Goal: Transaction & Acquisition: Purchase product/service

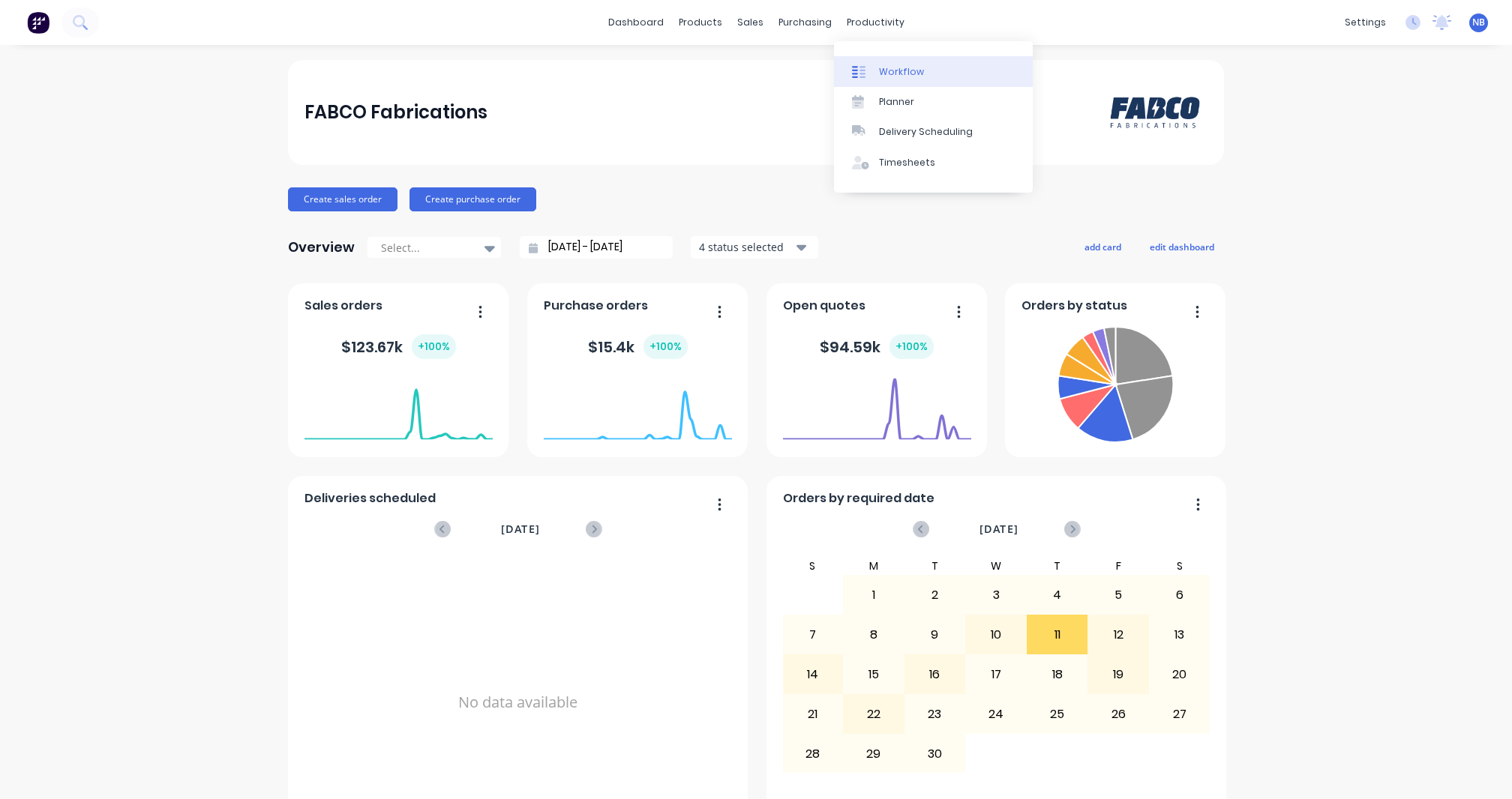
click at [880, 67] on div "Workflow" at bounding box center [901, 72] width 45 height 14
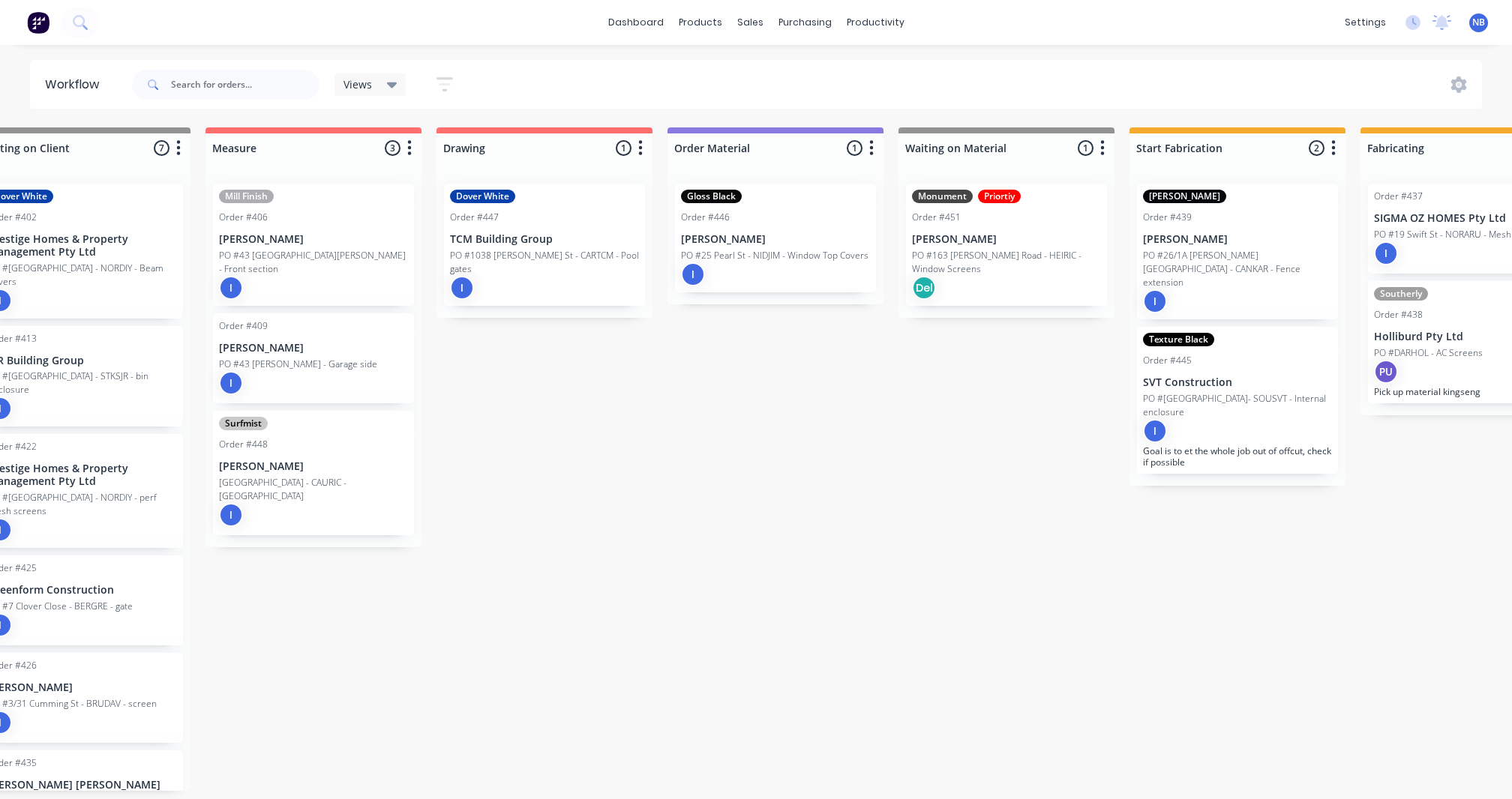
scroll to position [0, 294]
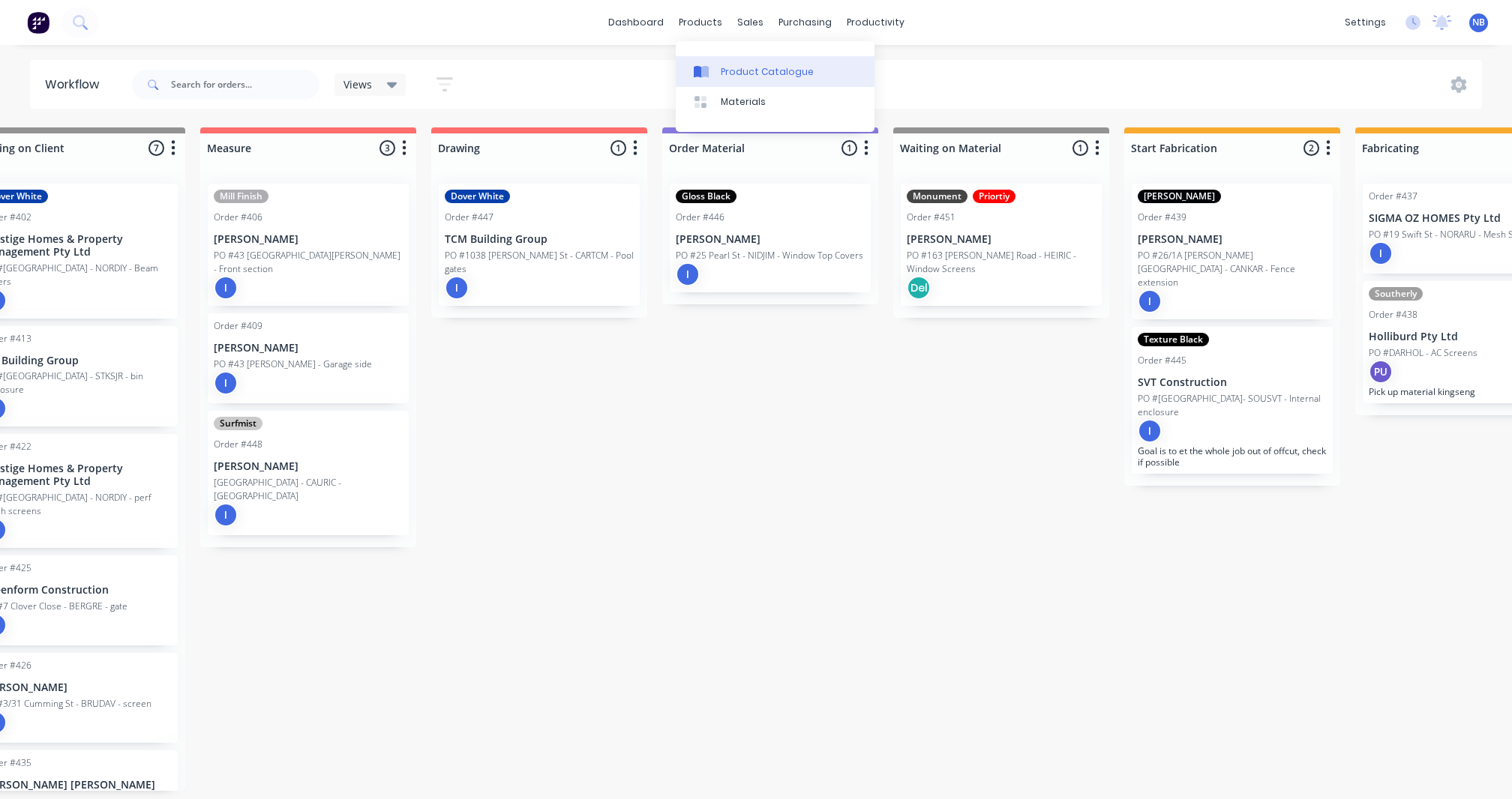
click at [709, 66] on icon at bounding box center [702, 72] width 15 height 14
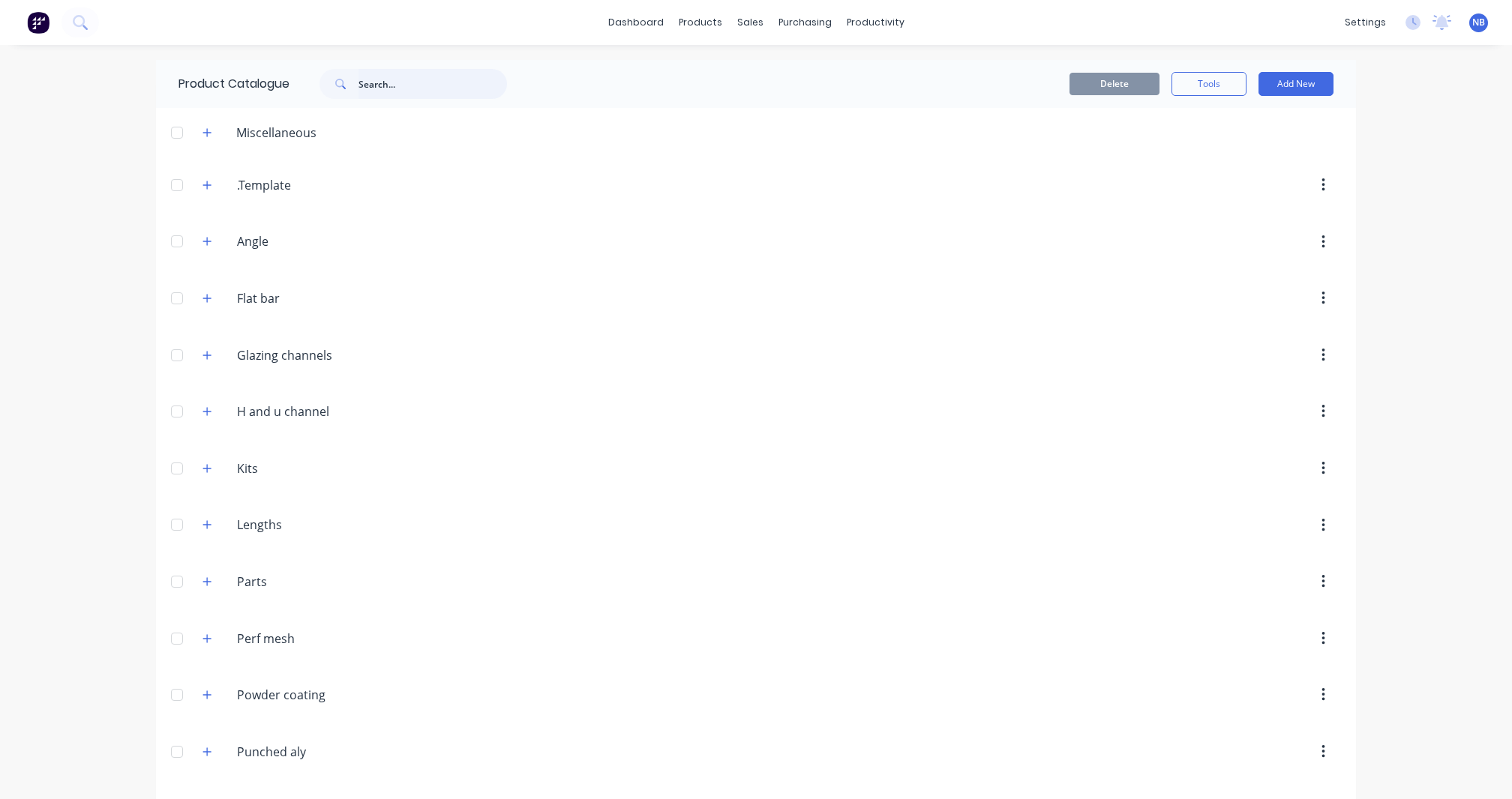
drag, startPoint x: 1015, startPoint y: 0, endPoint x: 400, endPoint y: 83, distance: 620.6
click at [400, 83] on input "text" at bounding box center [433, 84] width 149 height 30
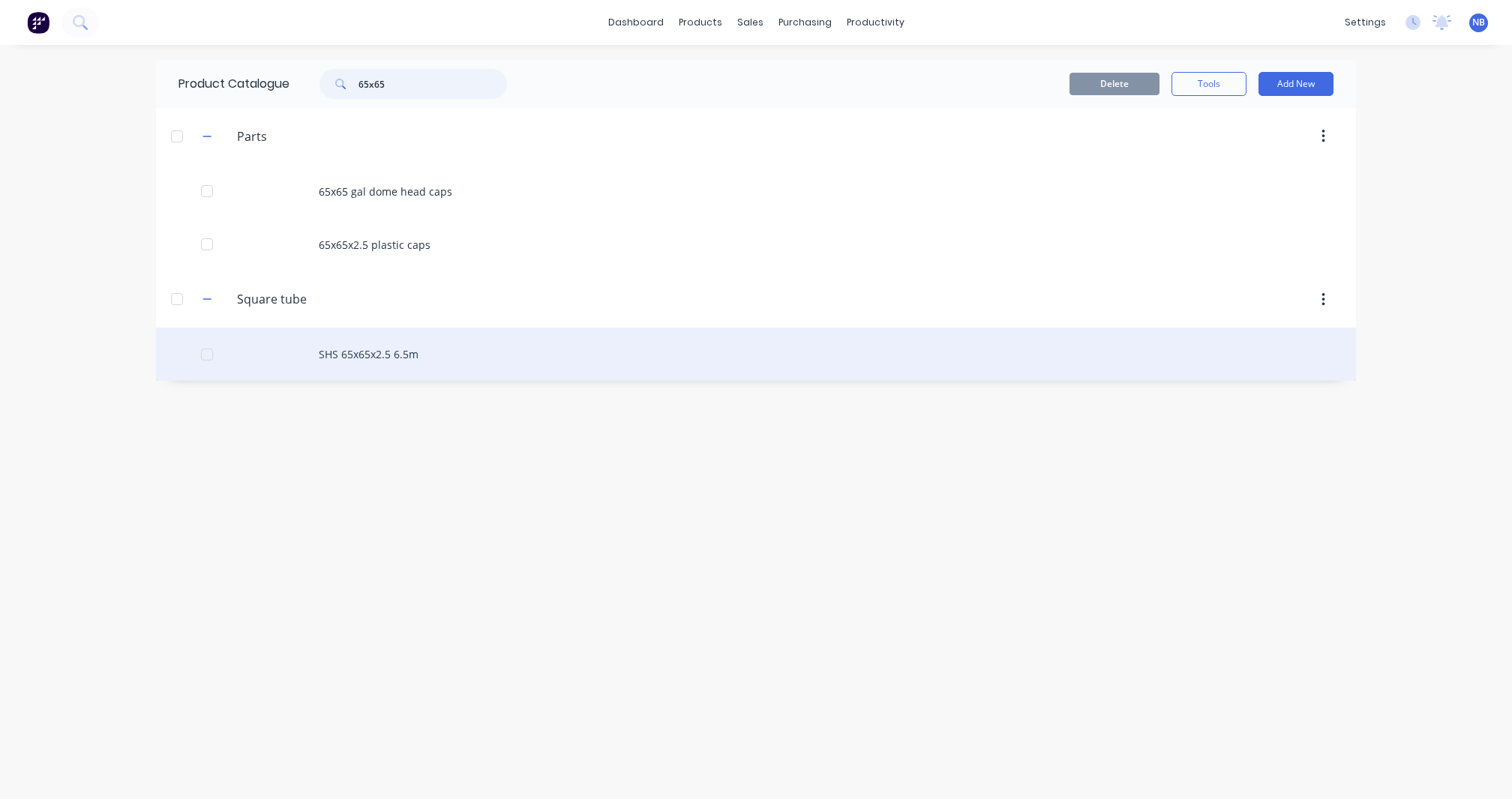
type input "65x65"
click at [448, 366] on div "SHS 65x65x2.5 6.5m" at bounding box center [756, 354] width 1200 height 53
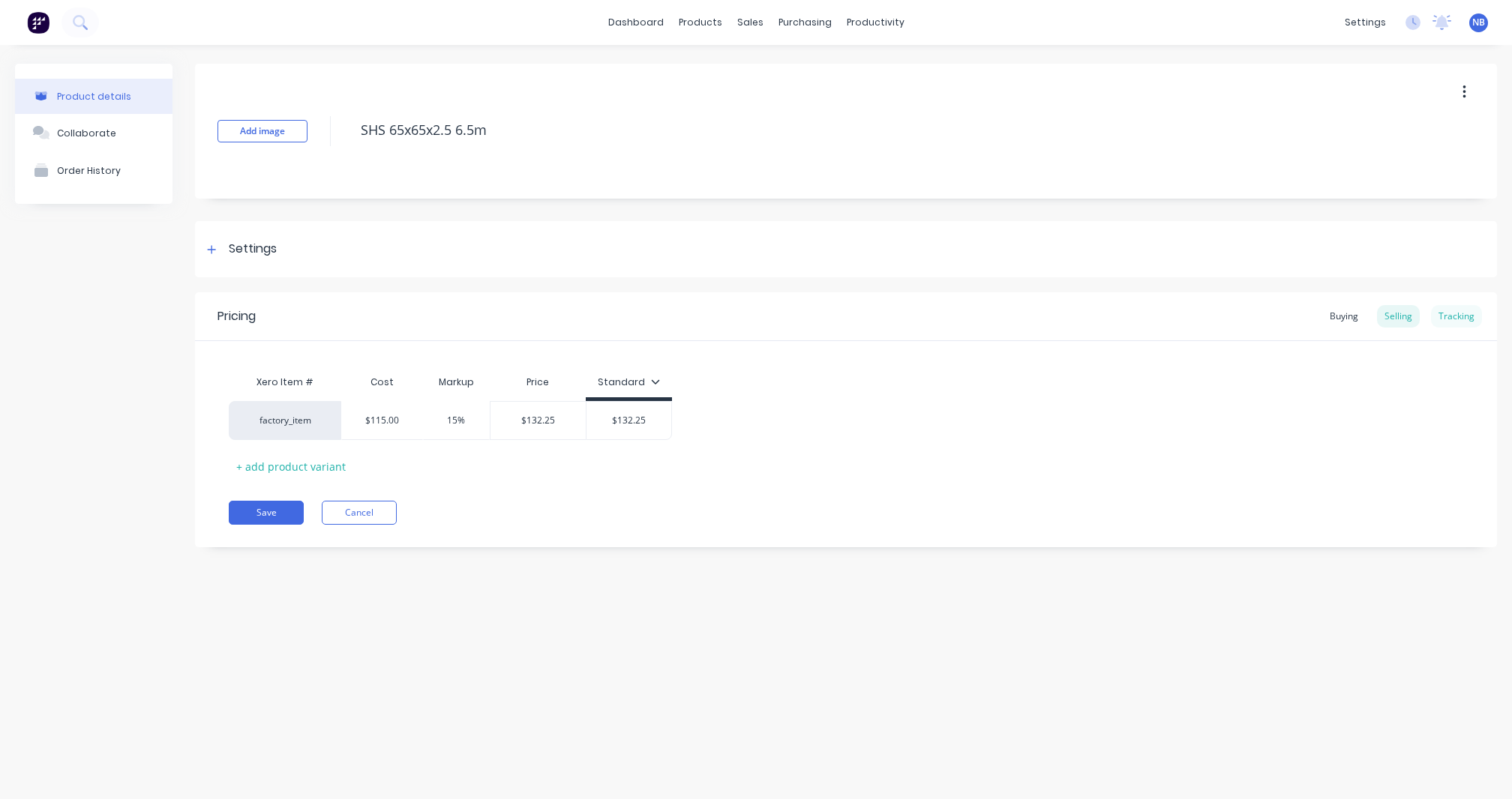
click at [1477, 315] on div "Tracking" at bounding box center [1456, 316] width 51 height 23
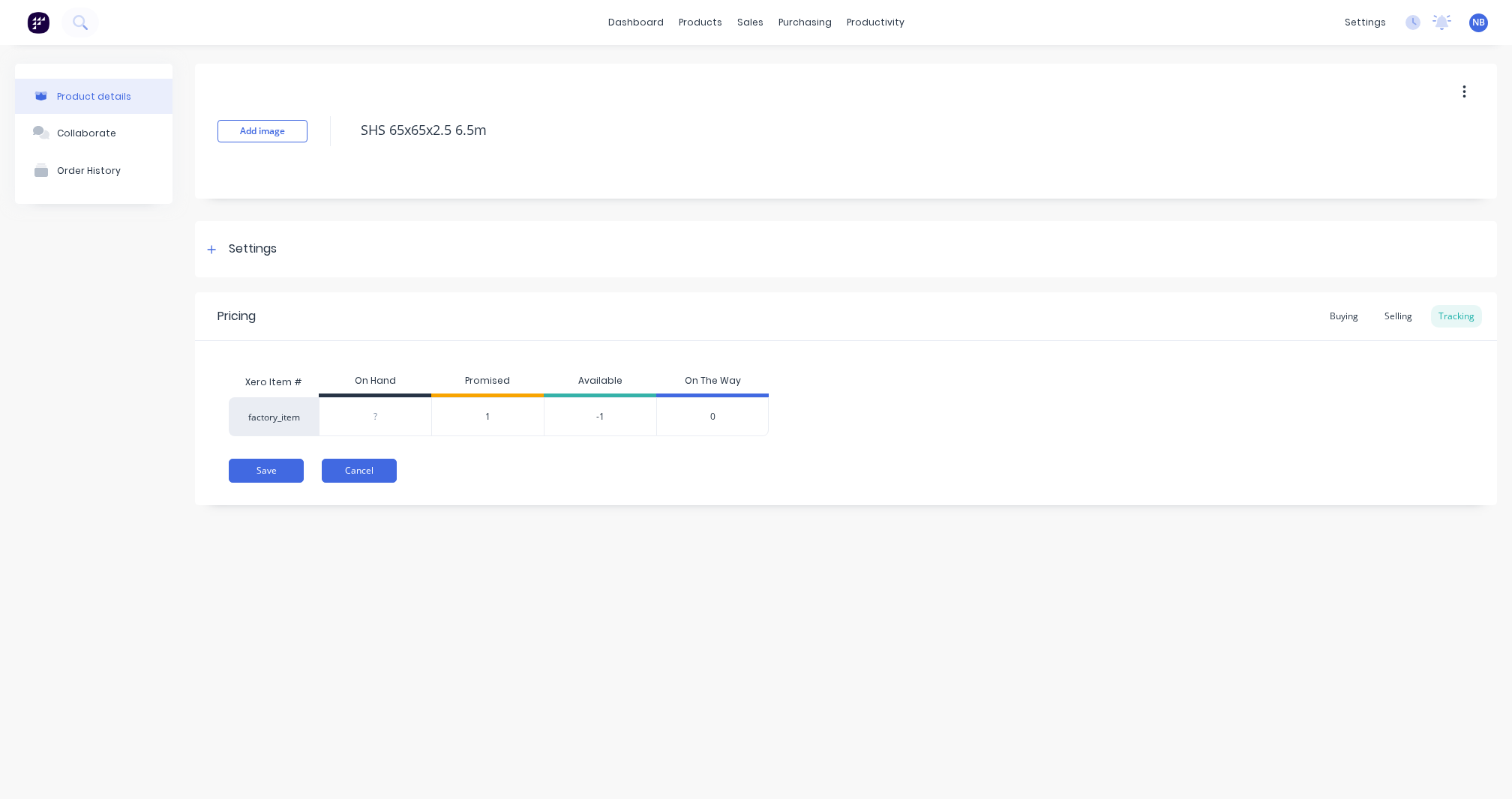
click at [375, 472] on button "Cancel" at bounding box center [359, 471] width 75 height 24
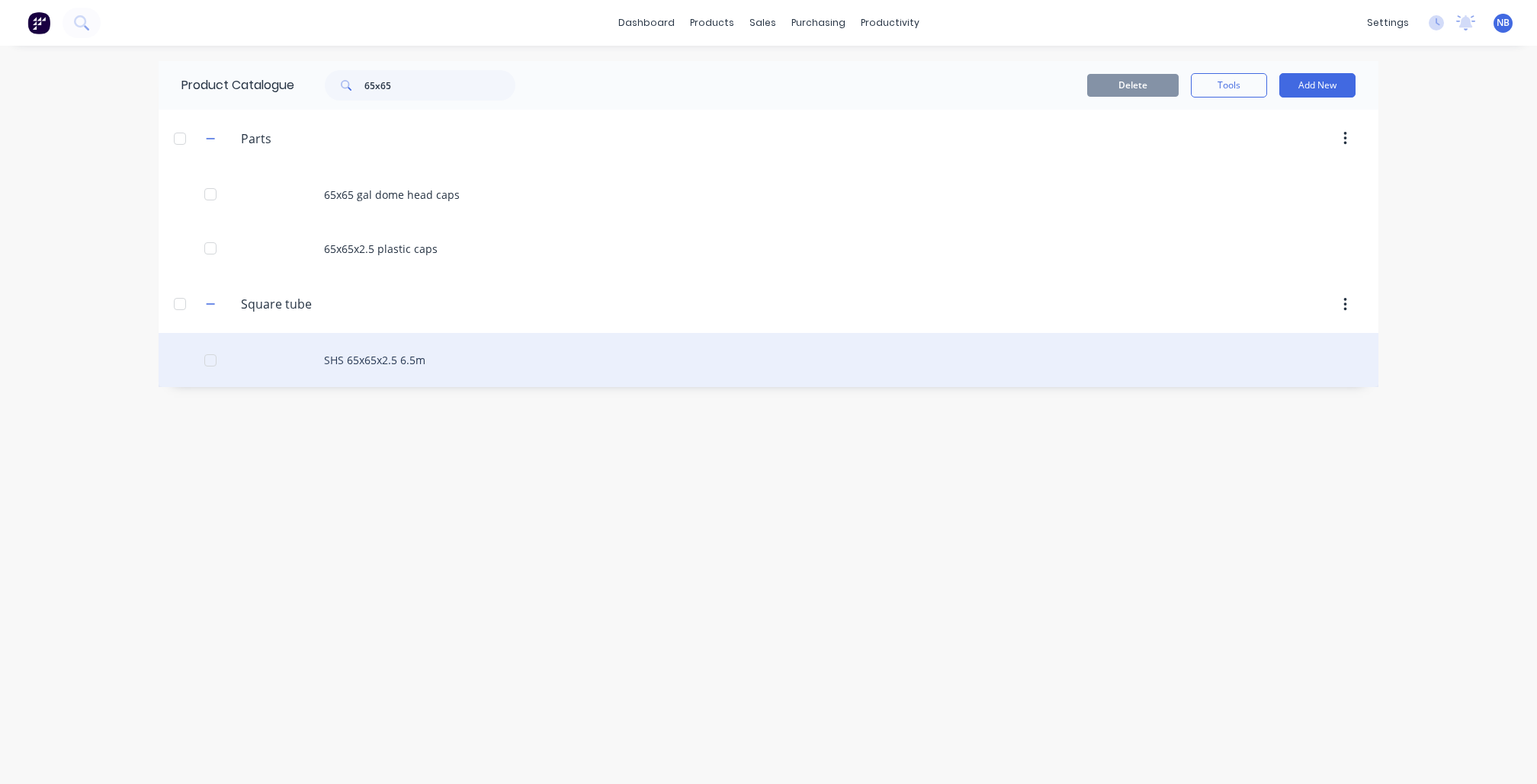
click at [425, 361] on div "SHS 65x65x2.5 6.5m" at bounding box center [769, 360] width 1220 height 54
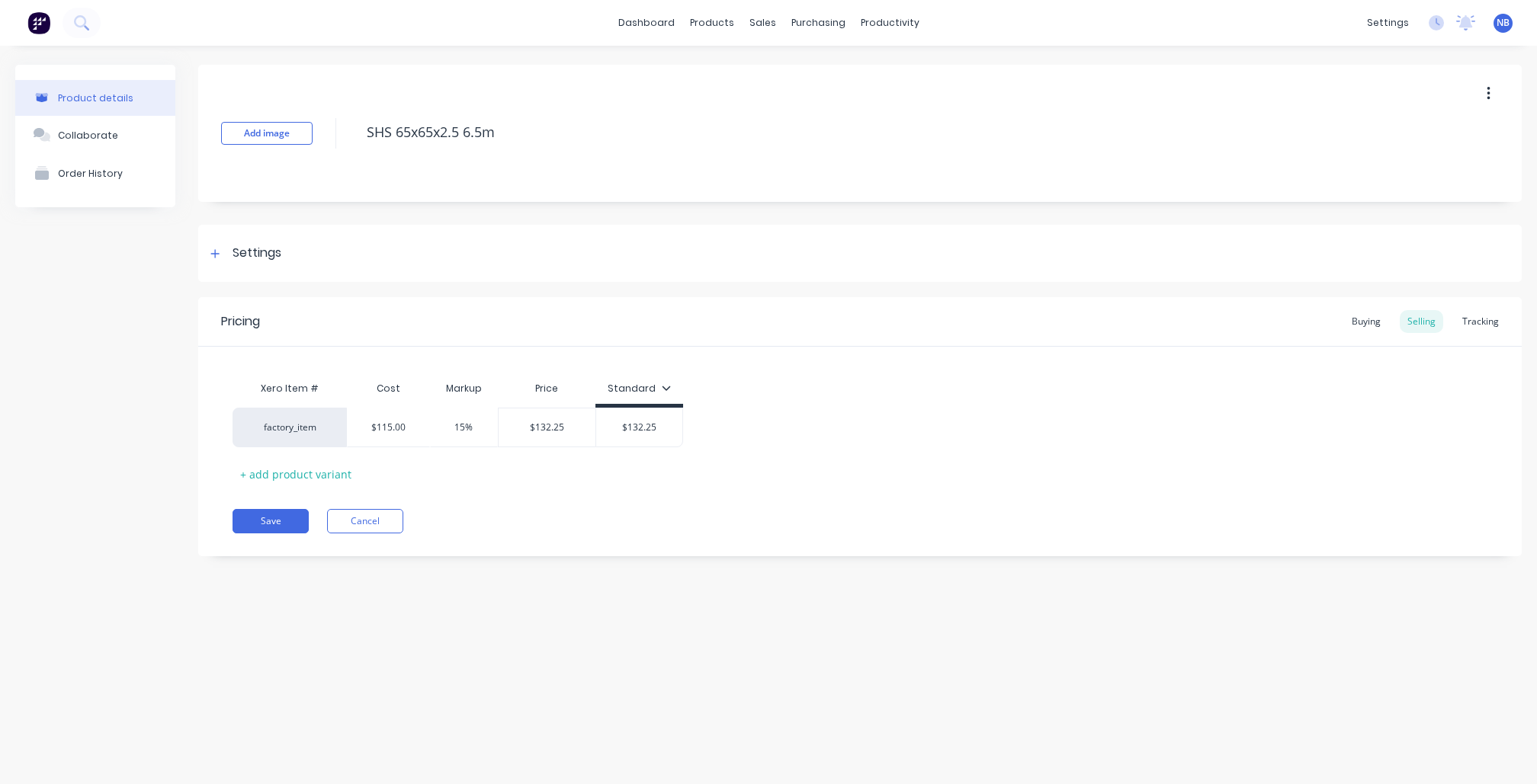
type textarea "x"
click at [1381, 318] on div "Buying" at bounding box center [1366, 321] width 44 height 23
click at [390, 515] on button "Cancel" at bounding box center [365, 518] width 76 height 24
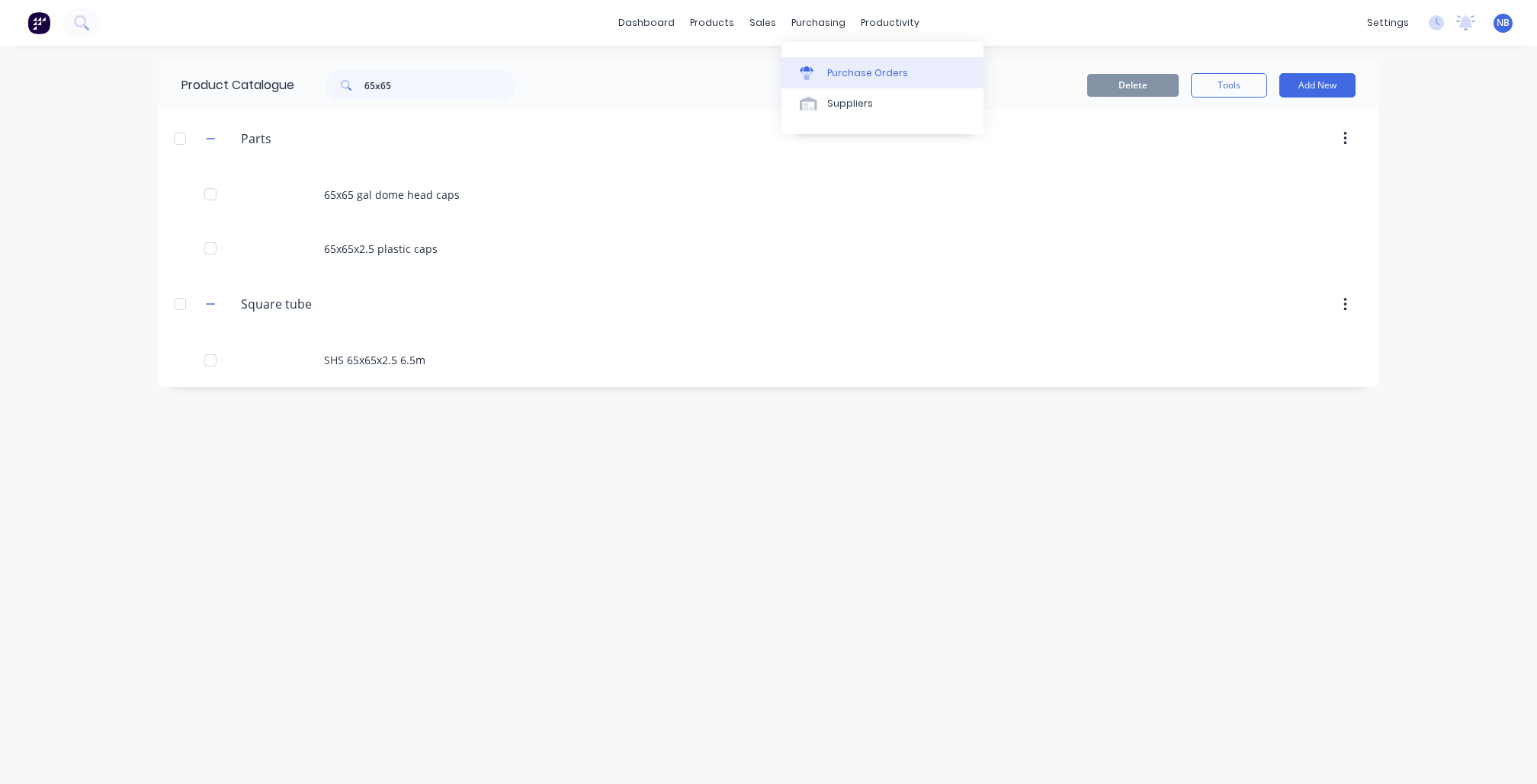
click at [861, 77] on div "Purchase Orders" at bounding box center [867, 73] width 81 height 14
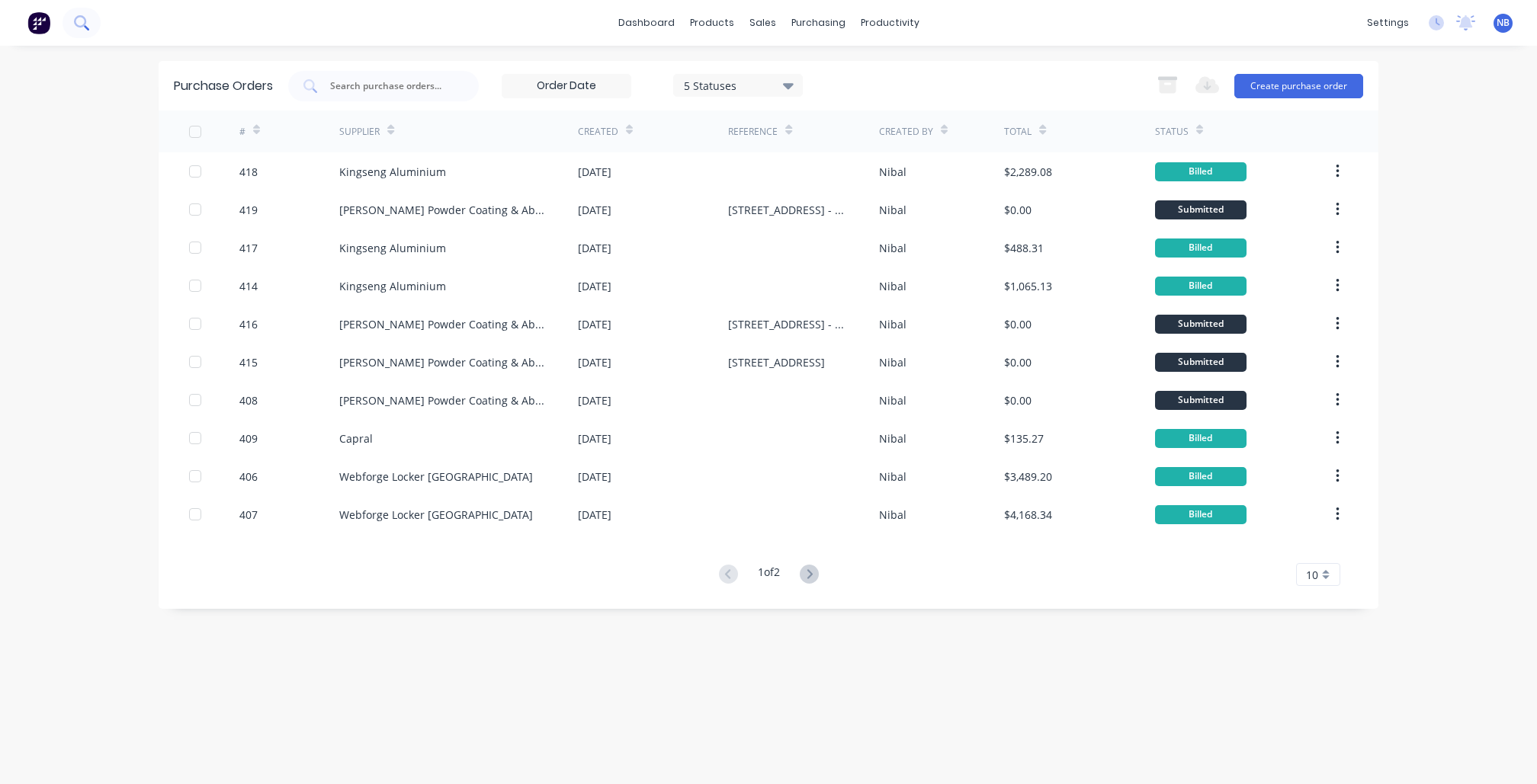
click at [95, 16] on button at bounding box center [82, 23] width 38 height 31
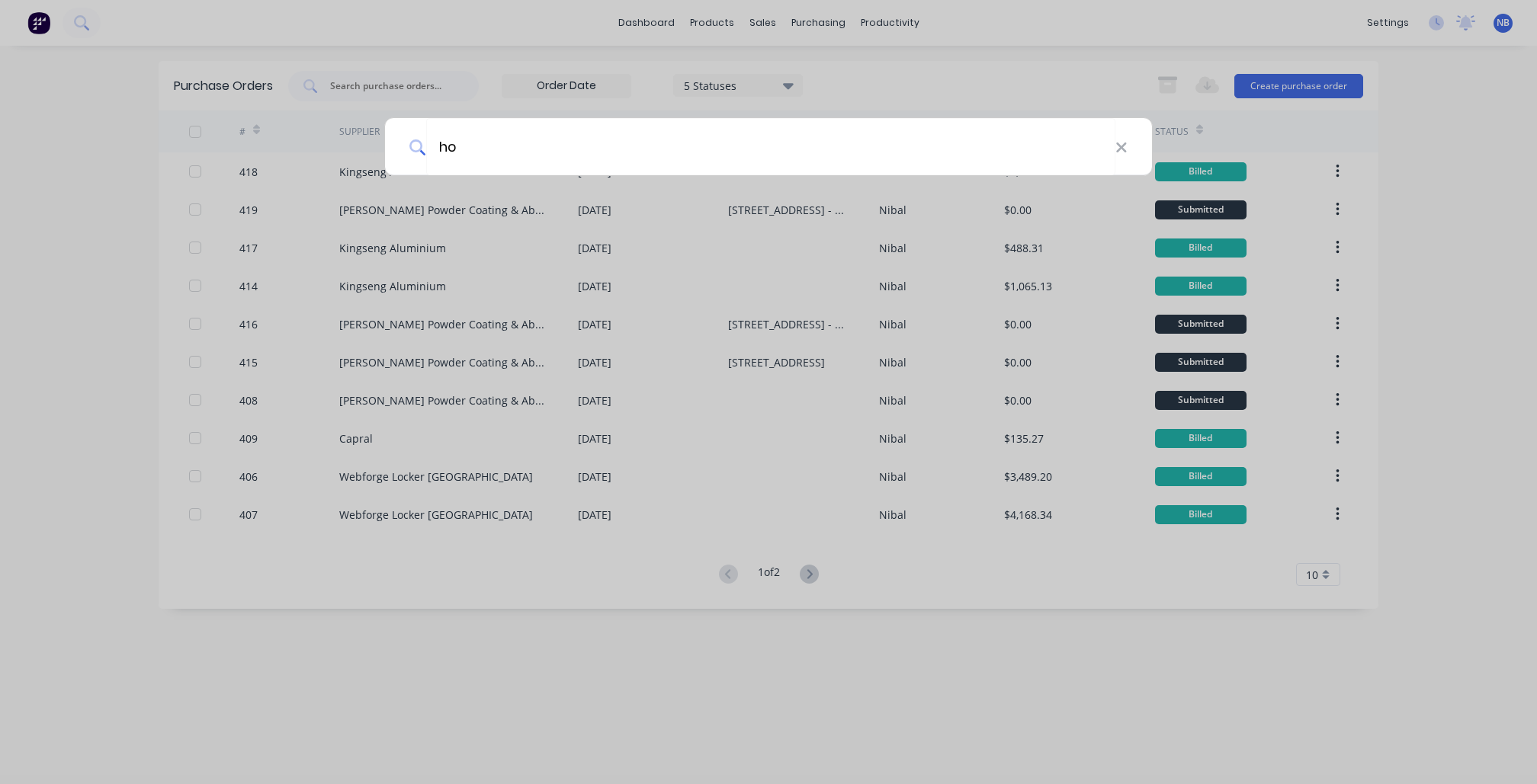
type input "h"
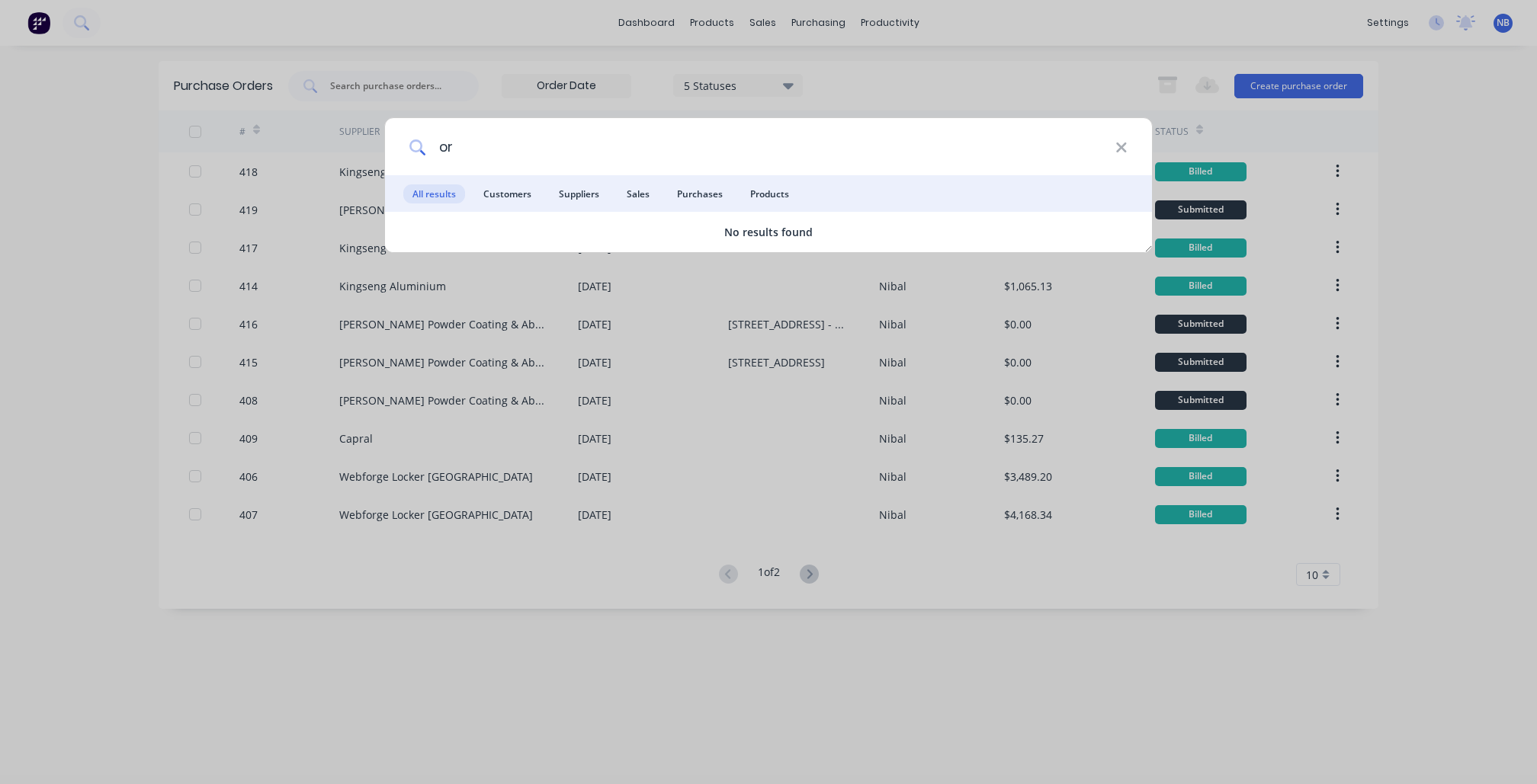
type input "o"
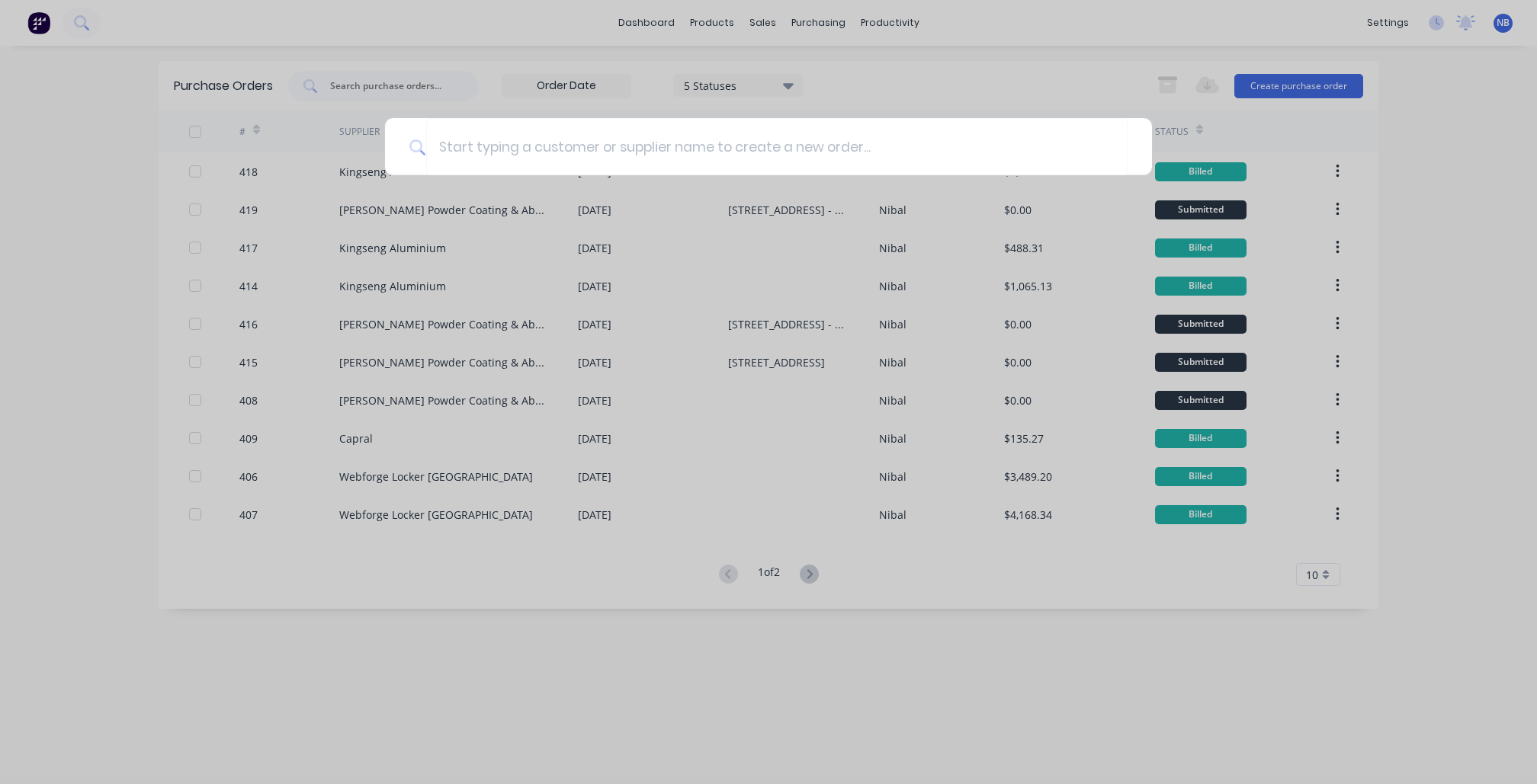
click at [439, 62] on div at bounding box center [768, 392] width 1537 height 784
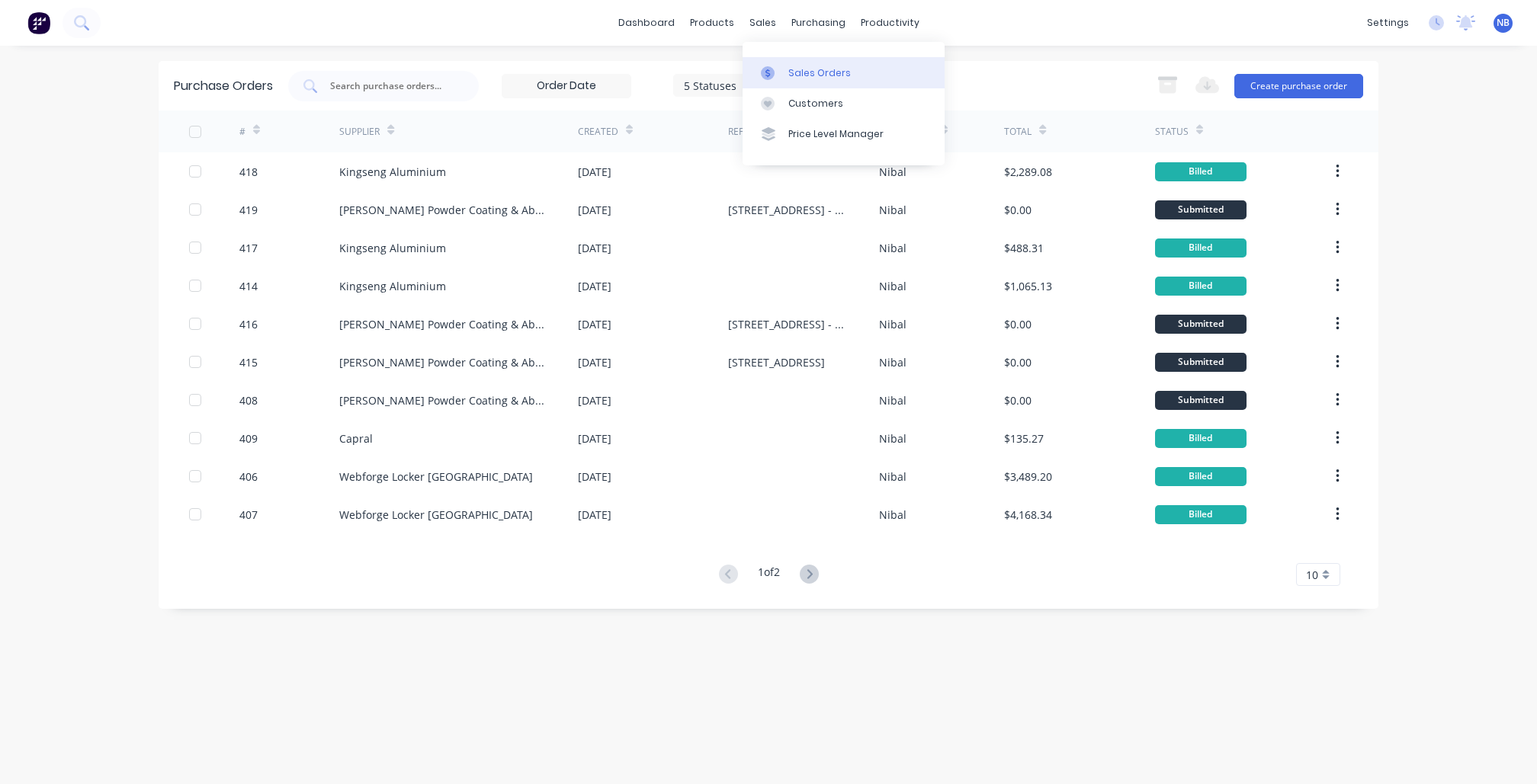
click at [791, 71] on div "Sales Orders" at bounding box center [819, 73] width 63 height 14
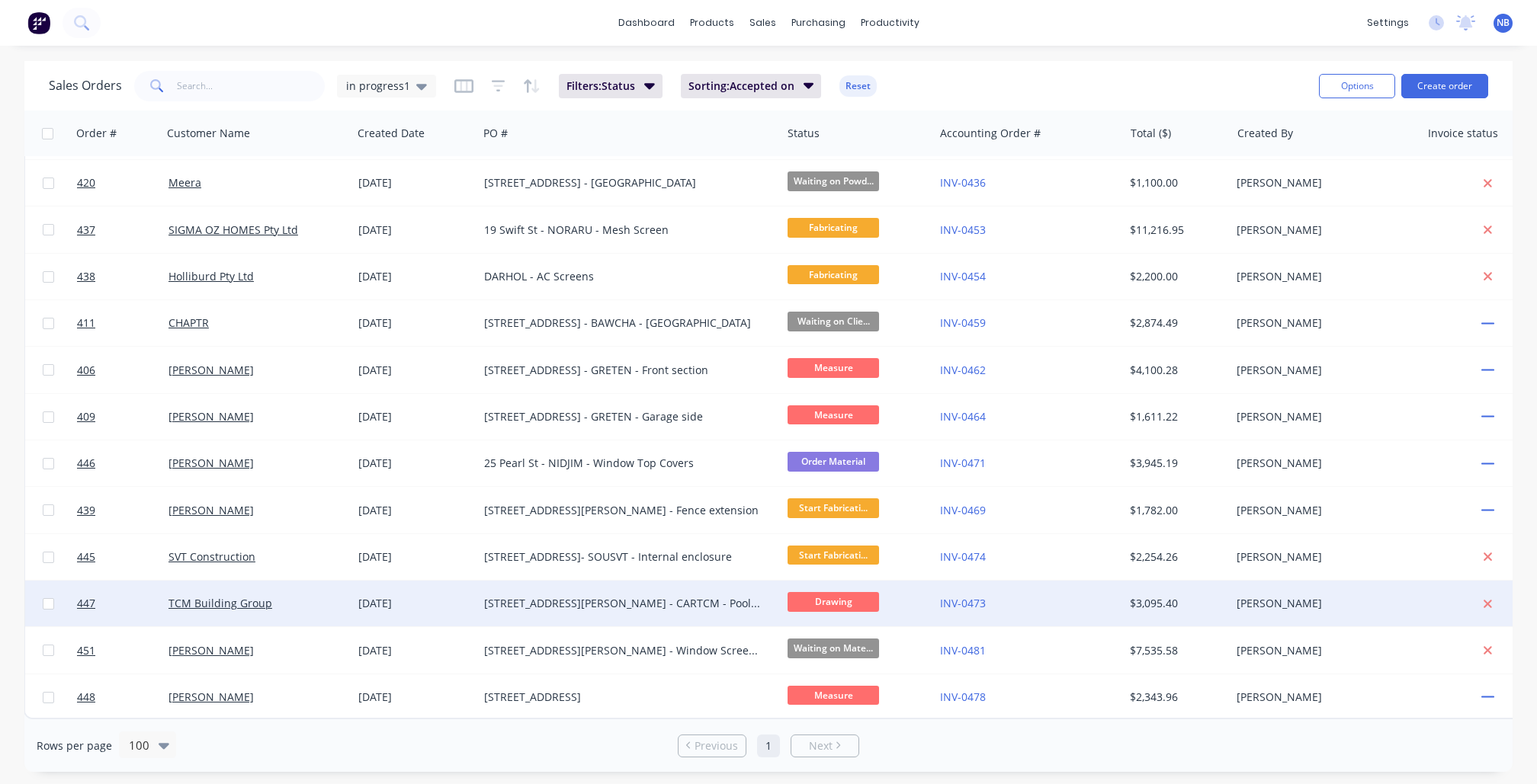
click at [482, 608] on div "1038 Drummond St - CARTCM - Pool gates" at bounding box center [629, 604] width 303 height 46
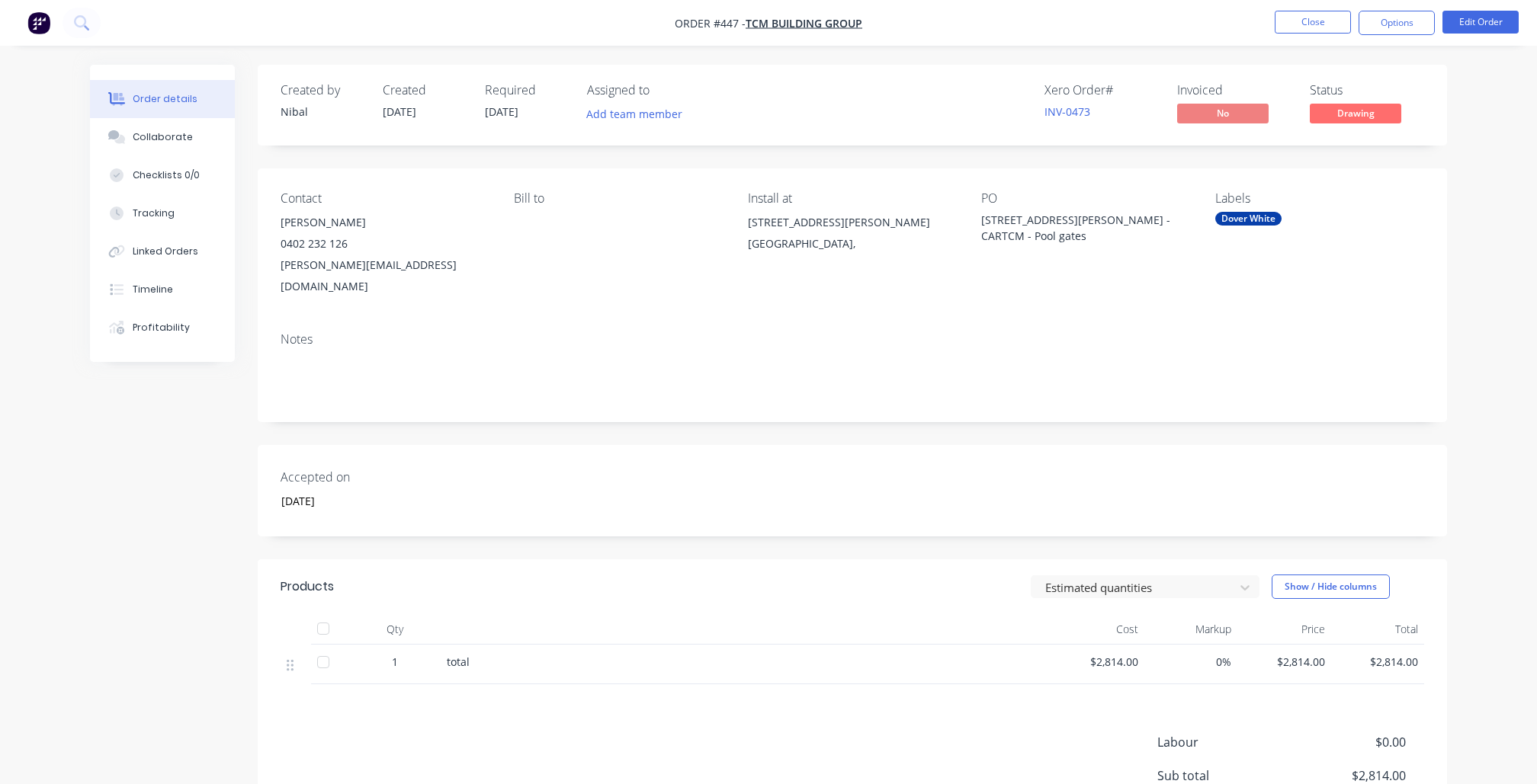
click at [137, 111] on button "Order details" at bounding box center [163, 99] width 145 height 38
click at [137, 141] on div "Collaborate" at bounding box center [163, 137] width 60 height 14
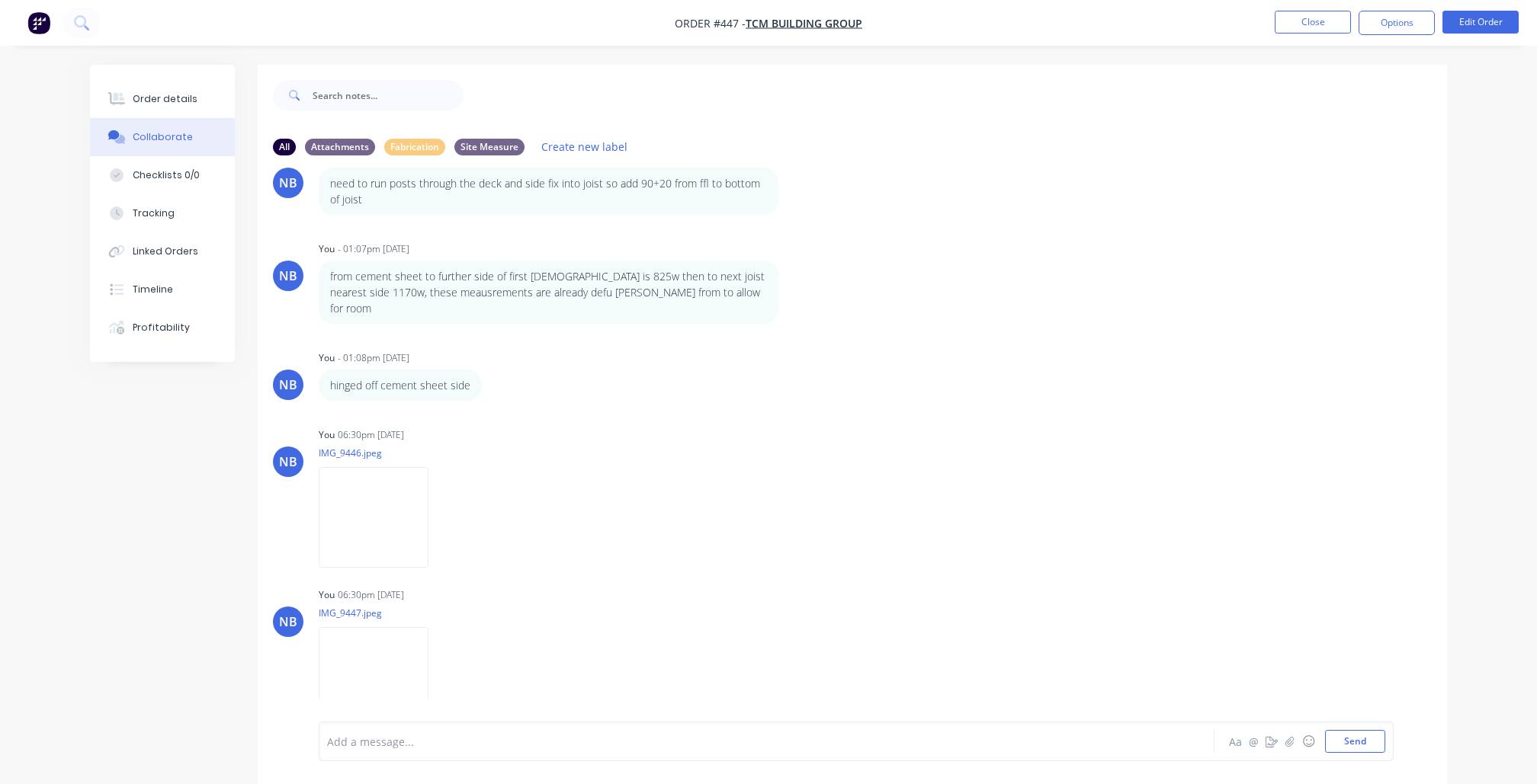
scroll to position [663, 0]
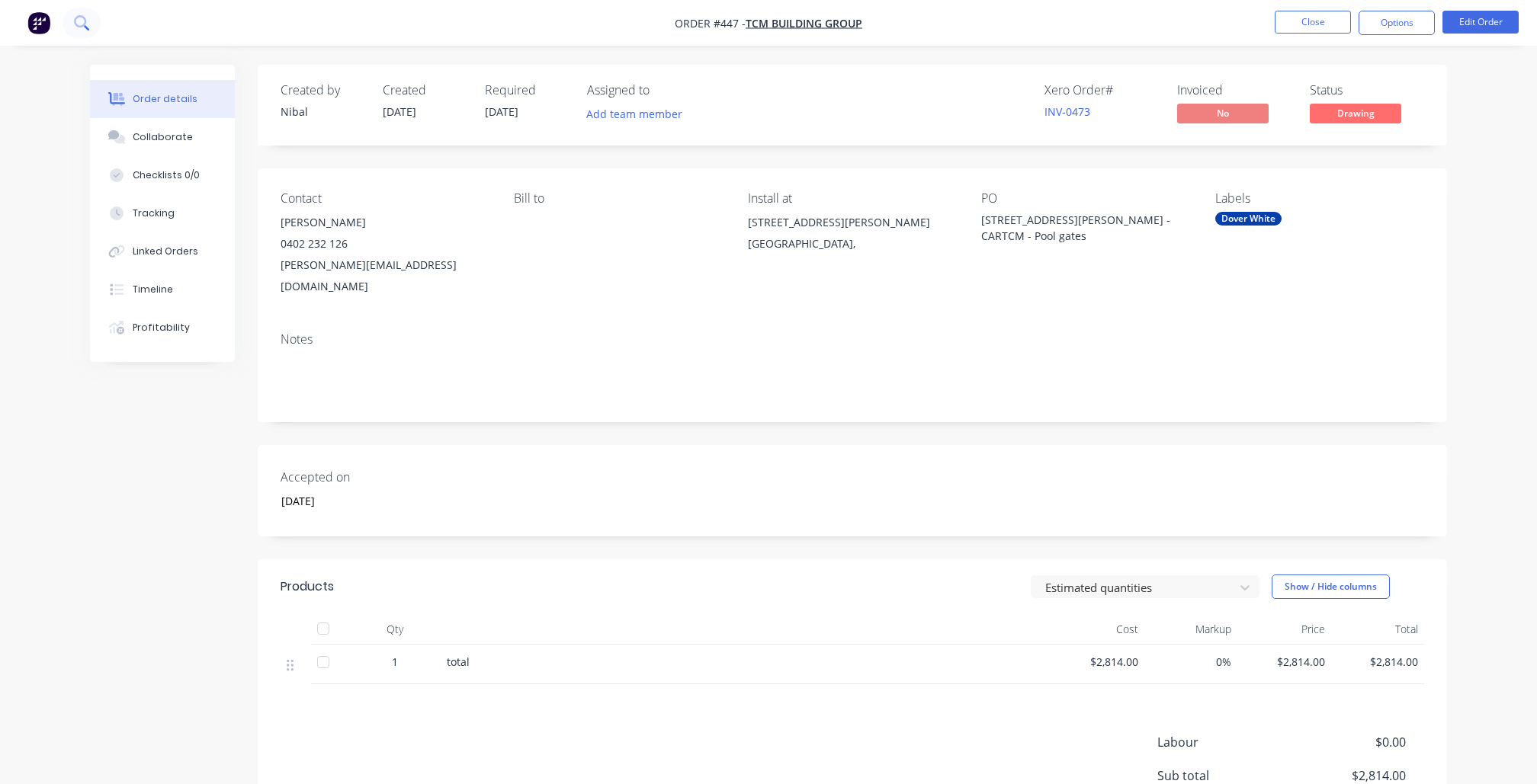
click at [89, 24] on icon at bounding box center [81, 22] width 15 height 15
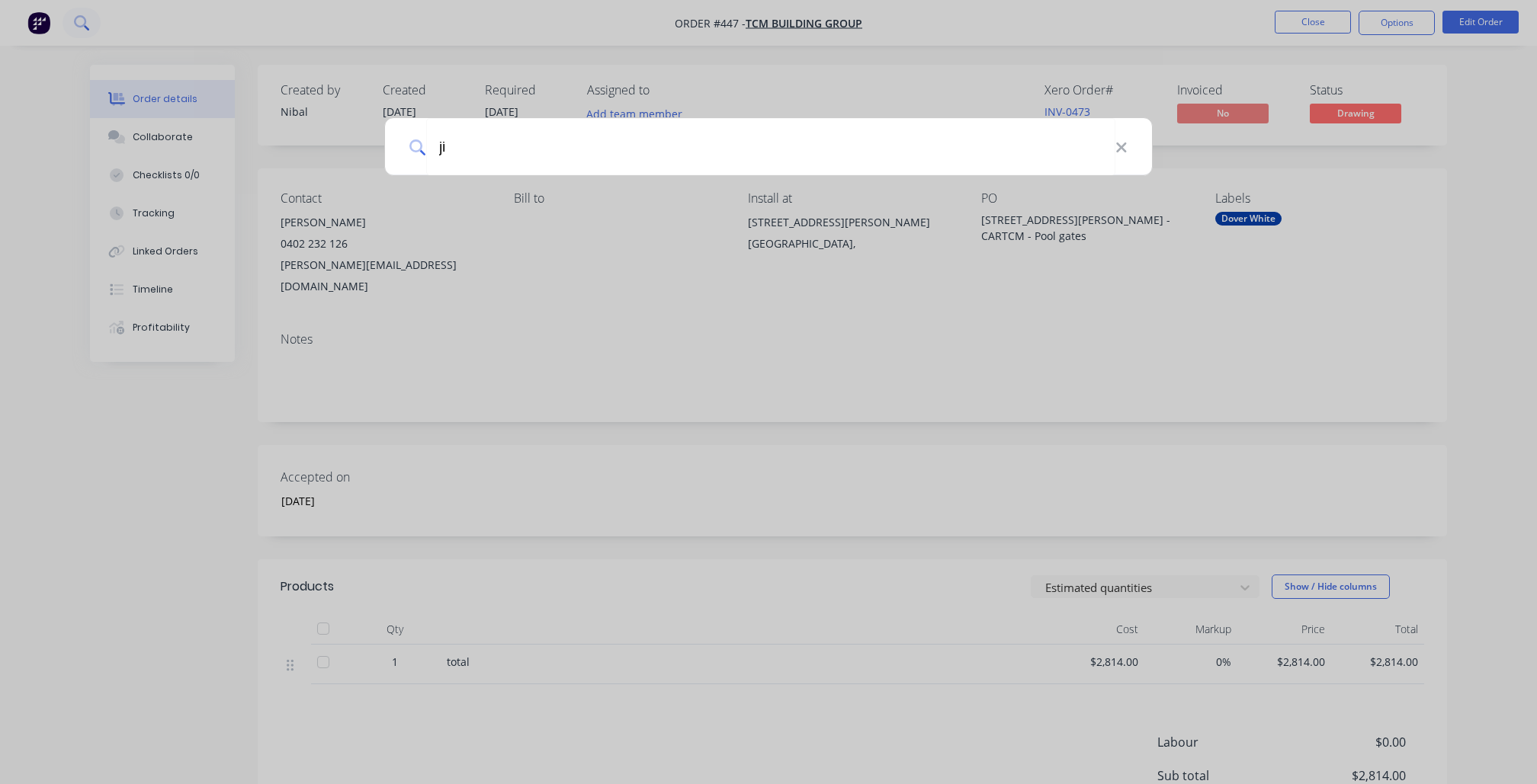
type input "jim"
type input "Jim Belevski"
click at [576, 165] on input "Jim Belevski" at bounding box center [769, 147] width 686 height 57
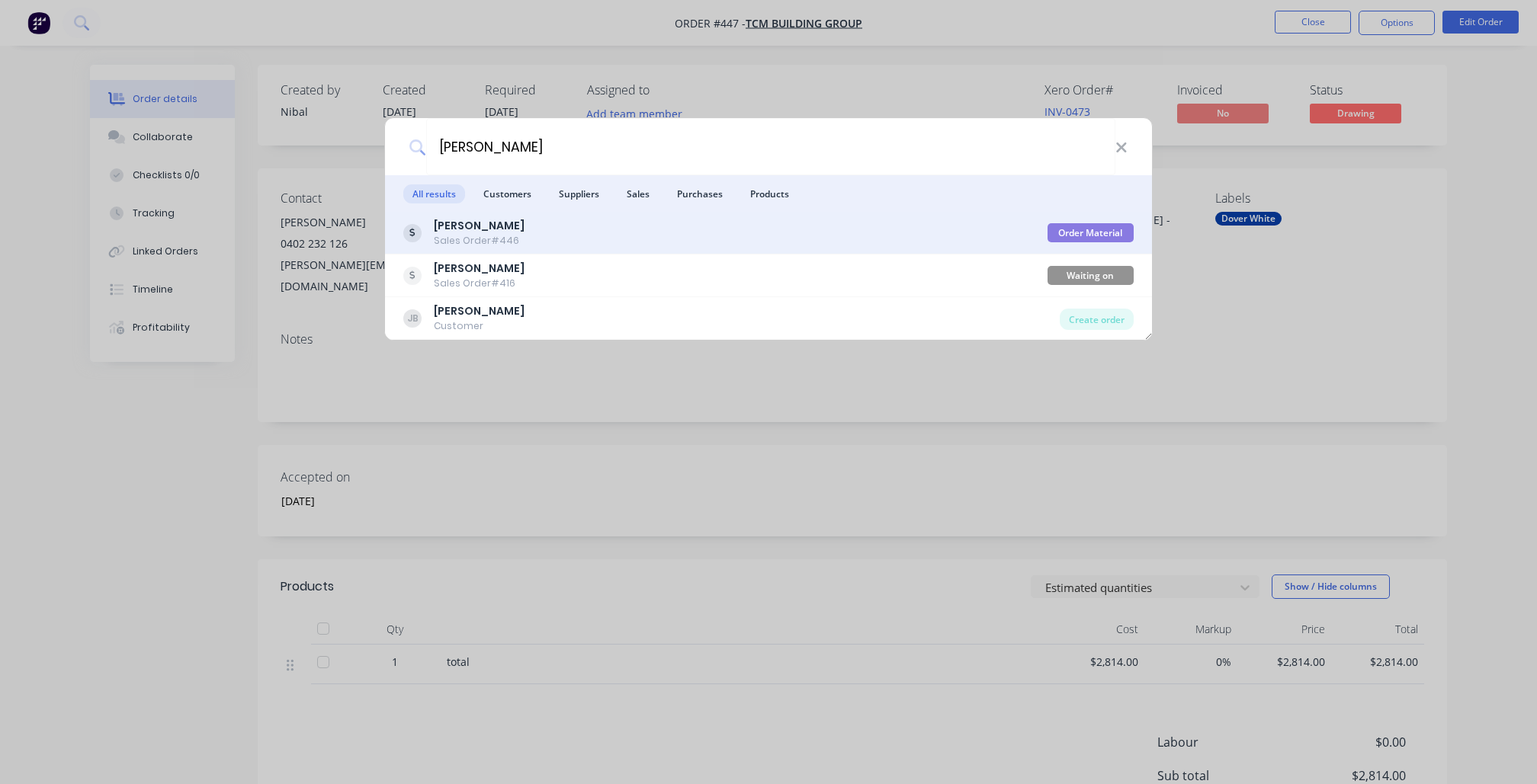
click at [571, 231] on div "Jim Belevski Sales Order #446" at bounding box center [725, 233] width 644 height 30
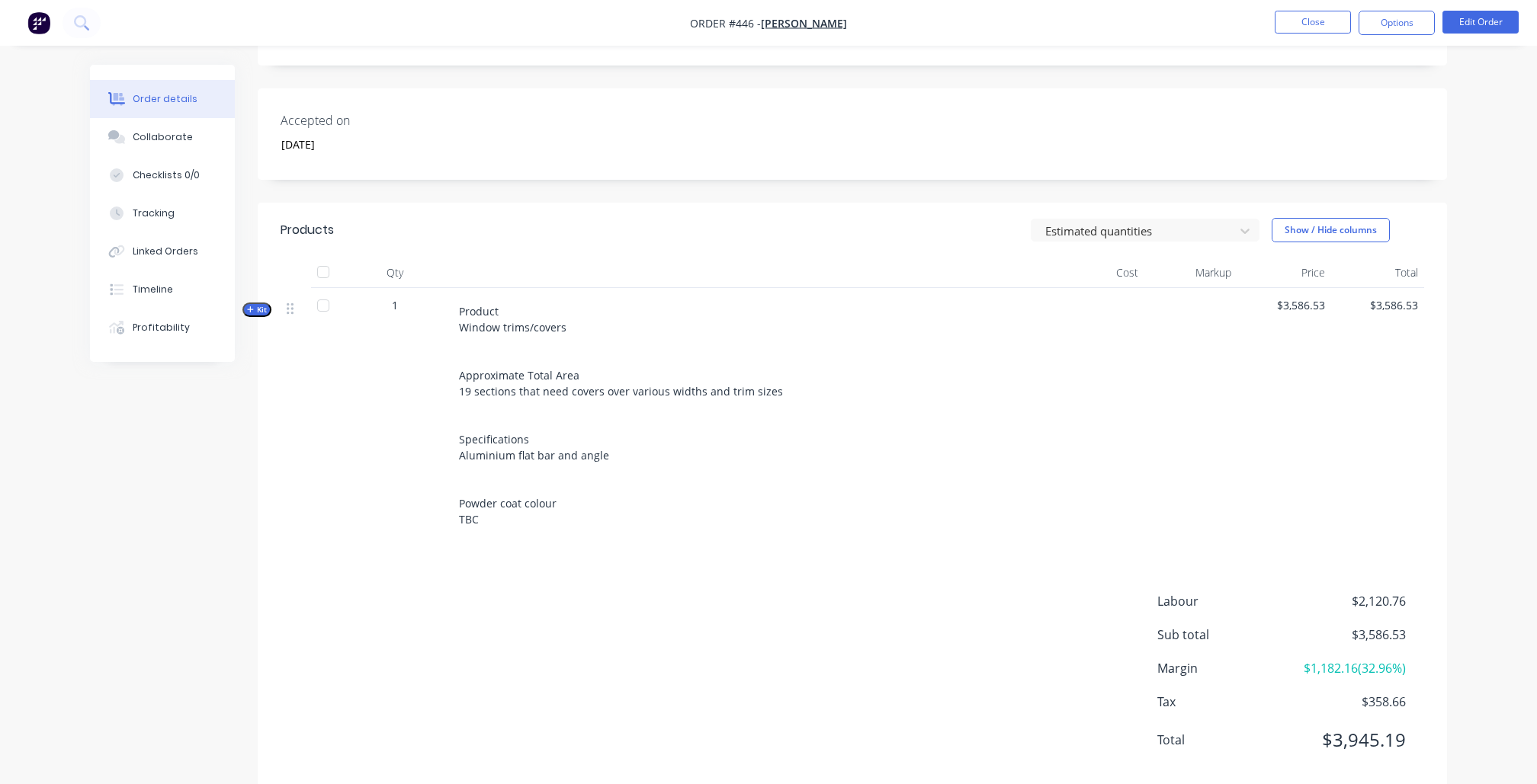
scroll to position [354, 0]
click at [255, 297] on div "Order details Collaborate Checklists 0/0 Tracking Linked Orders Timeline Profit…" at bounding box center [174, 213] width 168 height 297
click at [257, 306] on span "Kit" at bounding box center [257, 311] width 20 height 11
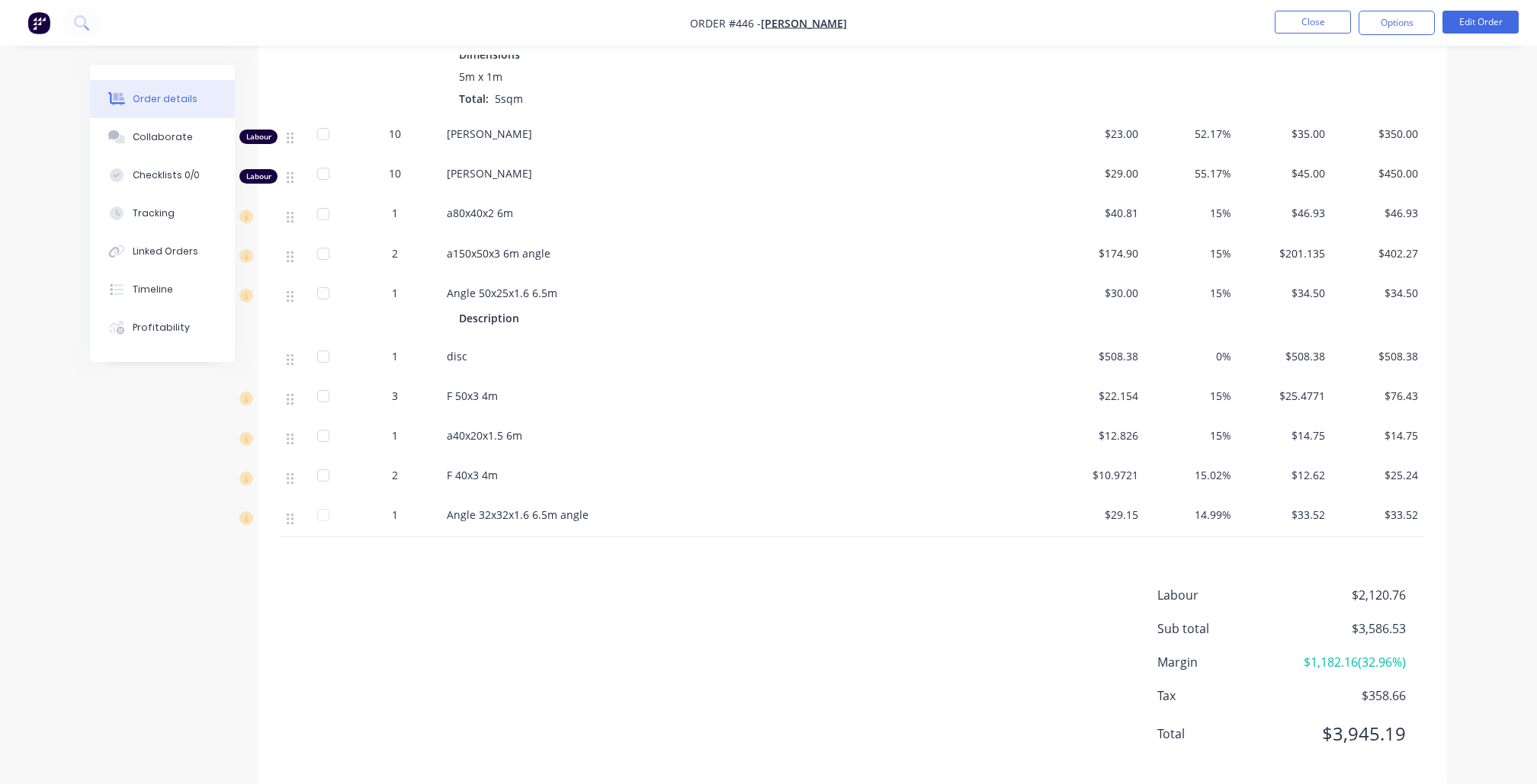
scroll to position [957, 0]
click at [492, 3] on nav "Order #446 - Jim Belevski Close Options Edit Order" at bounding box center [768, 23] width 1537 height 46
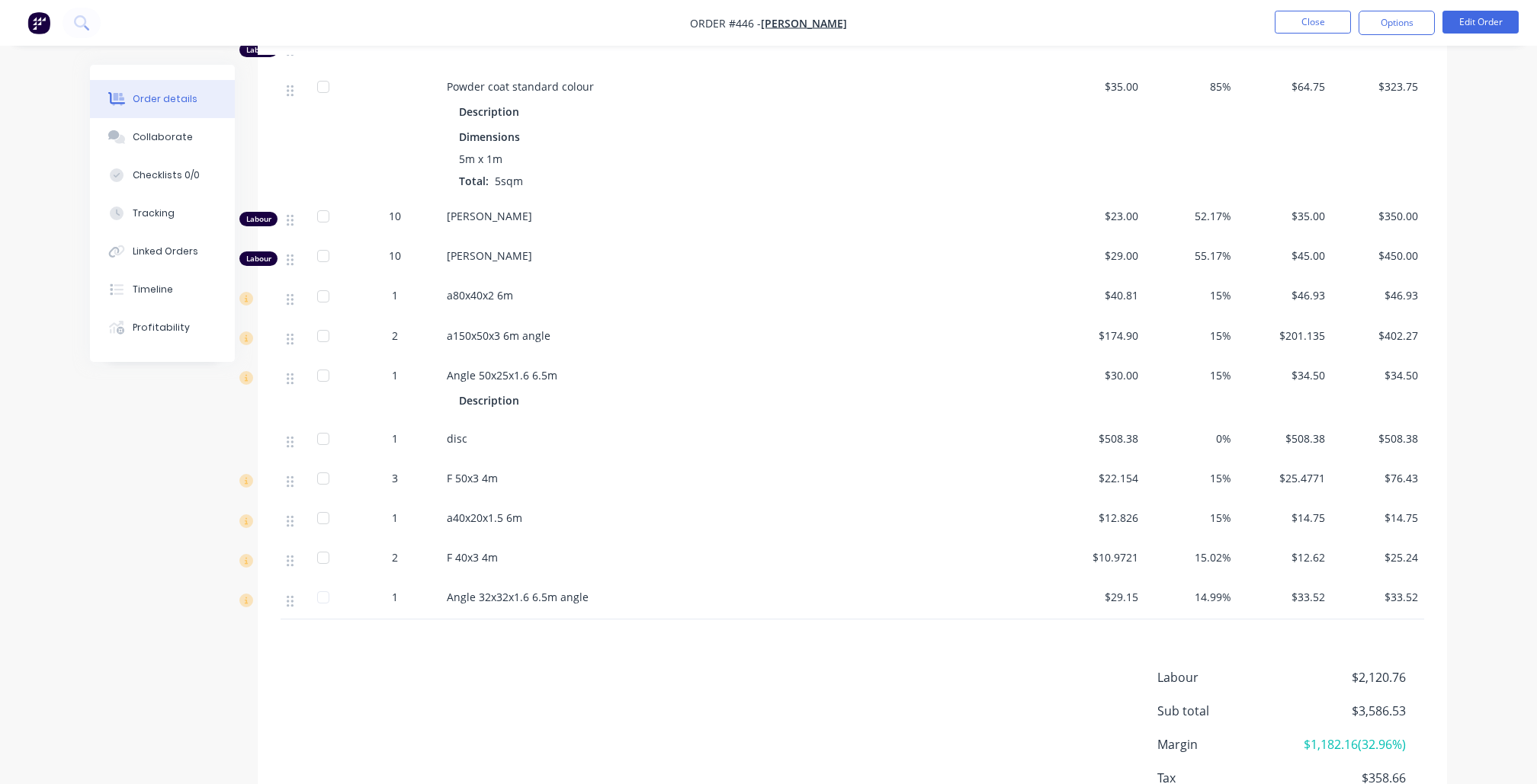
scroll to position [879, 0]
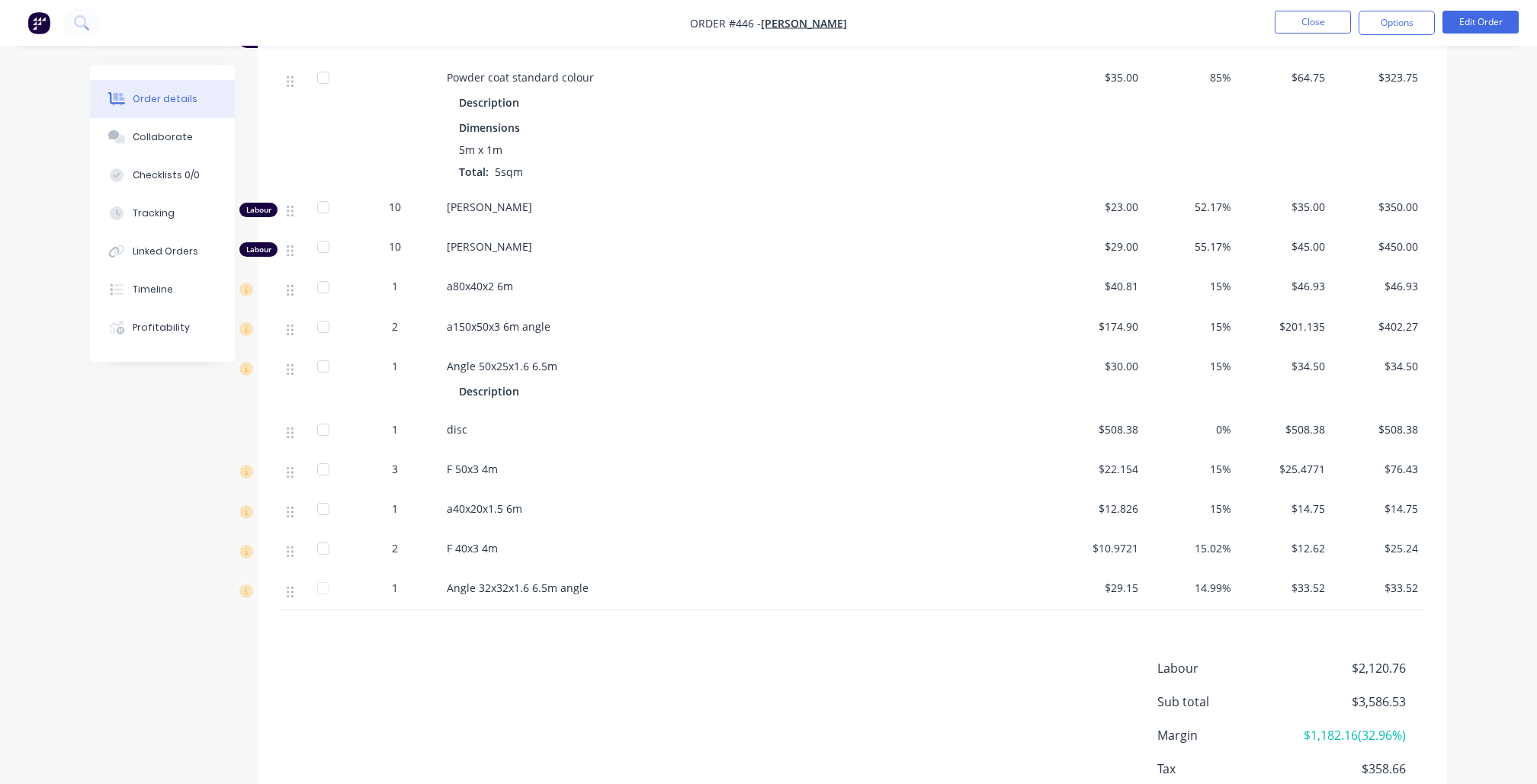
click at [903, 0] on nav "Order #446 - Jim Belevski Close Options Edit Order" at bounding box center [768, 23] width 1537 height 46
click at [252, 547] on icon at bounding box center [247, 552] width 14 height 14
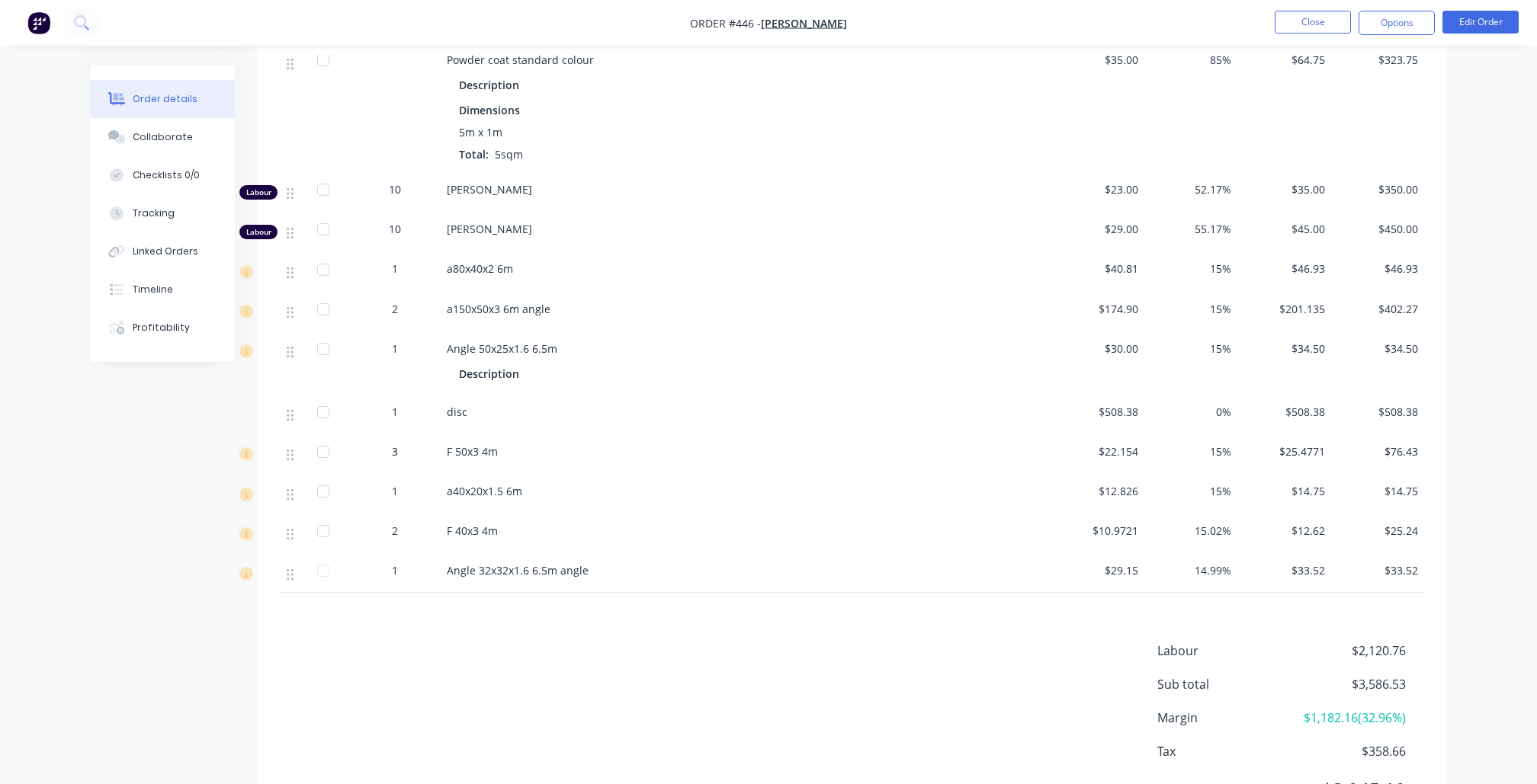
scroll to position [909, 0]
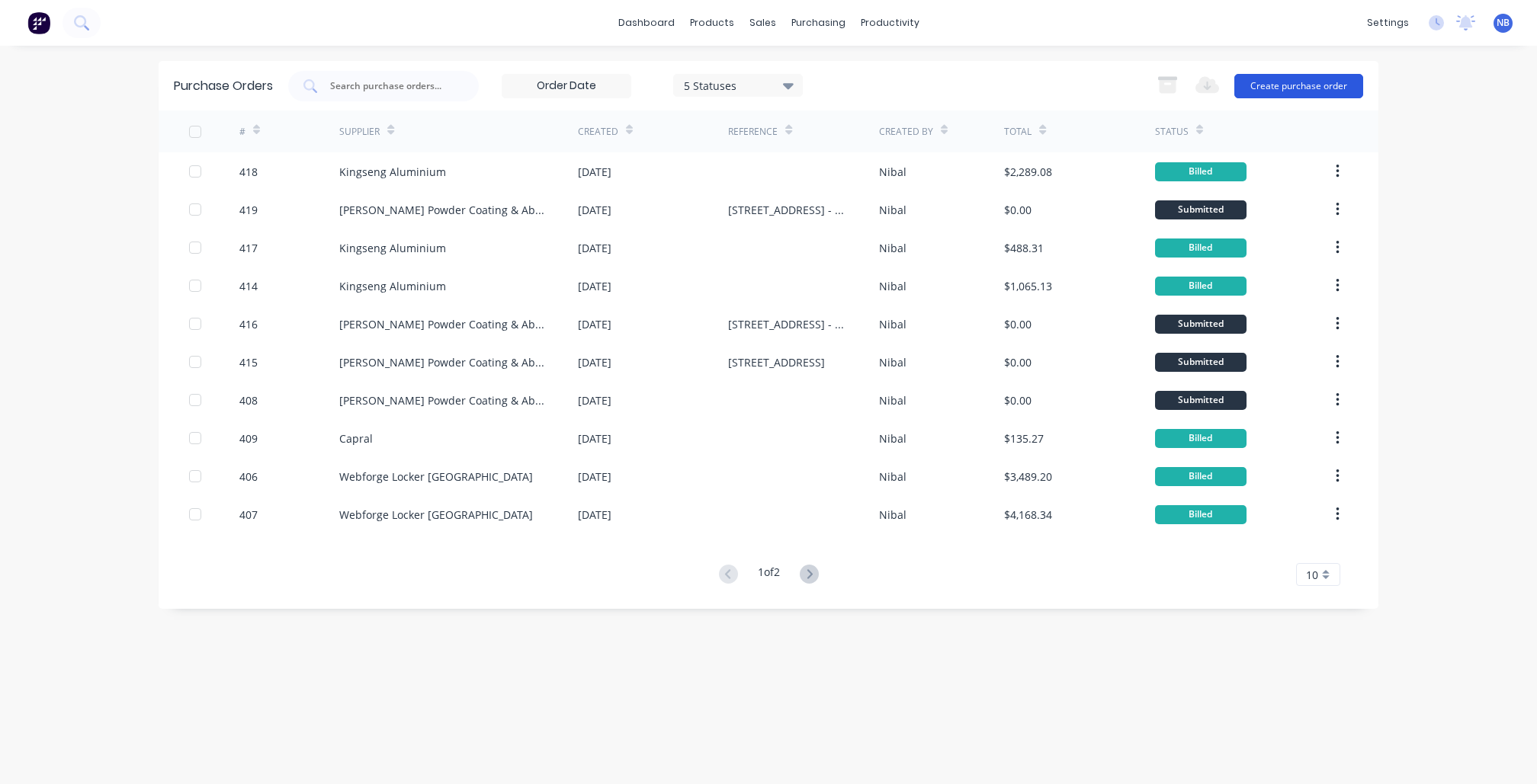
click at [1309, 85] on button "Create purchase order" at bounding box center [1299, 86] width 129 height 24
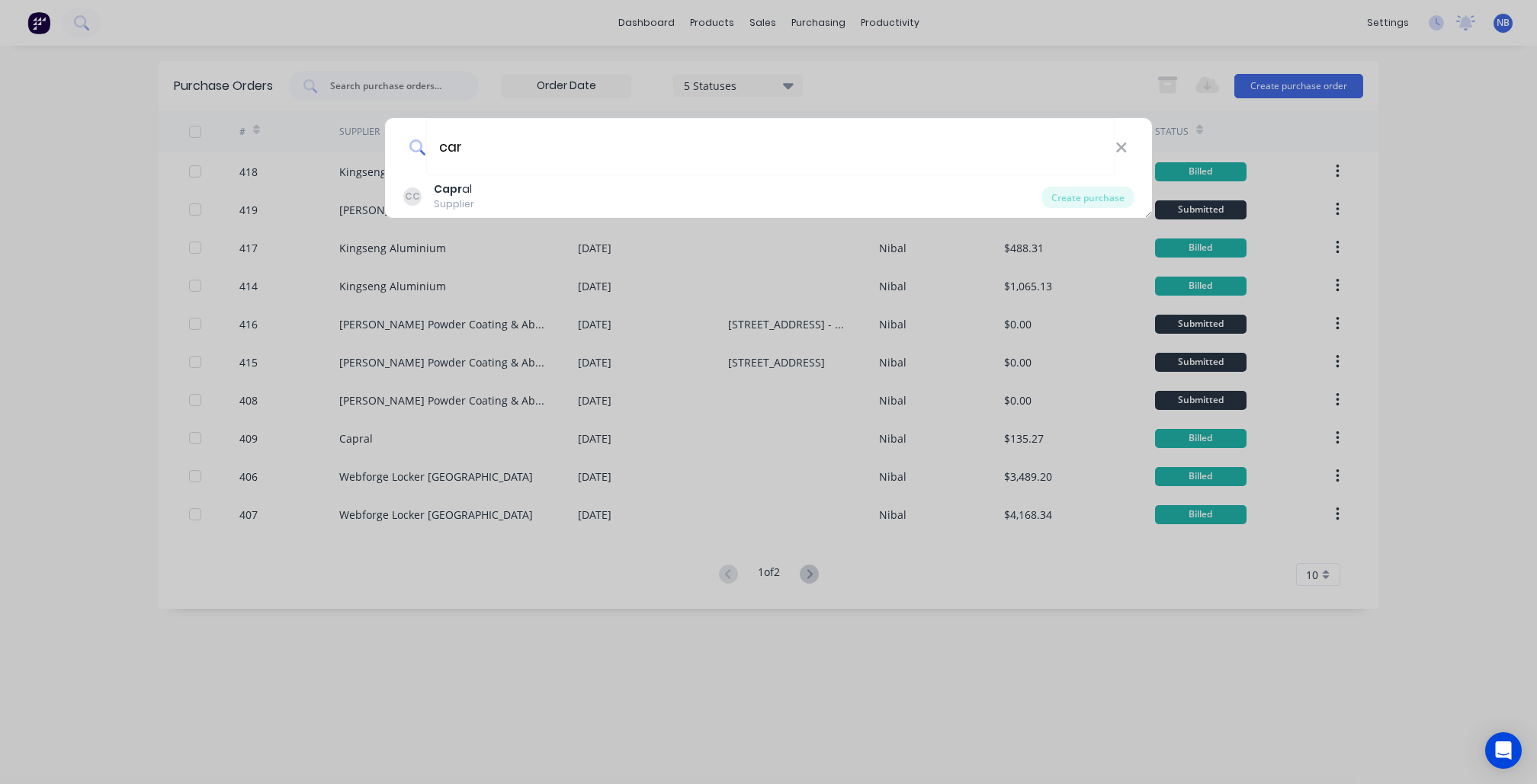
type input "car"
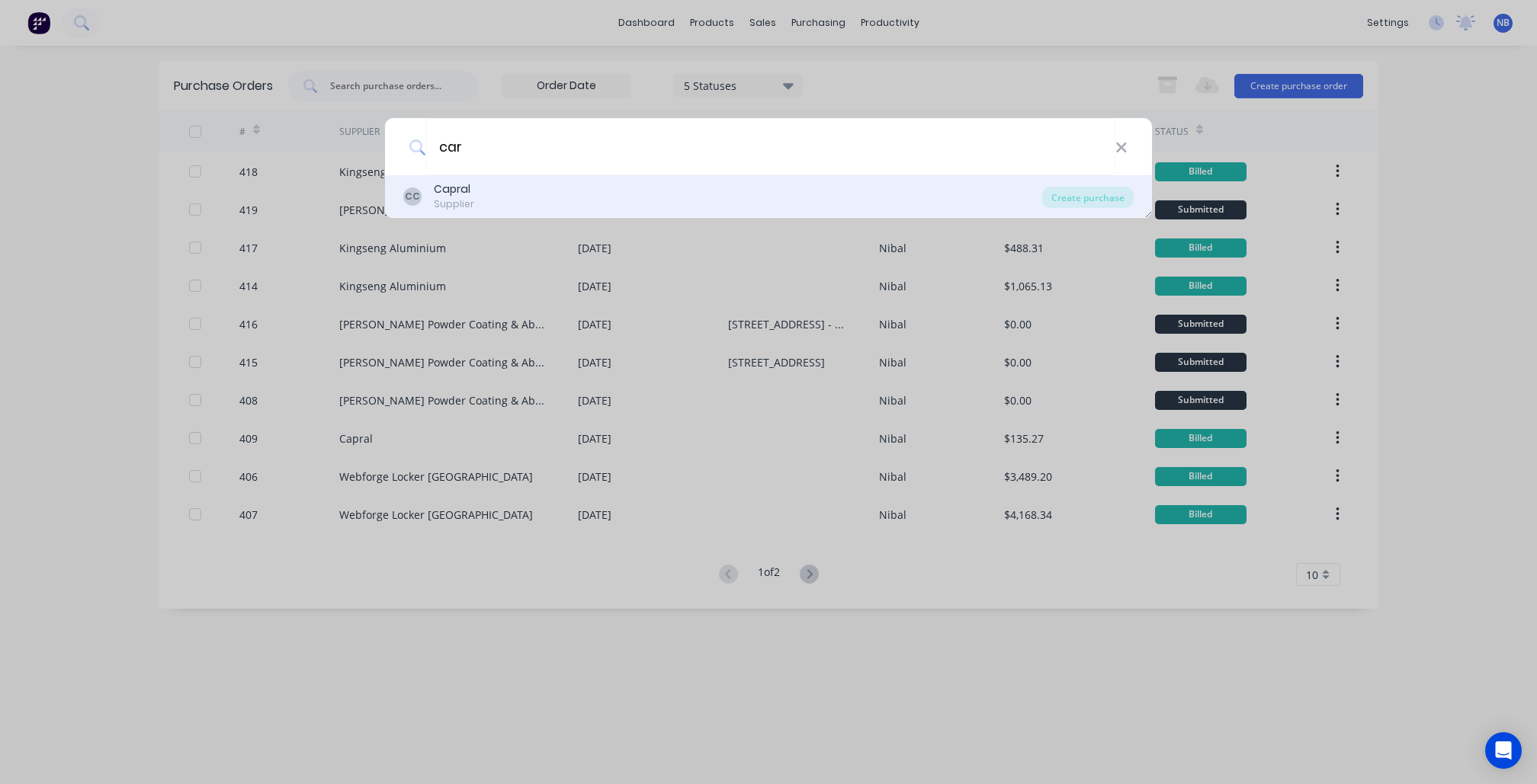
drag, startPoint x: 809, startPoint y: 220, endPoint x: 534, endPoint y: 199, distance: 275.8
click at [534, 199] on div "[PERSON_NAME] Supplier" at bounding box center [722, 196] width 639 height 30
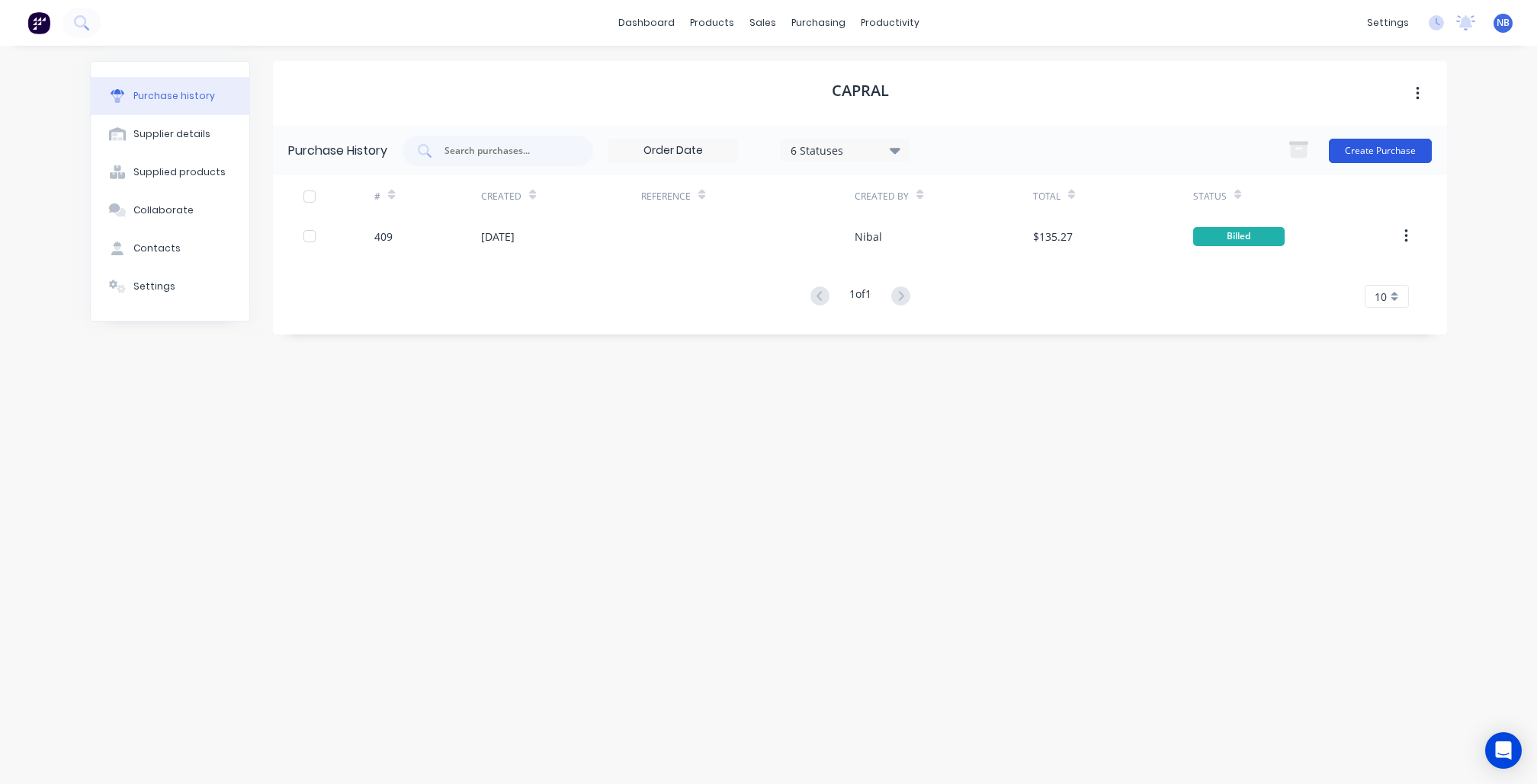
click at [1400, 153] on button "Create Purchase" at bounding box center [1380, 151] width 103 height 24
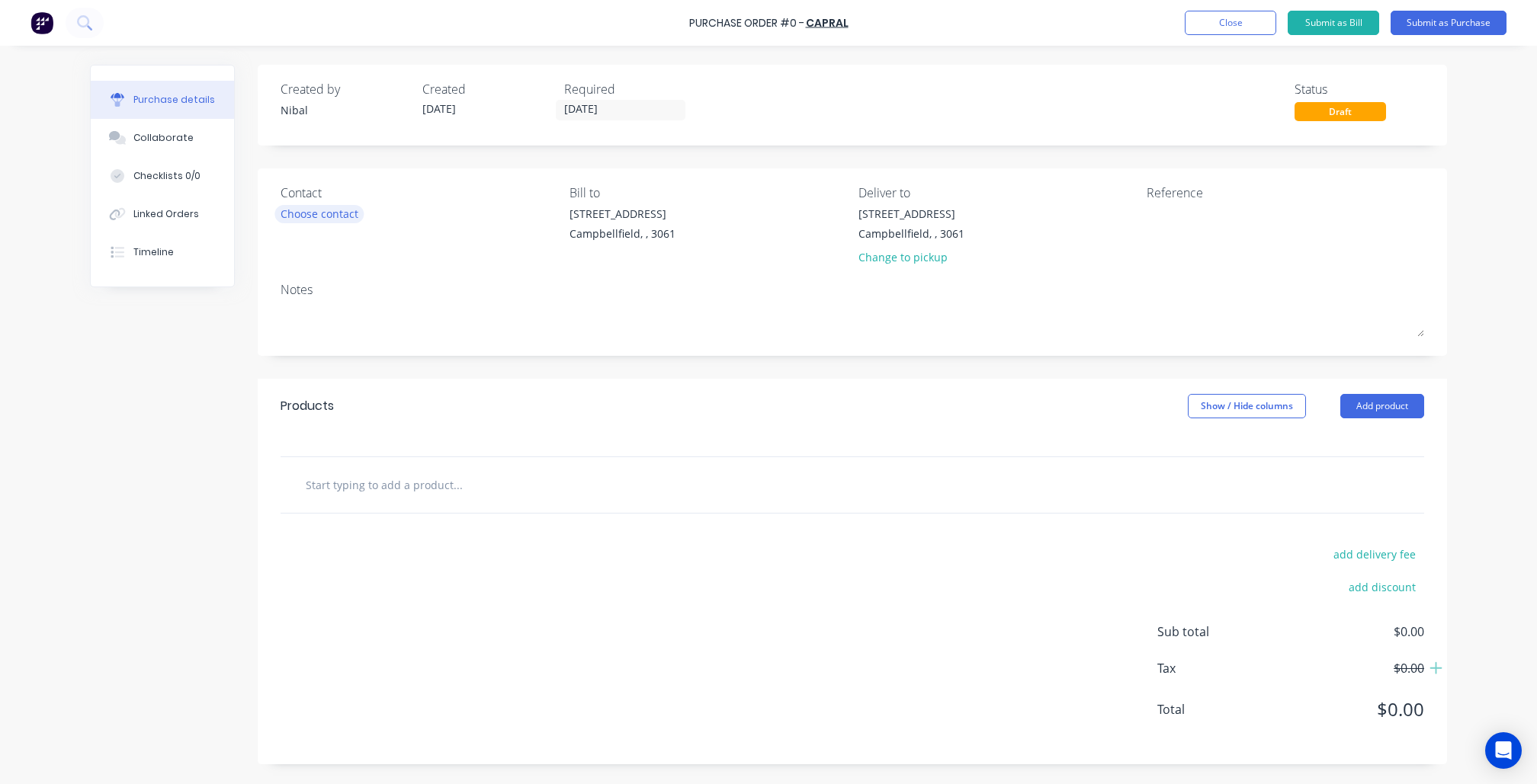
click at [357, 217] on div "Choose contact" at bounding box center [319, 214] width 78 height 16
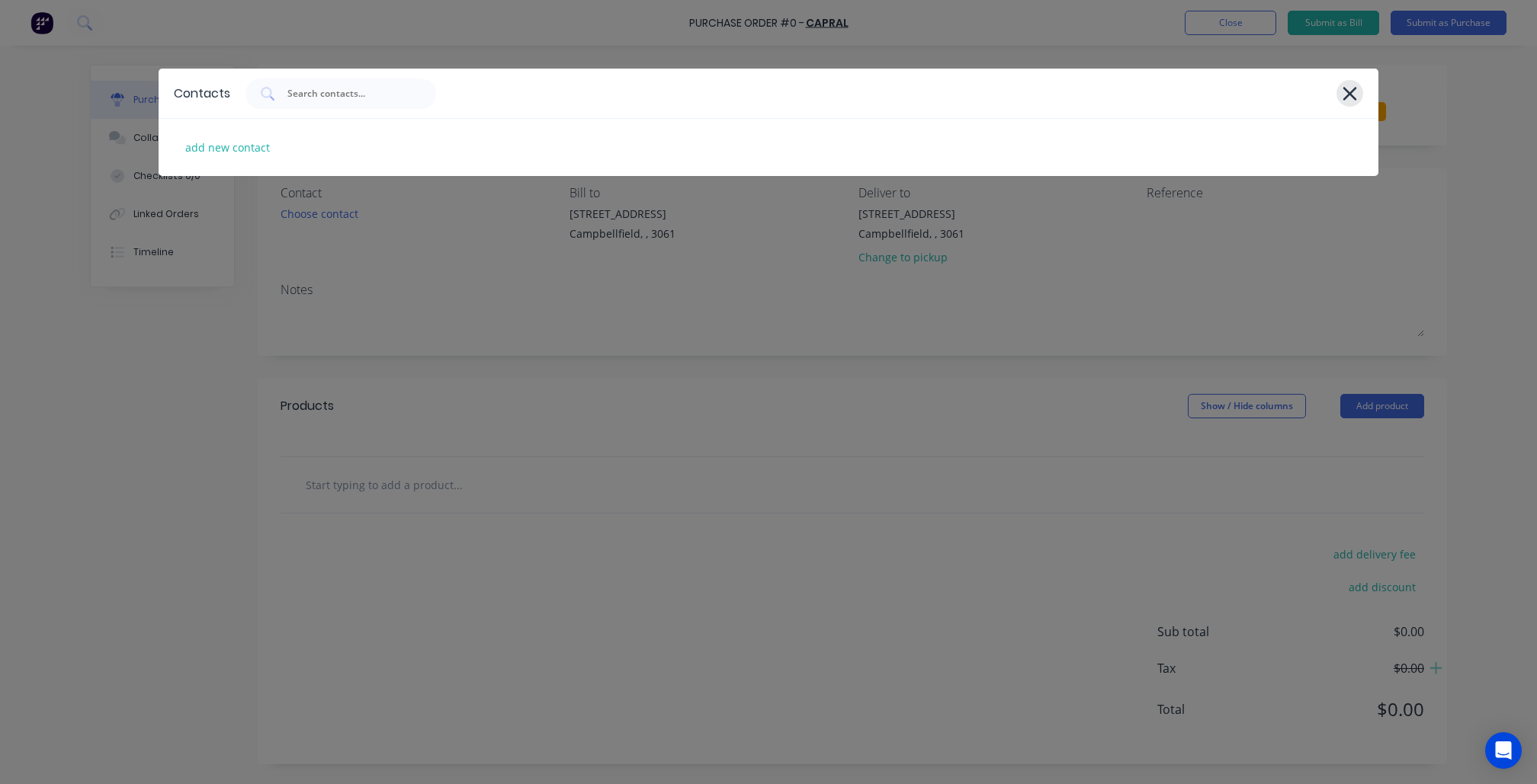
click at [1342, 104] on icon at bounding box center [1349, 94] width 16 height 21
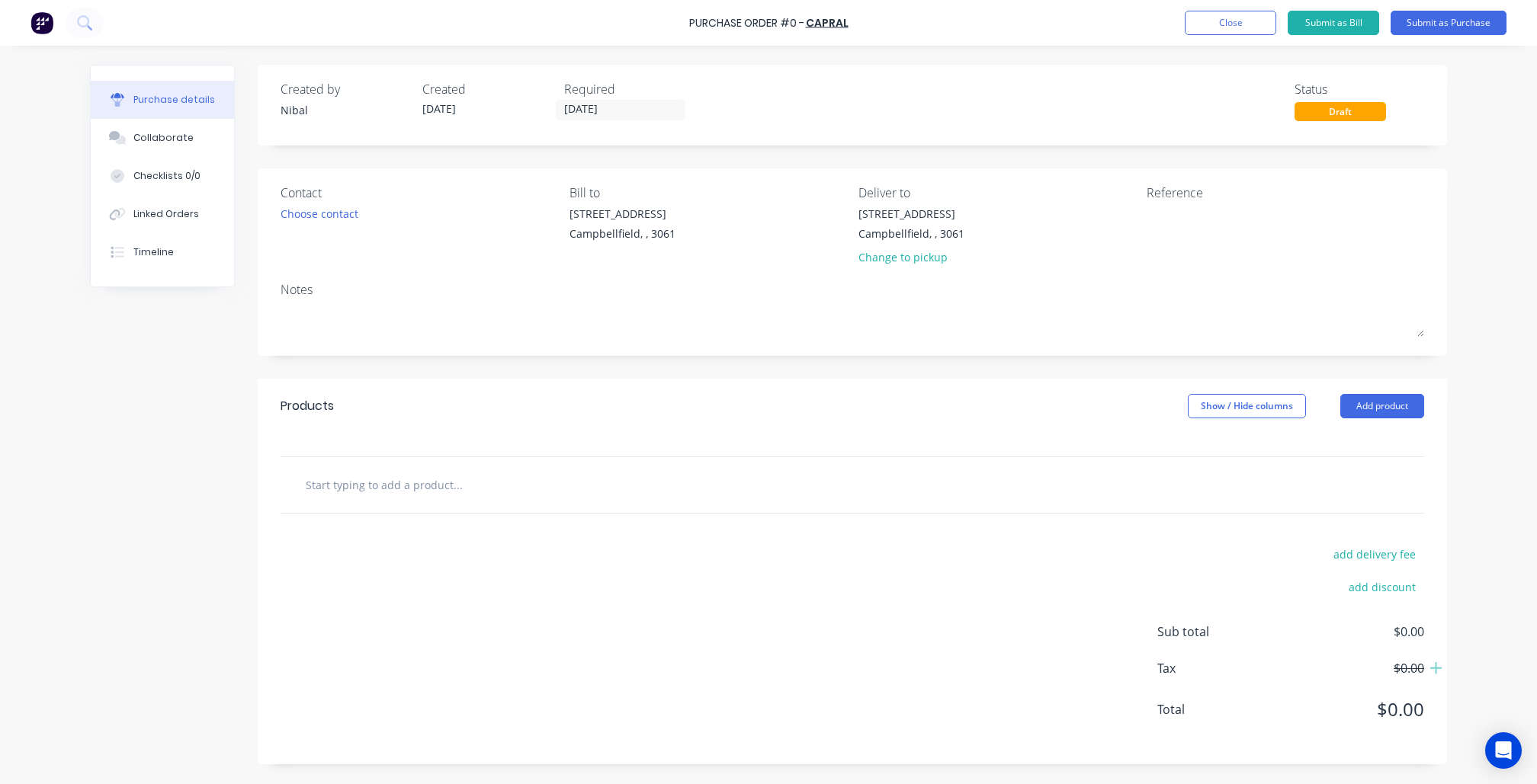
click at [477, 492] on input "text" at bounding box center [457, 485] width 305 height 31
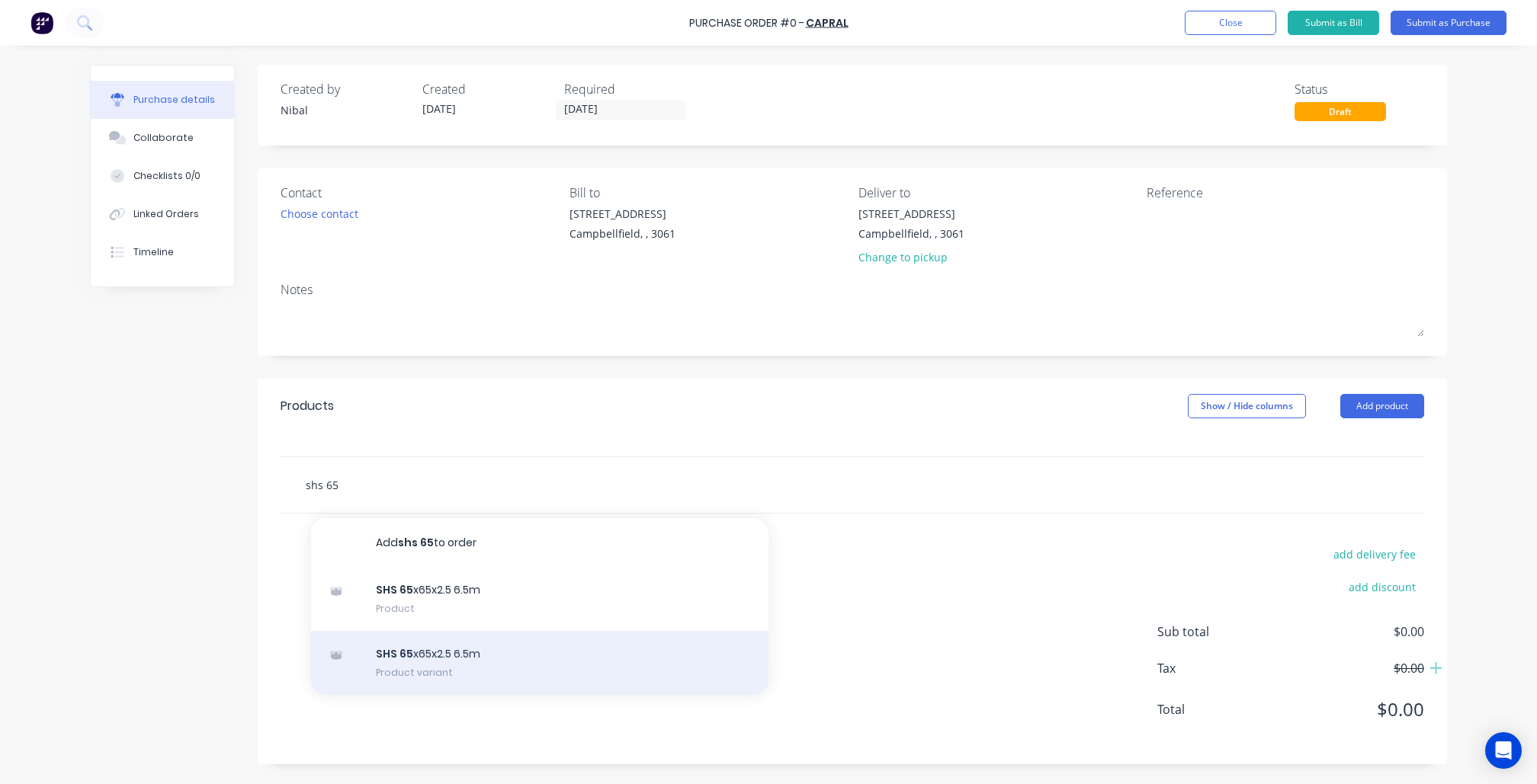
type input "shs 65"
click at [473, 650] on div "SHS 65 x65x2.5 6.5m Product variant" at bounding box center [539, 663] width 457 height 64
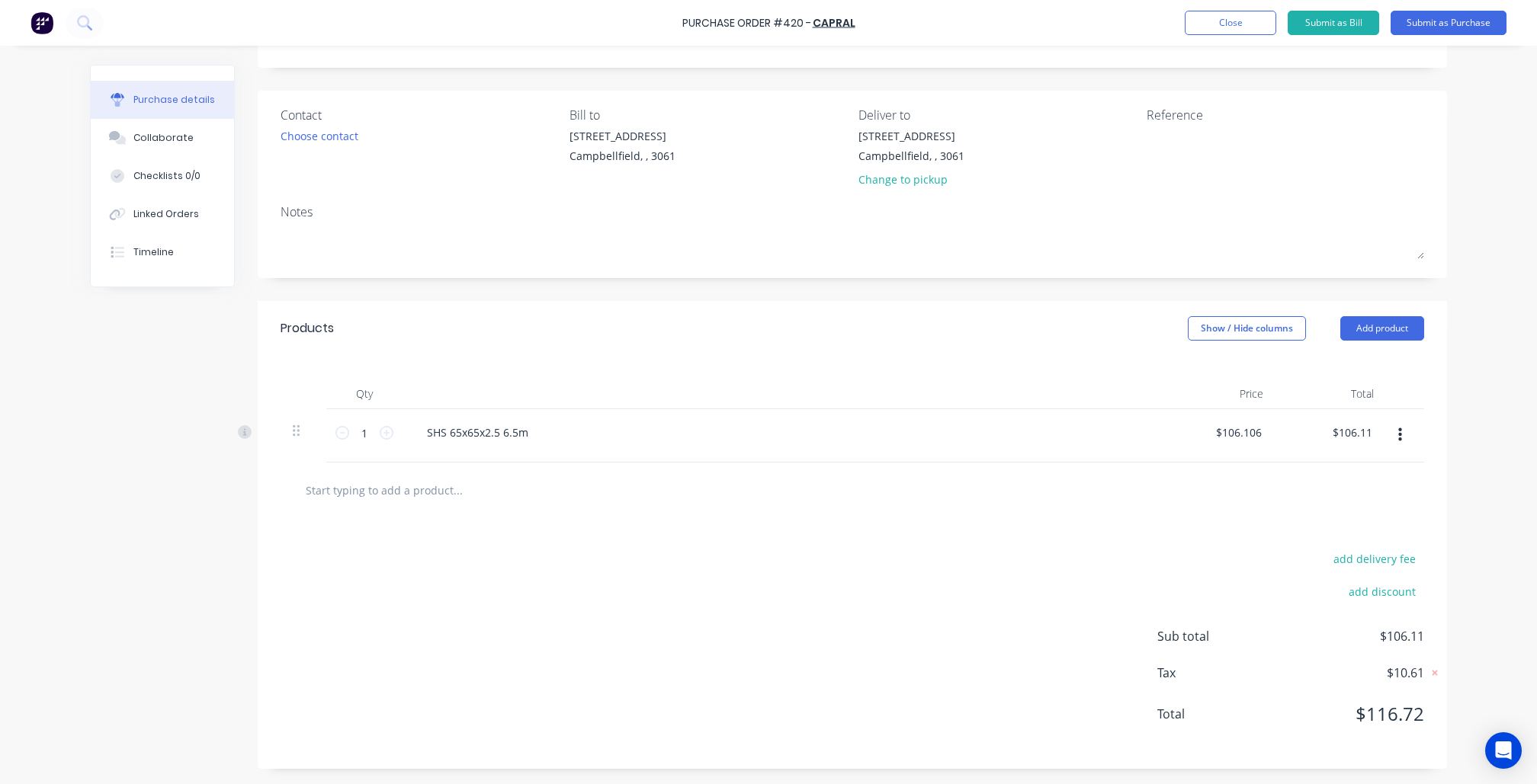
scroll to position [81, 0]
click at [393, 426] on icon at bounding box center [386, 433] width 14 height 14
type input "$212.21"
type input "2"
click at [413, 479] on input "text" at bounding box center [457, 490] width 305 height 31
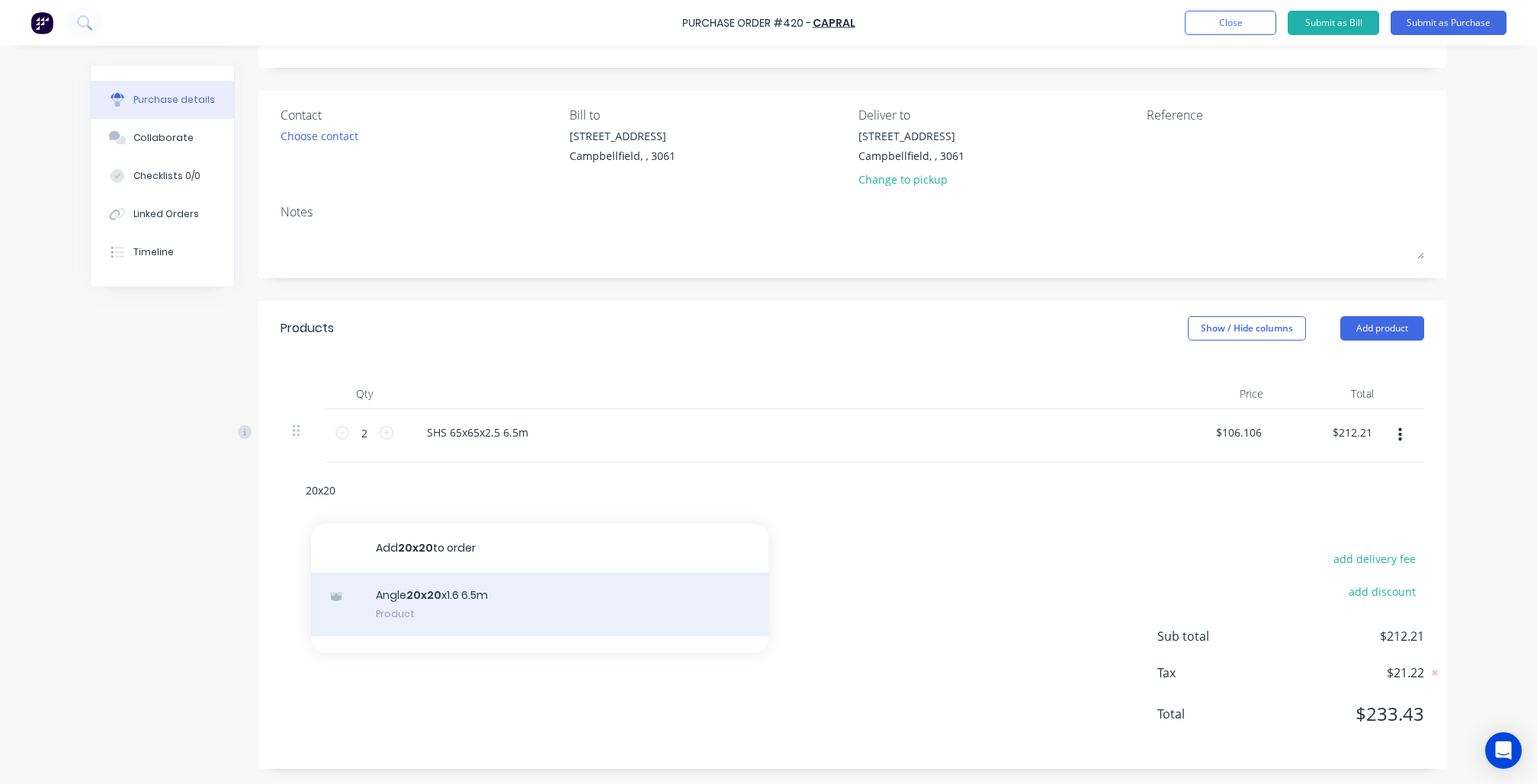
type input "20x20"
click at [440, 616] on div "Angle 20x20 x1.6 6.5m Product" at bounding box center [539, 605] width 457 height 64
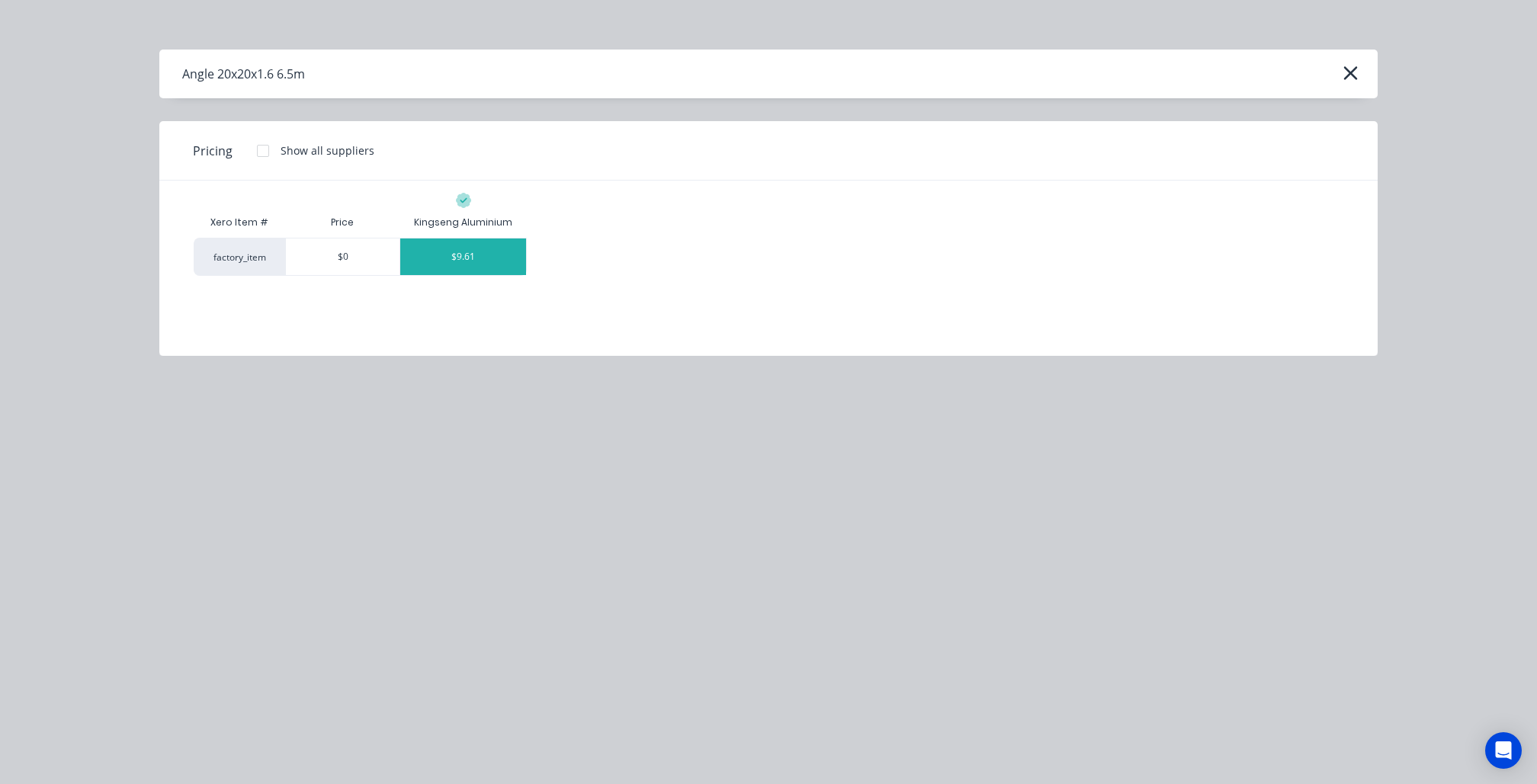
click at [467, 245] on div "$9.61" at bounding box center [463, 257] width 126 height 37
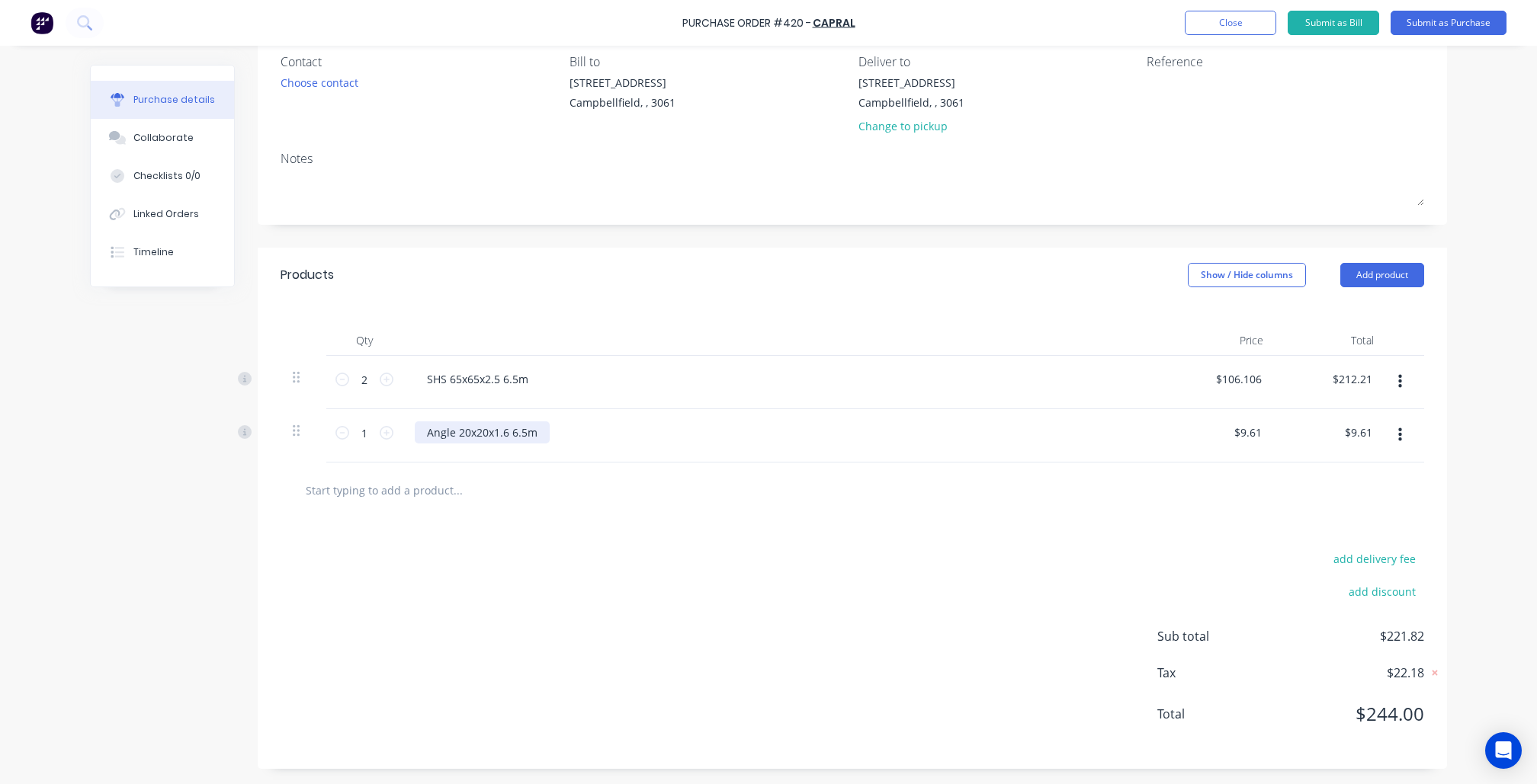
scroll to position [139, 0]
click at [381, 426] on icon at bounding box center [386, 433] width 14 height 14
type input "$19.22"
click at [373, 424] on input "2" at bounding box center [364, 433] width 31 height 23
type input "3"
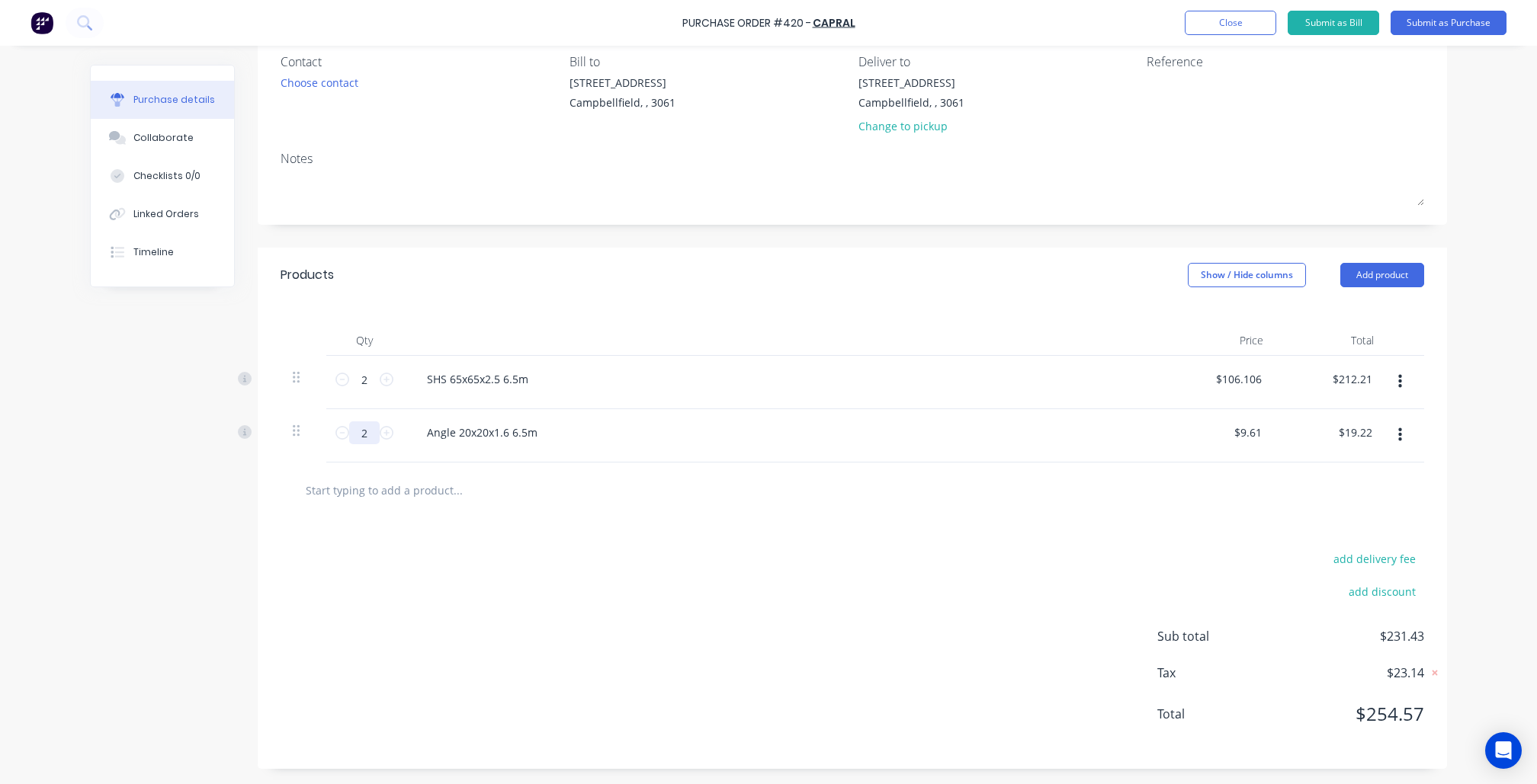
type input "$28.83"
type input "1"
type input "$9.61"
type input "13"
type input "$124.93"
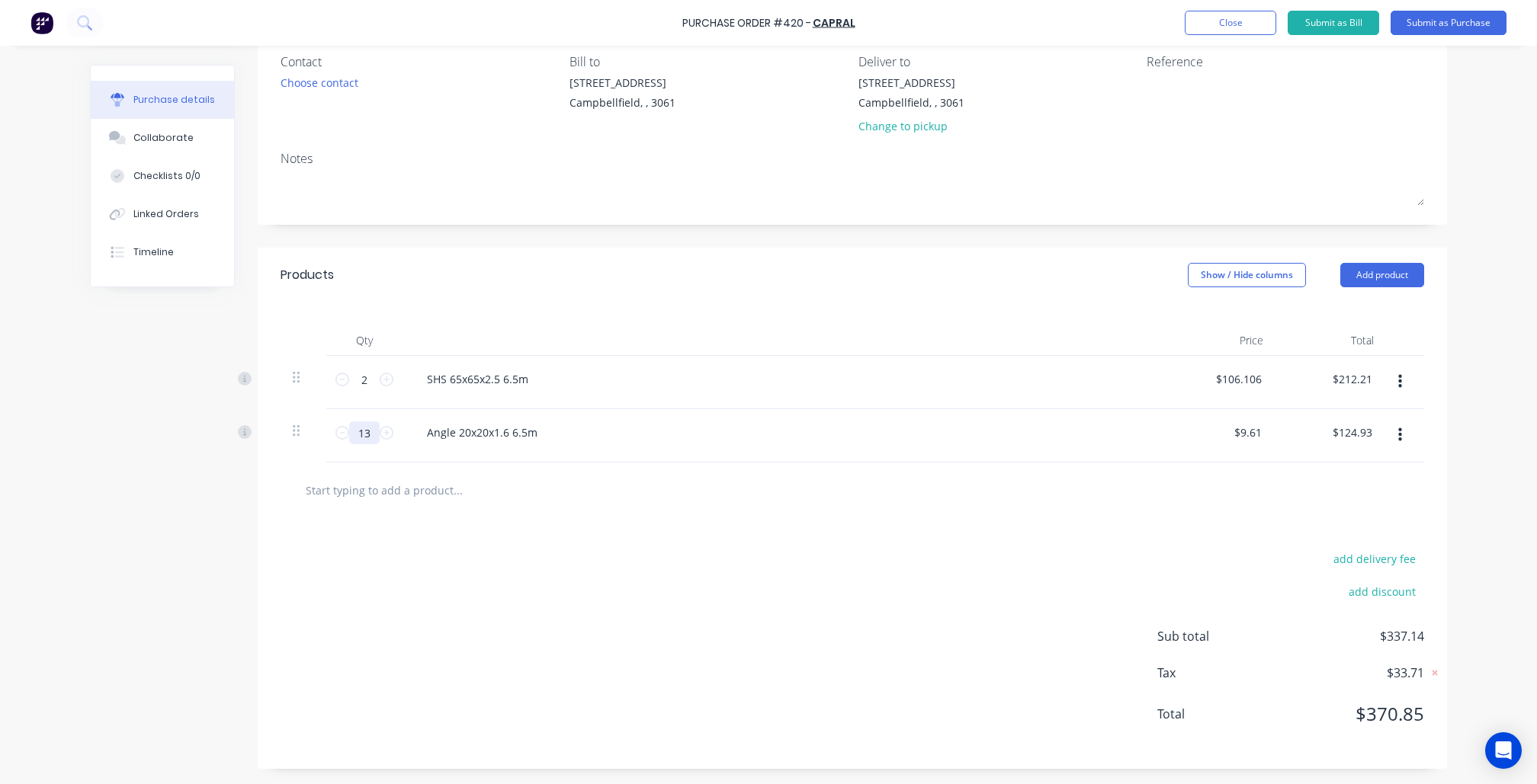
type input "13"
click at [410, 567] on div "add delivery fee add discount Sub total $337.14 Tax $33.71 Total $370.85" at bounding box center [852, 644] width 1190 height 251
click at [372, 494] on input "text" at bounding box center [457, 490] width 305 height 31
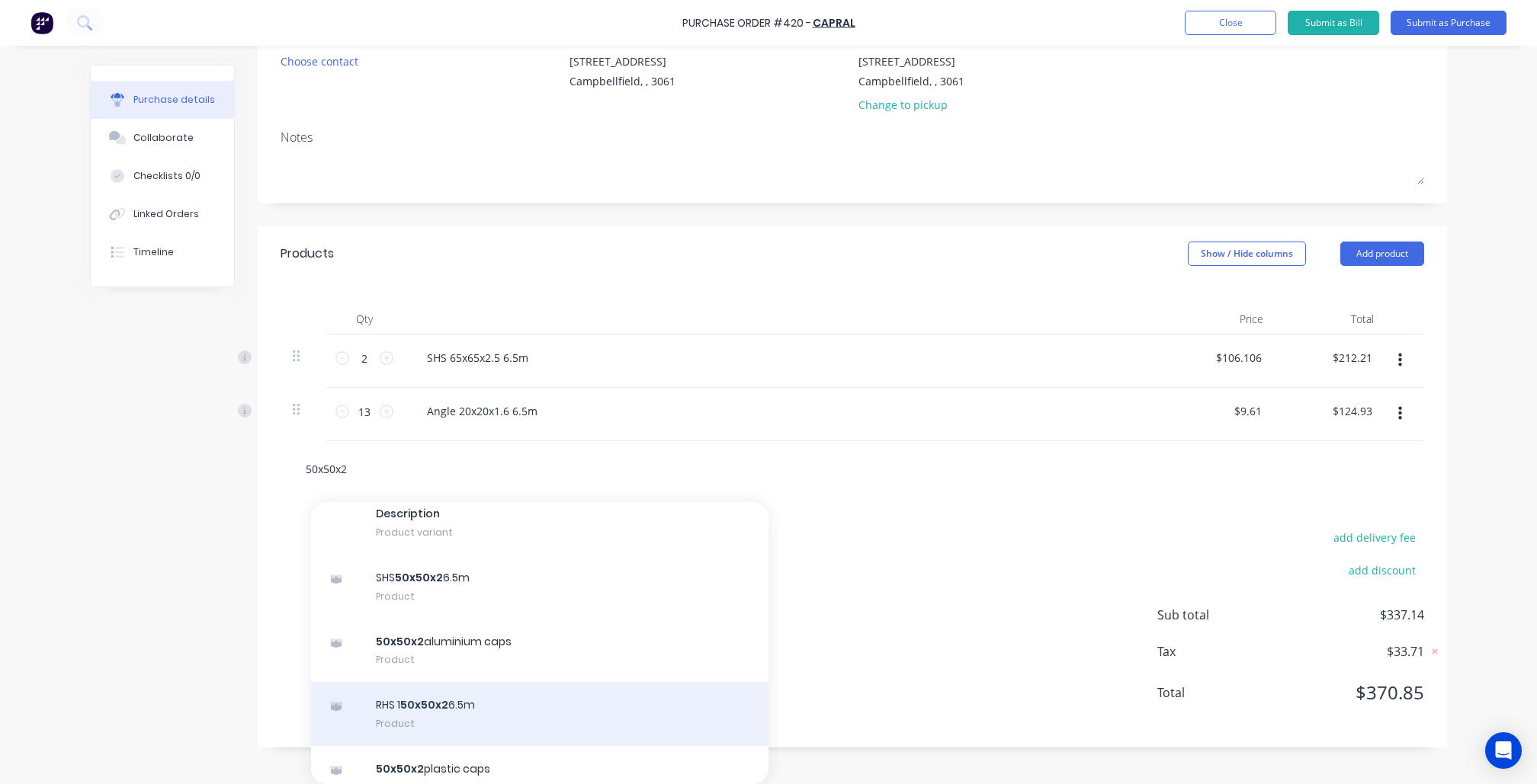
scroll to position [200, 0]
type input "50x50x2"
click at [394, 607] on div "SHS 50x50x2 6.5m Product" at bounding box center [539, 590] width 457 height 64
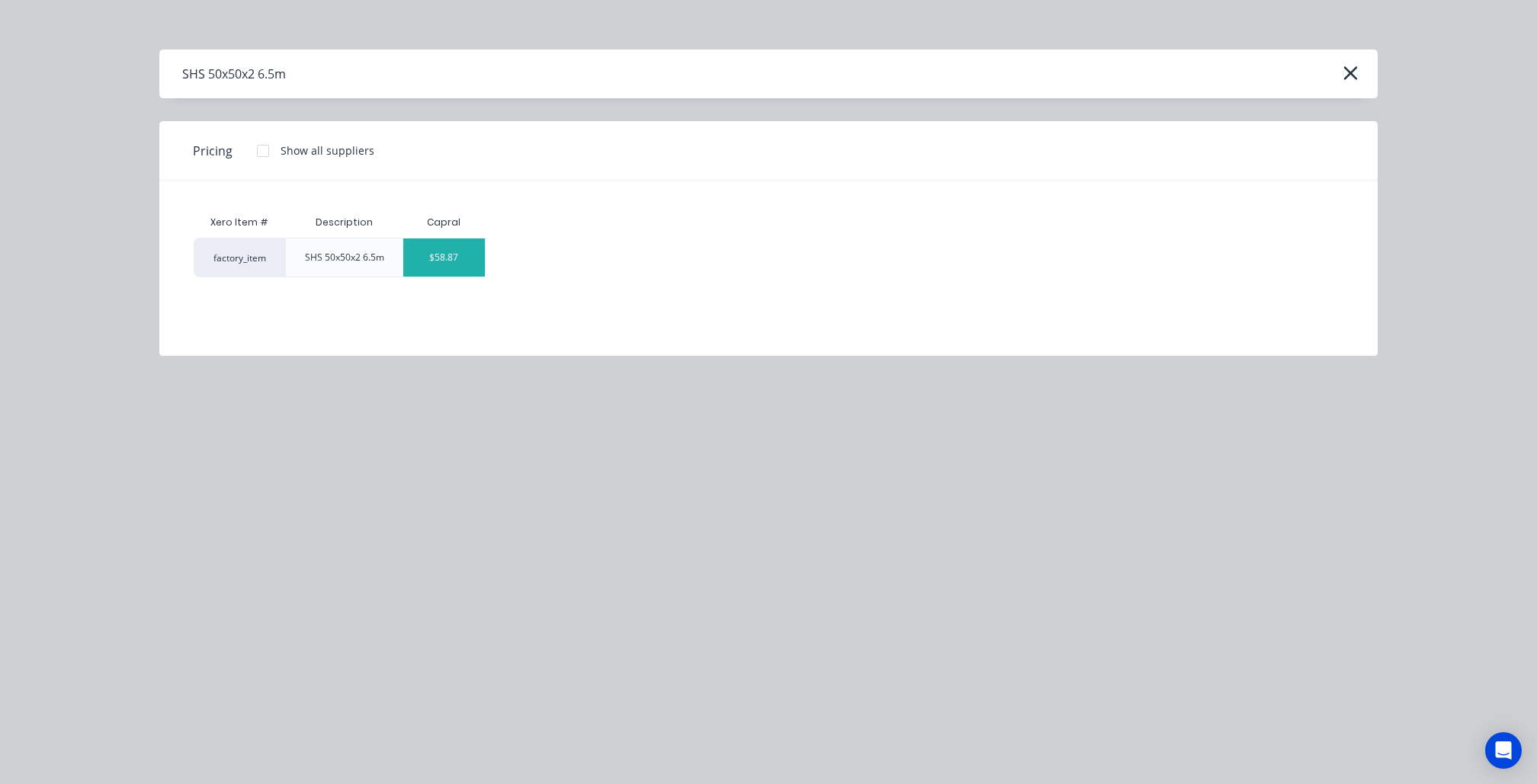
click at [445, 265] on div "$58.87" at bounding box center [444, 258] width 82 height 38
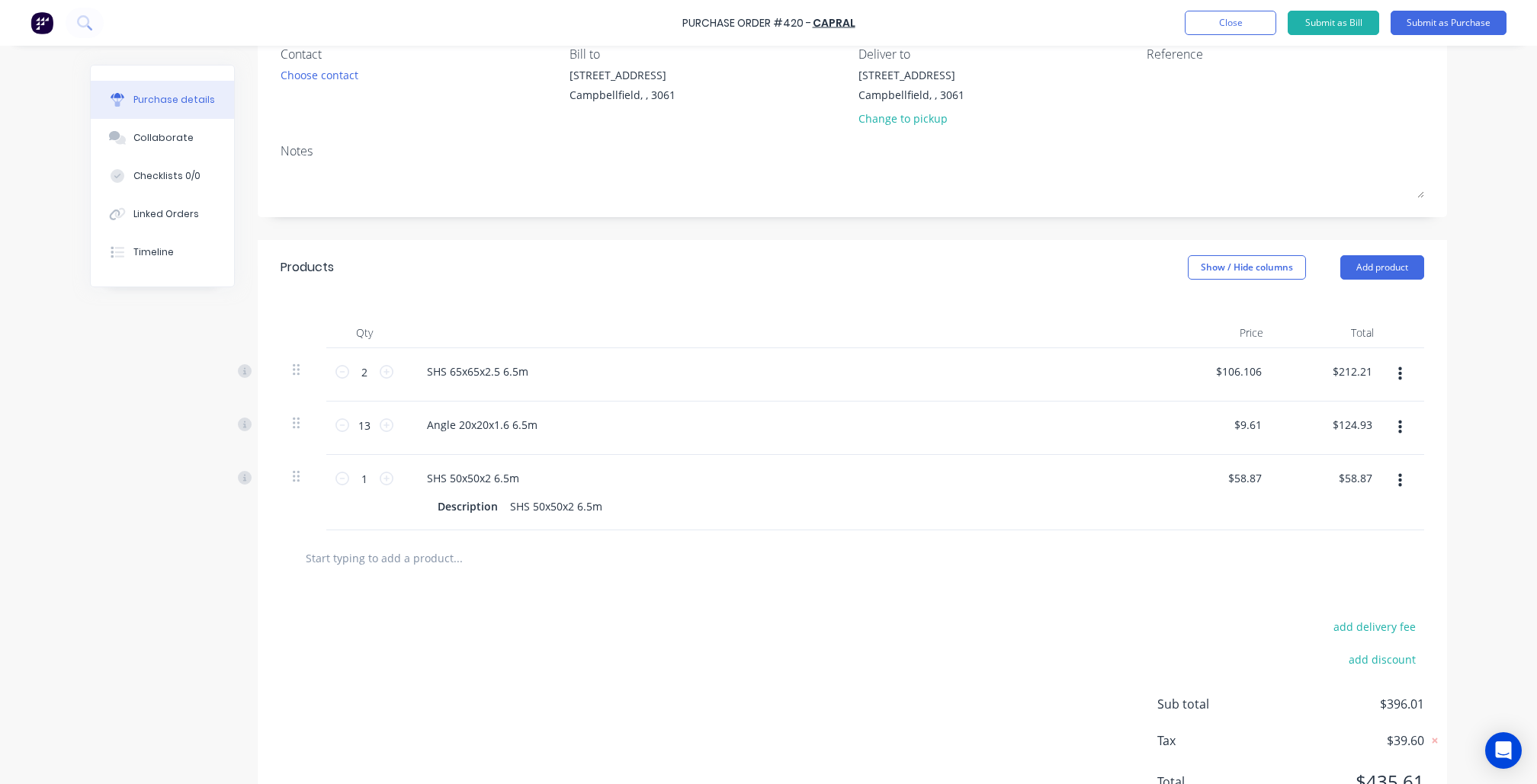
click at [1398, 489] on icon "button" at bounding box center [1400, 481] width 4 height 17
click at [1333, 626] on button "Delete" at bounding box center [1353, 613] width 130 height 31
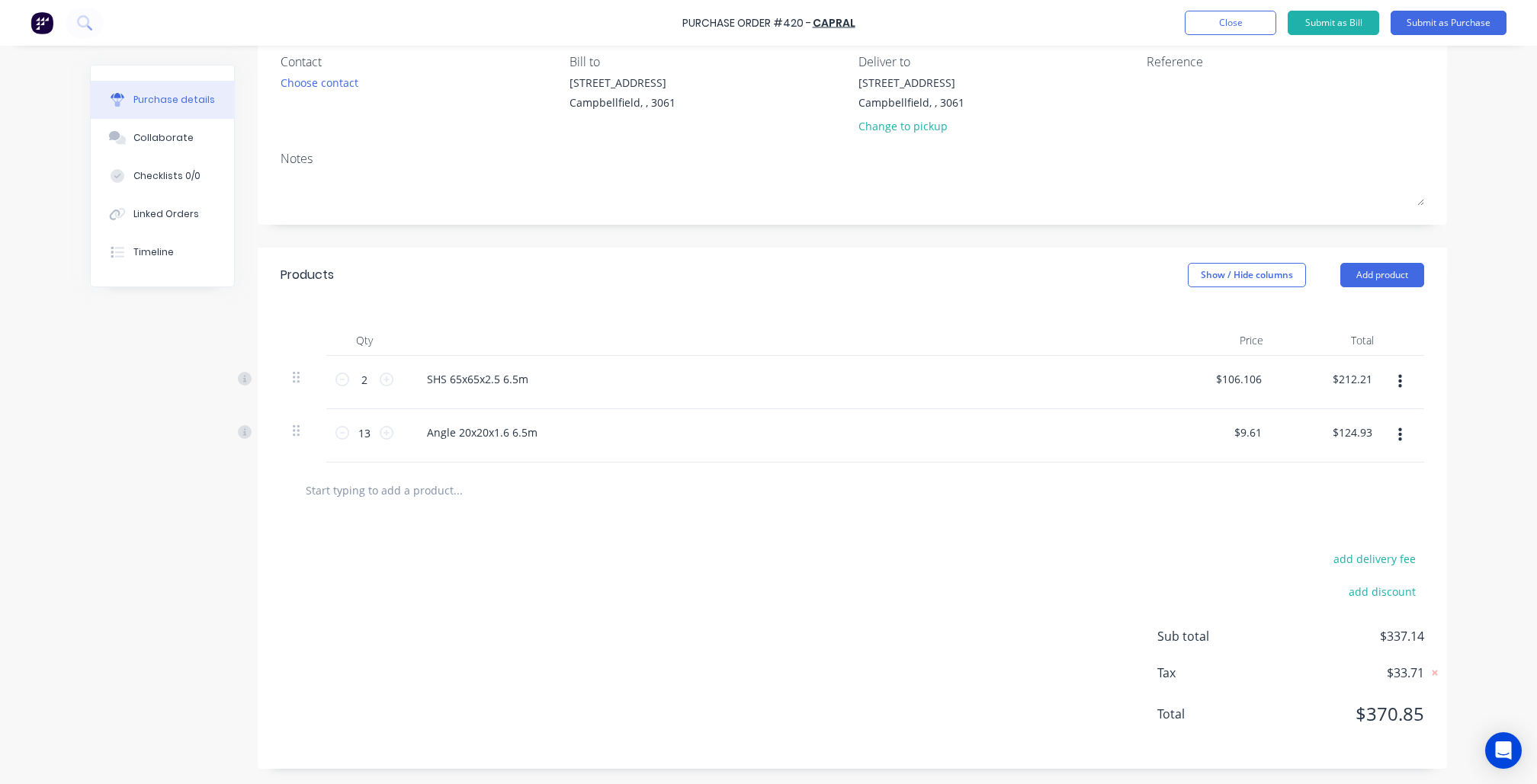
click at [396, 505] on input "text" at bounding box center [457, 490] width 305 height 31
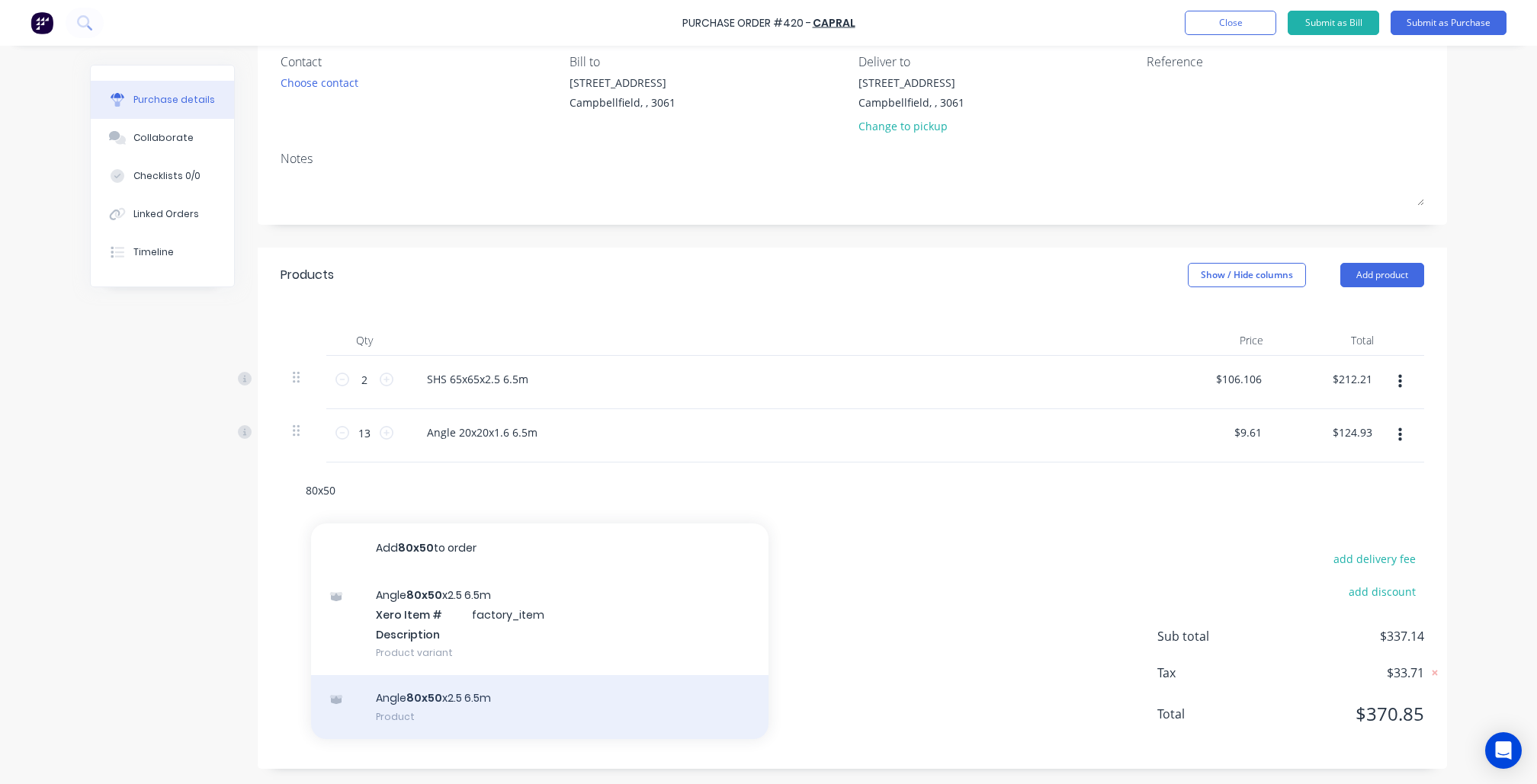
type input "80x50"
click at [504, 690] on div "Angle 80x50 x2.5 6.5m Product" at bounding box center [539, 708] width 457 height 64
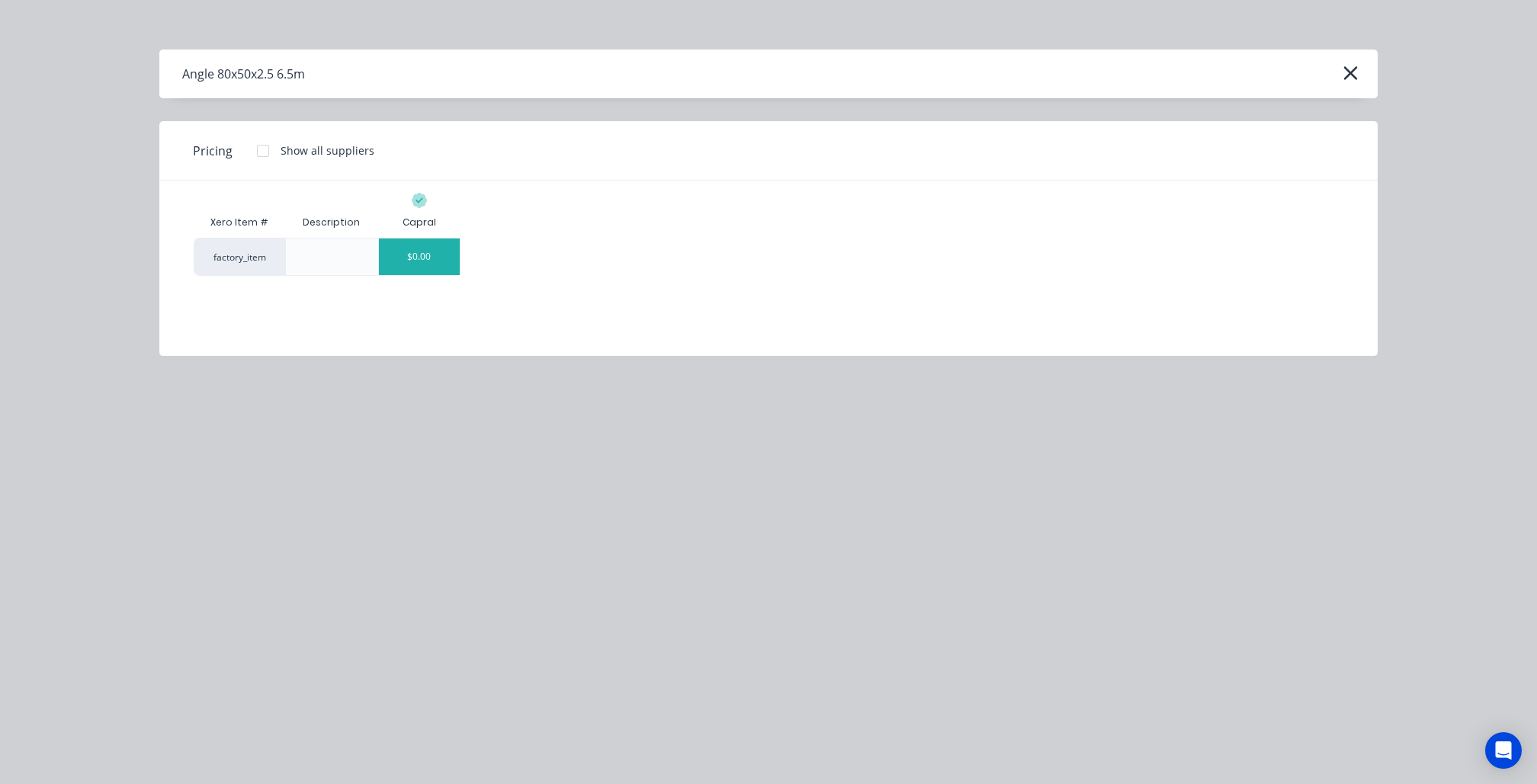
click at [395, 253] on div "$0.00" at bounding box center [419, 257] width 82 height 37
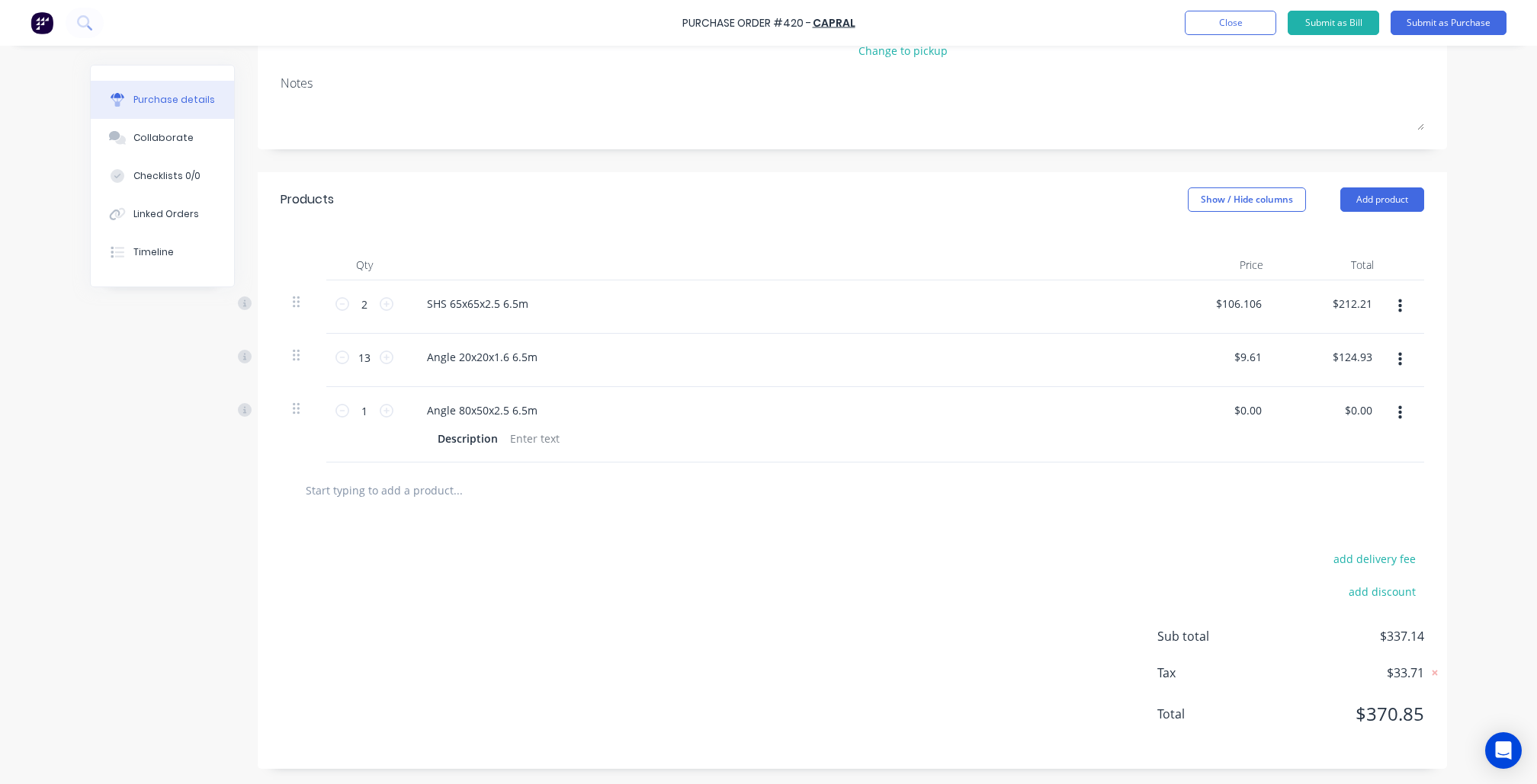
scroll to position [214, 0]
click at [454, 498] on input "text" at bounding box center [457, 490] width 305 height 31
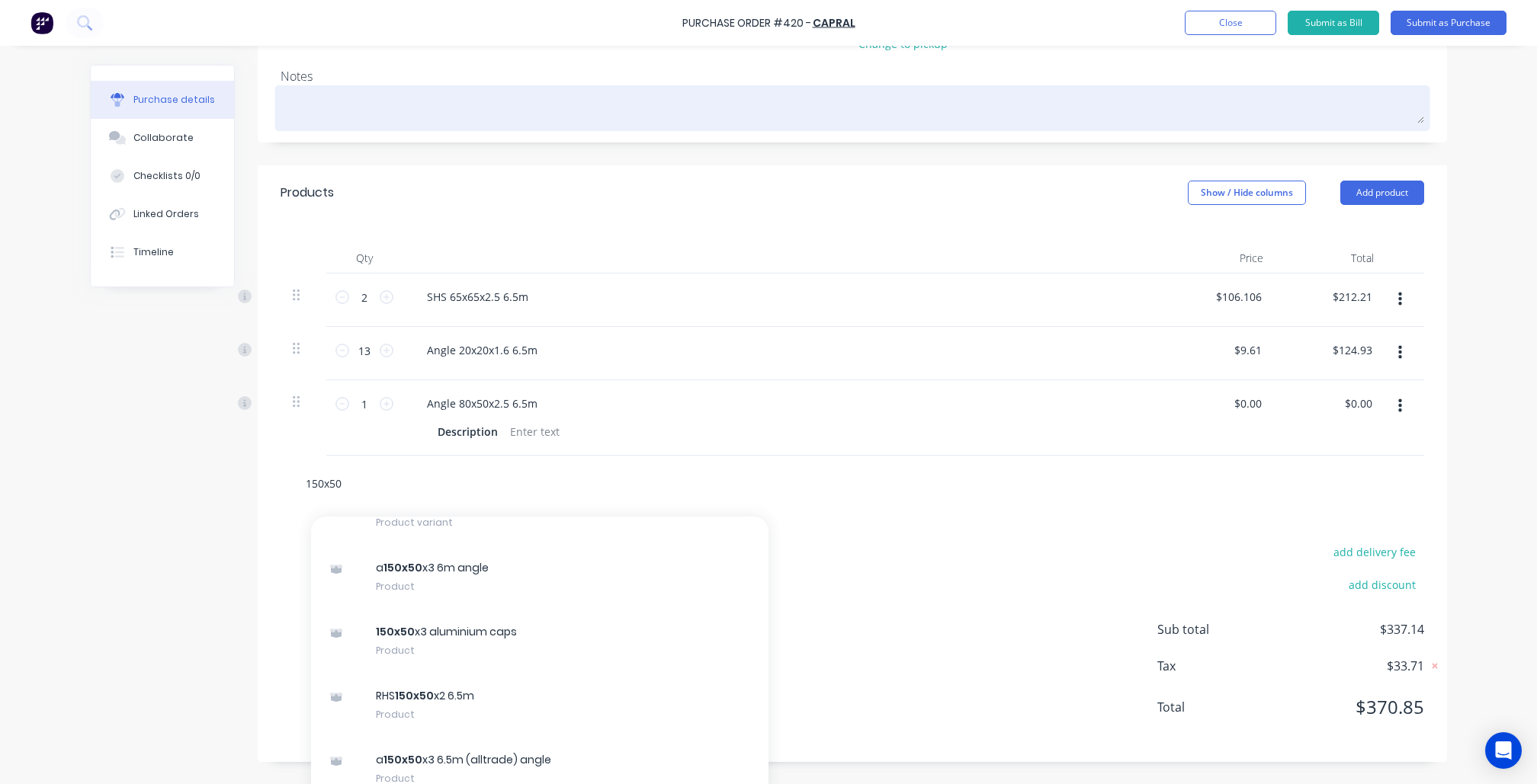
scroll to position [185, 0]
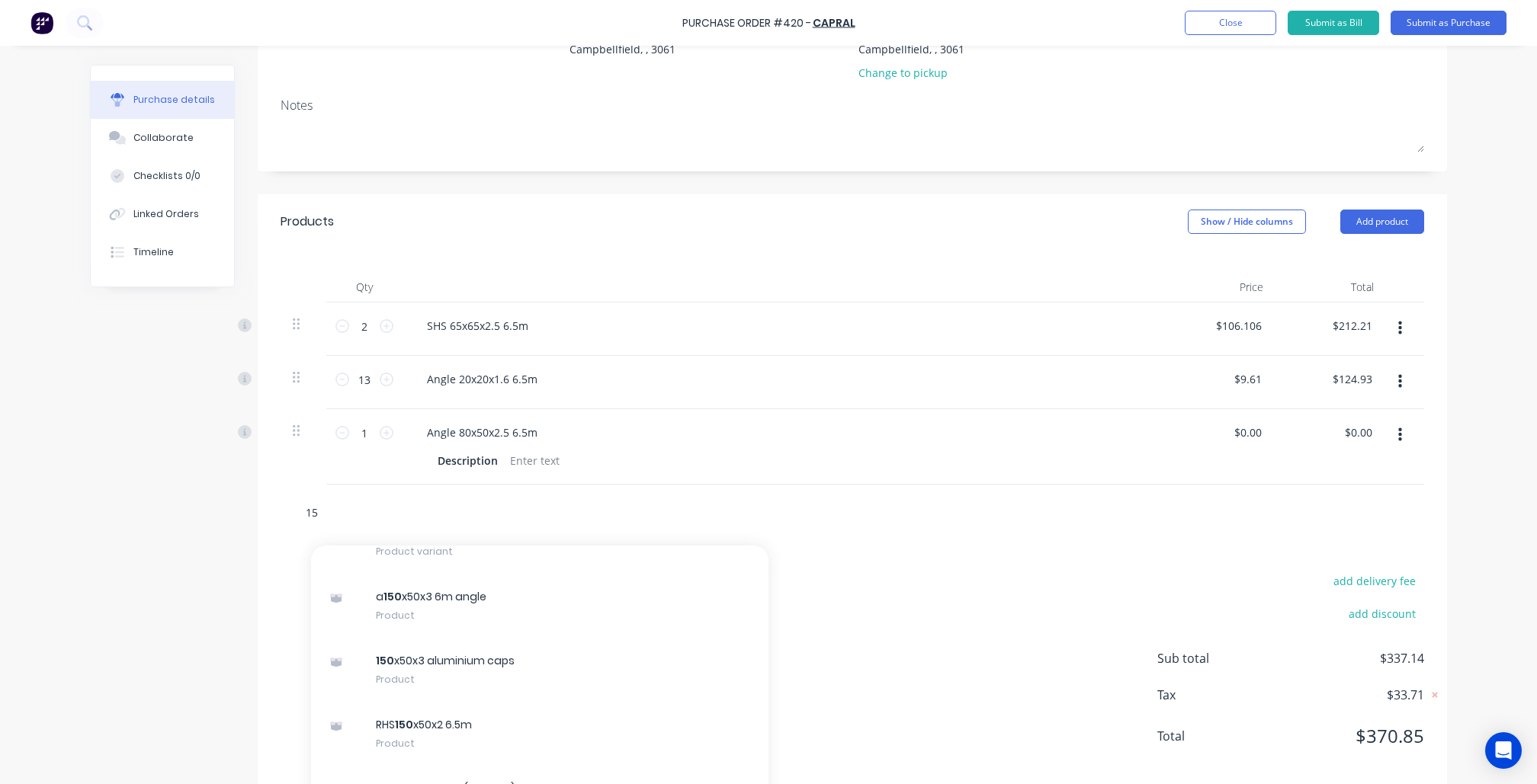
type input "1"
click at [185, 627] on div "Created by Nibal Created 24/09/25 Required 24/09/25 Status Draft Contact Choose…" at bounding box center [768, 335] width 1357 height 911
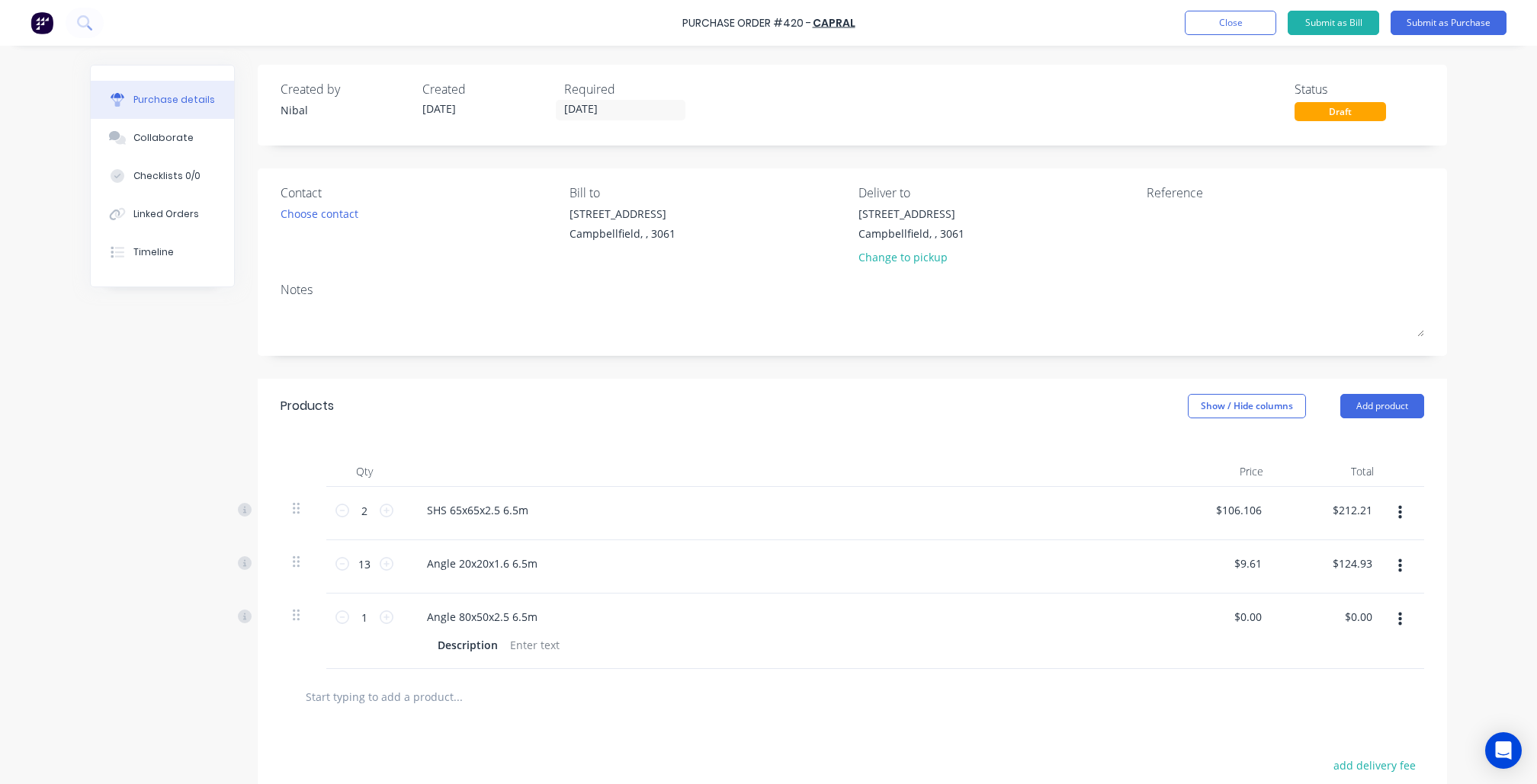
scroll to position [0, 0]
click at [422, 708] on input "text" at bounding box center [457, 697] width 305 height 31
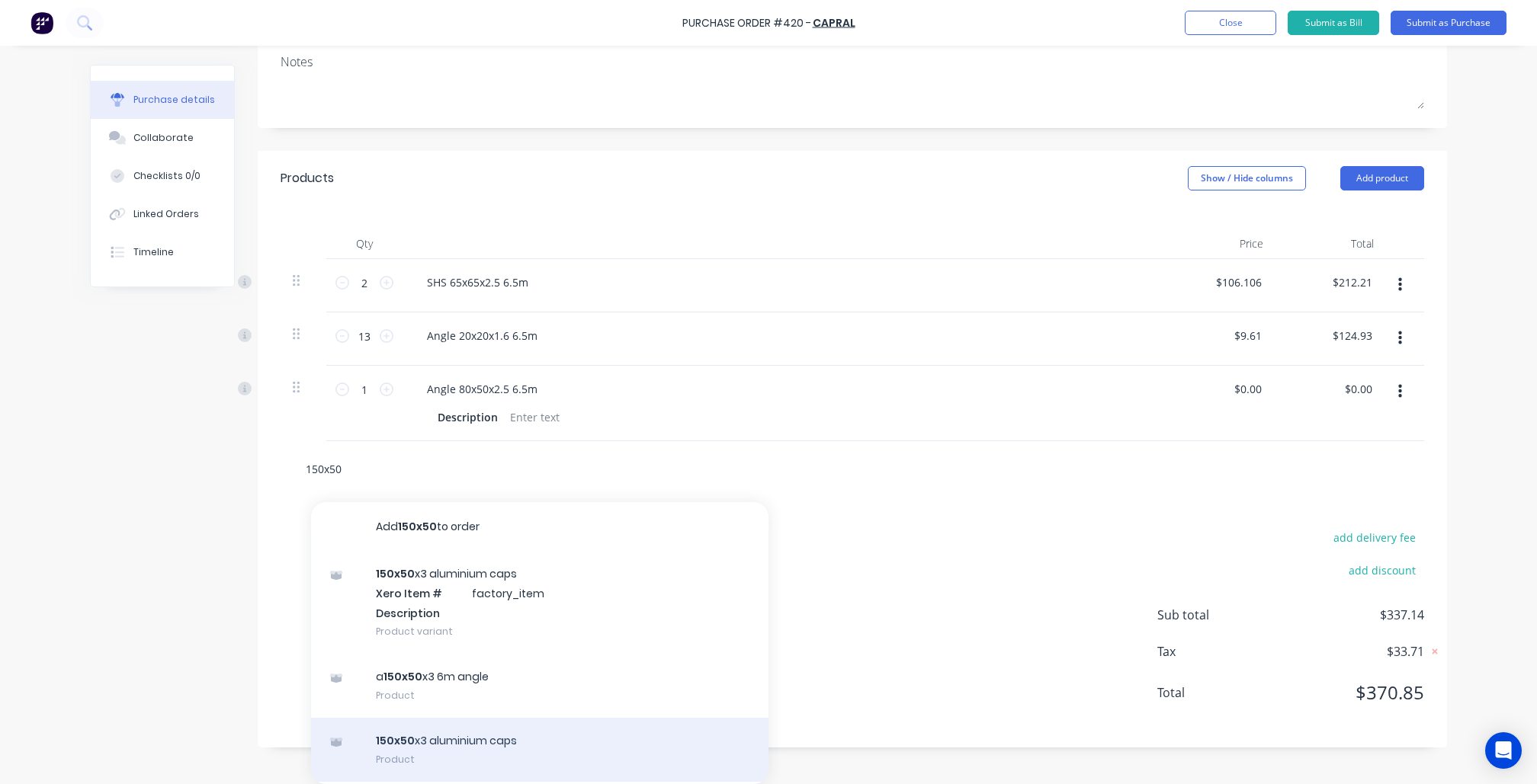
type input "150x50"
click at [467, 737] on div "150x50 x3 aluminium caps Product" at bounding box center [539, 750] width 457 height 64
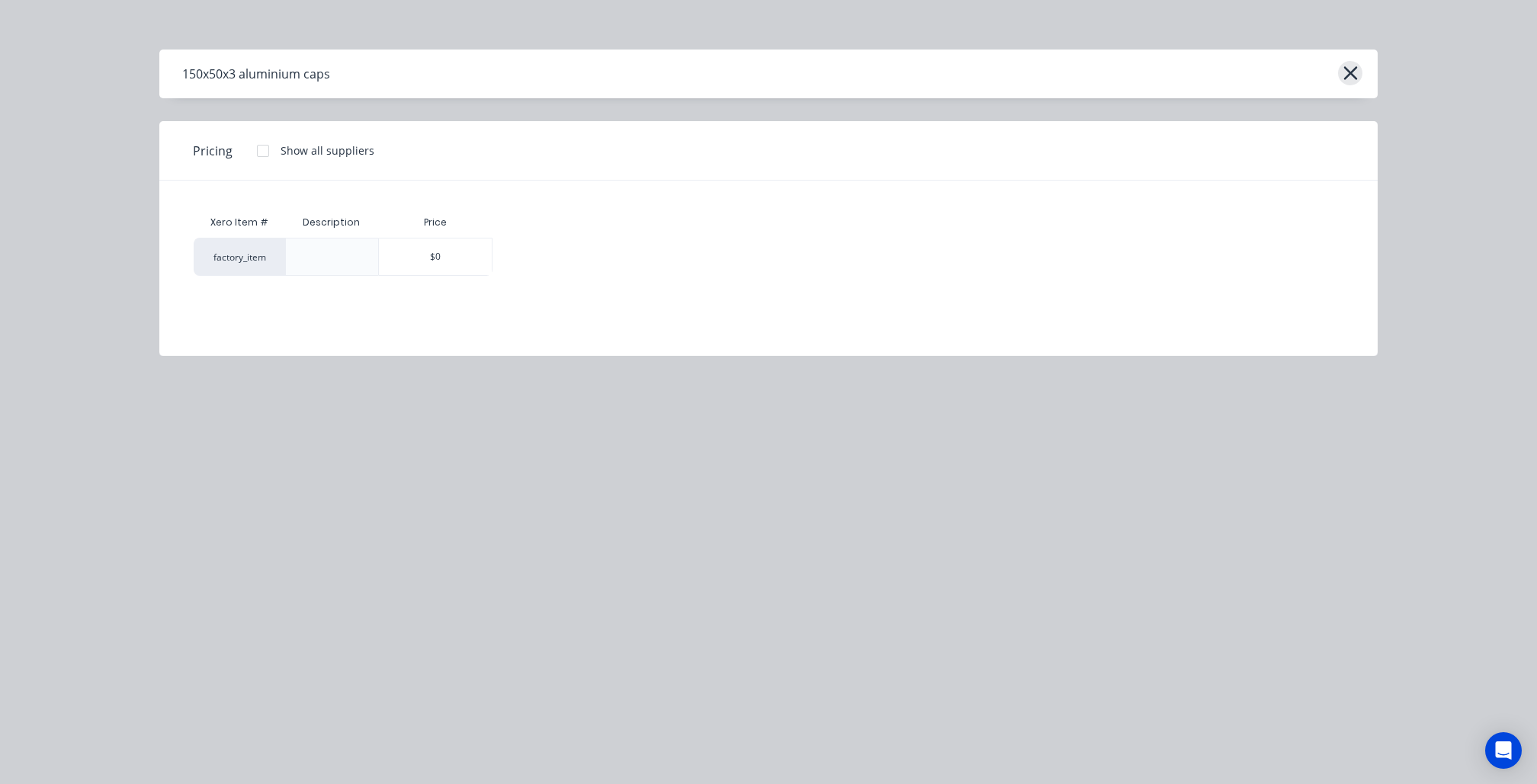
click at [1351, 71] on icon "button" at bounding box center [1350, 73] width 14 height 14
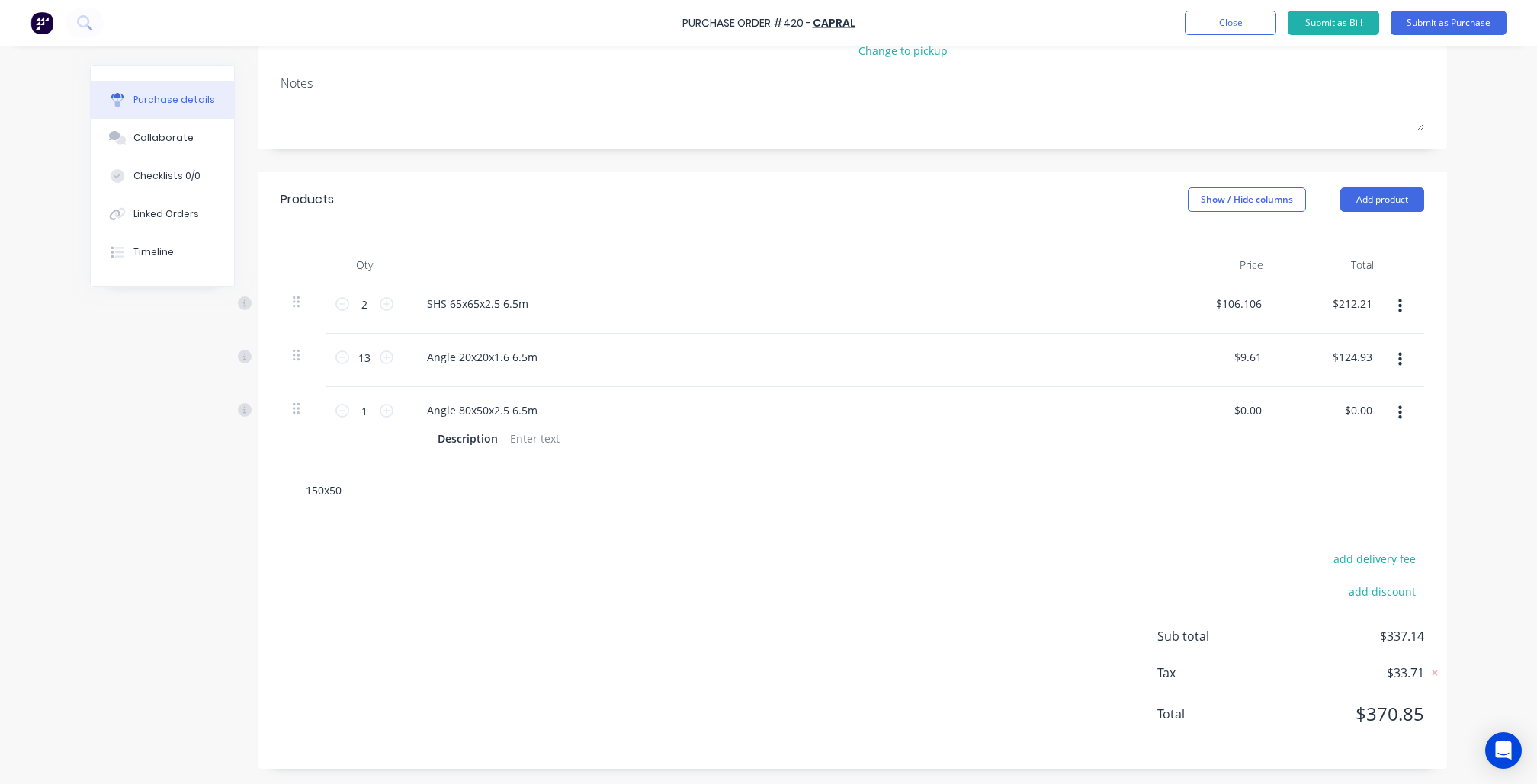
click at [504, 482] on input "150x50" at bounding box center [457, 490] width 305 height 31
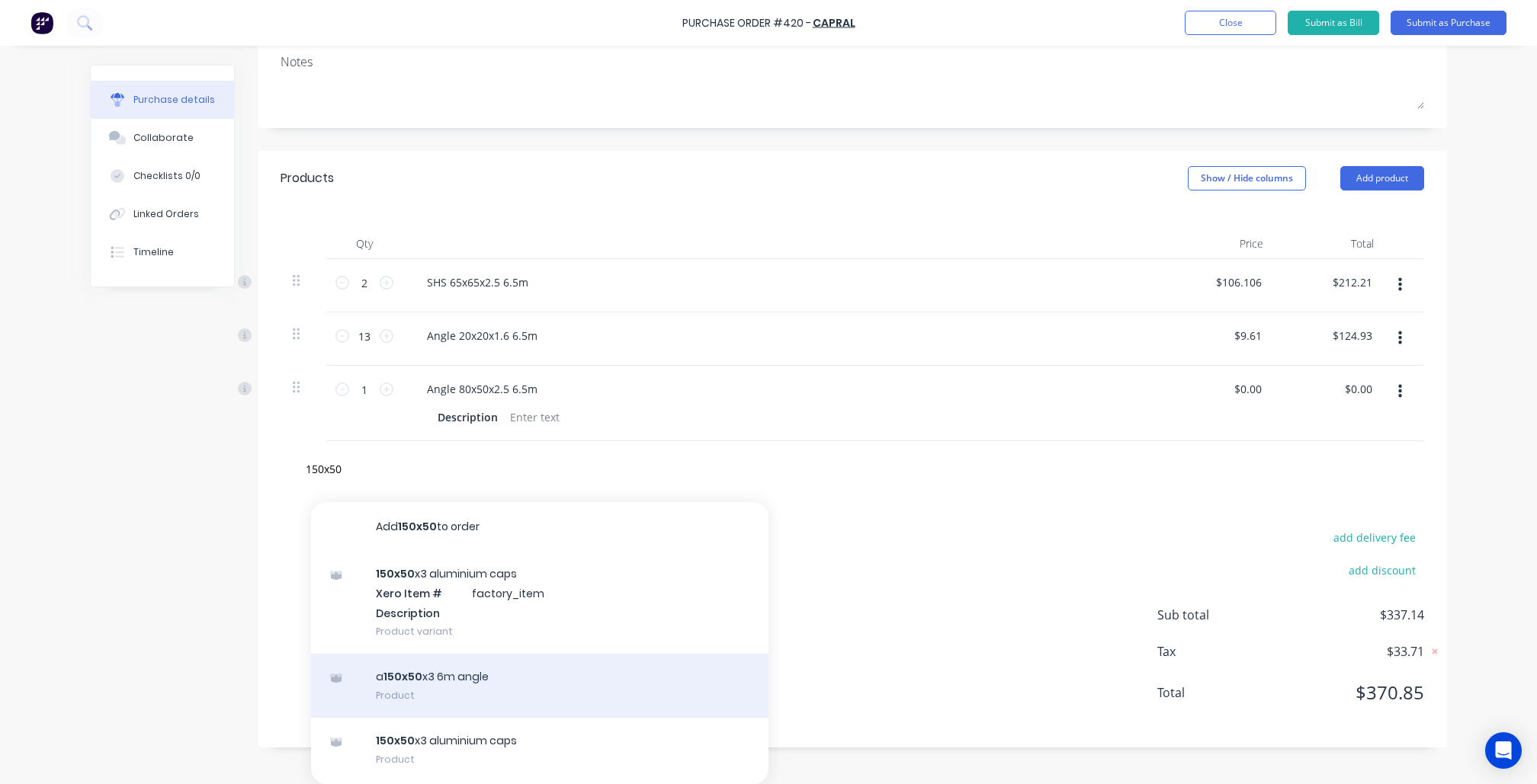
click at [515, 699] on div "a 150x50 x3 6m angle Product" at bounding box center [539, 686] width 457 height 64
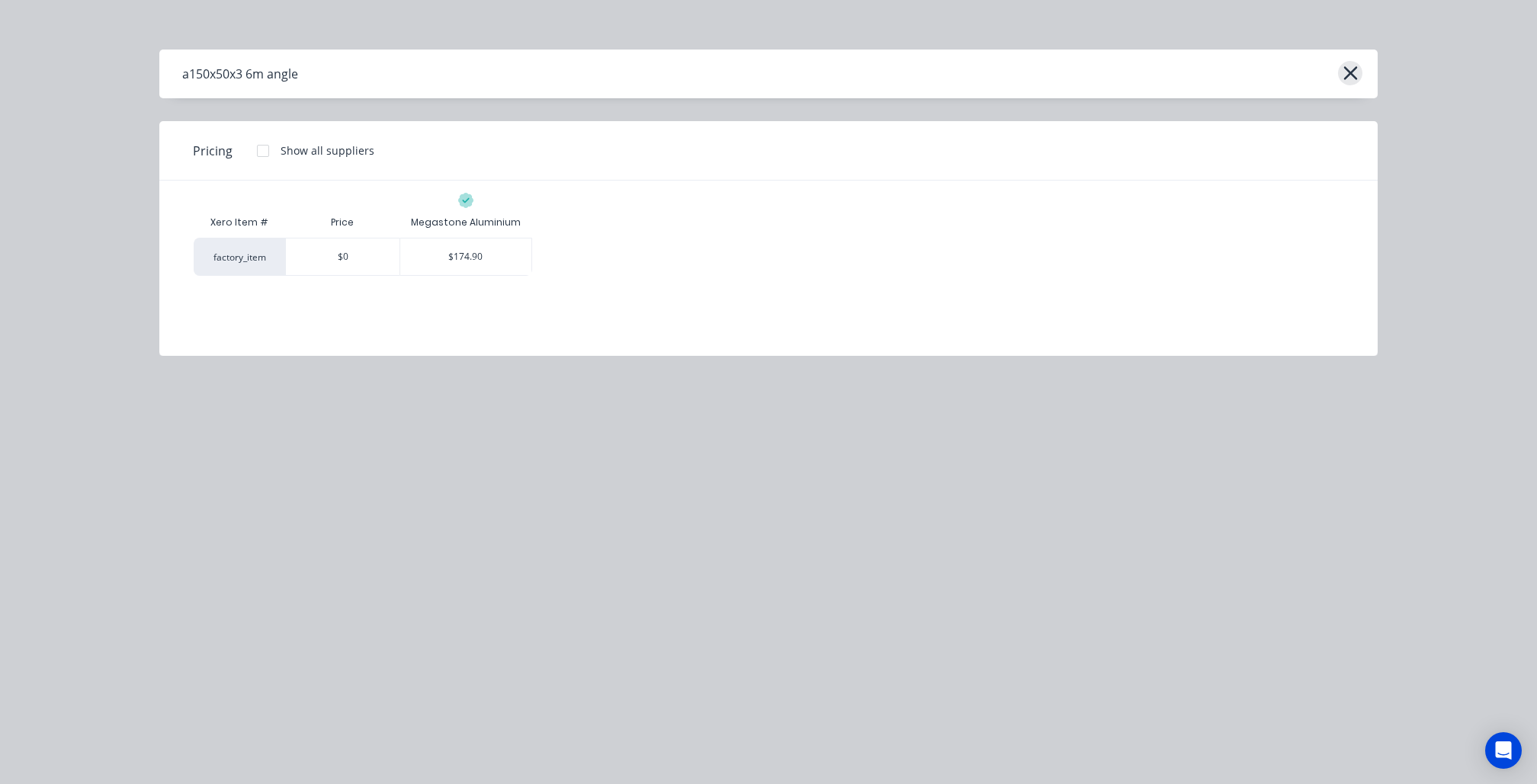
click at [1351, 77] on icon "button" at bounding box center [1350, 73] width 14 height 14
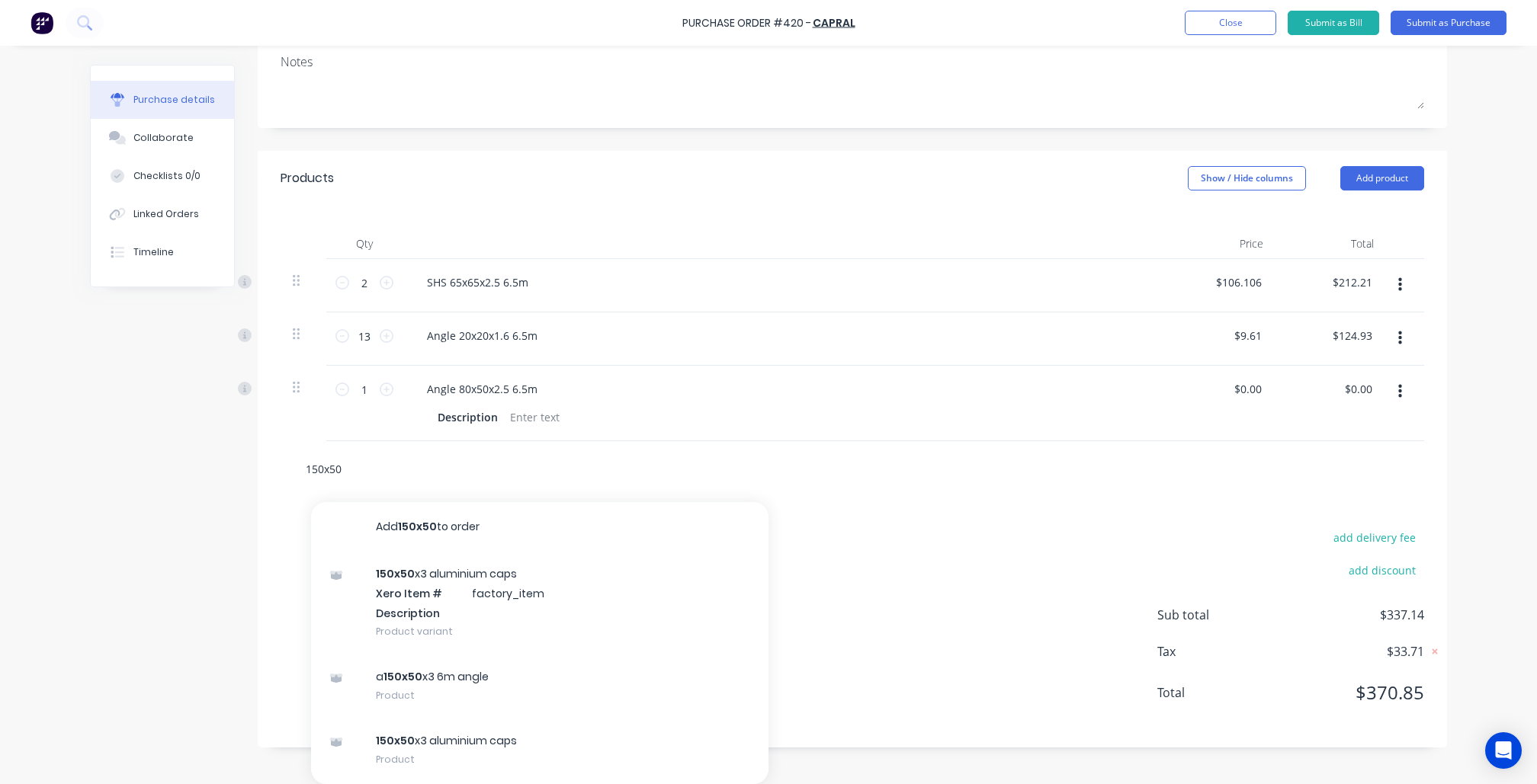
drag, startPoint x: 373, startPoint y: 466, endPoint x: 160, endPoint y: 464, distance: 213.0
click at [160, 464] on div "Created by Nibal Created 24/09/25 Required 24/09/25 Status Draft Contact Choose…" at bounding box center [768, 292] width 1357 height 911
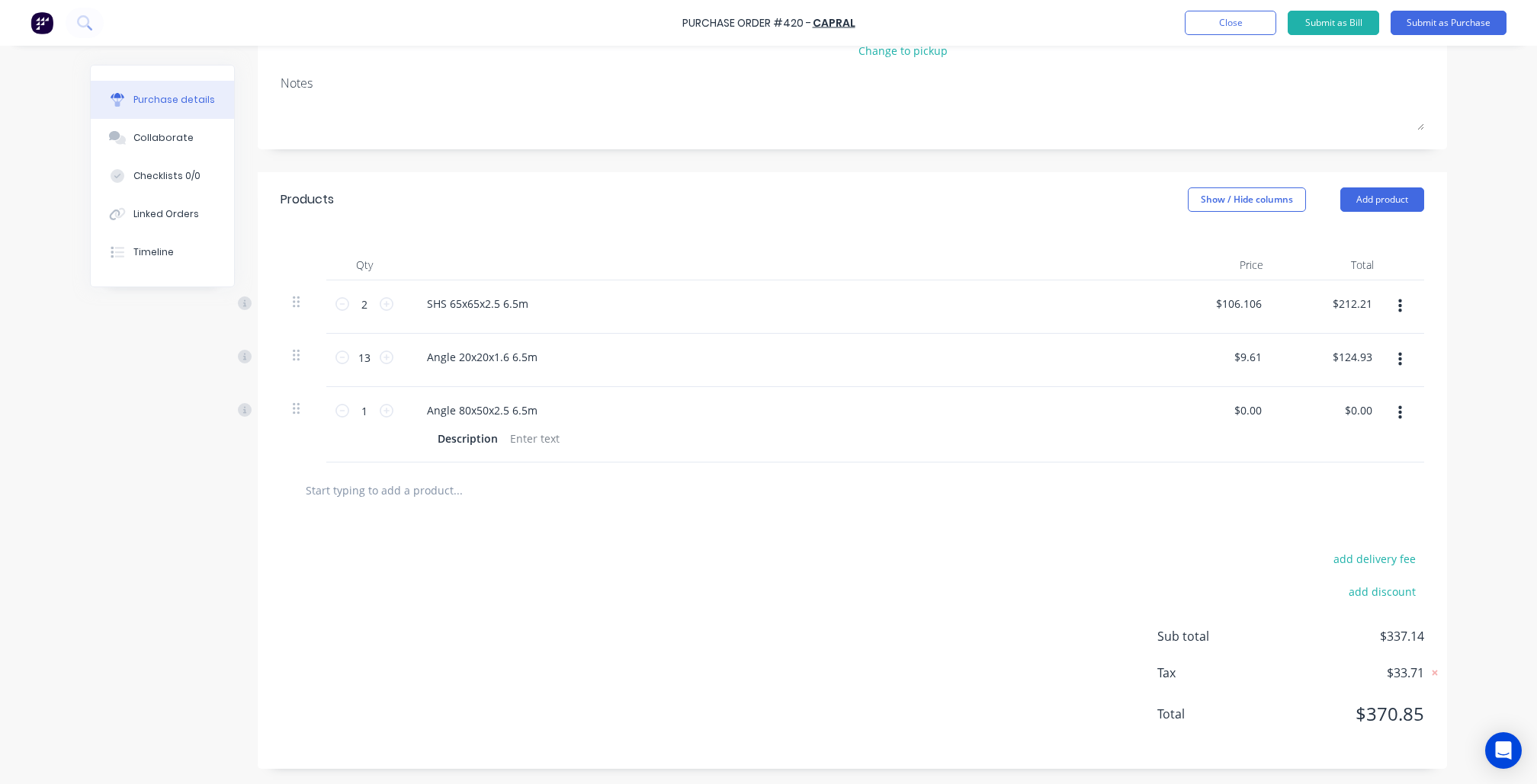
click at [105, 505] on div "Created by Nibal Created 24/09/25 Required 24/09/25 Status Draft Contact Choose…" at bounding box center [768, 313] width 1357 height 911
click at [1229, 27] on button "Close" at bounding box center [1231, 23] width 92 height 24
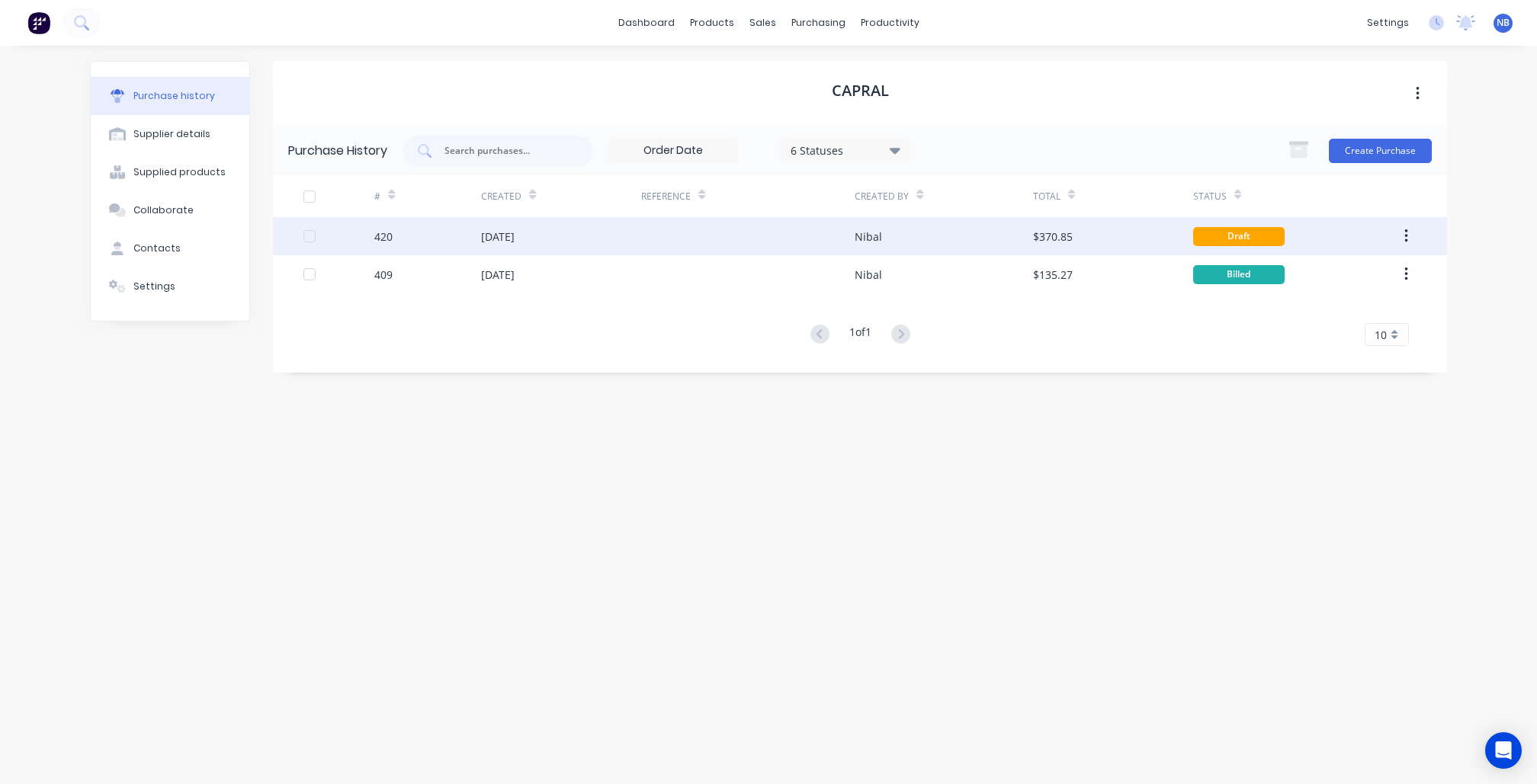
click at [888, 247] on div "Nibal" at bounding box center [943, 237] width 178 height 38
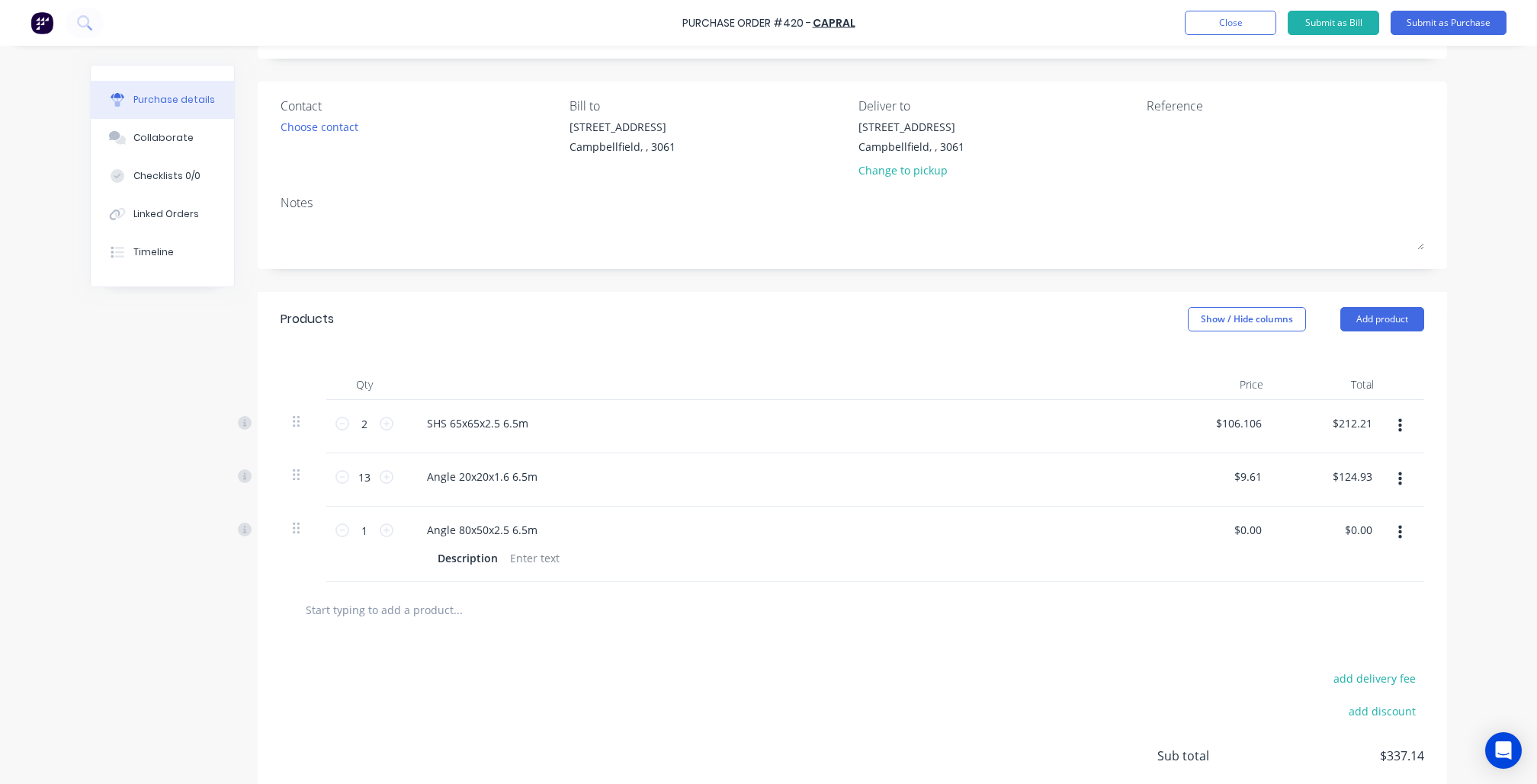
scroll to position [142, 0]
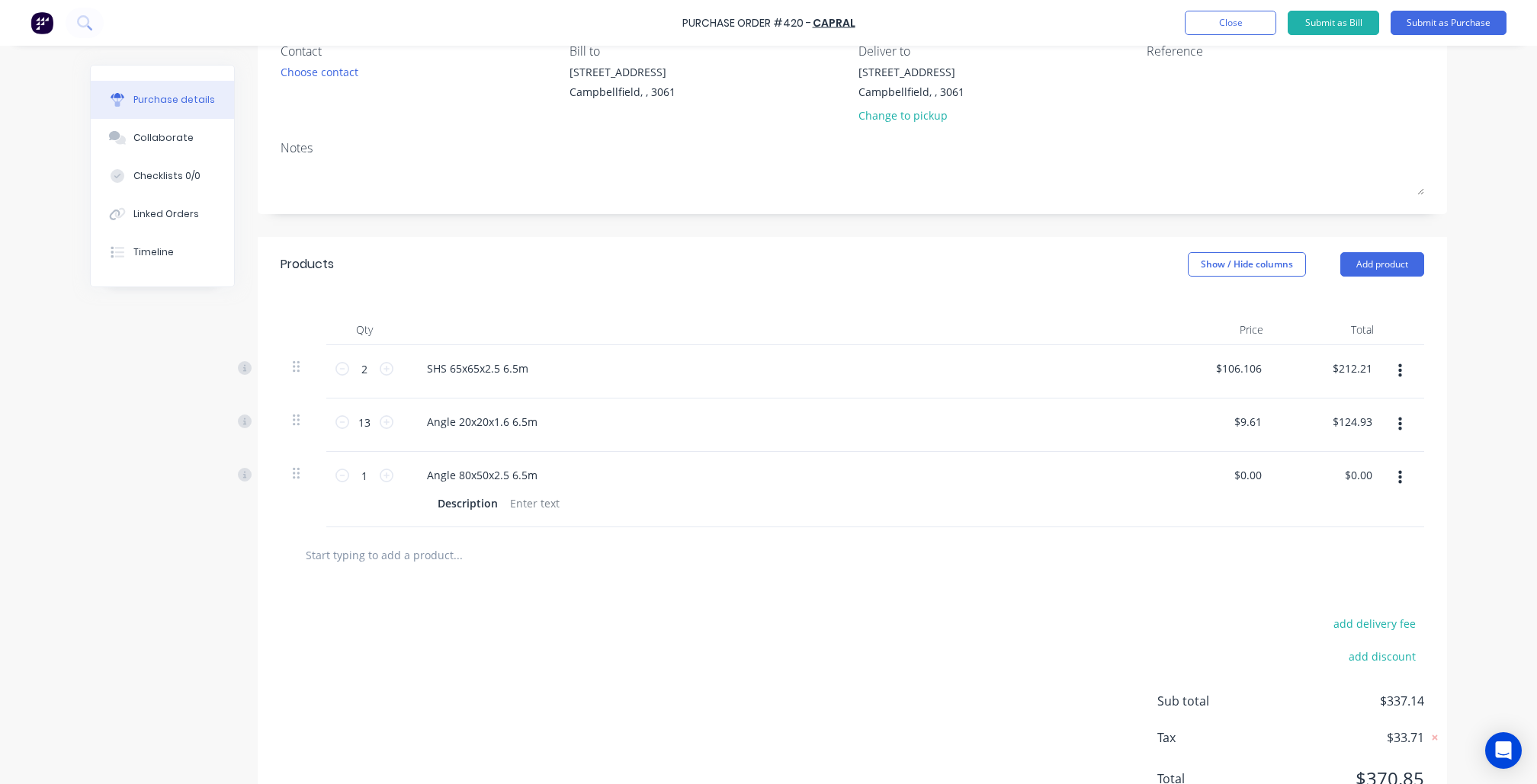
click at [412, 544] on div at bounding box center [852, 555] width 1144 height 56
click at [412, 553] on input "text" at bounding box center [457, 555] width 305 height 31
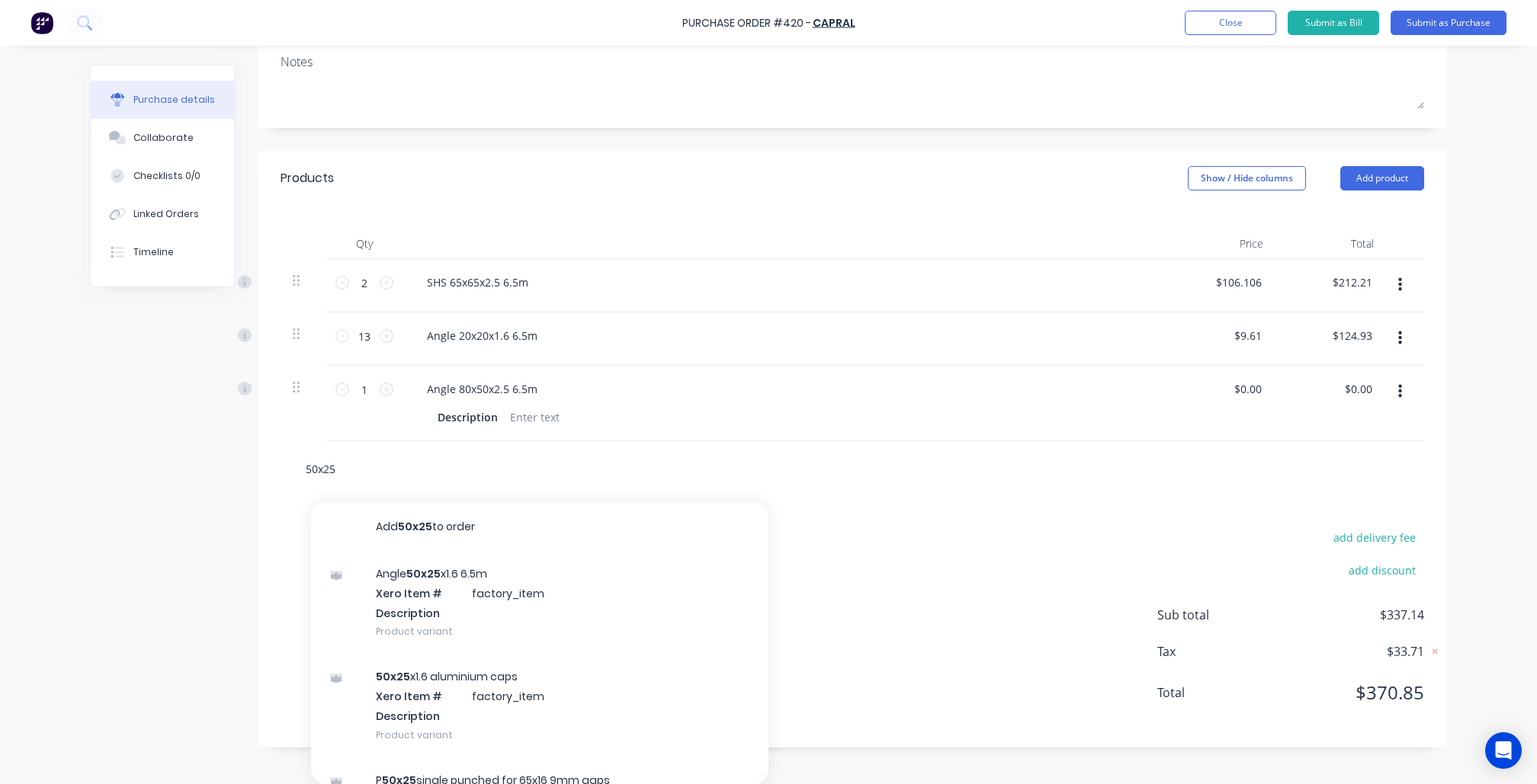
scroll to position [235, 0]
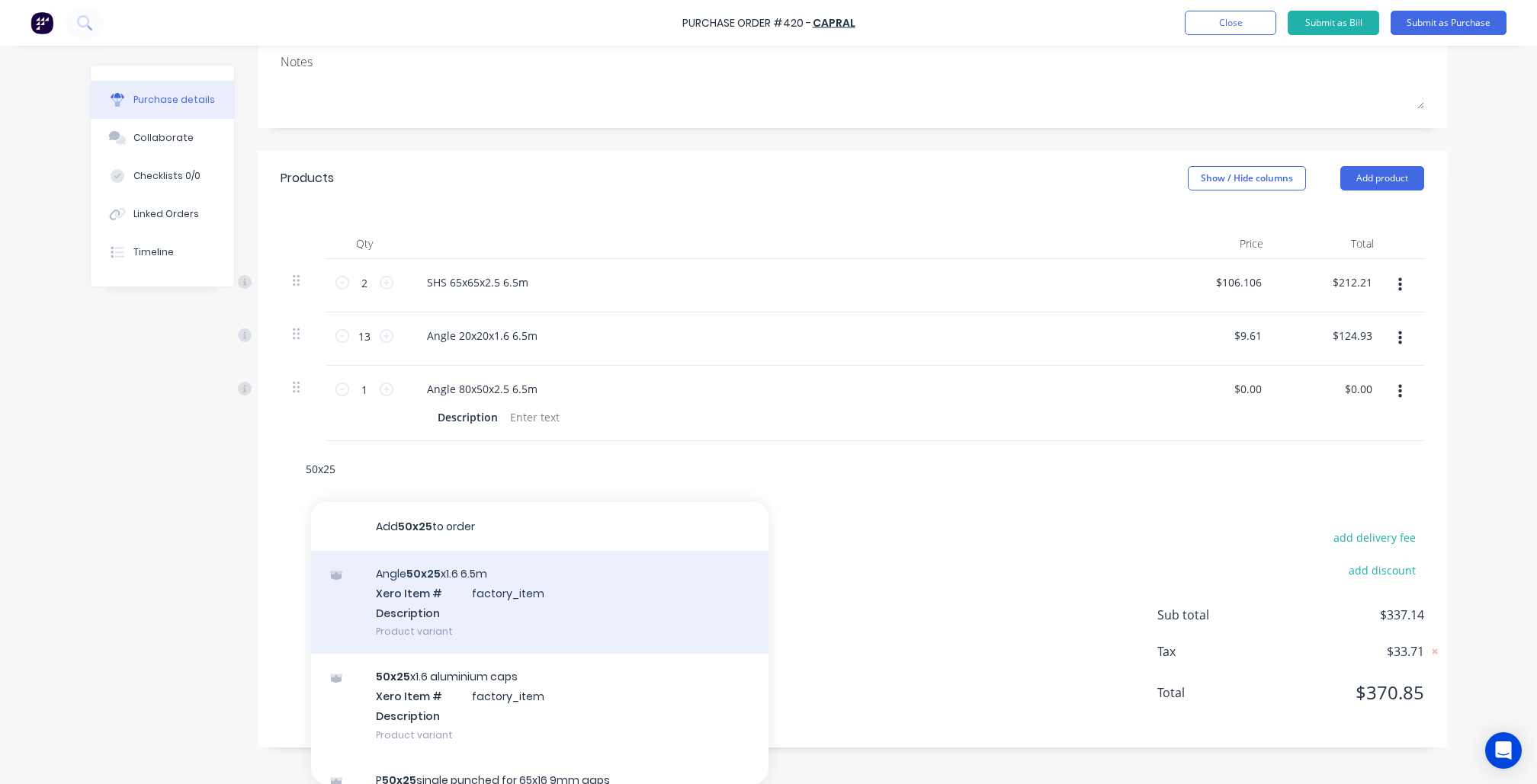
type input "50x25"
click at [476, 596] on div "Angle 50x25 x1.6 6.5m Xero Item # factory_item Description Product variant" at bounding box center [539, 602] width 457 height 103
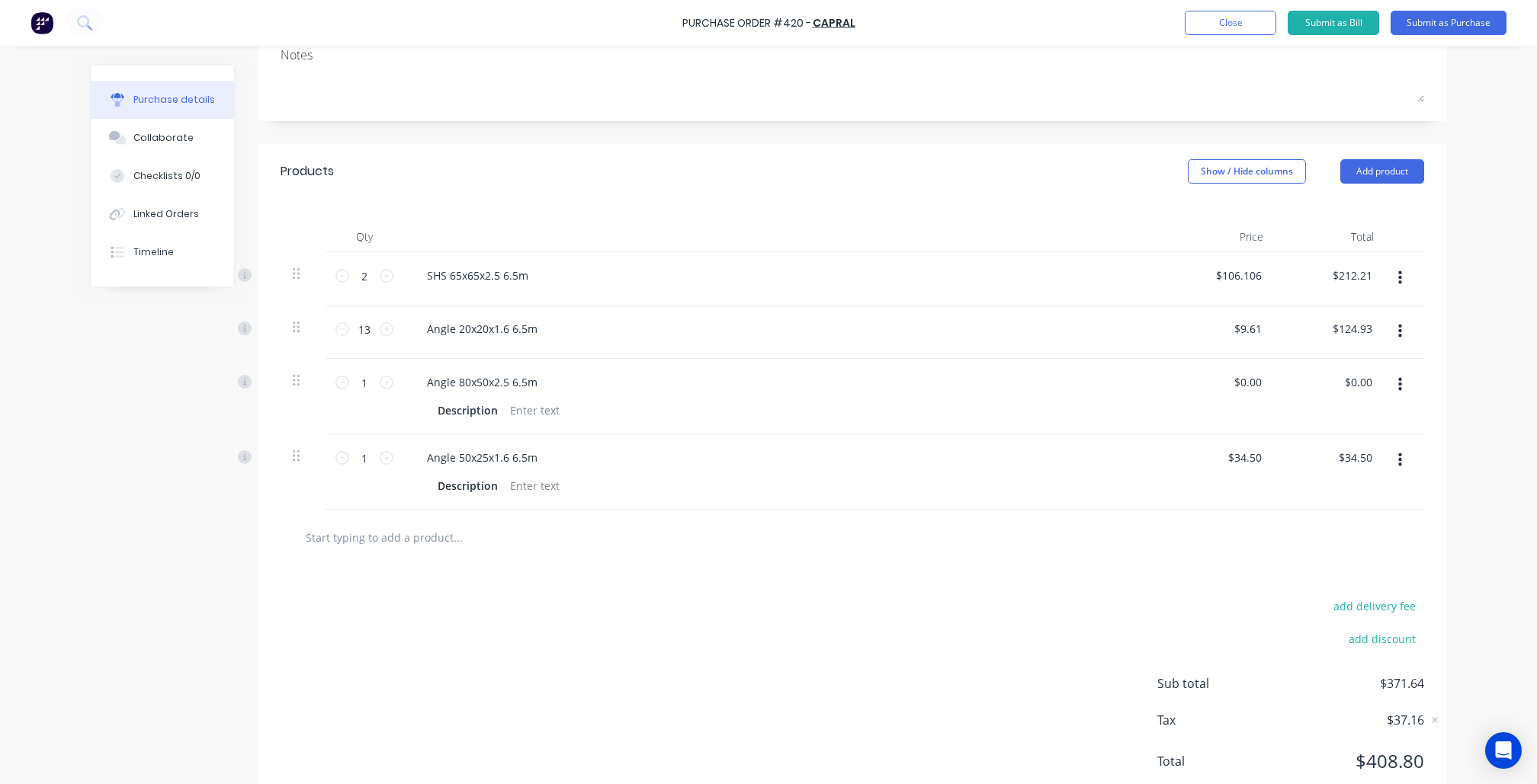
click at [391, 553] on input "text" at bounding box center [457, 537] width 305 height 31
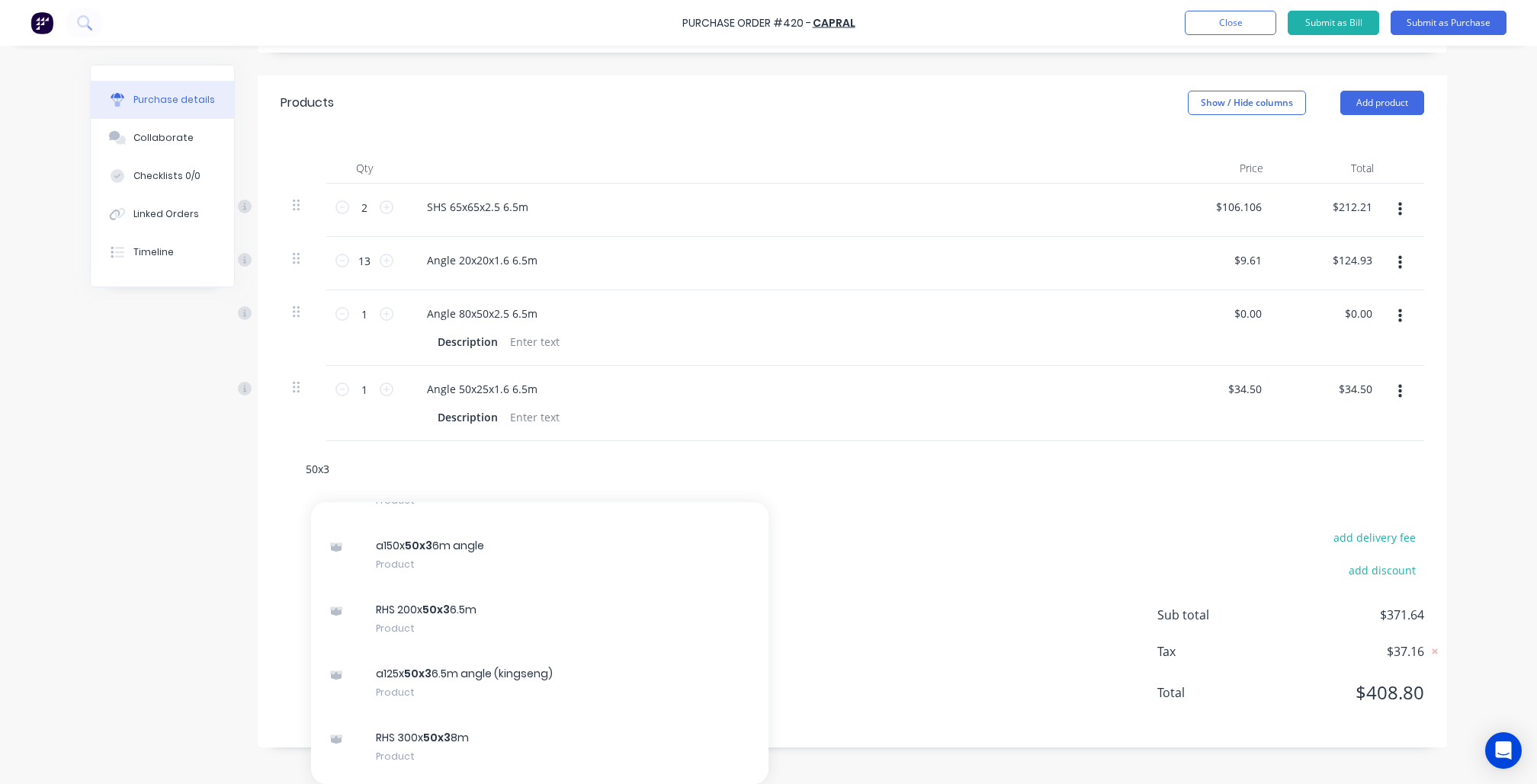
scroll to position [511, 0]
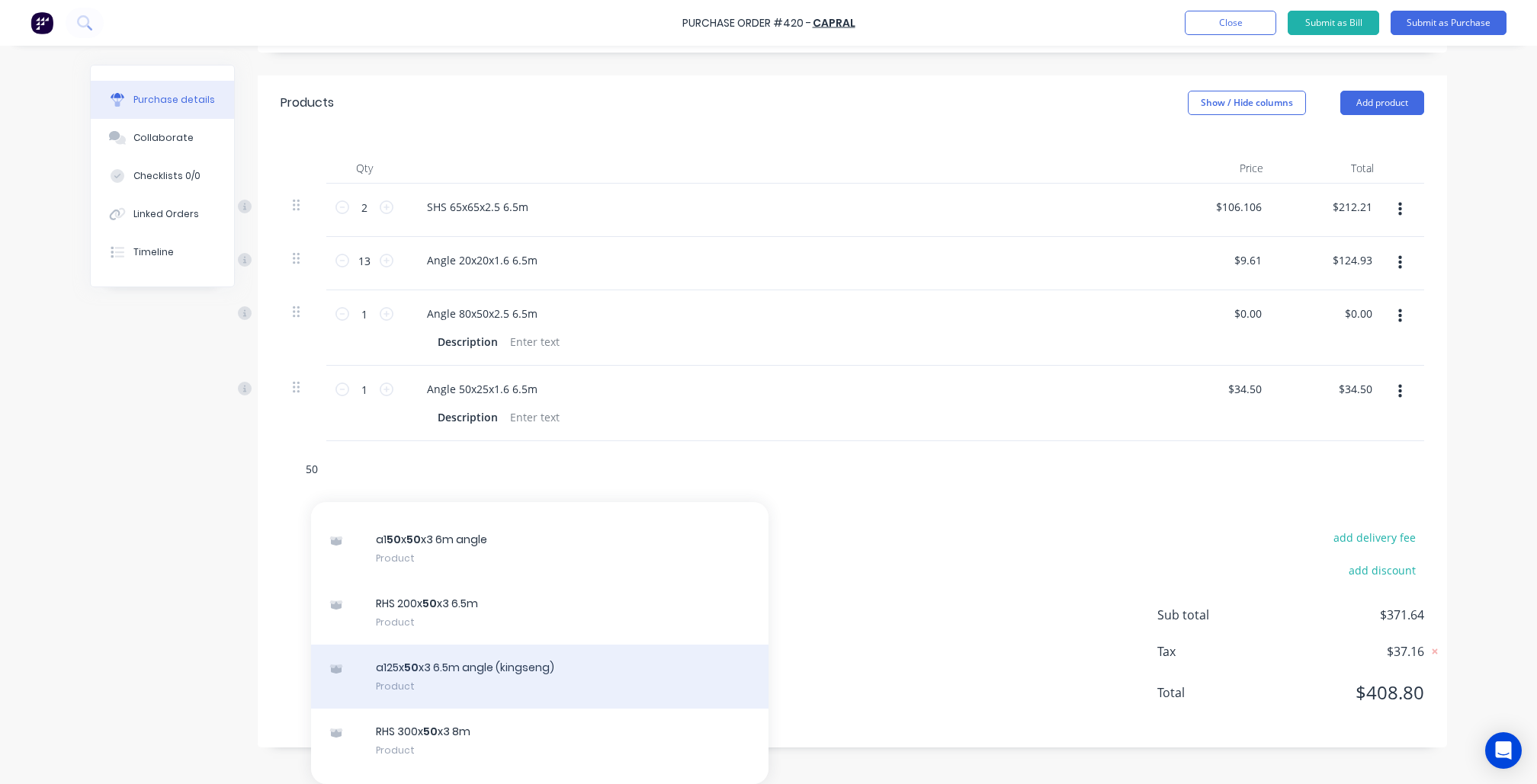
type input "5"
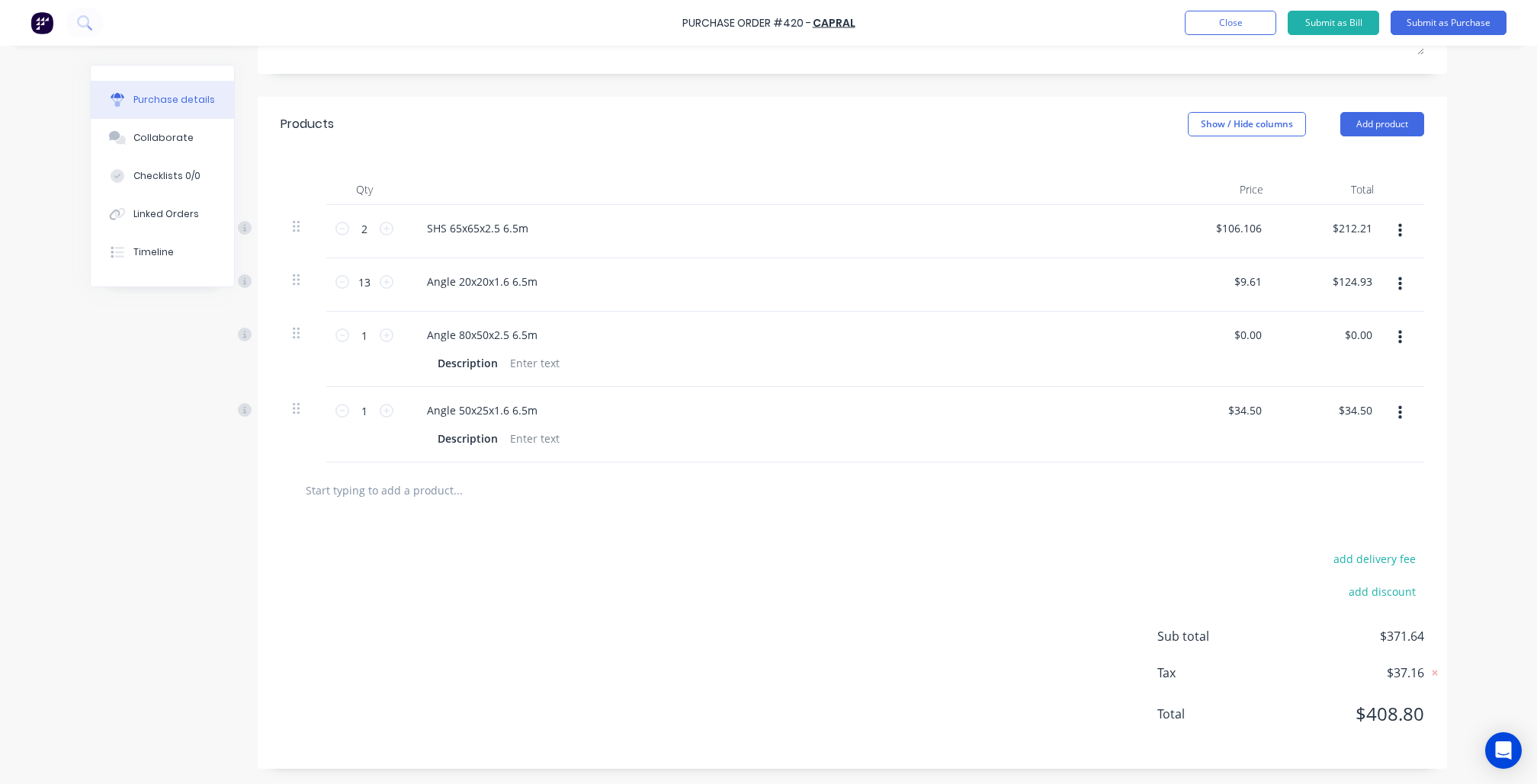
scroll to position [287, 0]
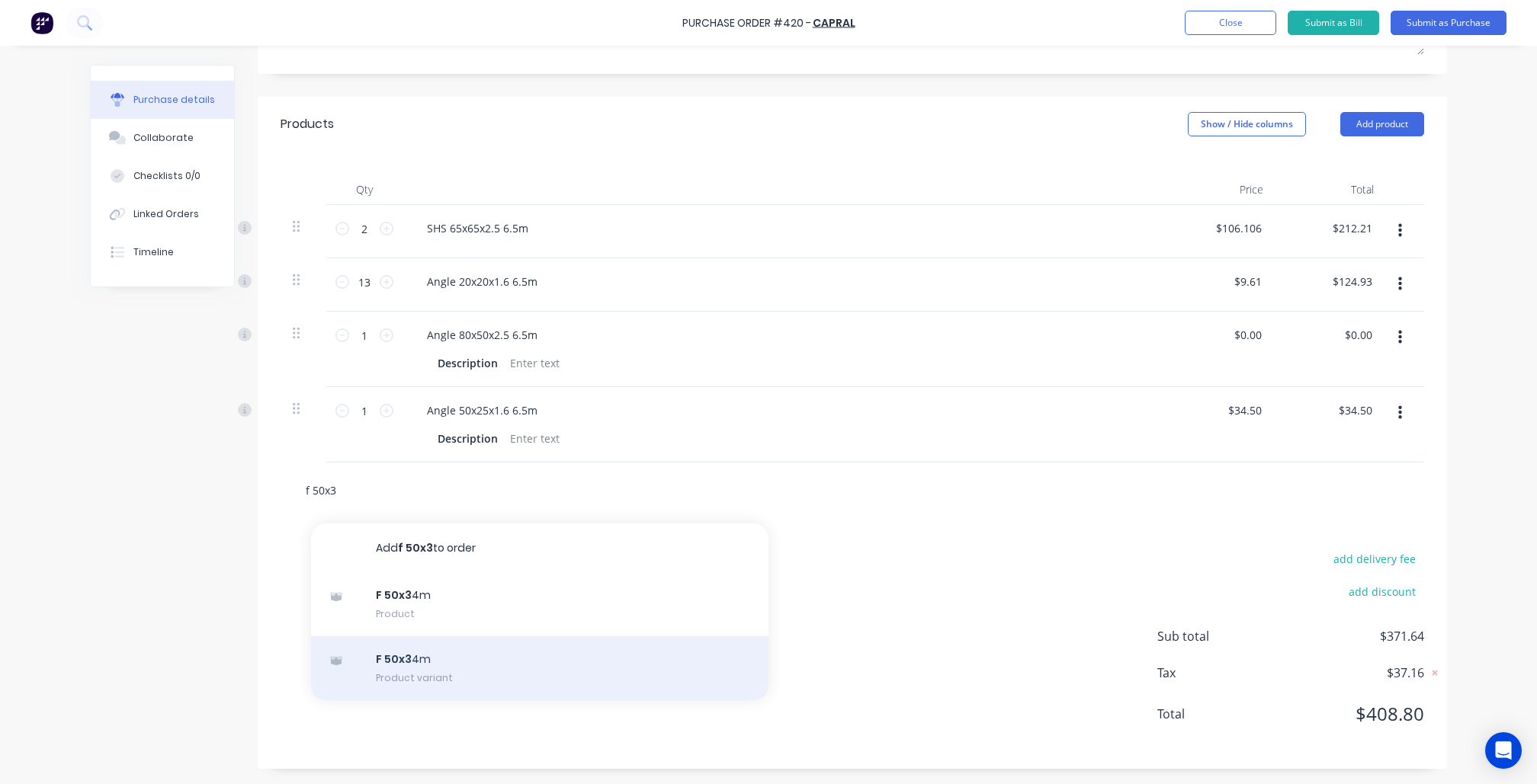
type input "f 50x3"
click at [480, 660] on div "F 50x3 4m Product variant" at bounding box center [539, 669] width 457 height 64
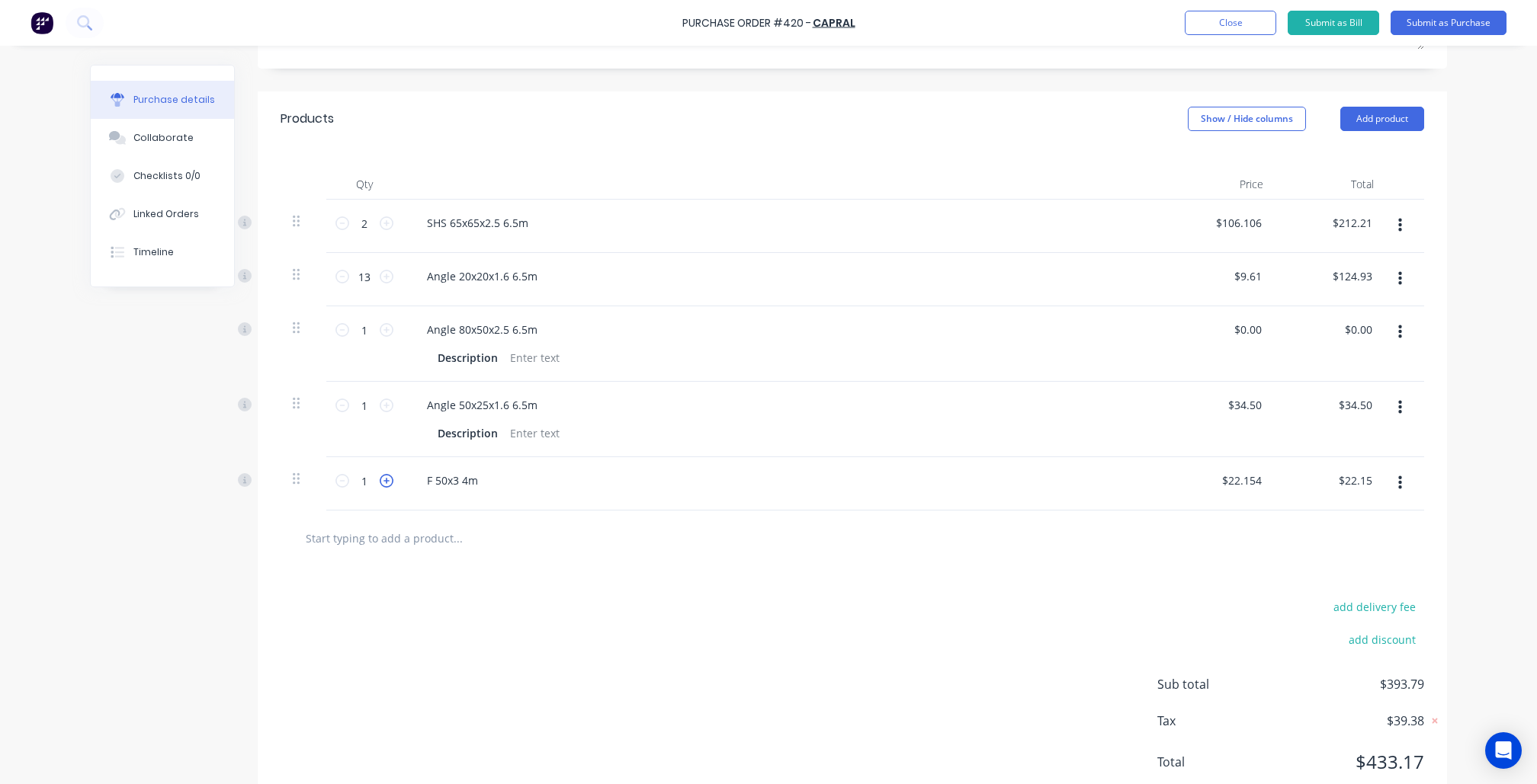
click at [393, 488] on icon at bounding box center [386, 481] width 14 height 14
type input "$44.31"
type input "2"
click at [393, 488] on icon at bounding box center [386, 481] width 14 height 14
type input "$66.46"
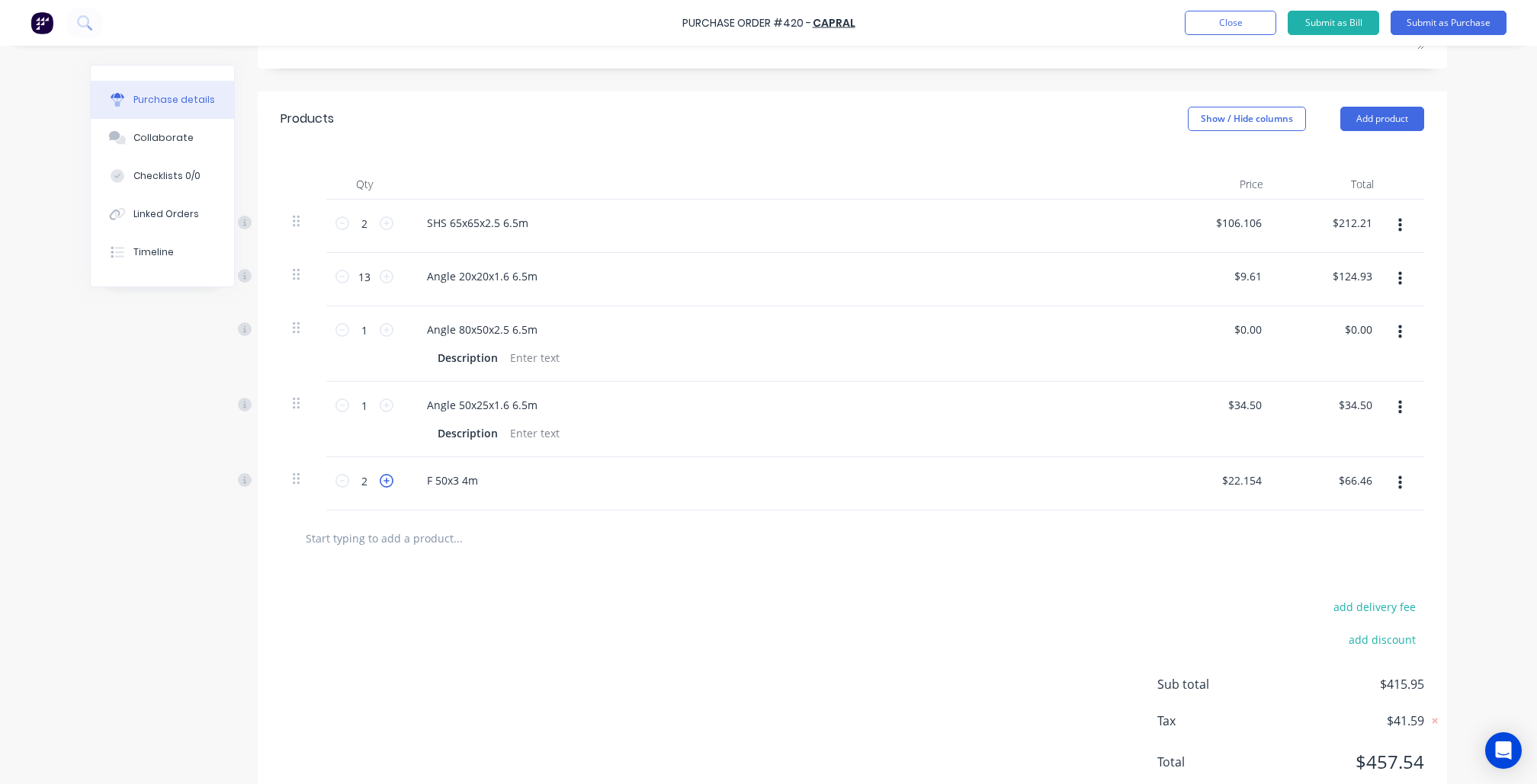
type input "3"
click at [393, 488] on icon at bounding box center [386, 481] width 14 height 14
type input "$88.62"
type input "4"
click at [425, 550] on input "text" at bounding box center [457, 538] width 305 height 31
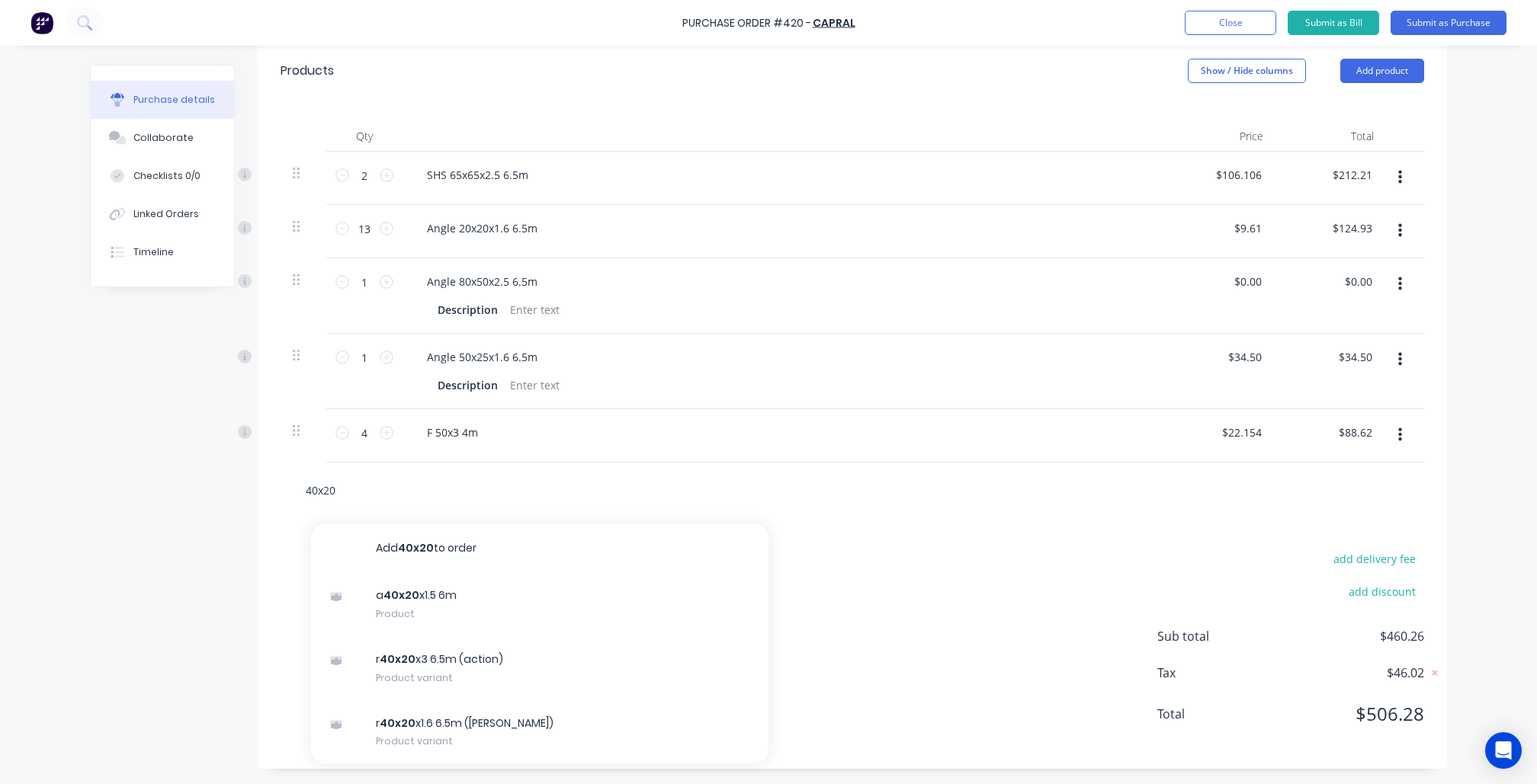
scroll to position [346, 0]
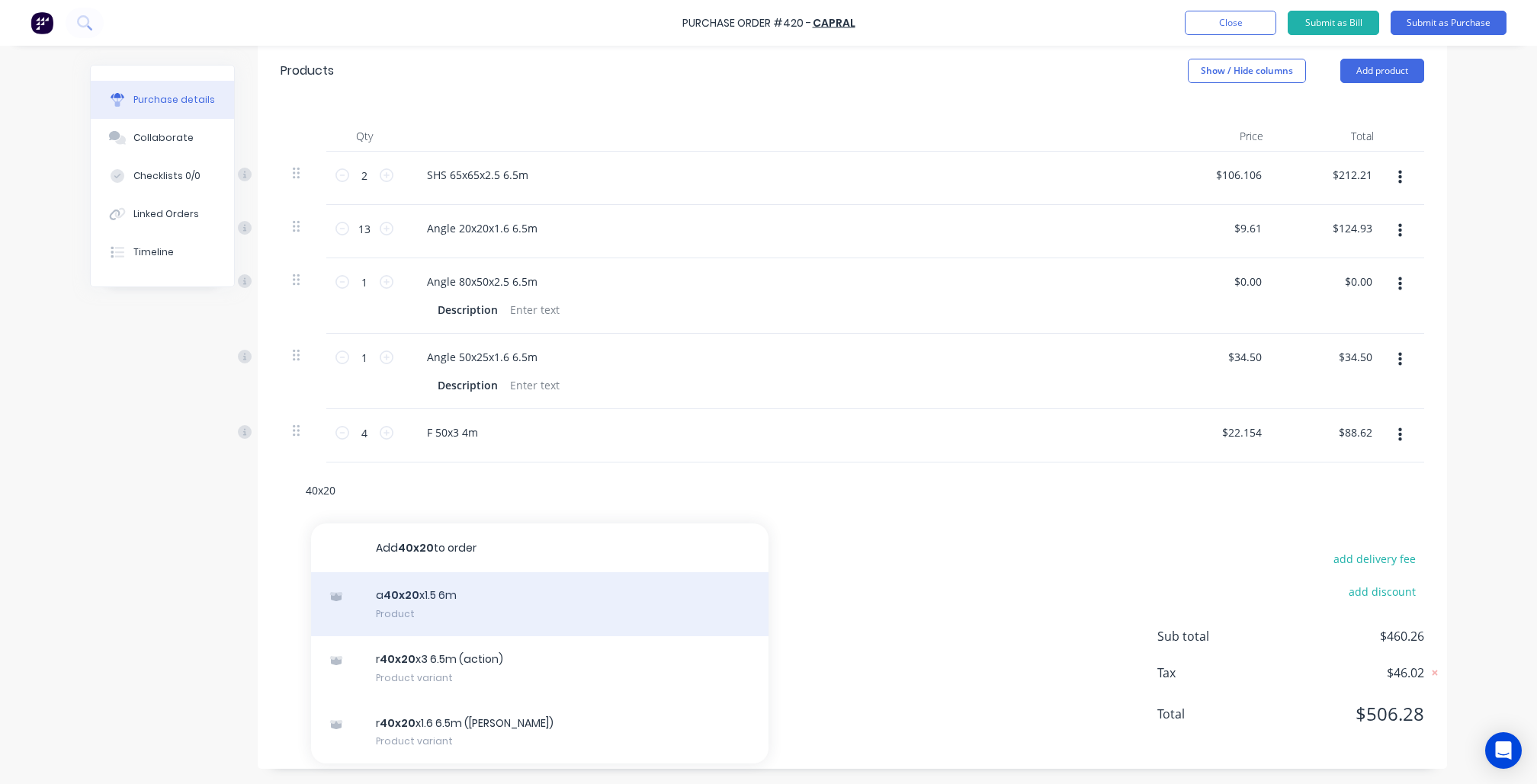
type input "40x20"
click at [465, 616] on div "a 40x20 x1.5 6m Product" at bounding box center [539, 605] width 457 height 64
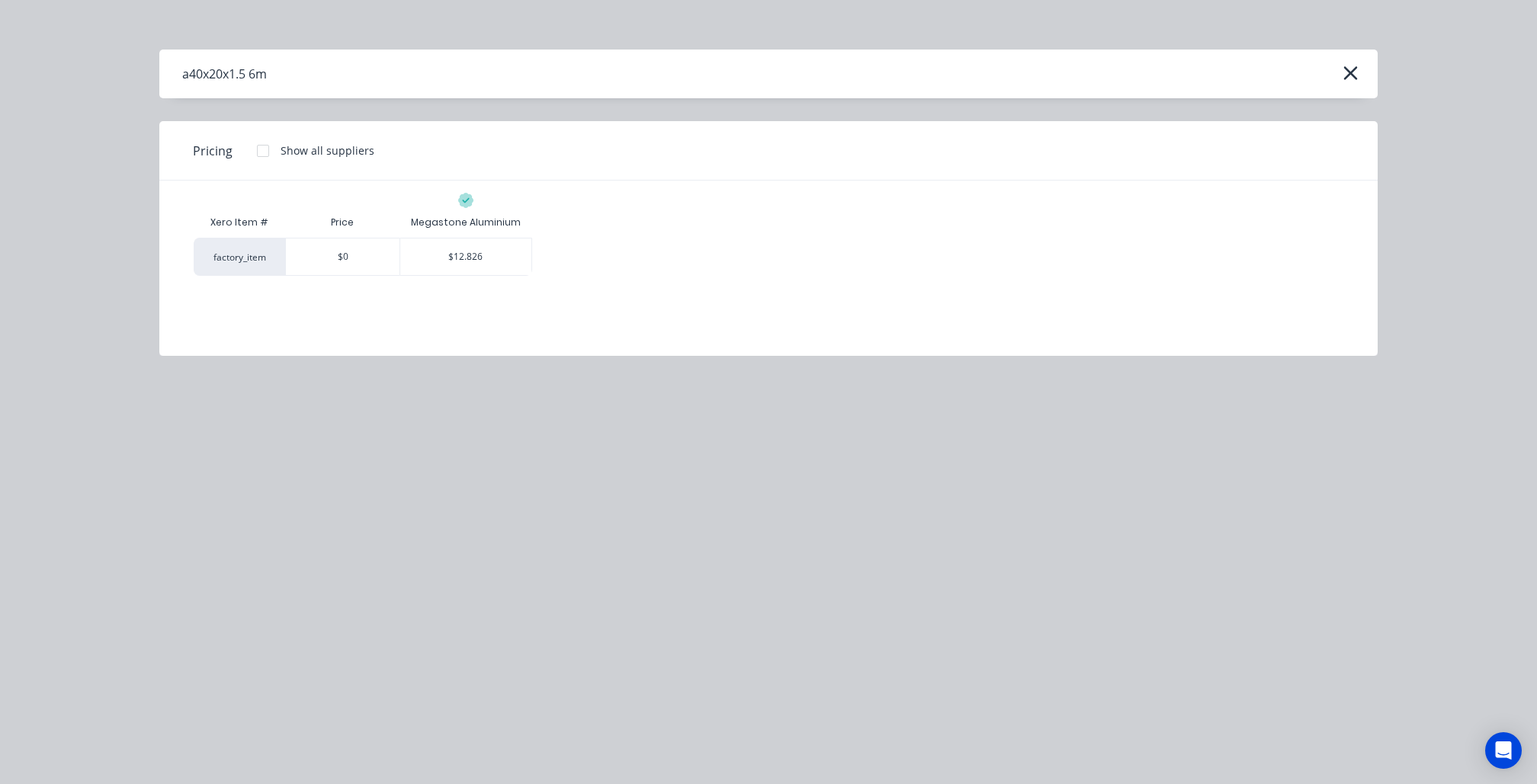
click at [1332, 63] on div "a40x20x1.5 6m" at bounding box center [769, 74] width 1219 height 49
click at [1352, 66] on icon "button" at bounding box center [1350, 73] width 16 height 21
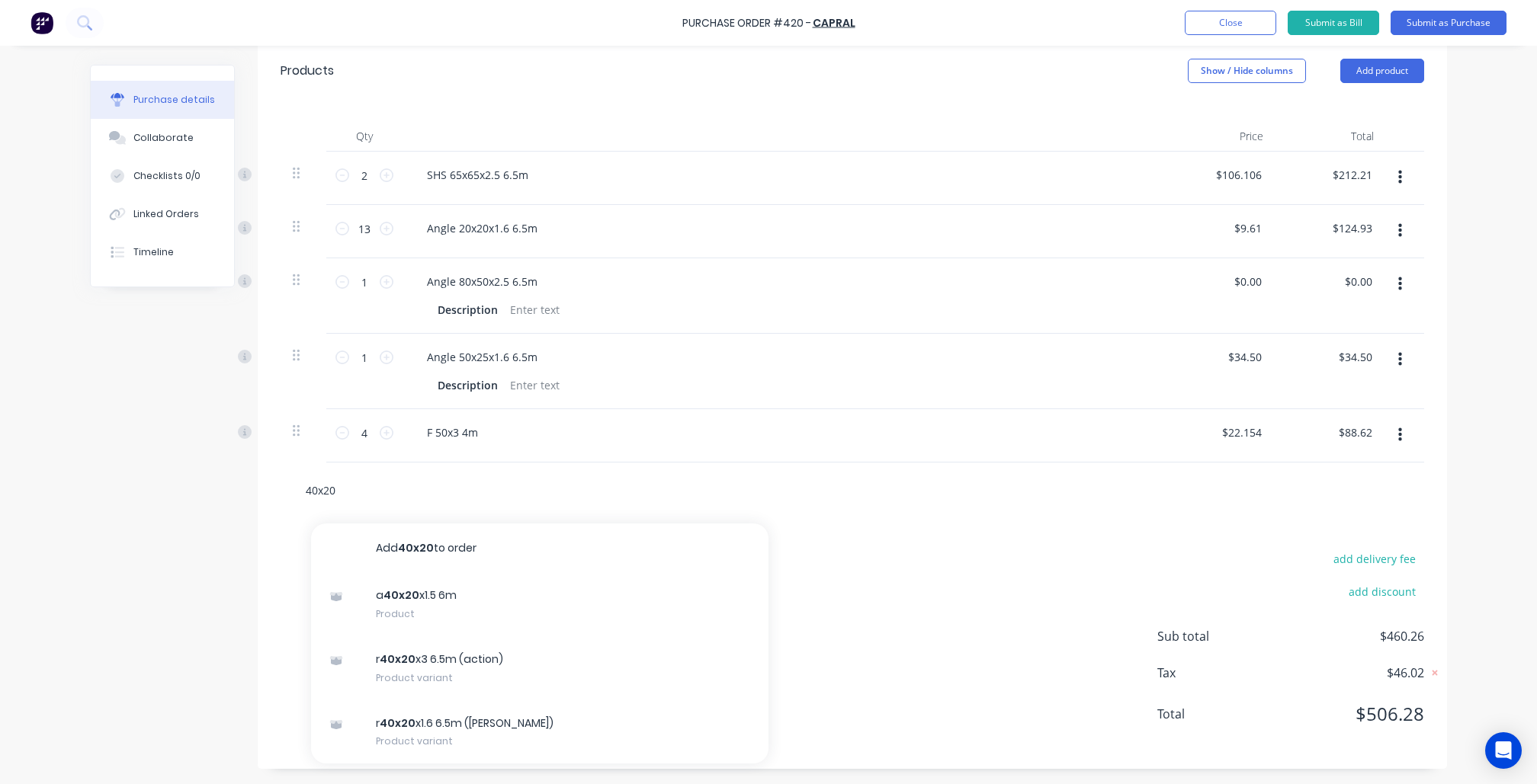
click at [360, 492] on input "40x20" at bounding box center [457, 490] width 305 height 31
click at [163, 514] on div "Created by Nibal Created 24/09/25 Required 24/09/25 Status Draft Contact Choose…" at bounding box center [768, 250] width 1357 height 1040
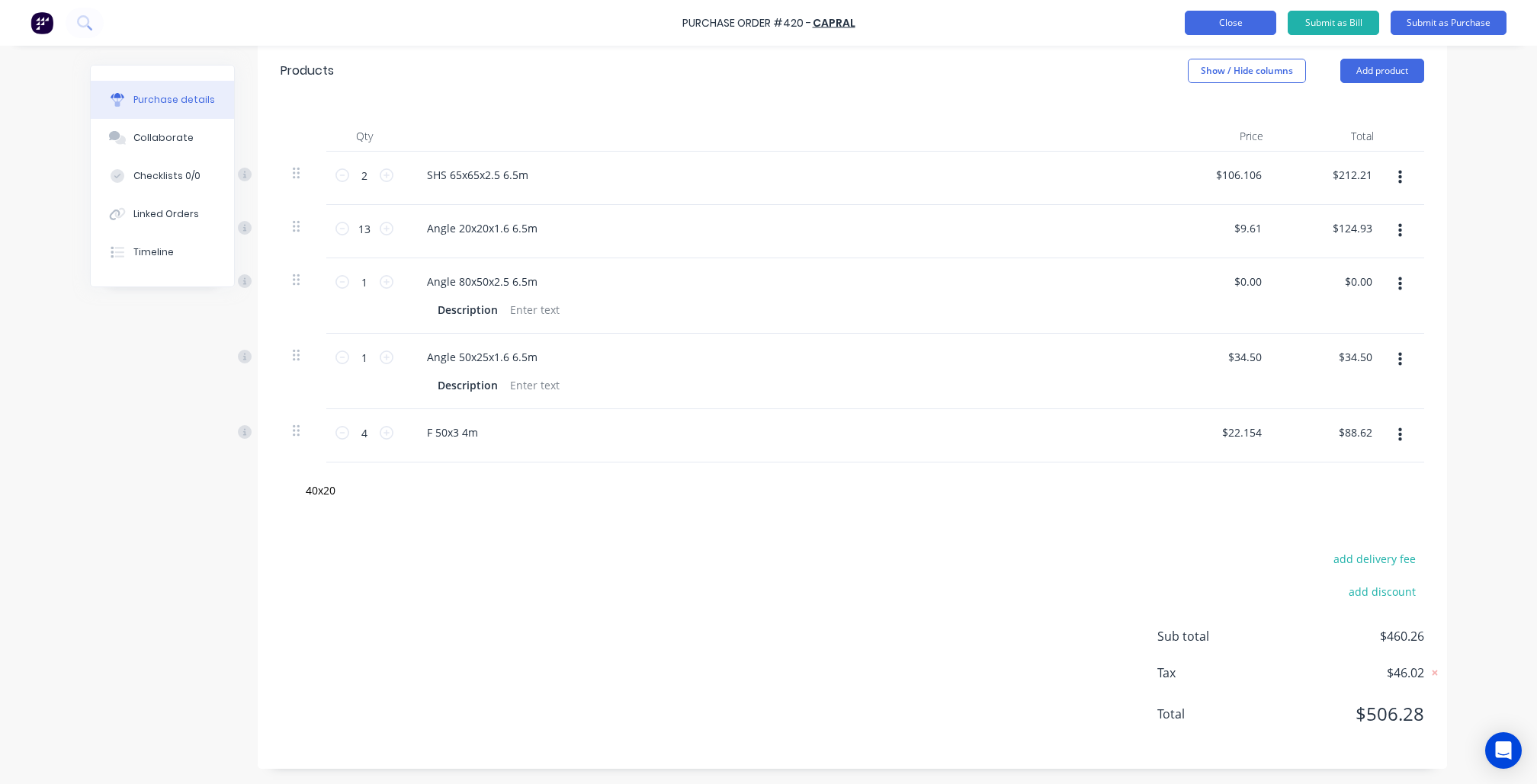
click at [1257, 17] on button "Close" at bounding box center [1231, 23] width 92 height 24
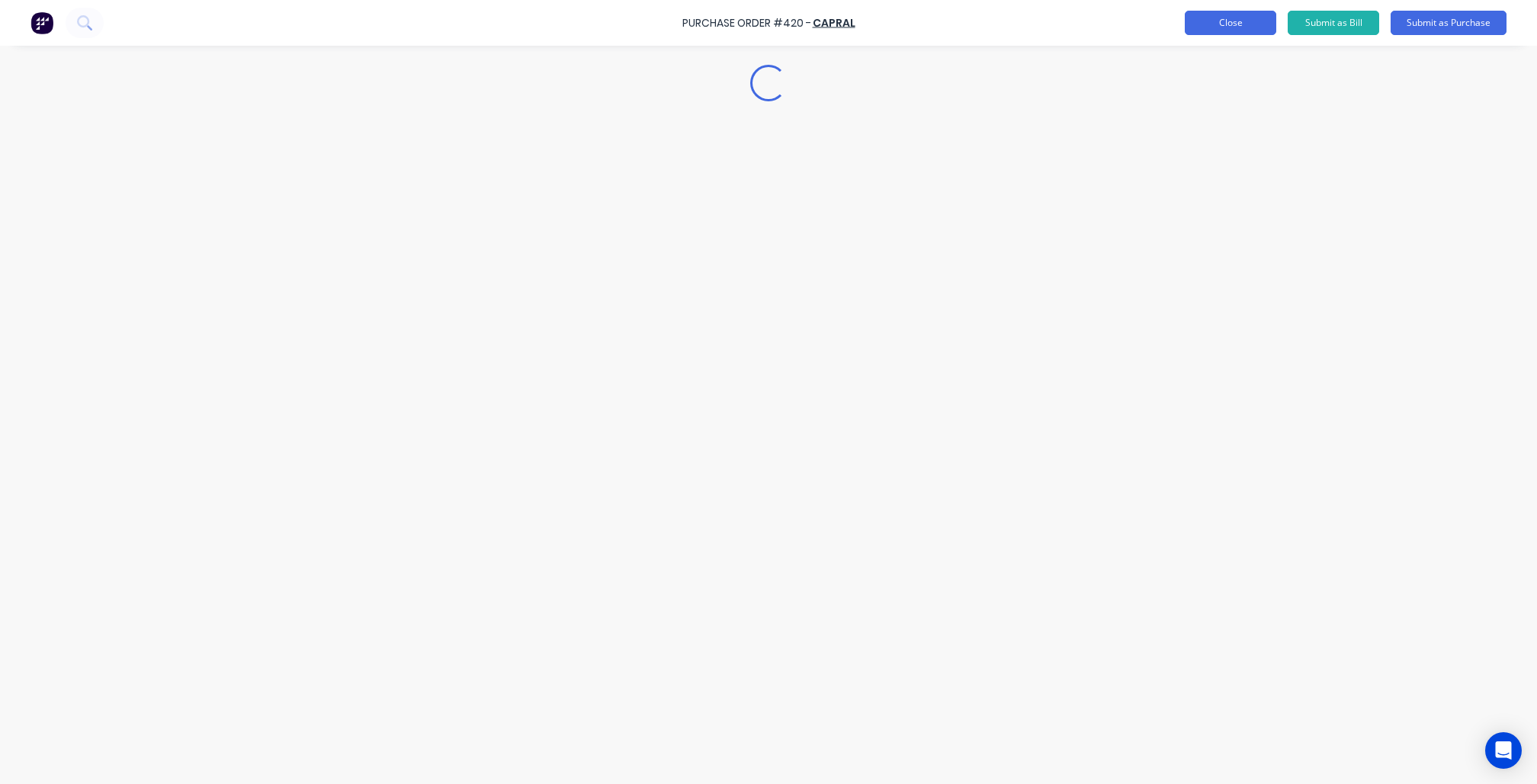
scroll to position [0, 0]
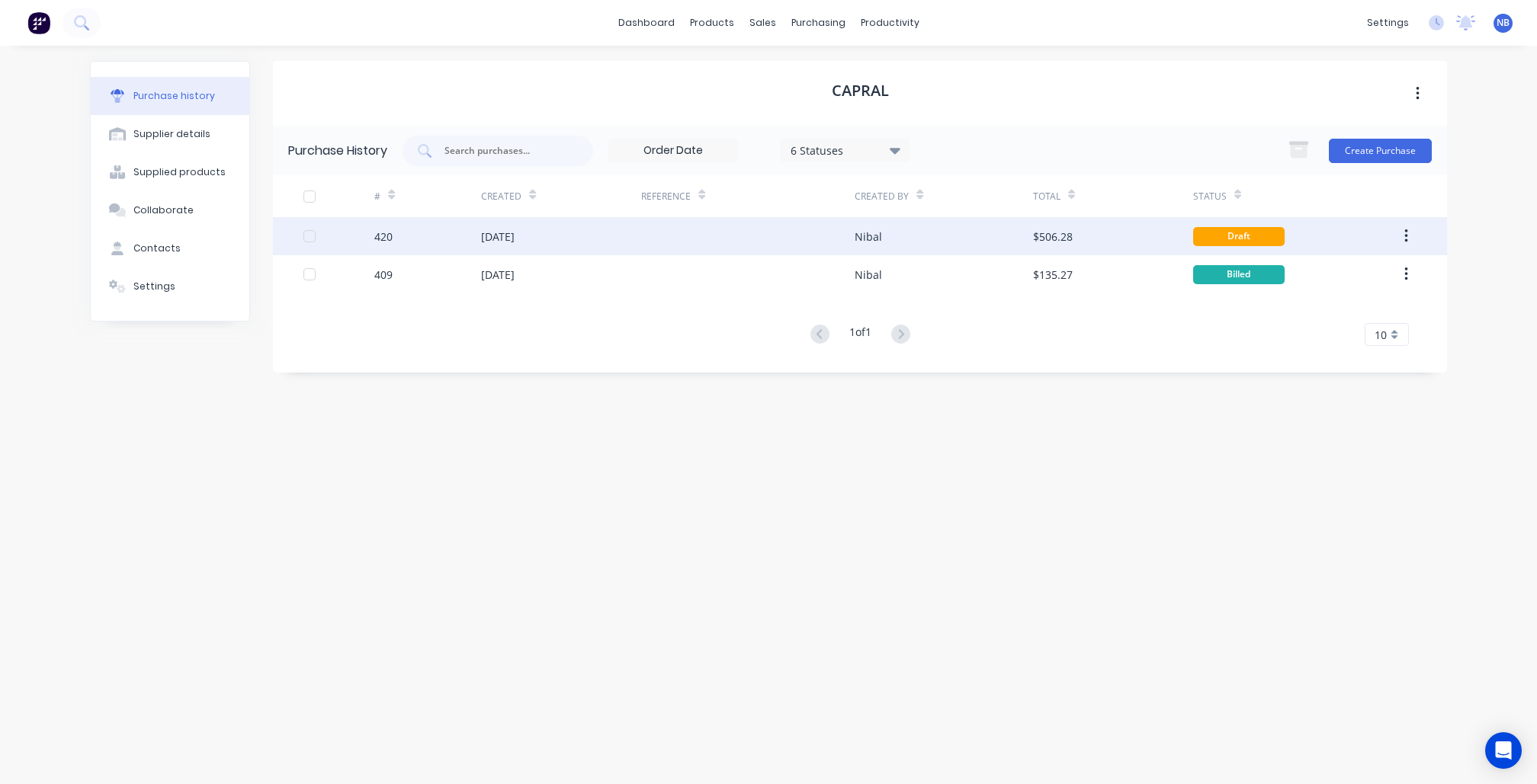
click at [731, 239] on div at bounding box center [748, 237] width 214 height 38
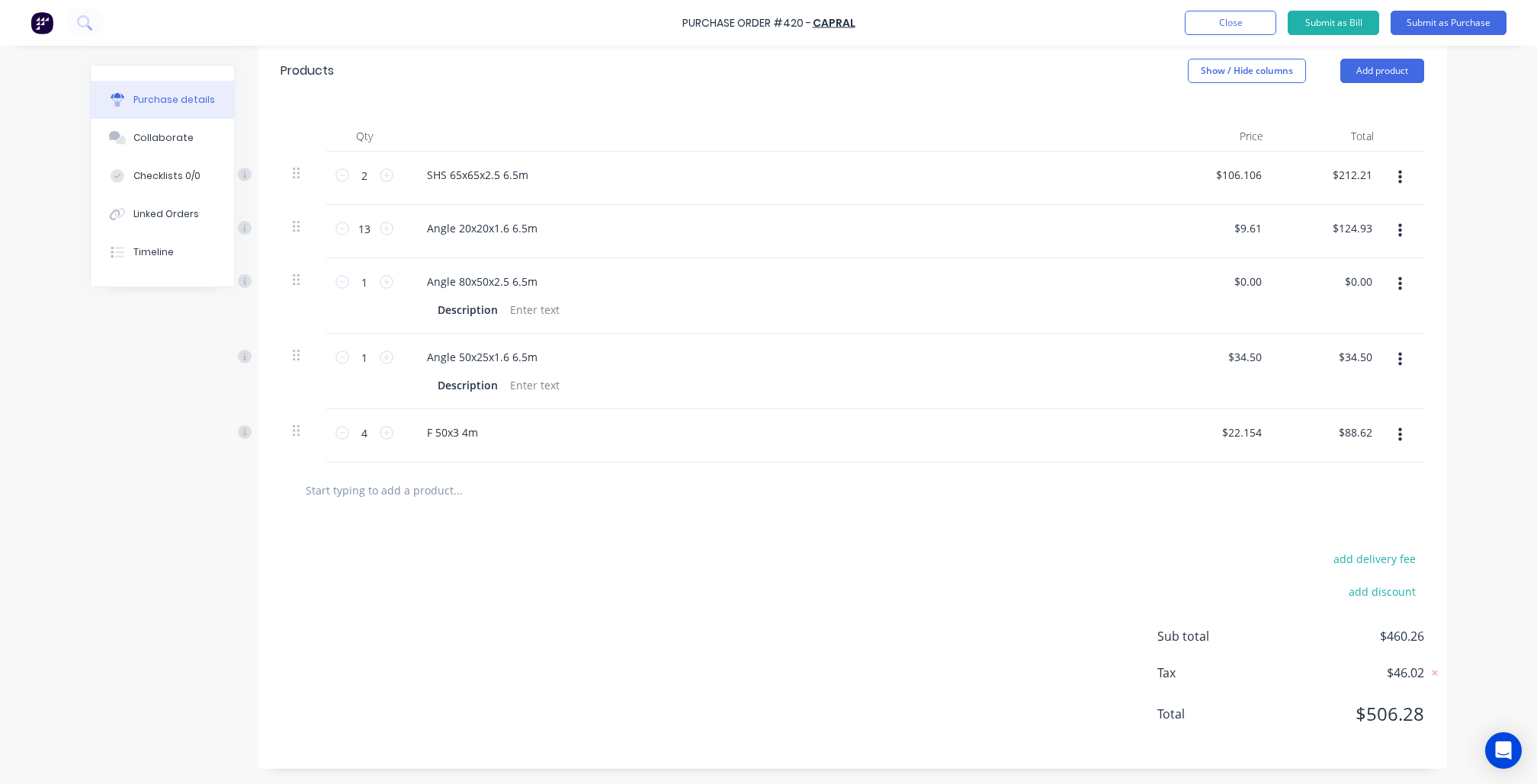
click at [352, 515] on div at bounding box center [852, 490] width 1144 height 56
click at [364, 494] on input "text" at bounding box center [457, 490] width 305 height 31
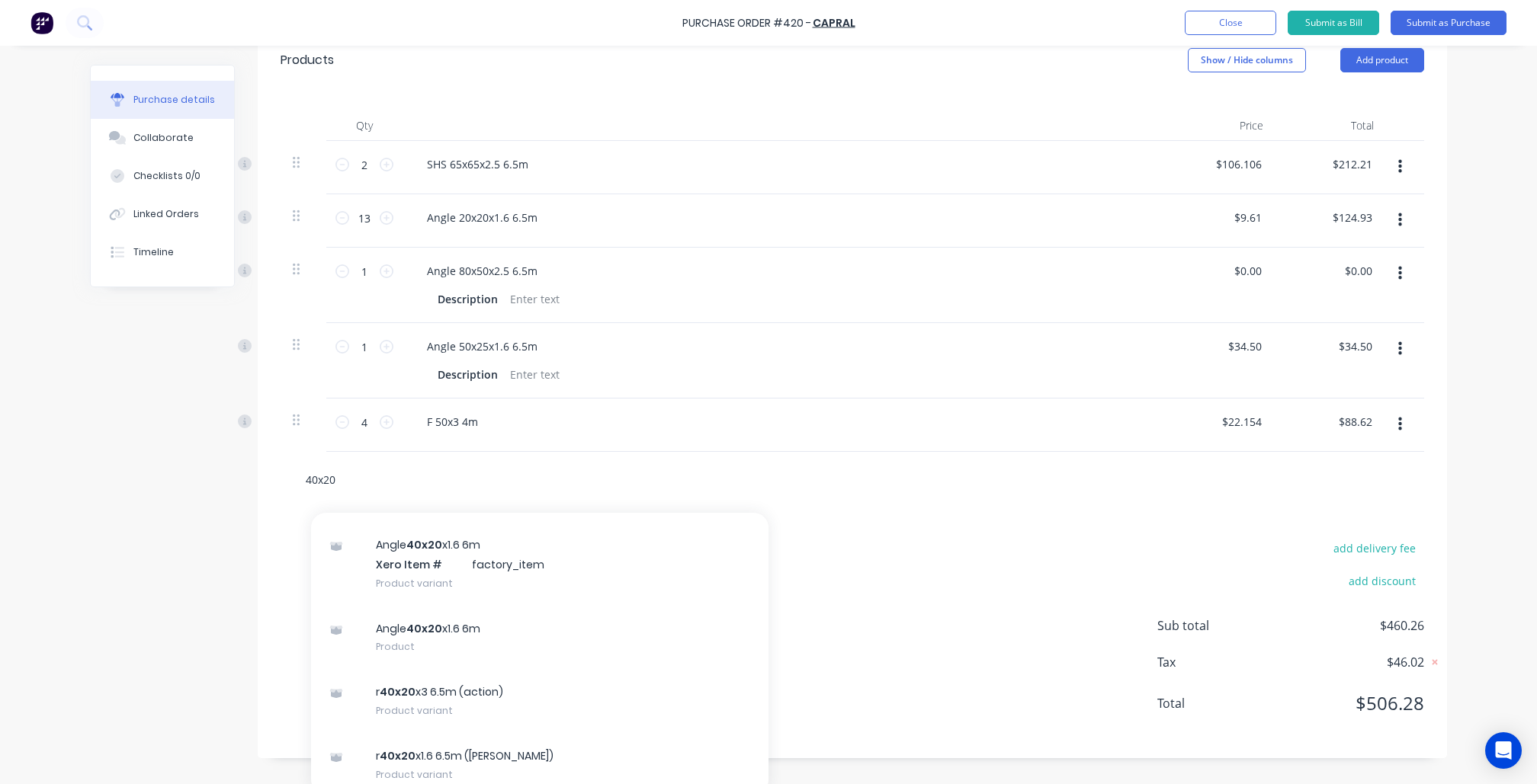
scroll to position [35, 0]
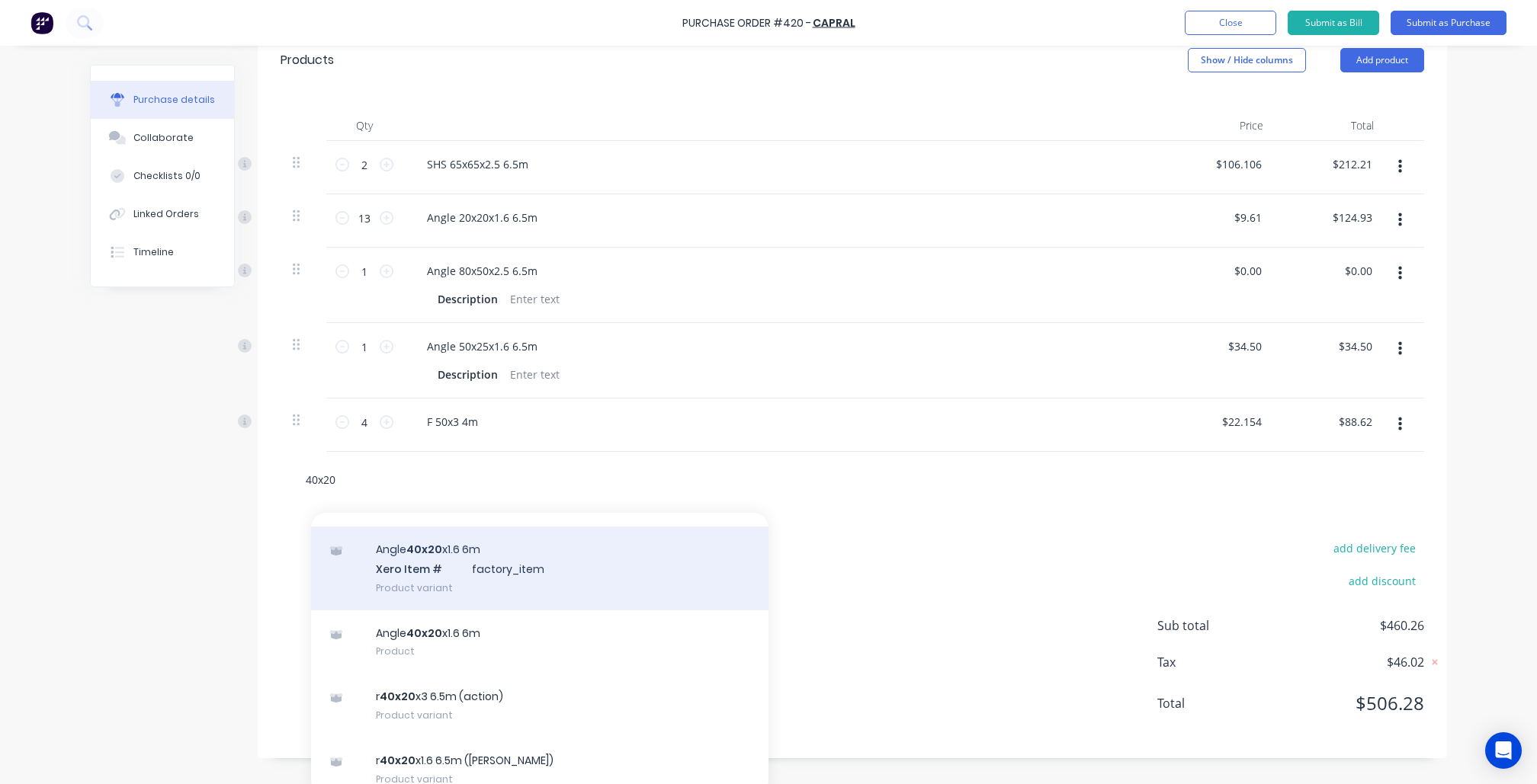
type input "40x20"
click at [415, 587] on div "Angle 40x20 x1.6 6m Xero Item # factory_item Product variant" at bounding box center [539, 569] width 457 height 84
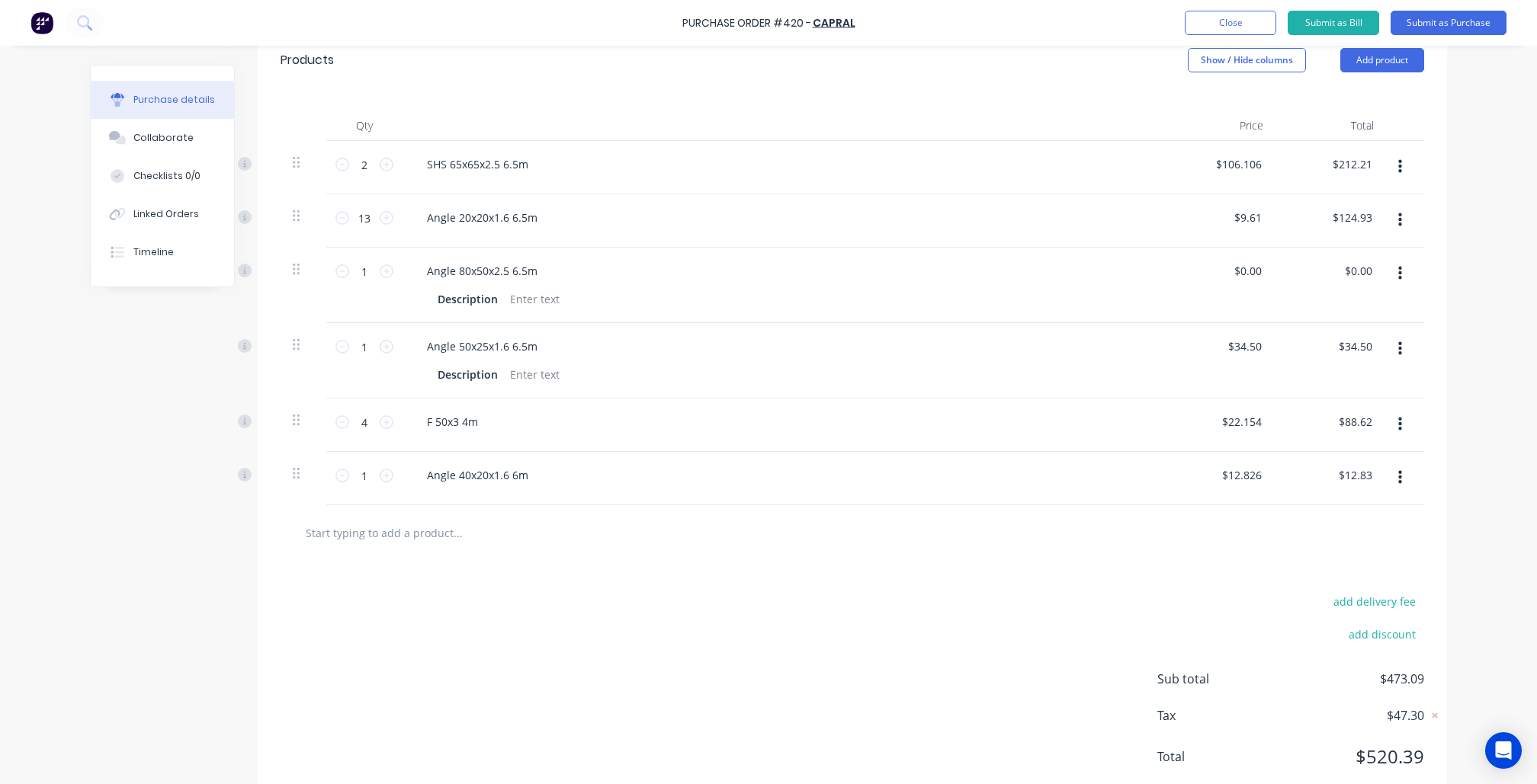
click at [409, 548] on input "text" at bounding box center [457, 533] width 305 height 31
type input "4"
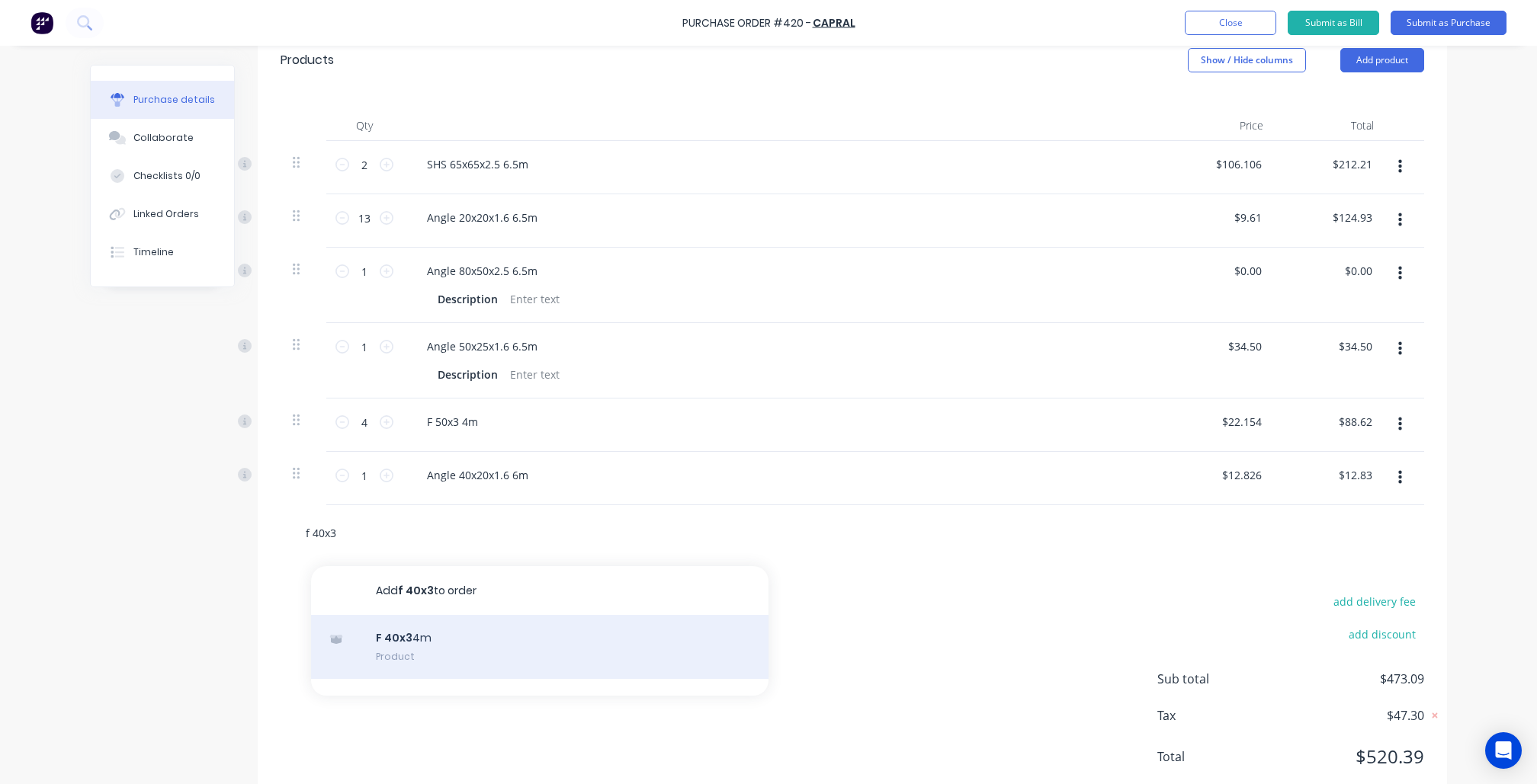
type input "f 40x3"
click at [373, 647] on div "F 40x3 4m Product" at bounding box center [539, 647] width 457 height 64
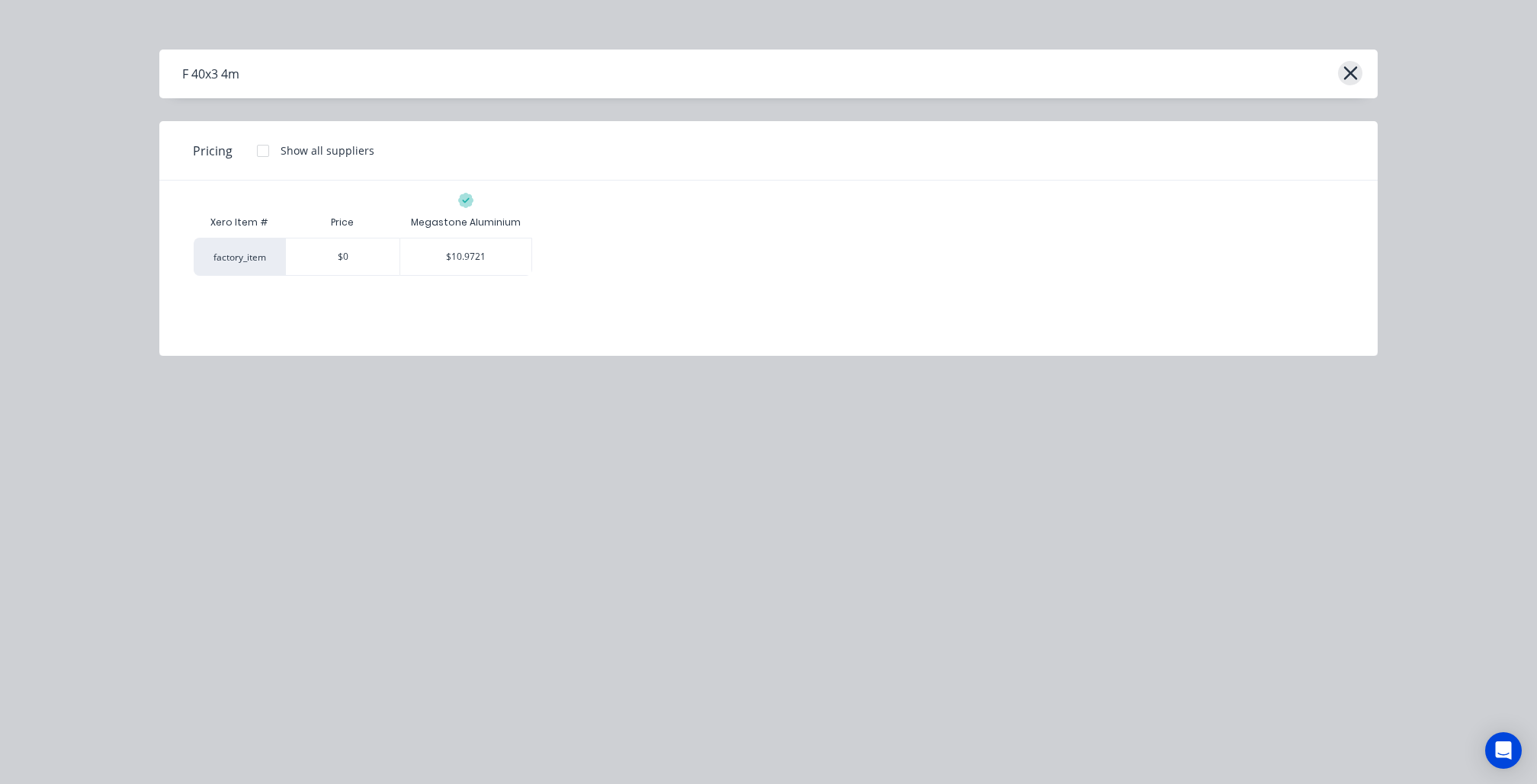
click at [1355, 70] on icon "button" at bounding box center [1350, 73] width 14 height 14
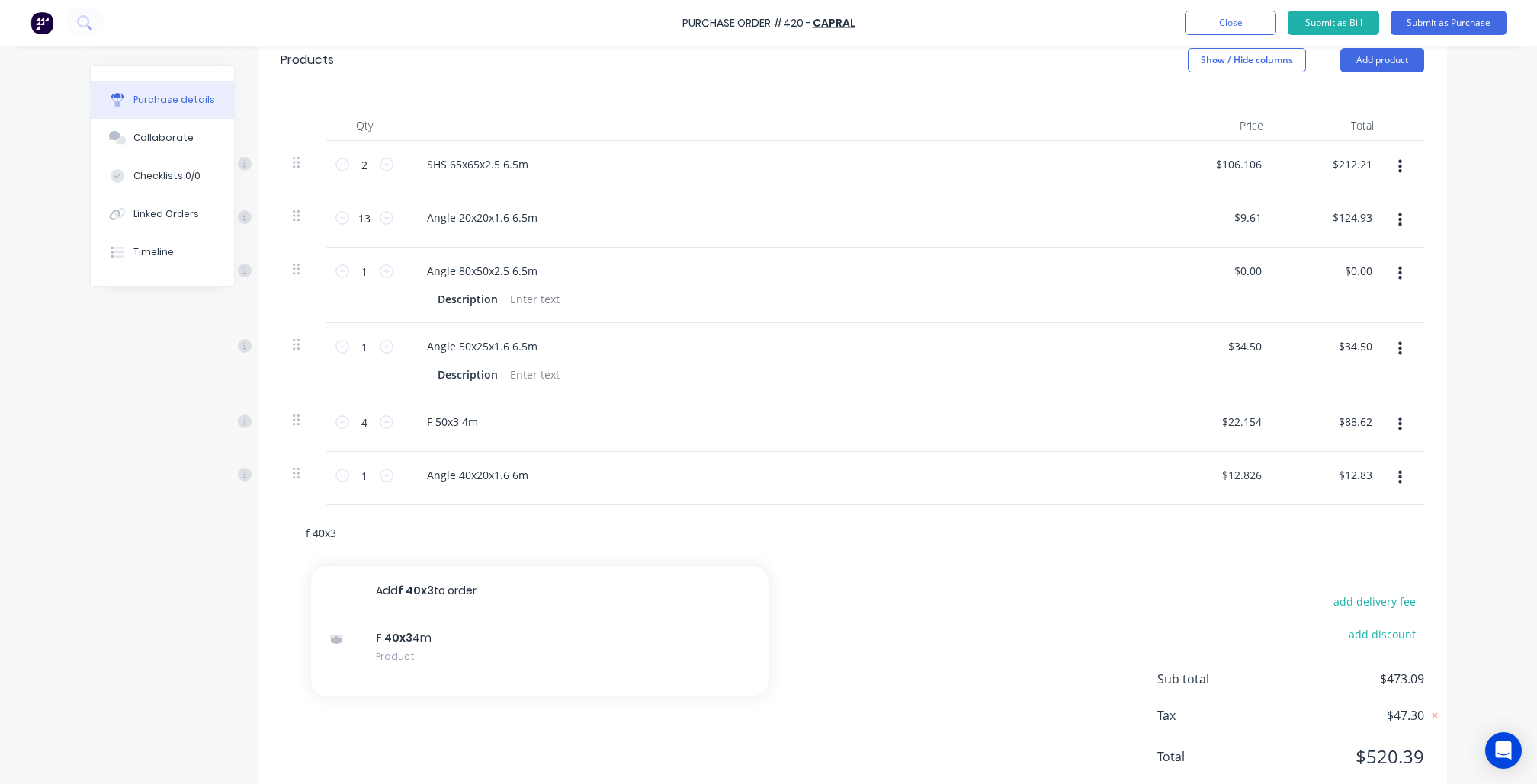
drag, startPoint x: 352, startPoint y: 549, endPoint x: 211, endPoint y: 547, distance: 141.0
click at [211, 547] on div "Created by Nibal Created 24/09/25 Required 24/09/25 Status Draft Contact Choose…" at bounding box center [768, 266] width 1357 height 1093
click at [171, 574] on div "Created by Nibal Created 24/09/25 Required 24/09/25 Status Draft Contact Choose…" at bounding box center [768, 266] width 1357 height 1093
click at [412, 548] on input "text" at bounding box center [457, 533] width 305 height 31
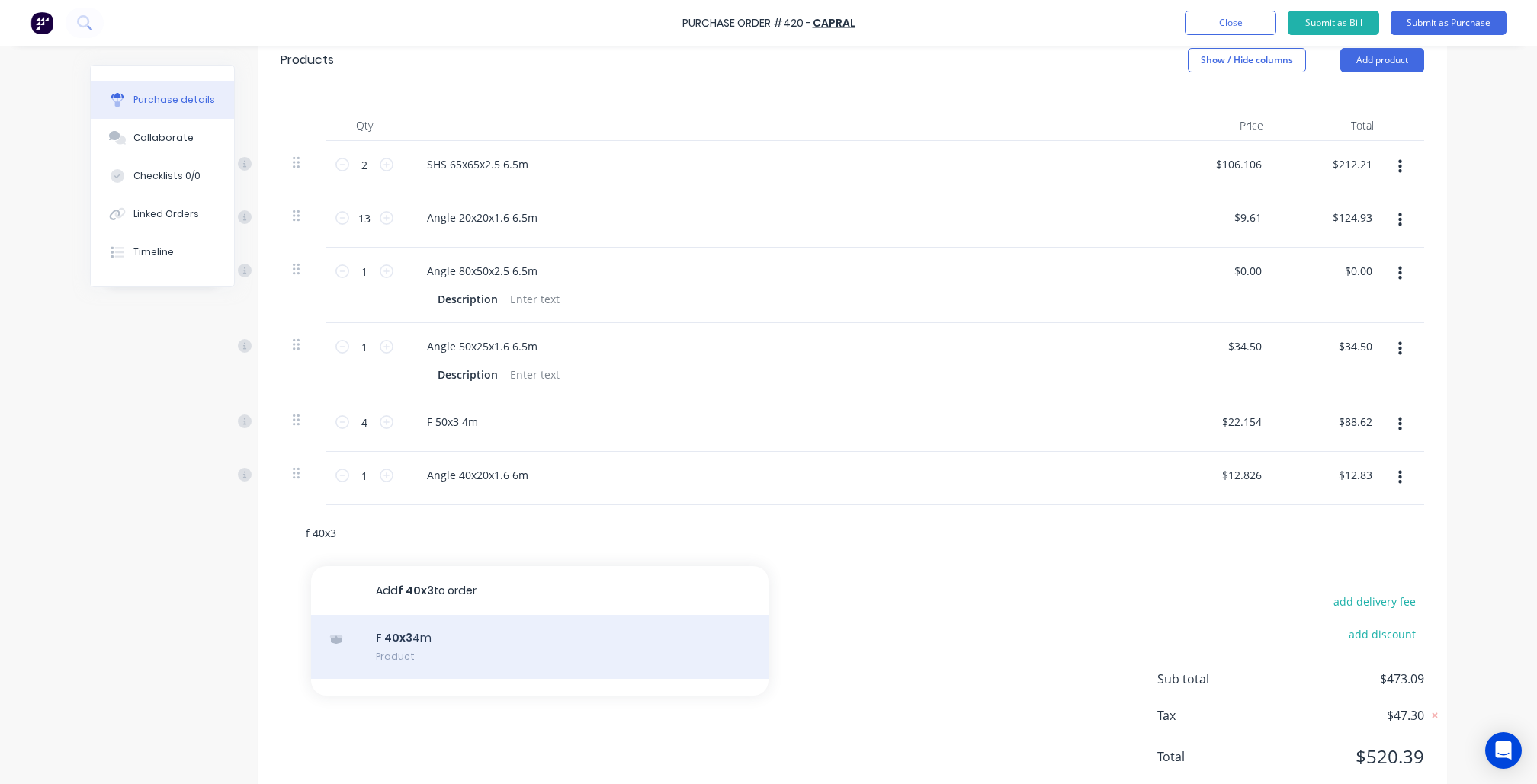
type input "f 40x3"
click at [446, 653] on div "F 40x3 4m Product" at bounding box center [539, 647] width 457 height 64
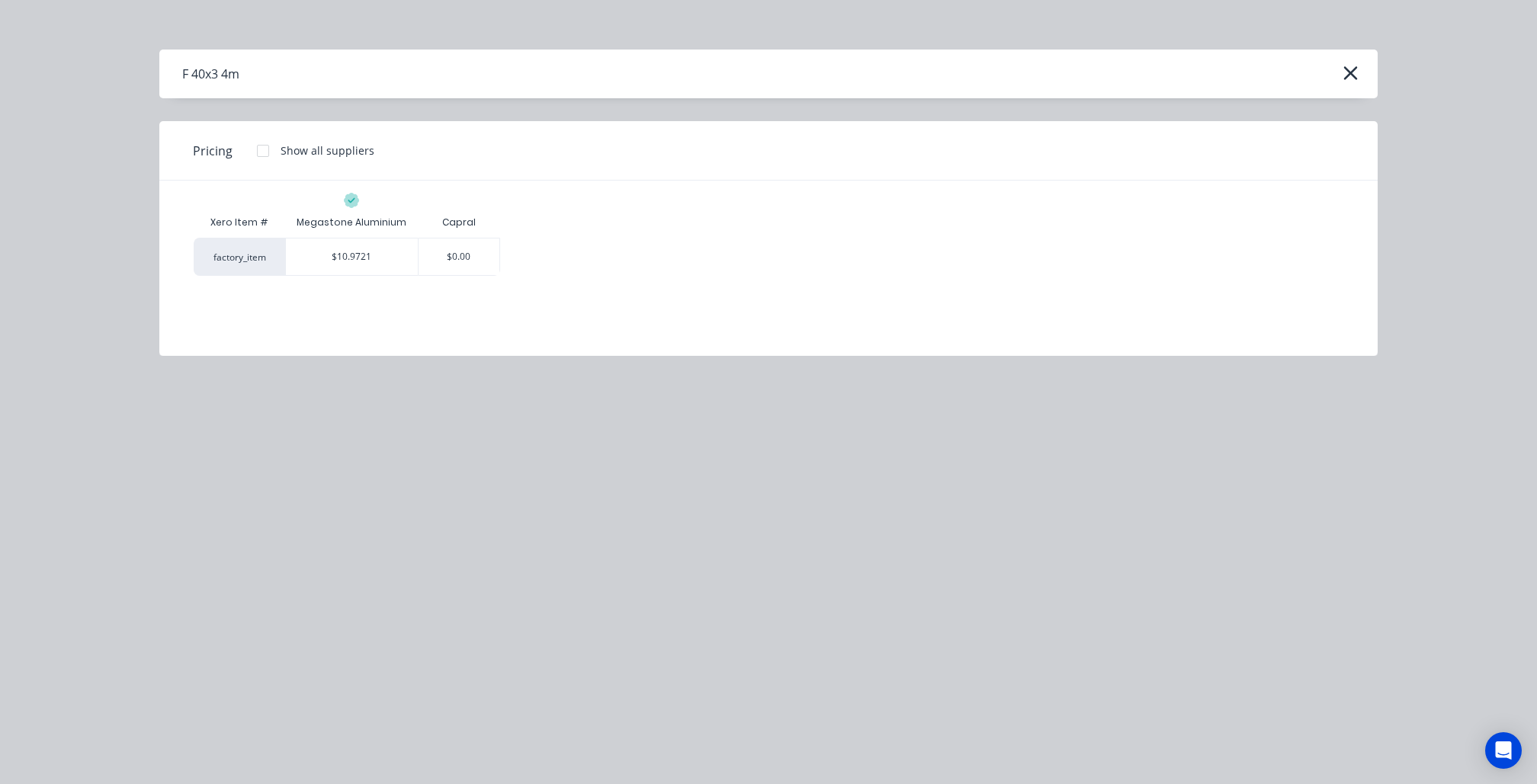
click at [458, 277] on div "Xero Item # Megastone Aluminium Capral factory_item $10.9721 $0.00" at bounding box center [769, 257] width 1219 height 153
click at [463, 256] on div "$0.00" at bounding box center [459, 257] width 82 height 37
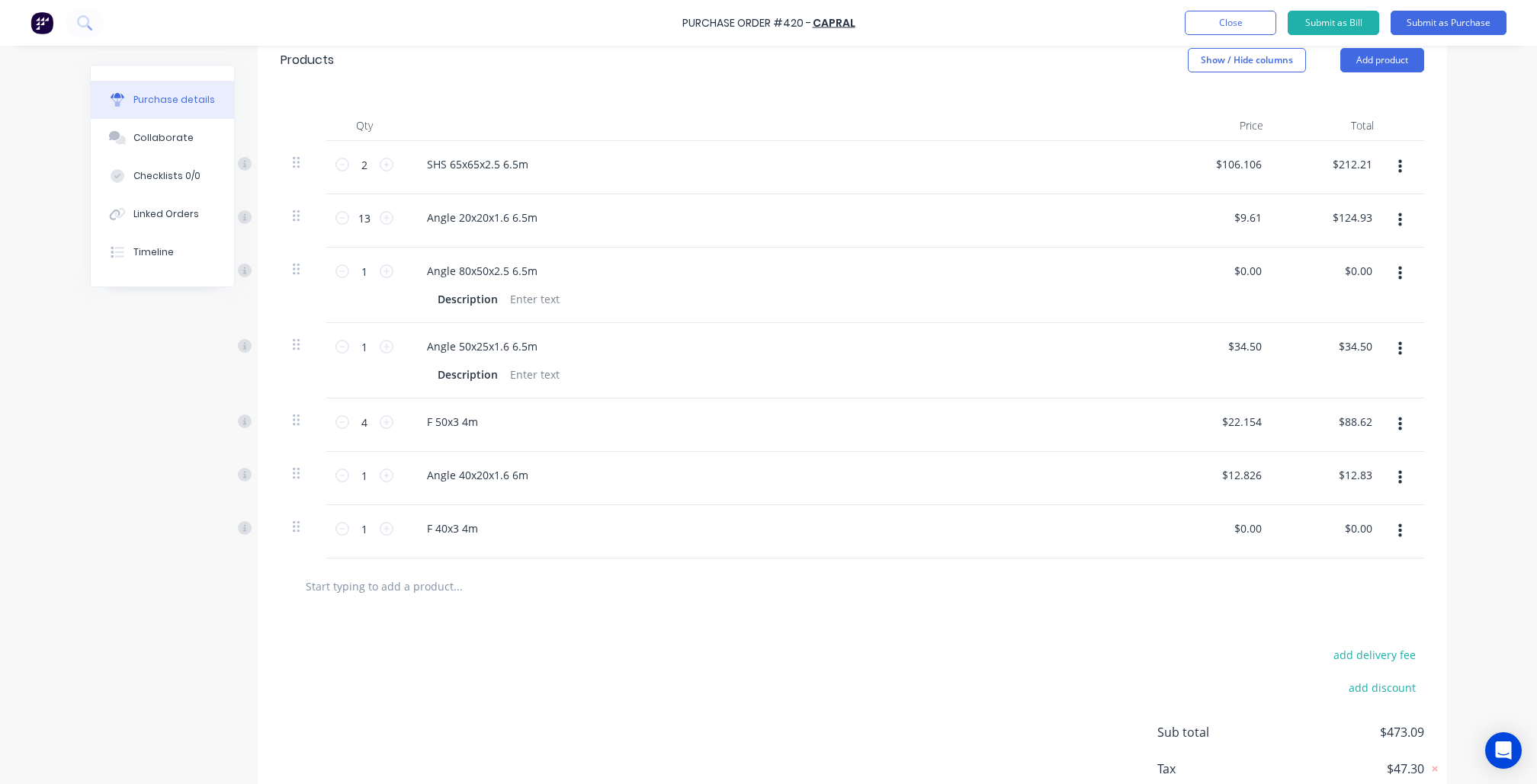
click at [403, 602] on input "text" at bounding box center [457, 586] width 305 height 31
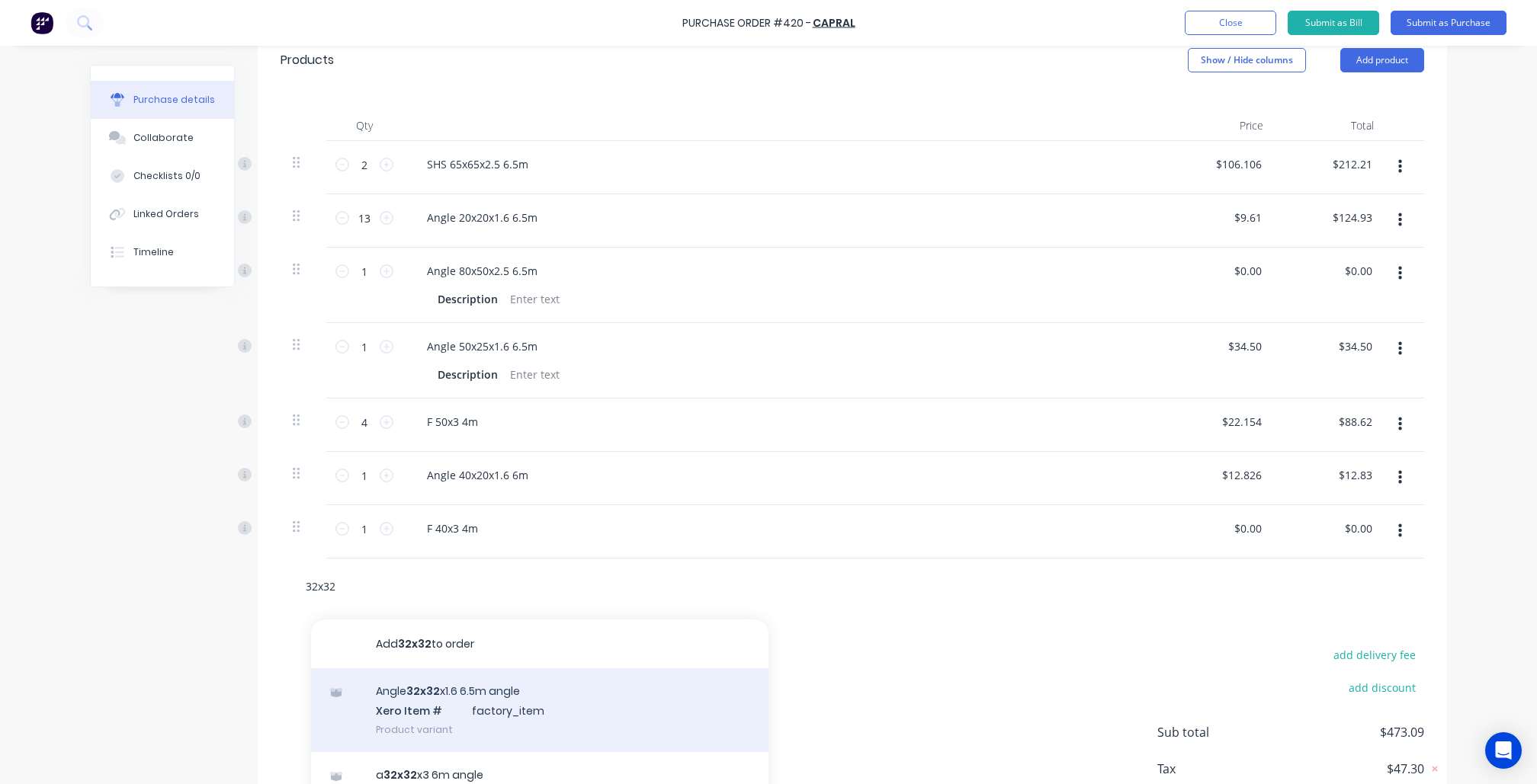
type input "32x32"
click at [424, 729] on div "Angle 32x32 x1.6 6.5m angle Xero Item # factory_item Product variant" at bounding box center [539, 711] width 457 height 84
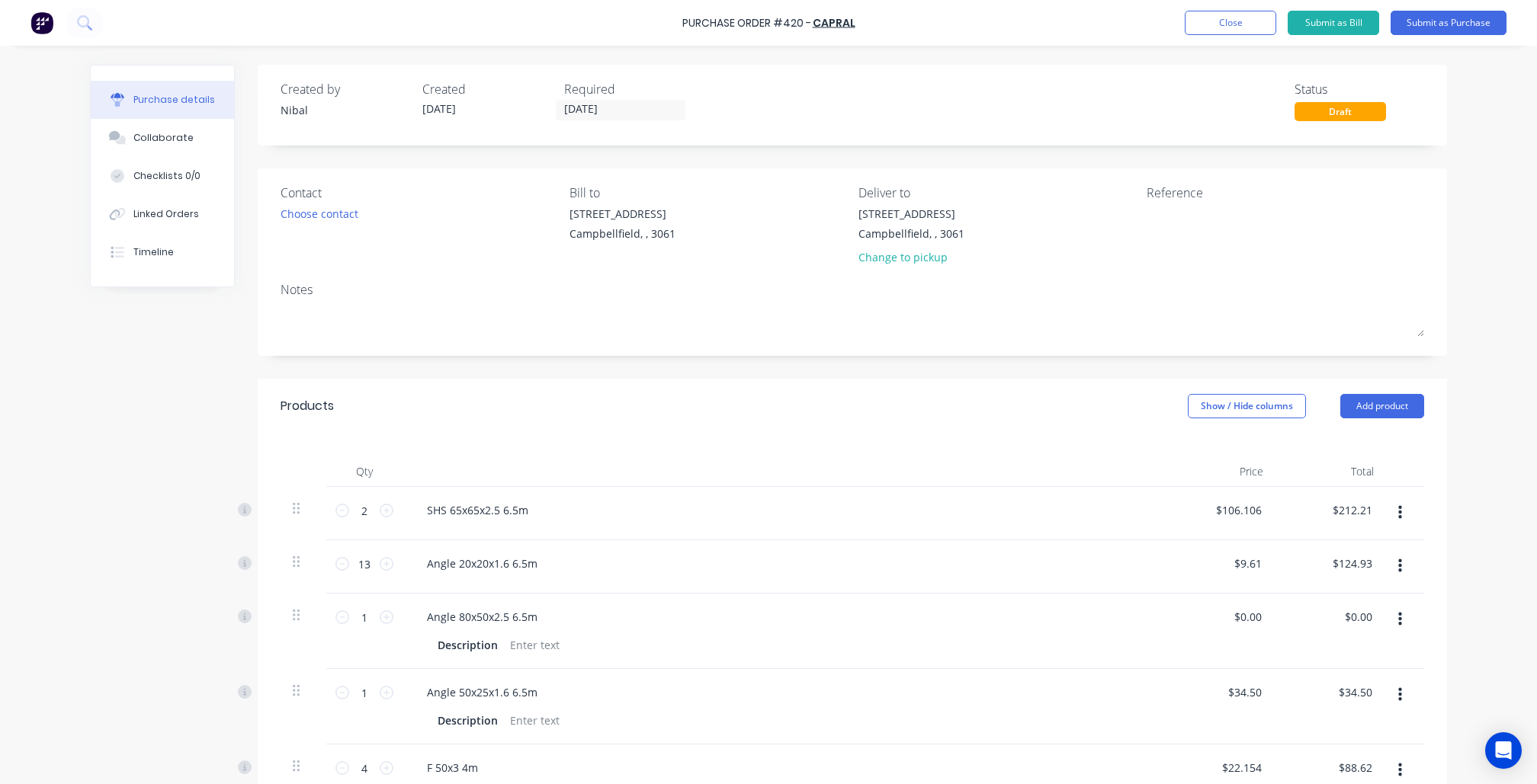
scroll to position [0, 0]
click at [1238, 29] on button "Close" at bounding box center [1231, 23] width 92 height 24
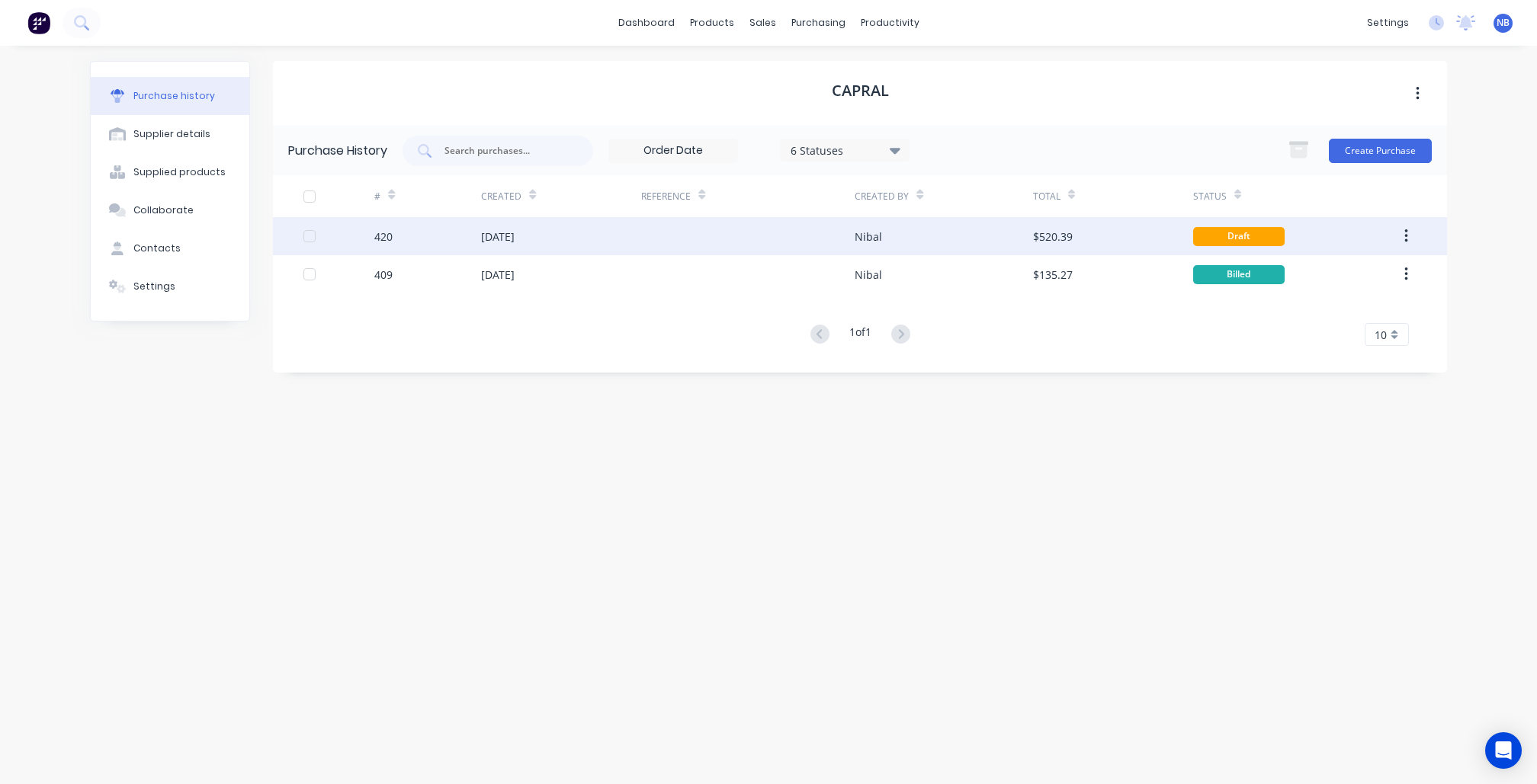
click at [511, 248] on div "24 Sep 2025" at bounding box center [561, 237] width 160 height 38
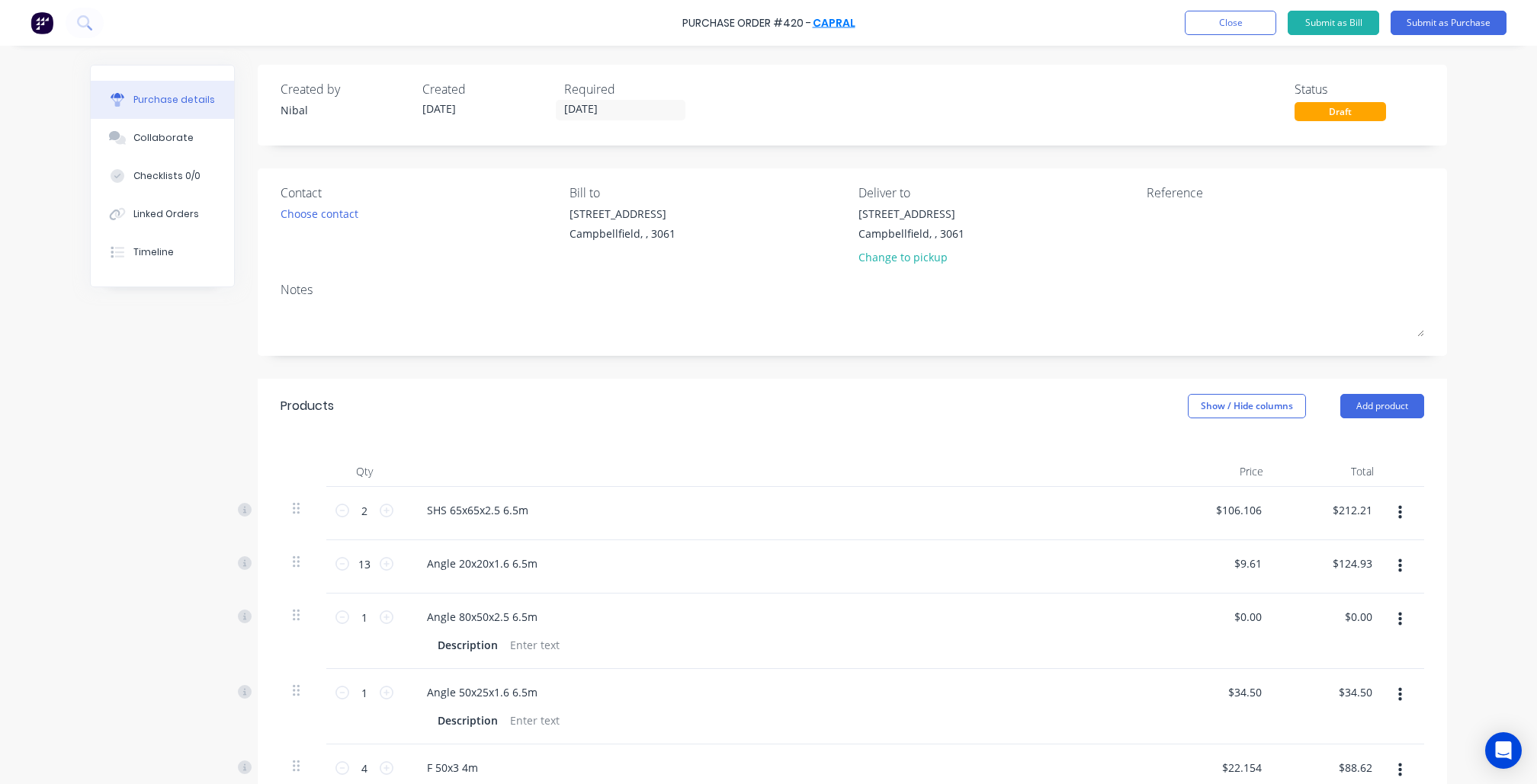
click at [840, 22] on link "Capral" at bounding box center [834, 23] width 43 height 15
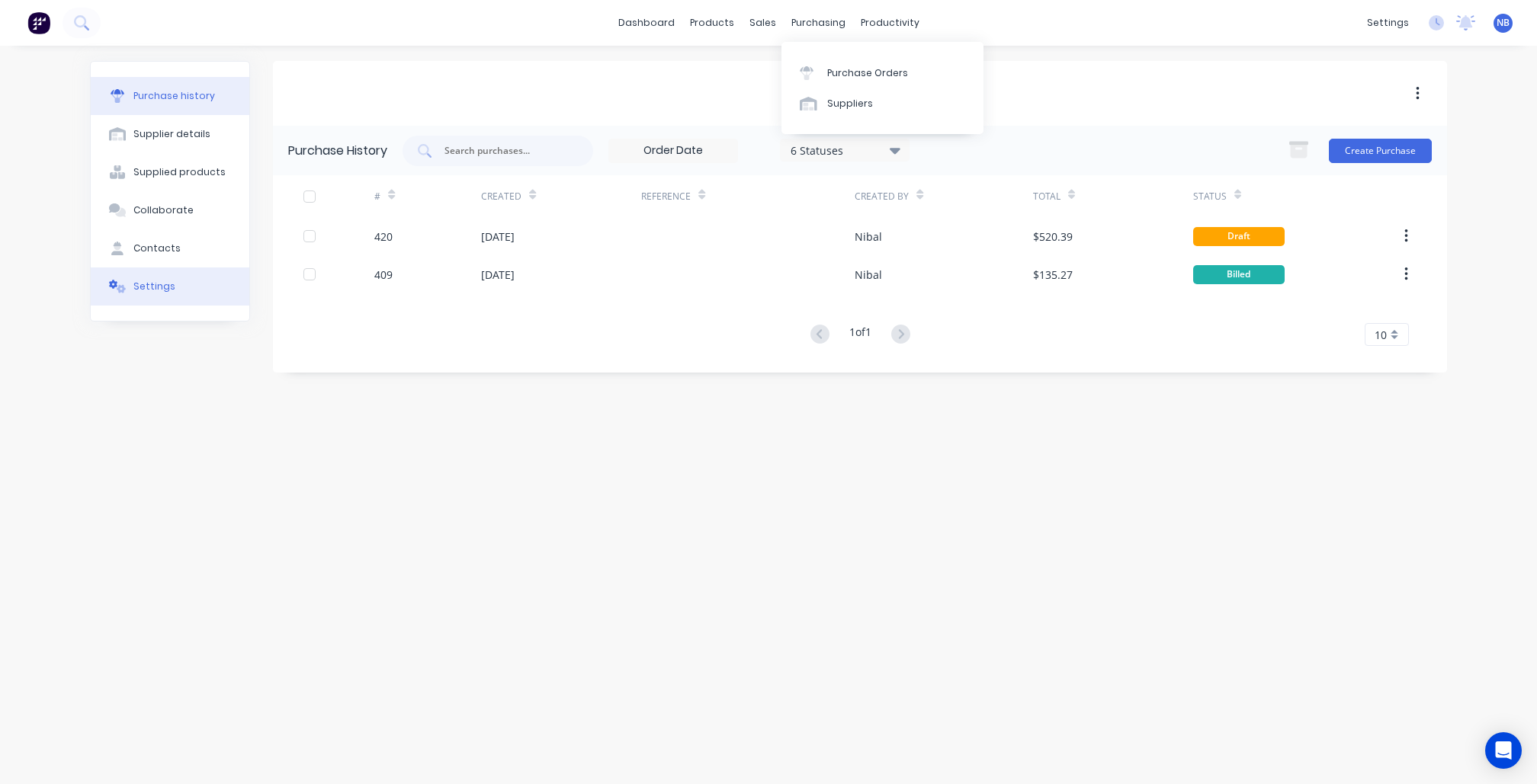
click at [191, 305] on button "Settings" at bounding box center [170, 286] width 159 height 38
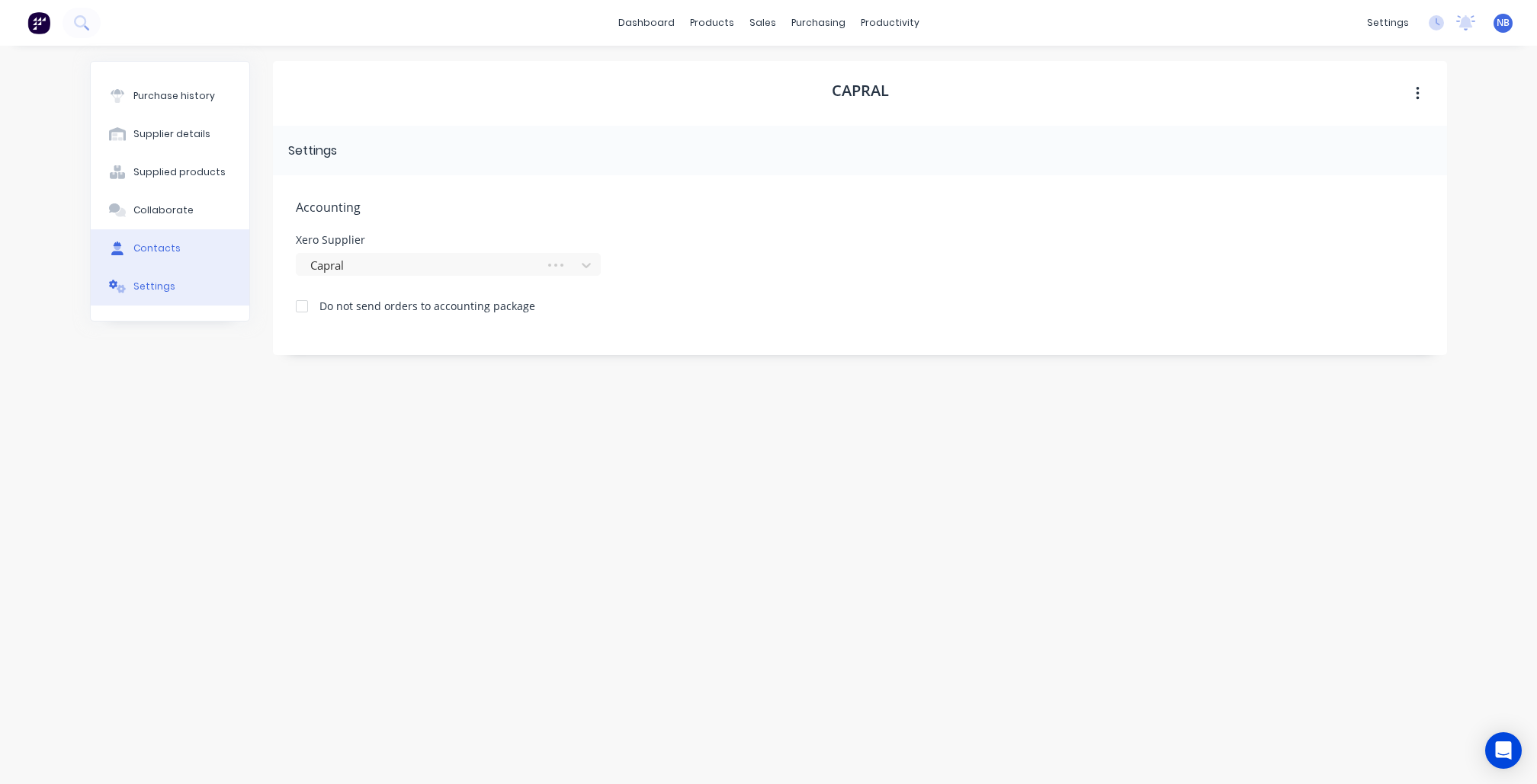
click at [191, 267] on button "Contacts" at bounding box center [170, 249] width 159 height 38
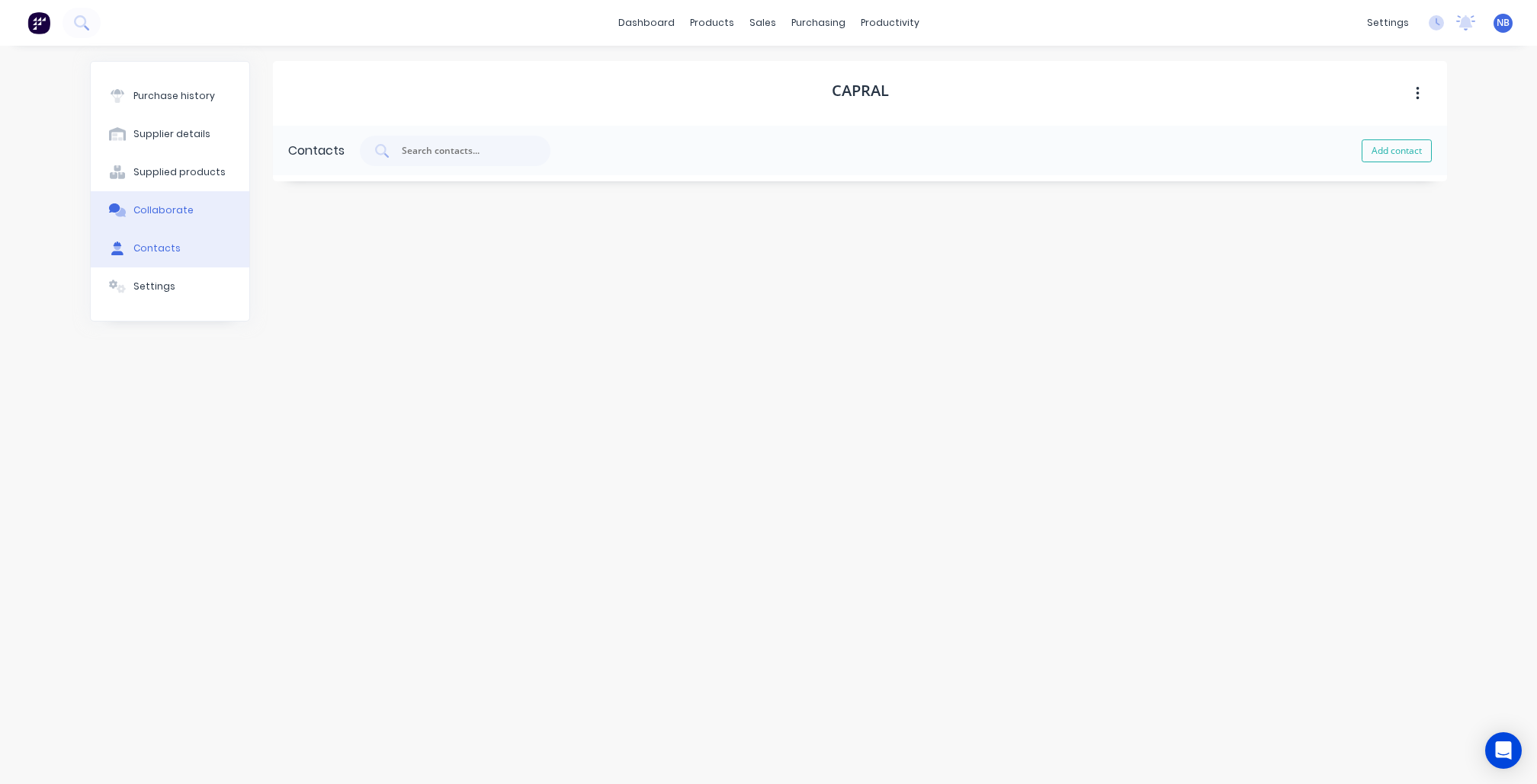
click at [195, 230] on button "Collaborate" at bounding box center [170, 211] width 159 height 38
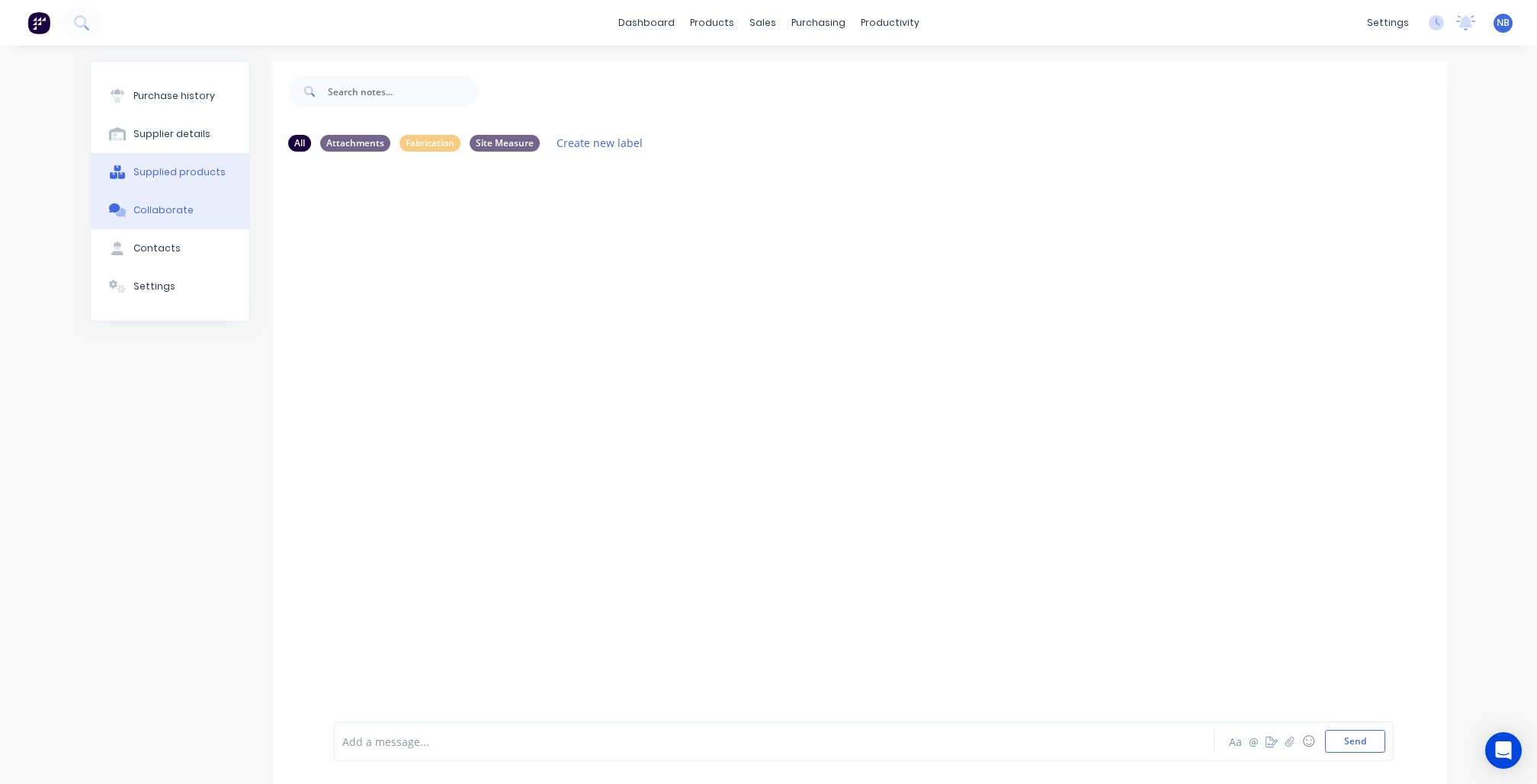
click at [199, 179] on div "Supplied products" at bounding box center [179, 173] width 92 height 14
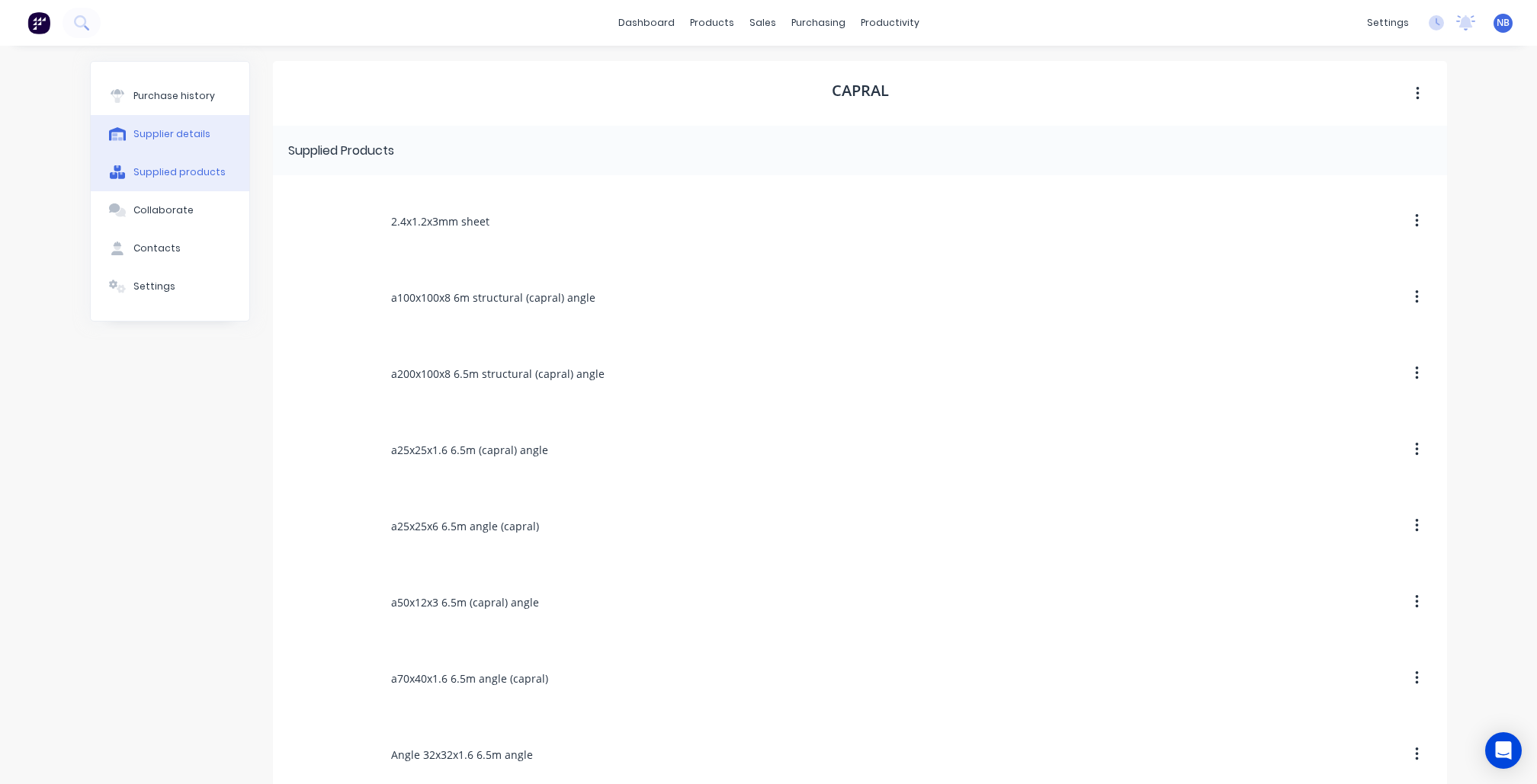
click at [205, 141] on button "Supplier details" at bounding box center [170, 134] width 159 height 38
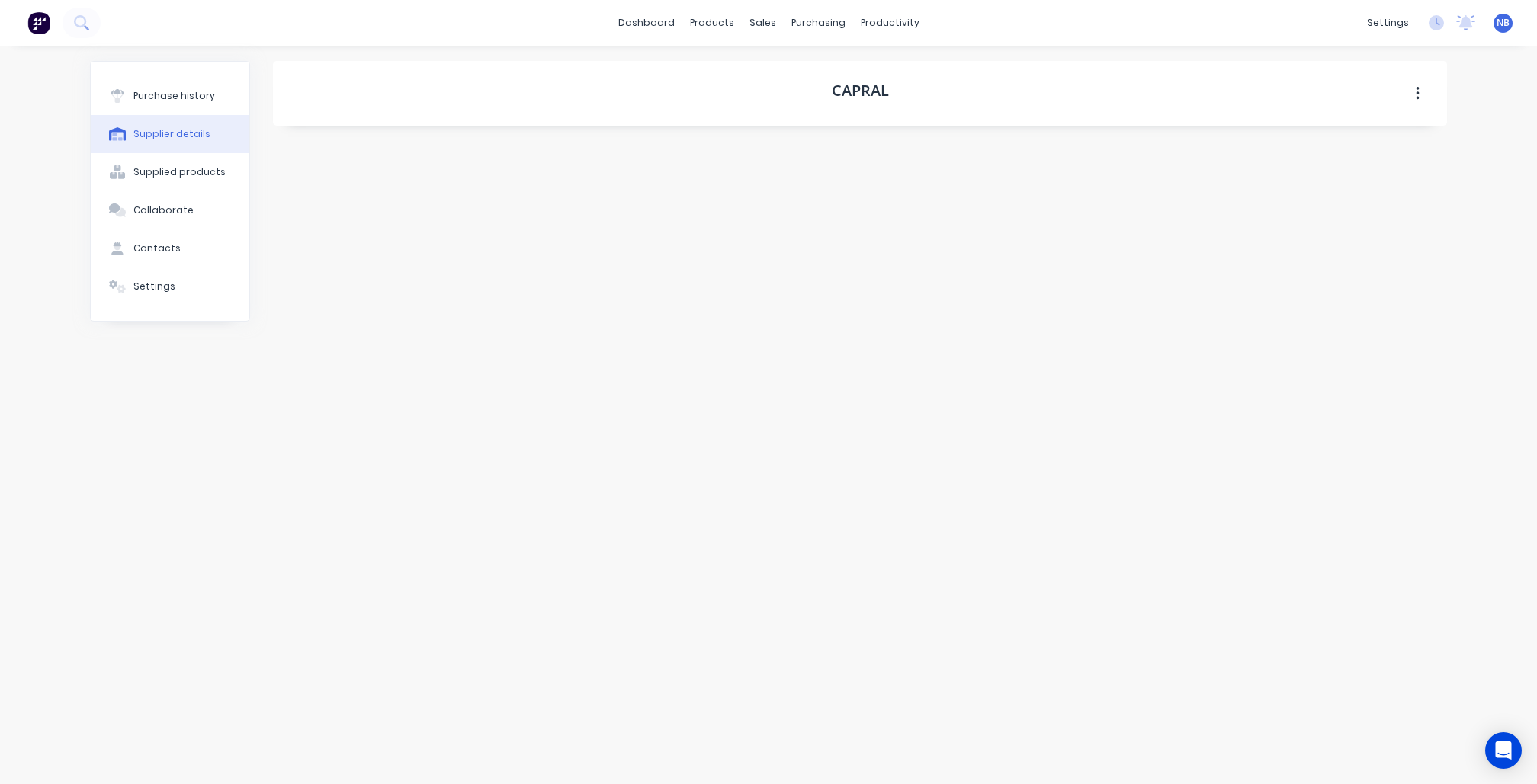
select select "AU"
click at [205, 89] on div "Purchase history" at bounding box center [174, 96] width 82 height 14
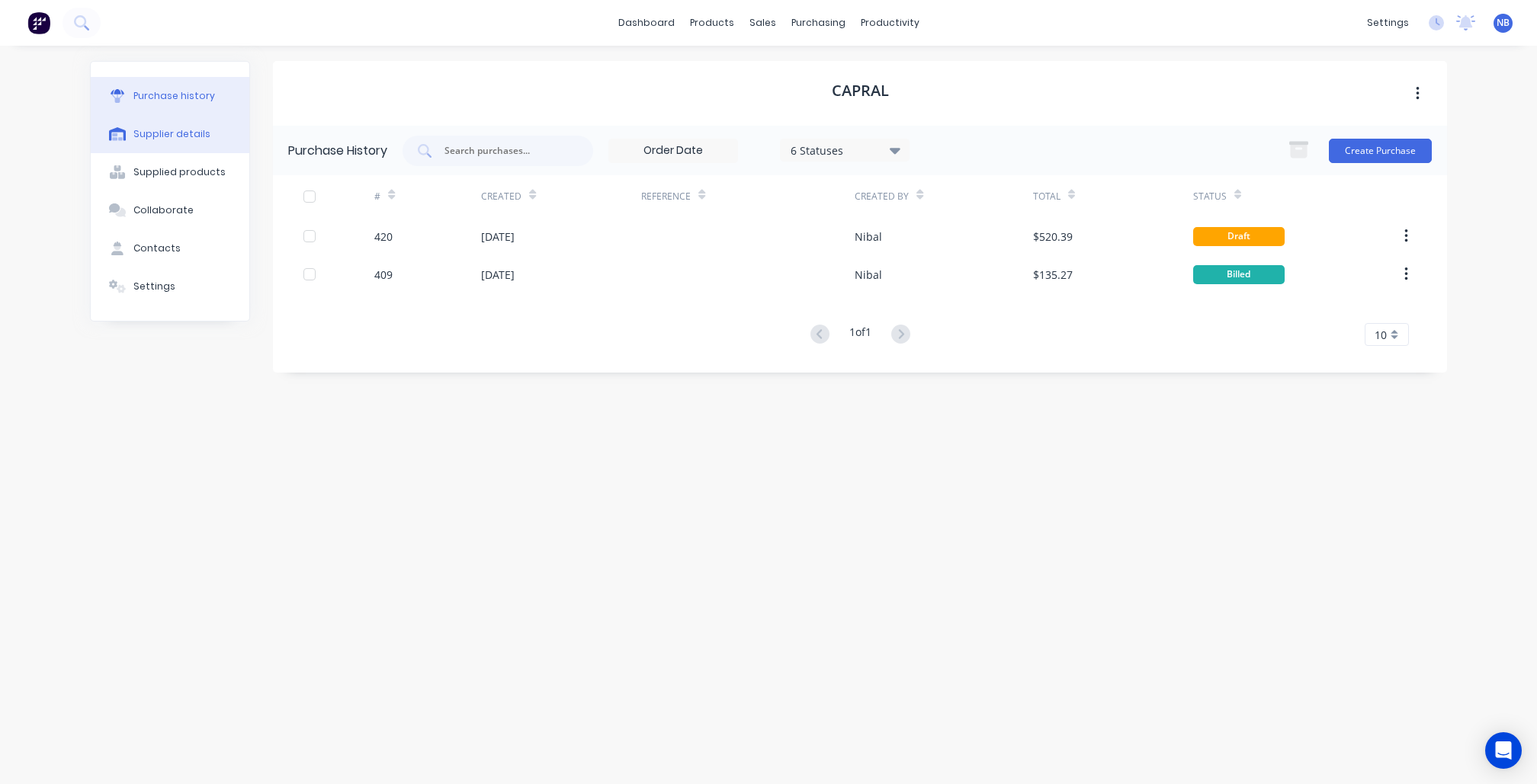
click at [196, 135] on div "Supplier details" at bounding box center [172, 134] width 77 height 14
select select "AU"
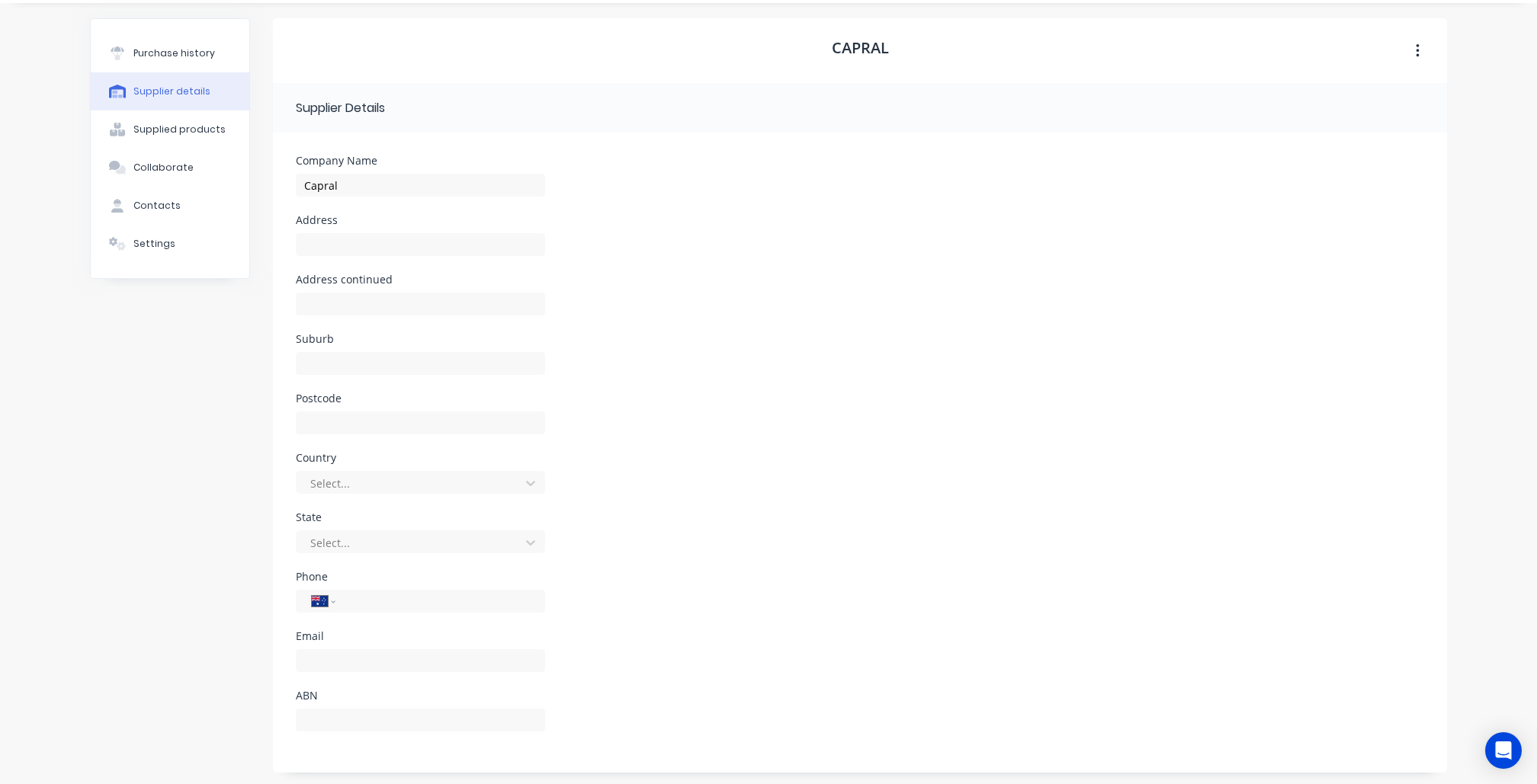
scroll to position [41, 0]
click at [187, 52] on div "Purchase history" at bounding box center [174, 55] width 82 height 14
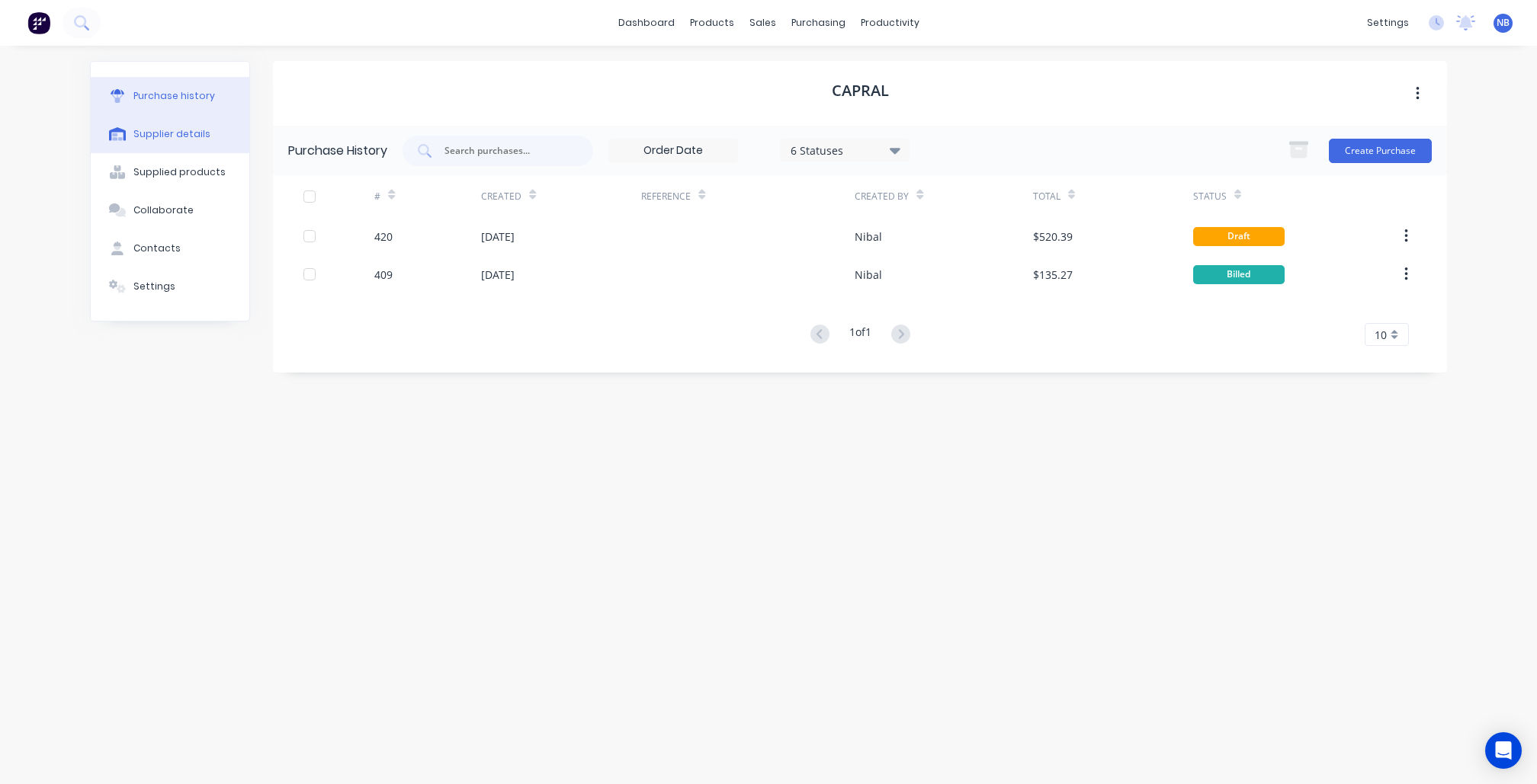
click at [181, 141] on div "Supplier details" at bounding box center [172, 134] width 77 height 14
select select "AU"
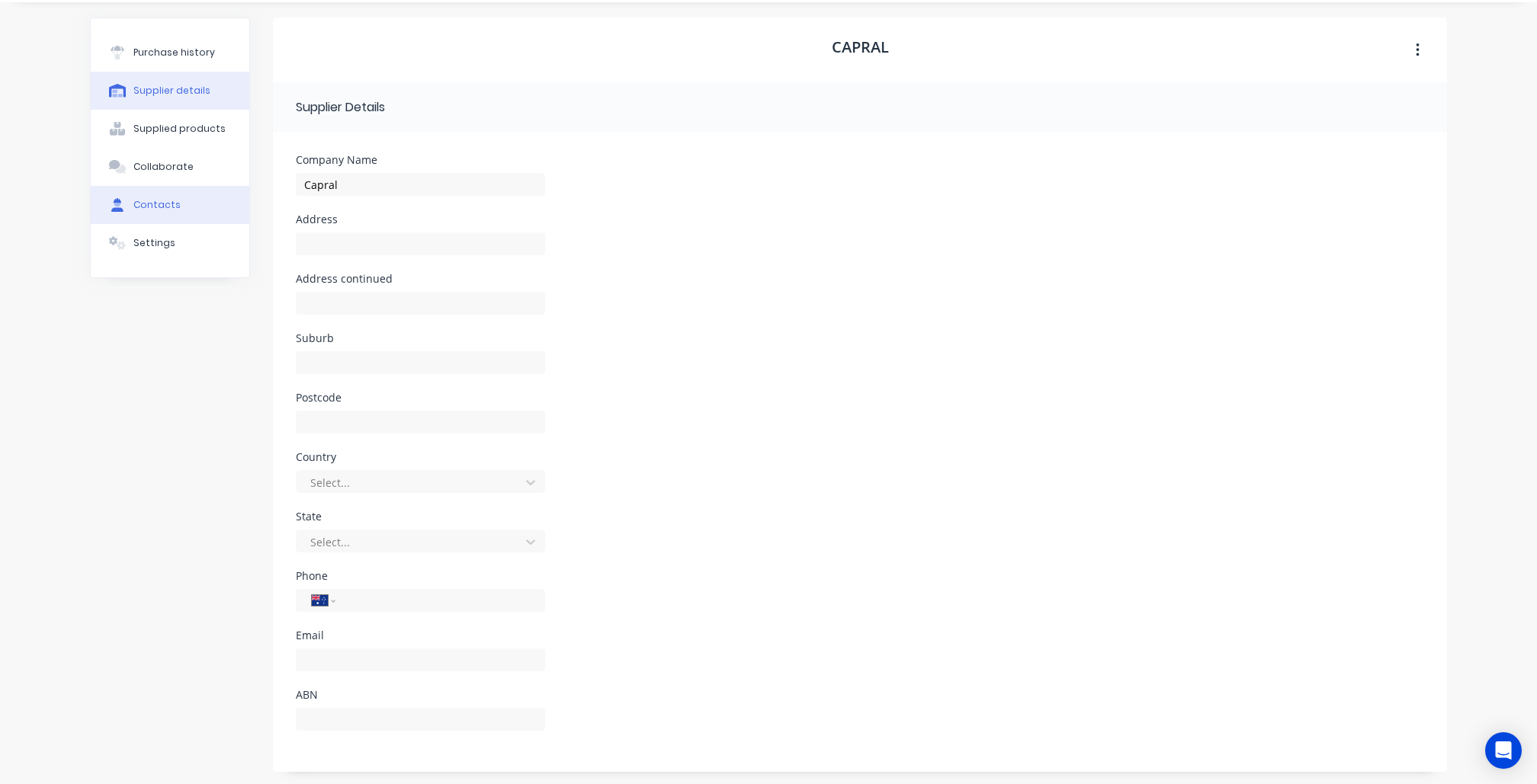
scroll to position [41, 0]
click at [195, 224] on button "Contacts" at bounding box center [170, 208] width 159 height 38
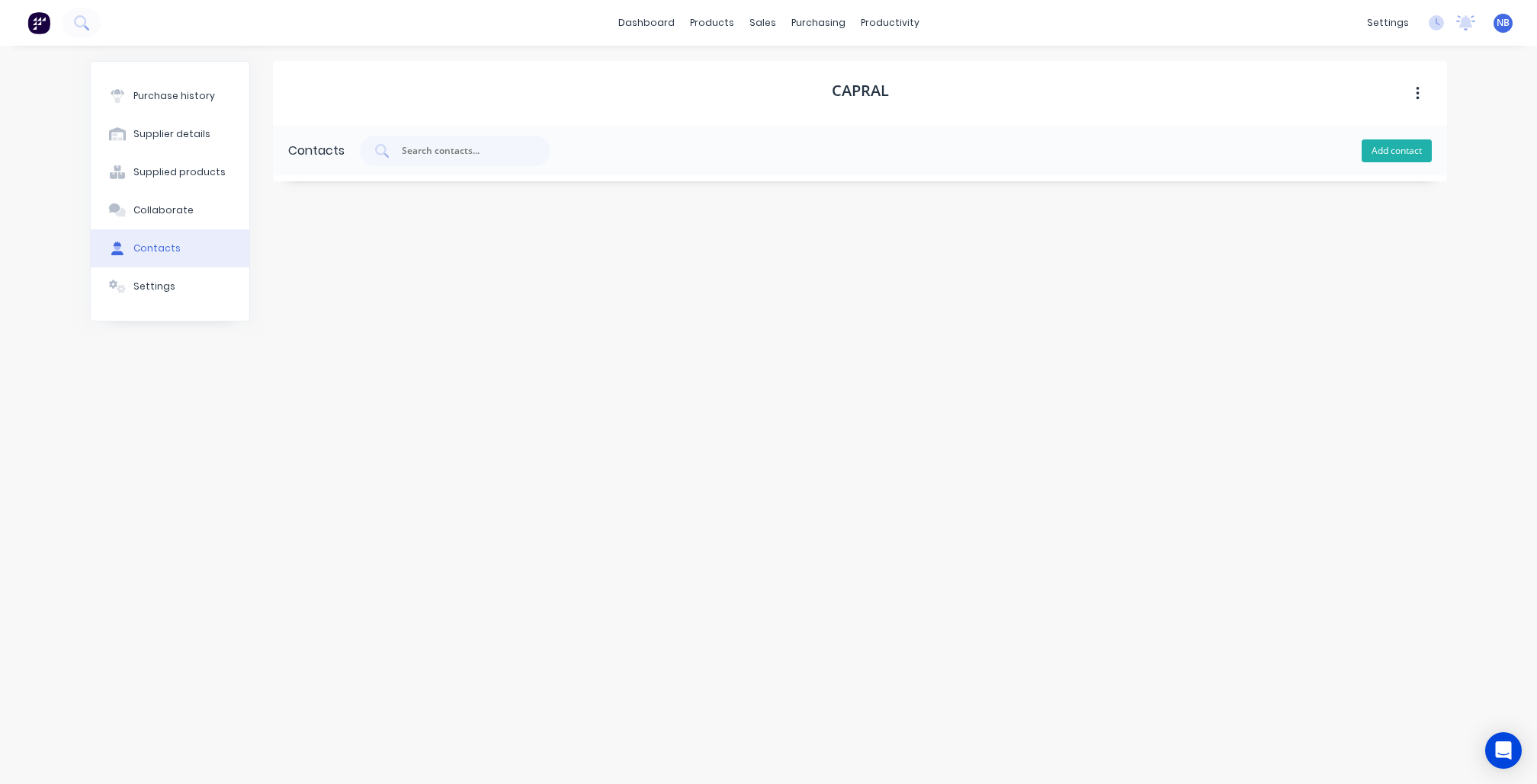
click at [1424, 147] on button "Add contact" at bounding box center [1397, 151] width 70 height 23
click at [187, 166] on button "Supplied products" at bounding box center [170, 173] width 159 height 38
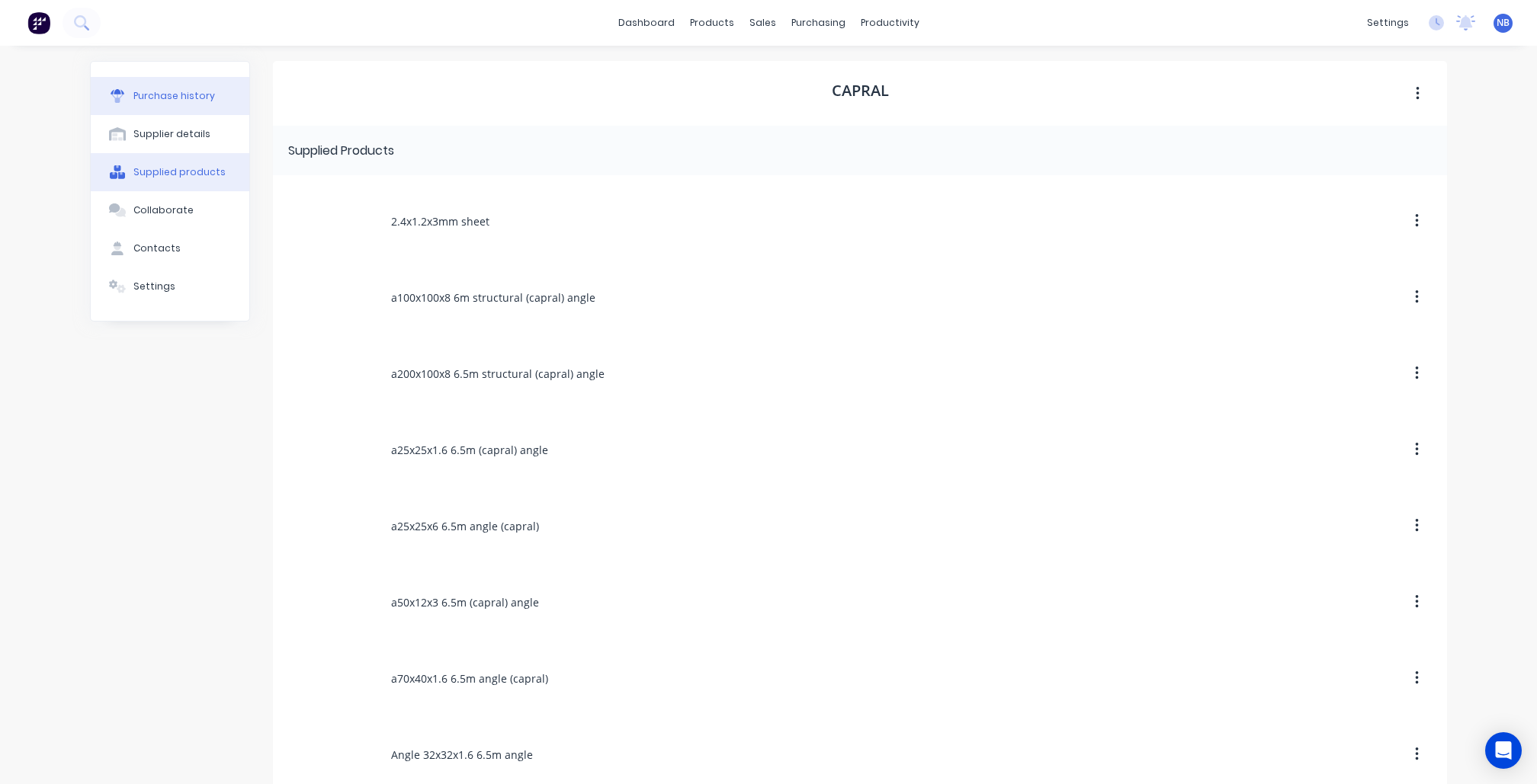
click at [205, 113] on button "Purchase history" at bounding box center [170, 96] width 159 height 38
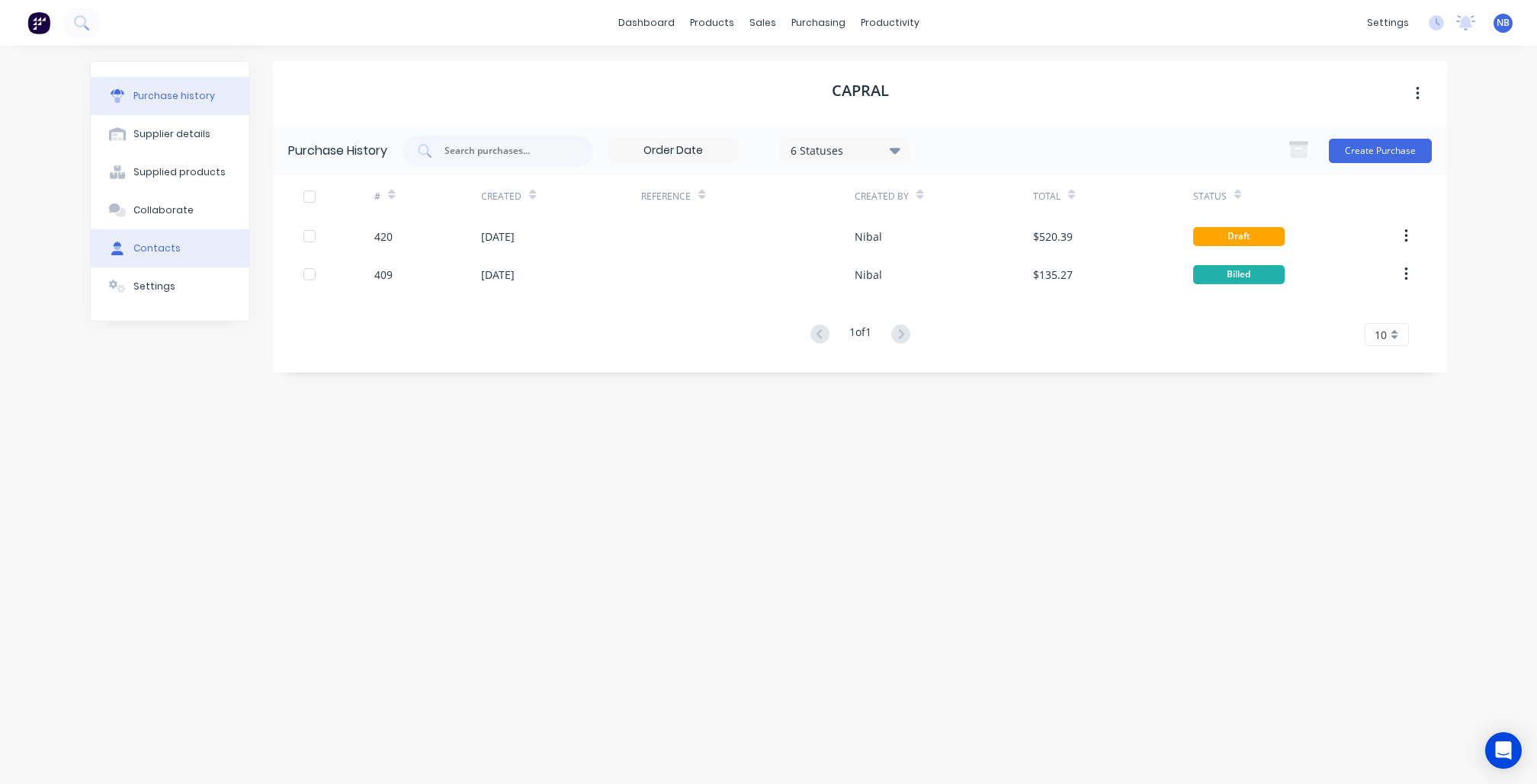
click at [184, 267] on button "Contacts" at bounding box center [170, 249] width 159 height 38
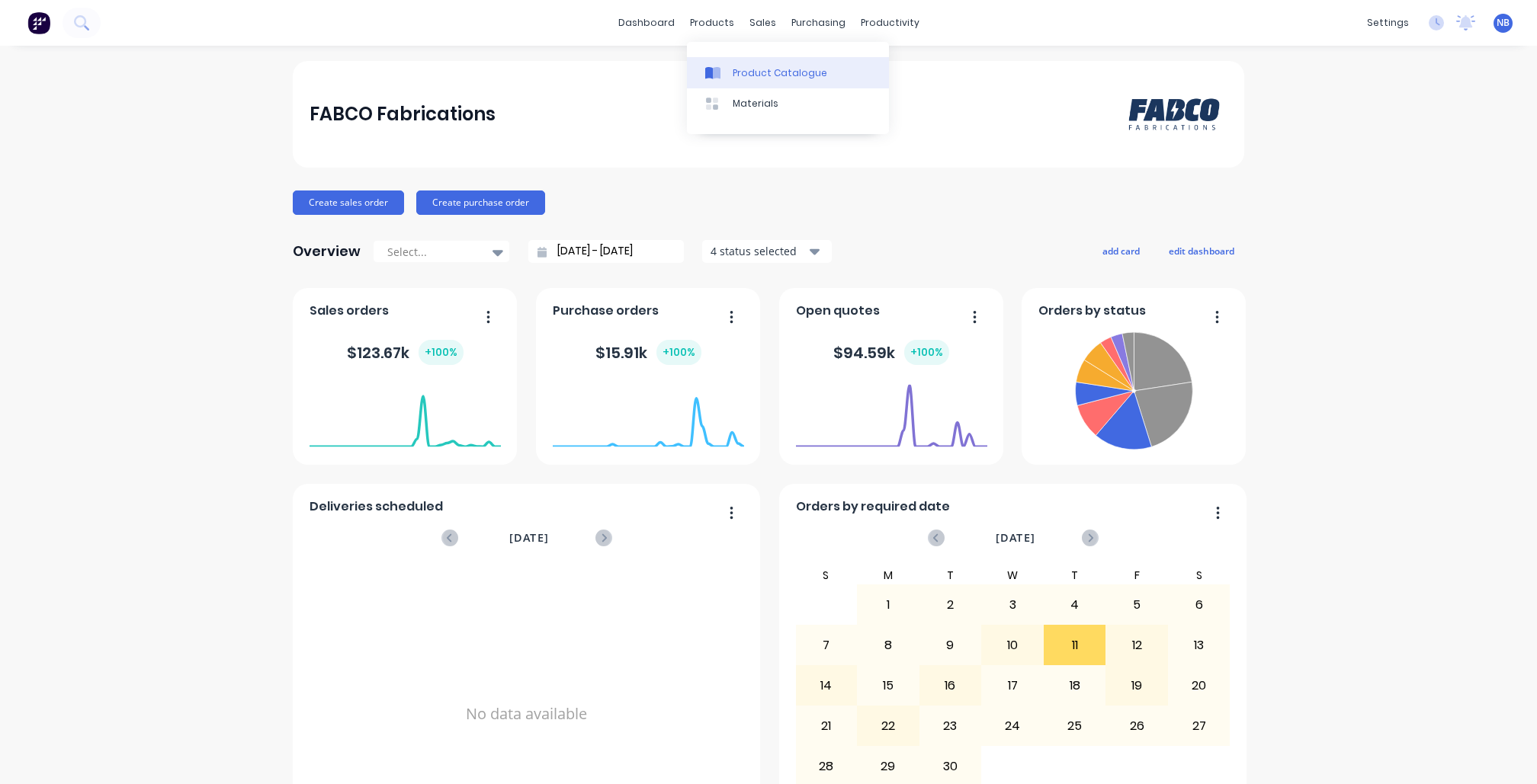
click at [745, 70] on div "Product Catalogue" at bounding box center [780, 73] width 95 height 14
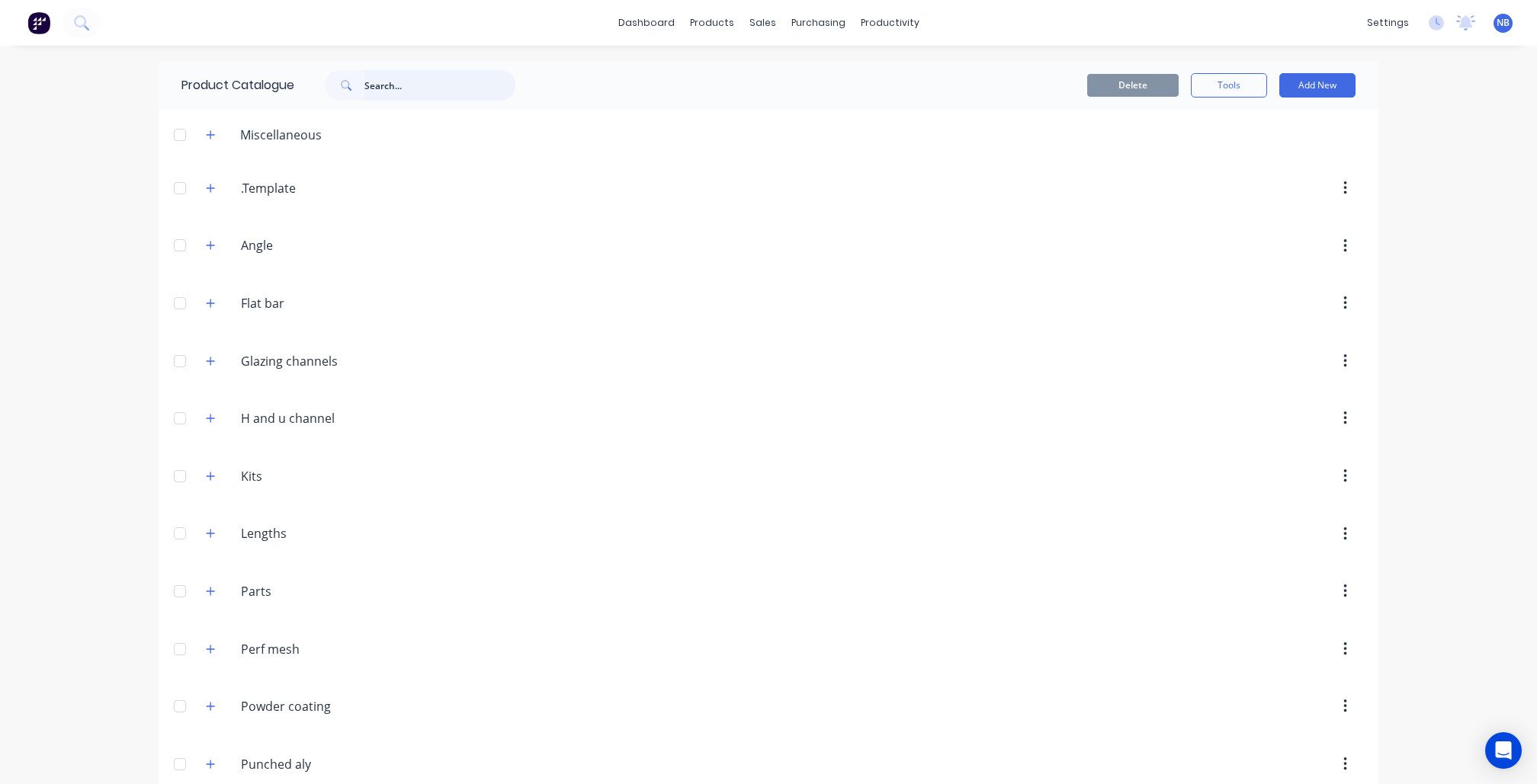
click at [387, 77] on input "text" at bounding box center [440, 85] width 151 height 31
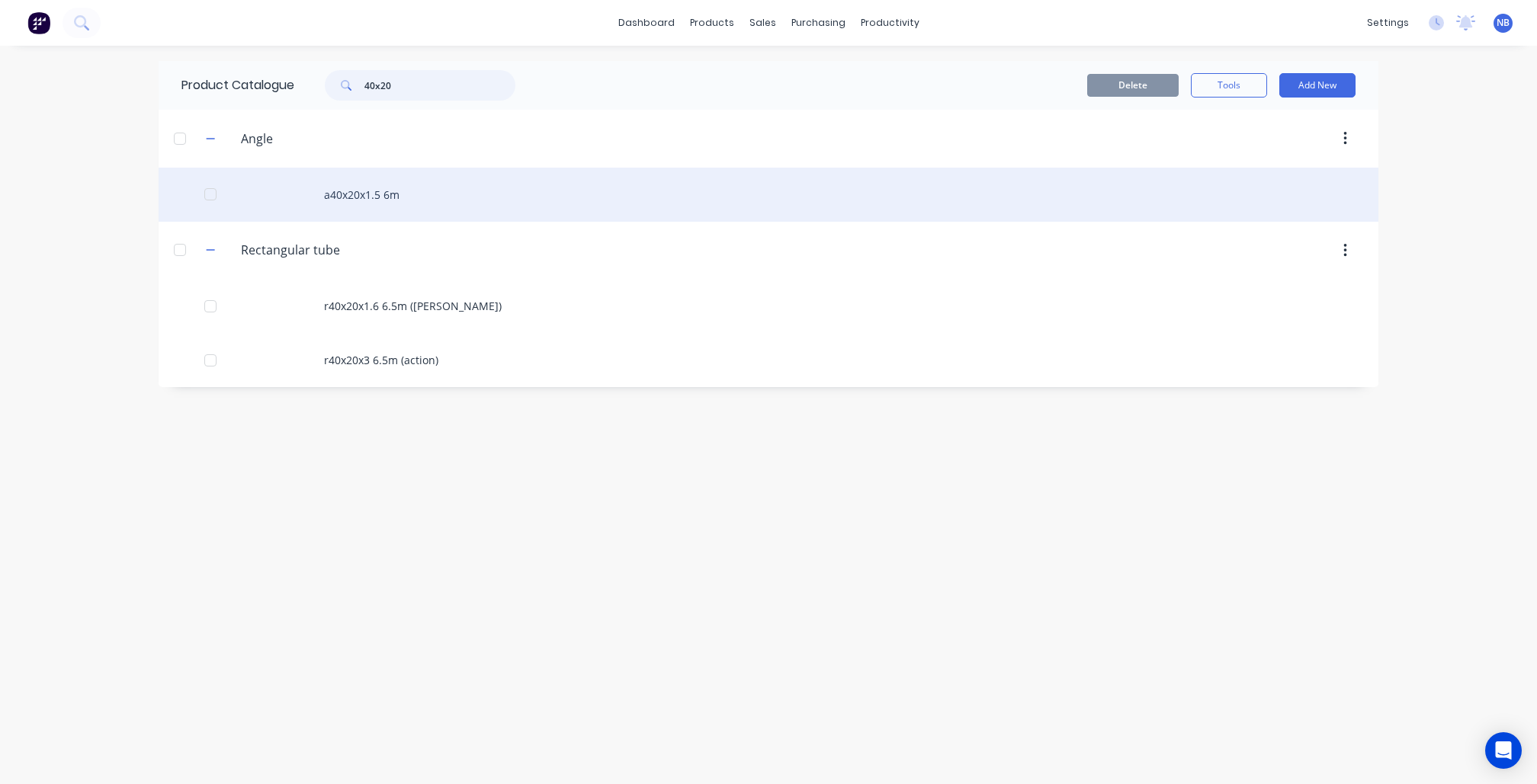
type input "40x20"
click at [360, 209] on div "a40x20x1.5 6m" at bounding box center [769, 195] width 1220 height 54
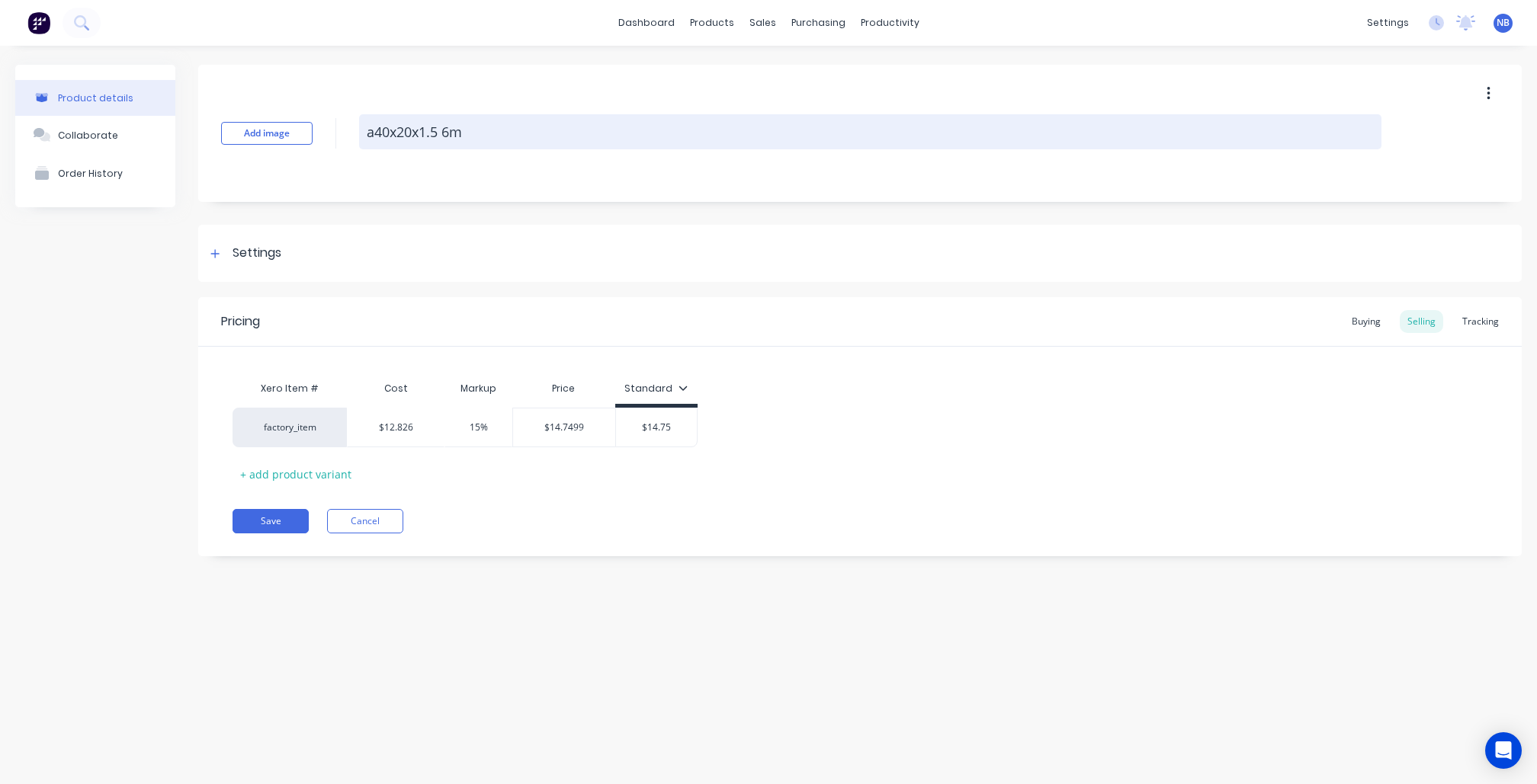
click at [373, 127] on textarea "a40x20x1.5 6m" at bounding box center [870, 132] width 1022 height 35
click at [512, 133] on textarea "Angle 40x20x1.5 6m" at bounding box center [870, 132] width 1022 height 35
click at [470, 131] on textarea "Angle 40x20x1.5 6m" at bounding box center [870, 132] width 1022 height 35
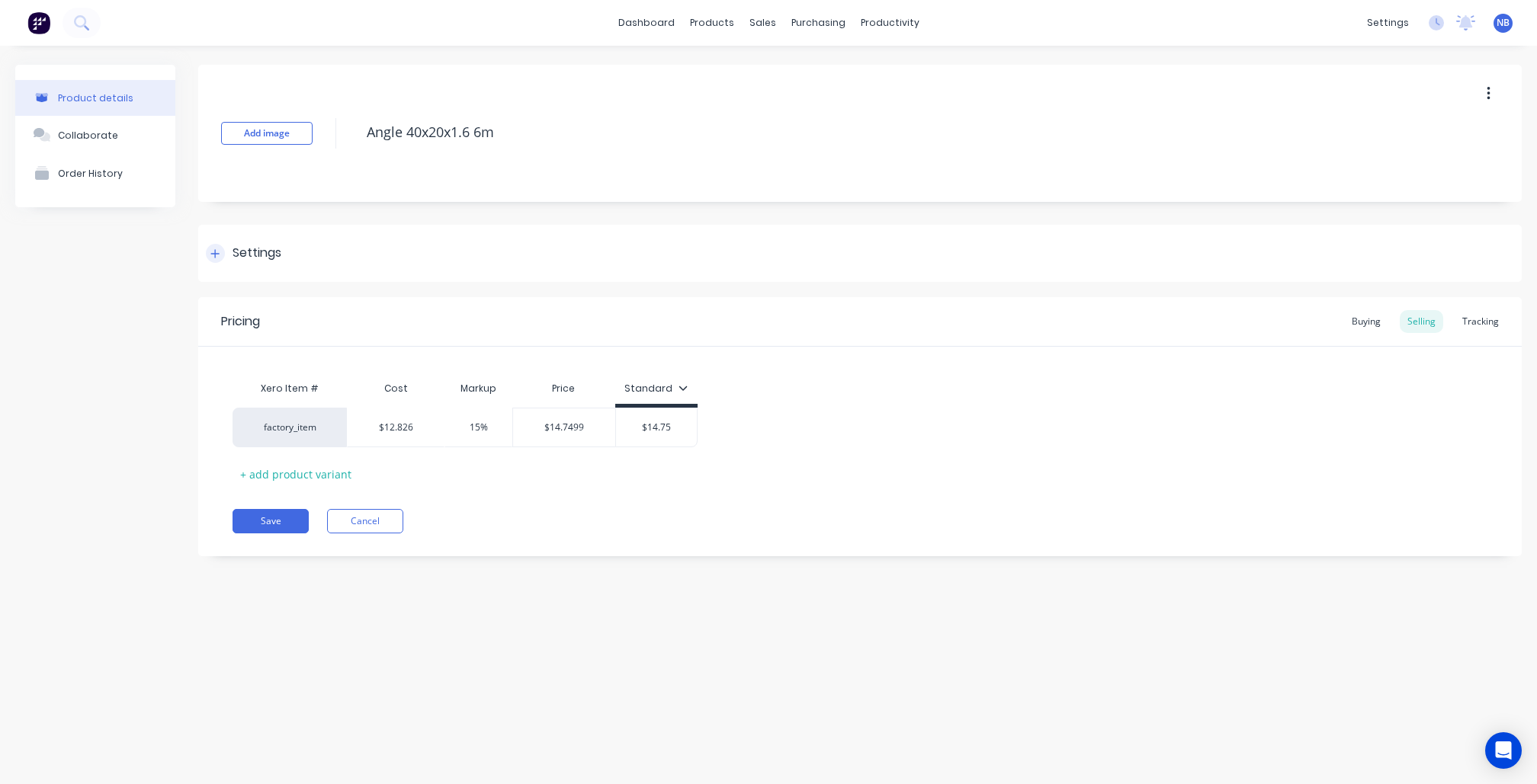
type textarea "Angle 40x20x1.6 6m"
click at [215, 250] on icon at bounding box center [215, 253] width 8 height 8
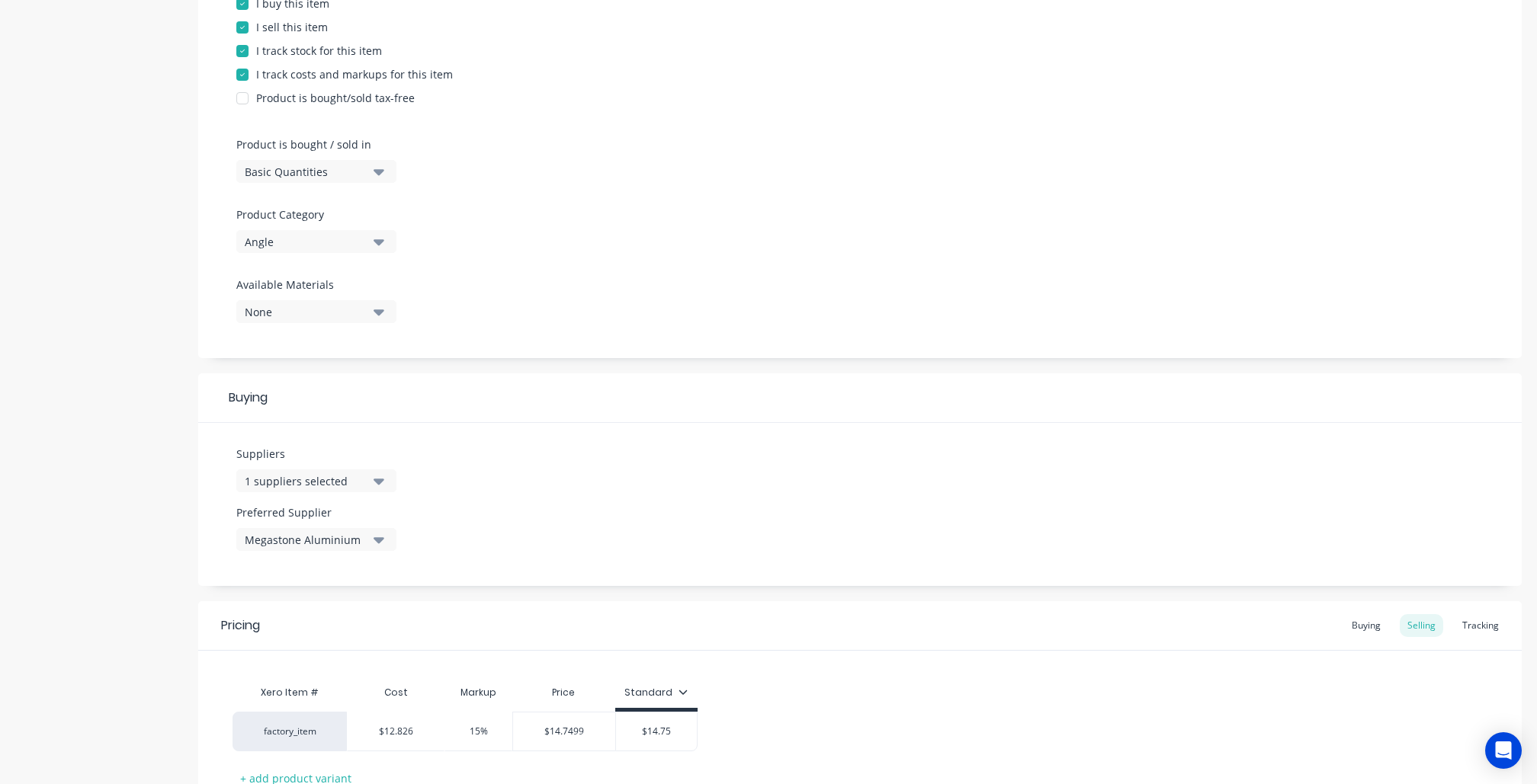
scroll to position [393, 0]
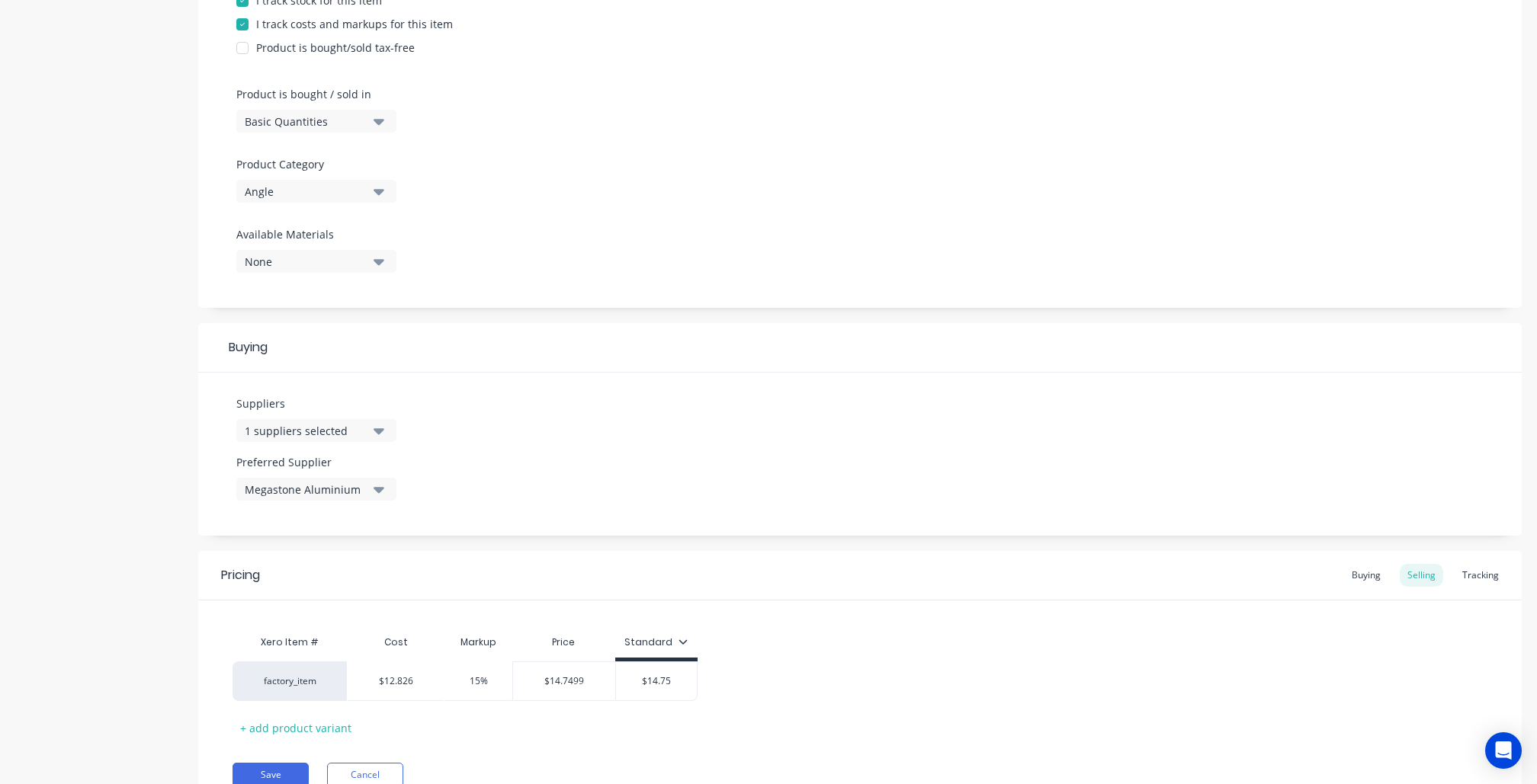
click at [376, 428] on icon "button" at bounding box center [379, 431] width 11 height 6
click at [340, 462] on input "text" at bounding box center [361, 476] width 162 height 31
type input "cap"
click at [349, 514] on div "Capral" at bounding box center [359, 513] width 153 height 16
click at [635, 346] on div "Buying" at bounding box center [860, 347] width 1323 height 50
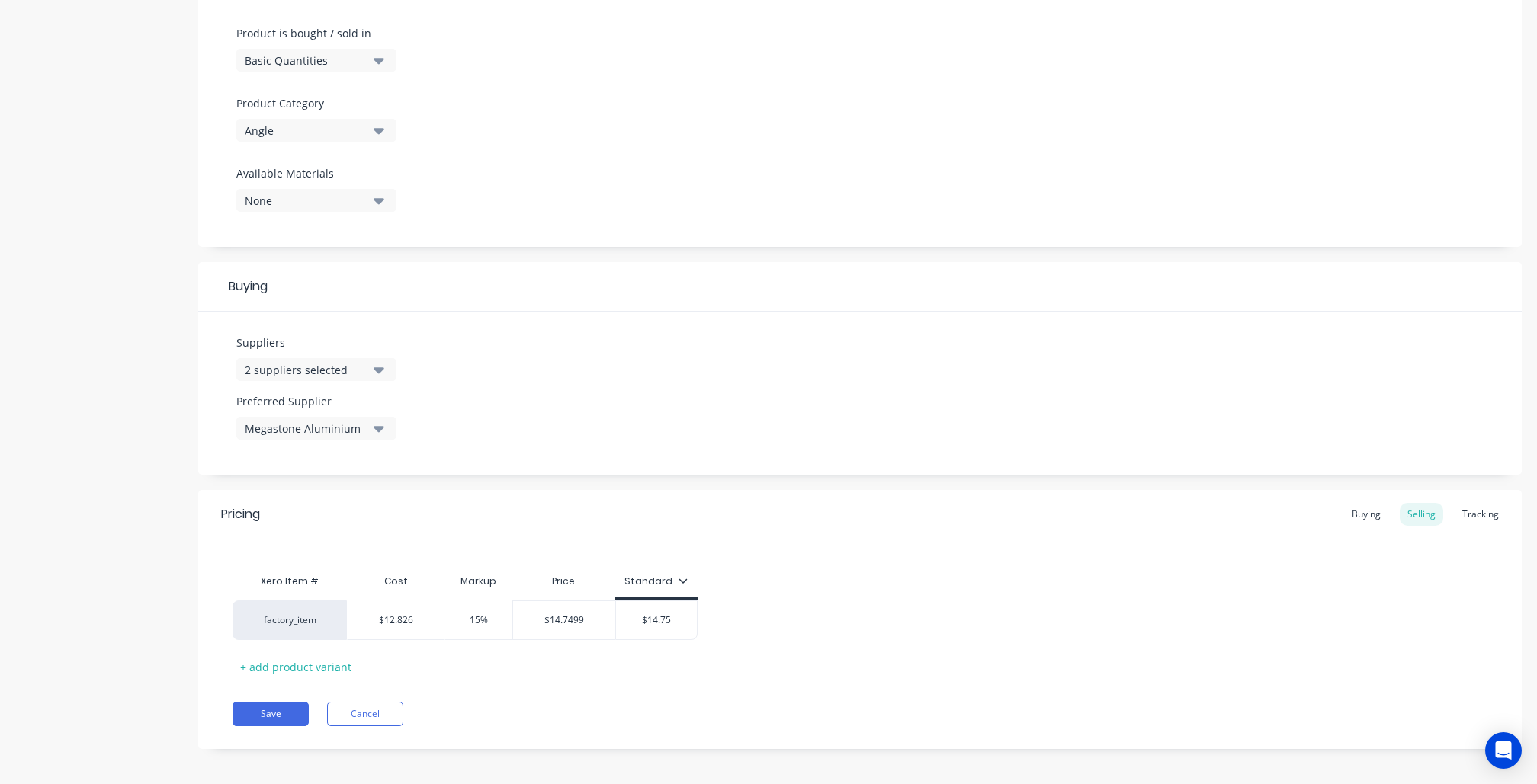
scroll to position [453, 0]
click at [275, 712] on button "Save" at bounding box center [271, 716] width 76 height 24
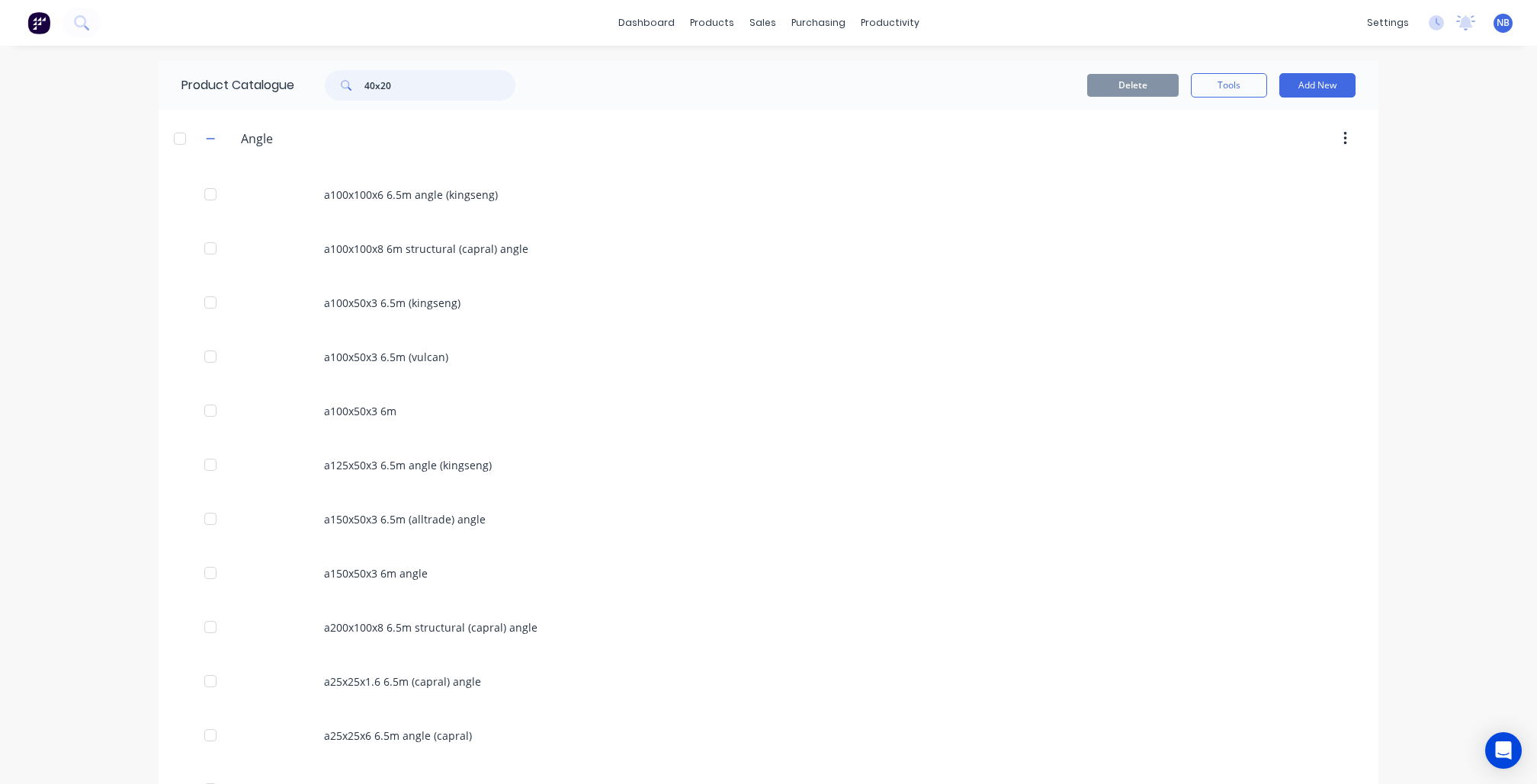
click at [459, 99] on input "40x20" at bounding box center [440, 85] width 151 height 31
type input "40x20"
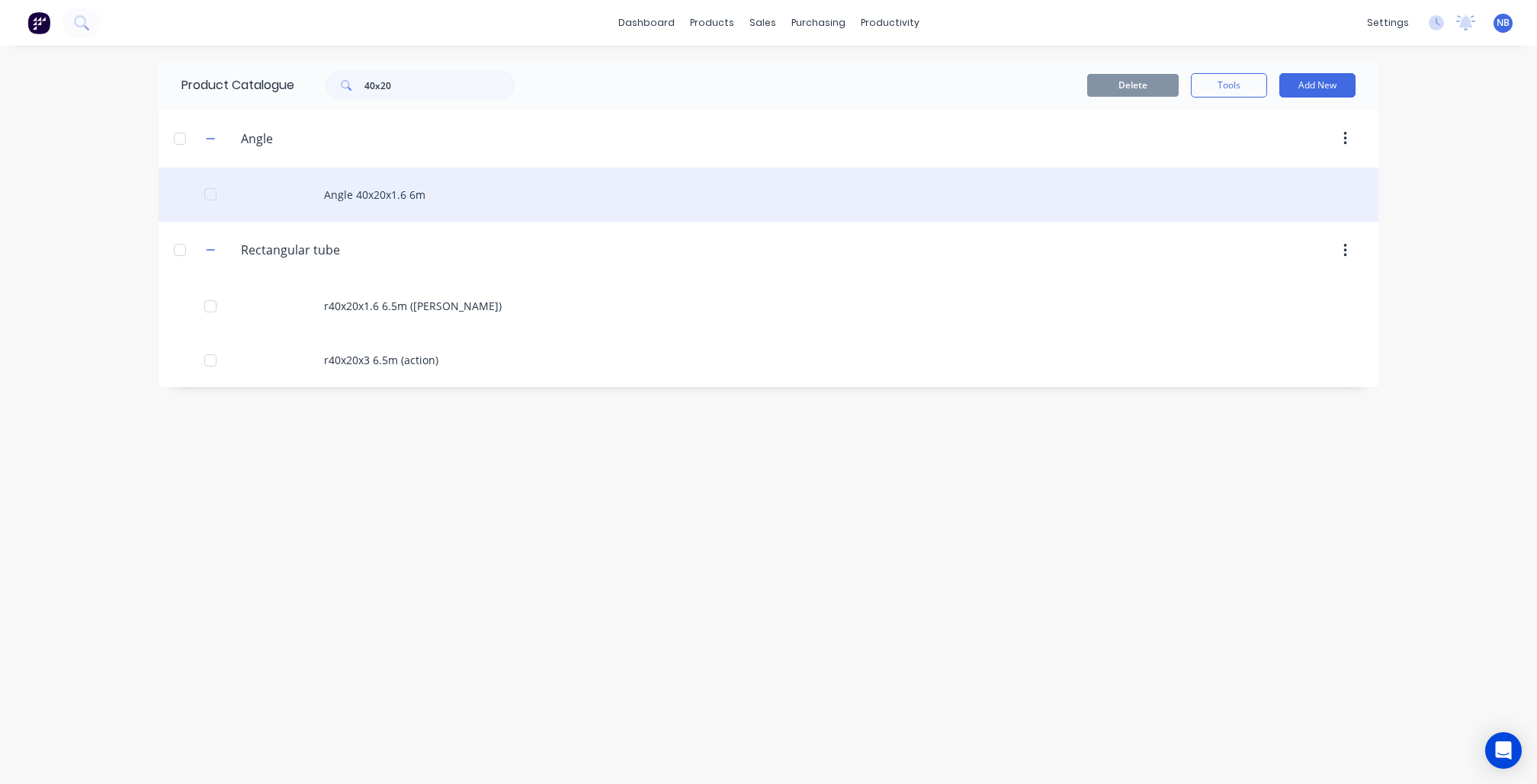
click at [336, 195] on div "Angle 40x20x1.6 6m" at bounding box center [769, 195] width 1220 height 54
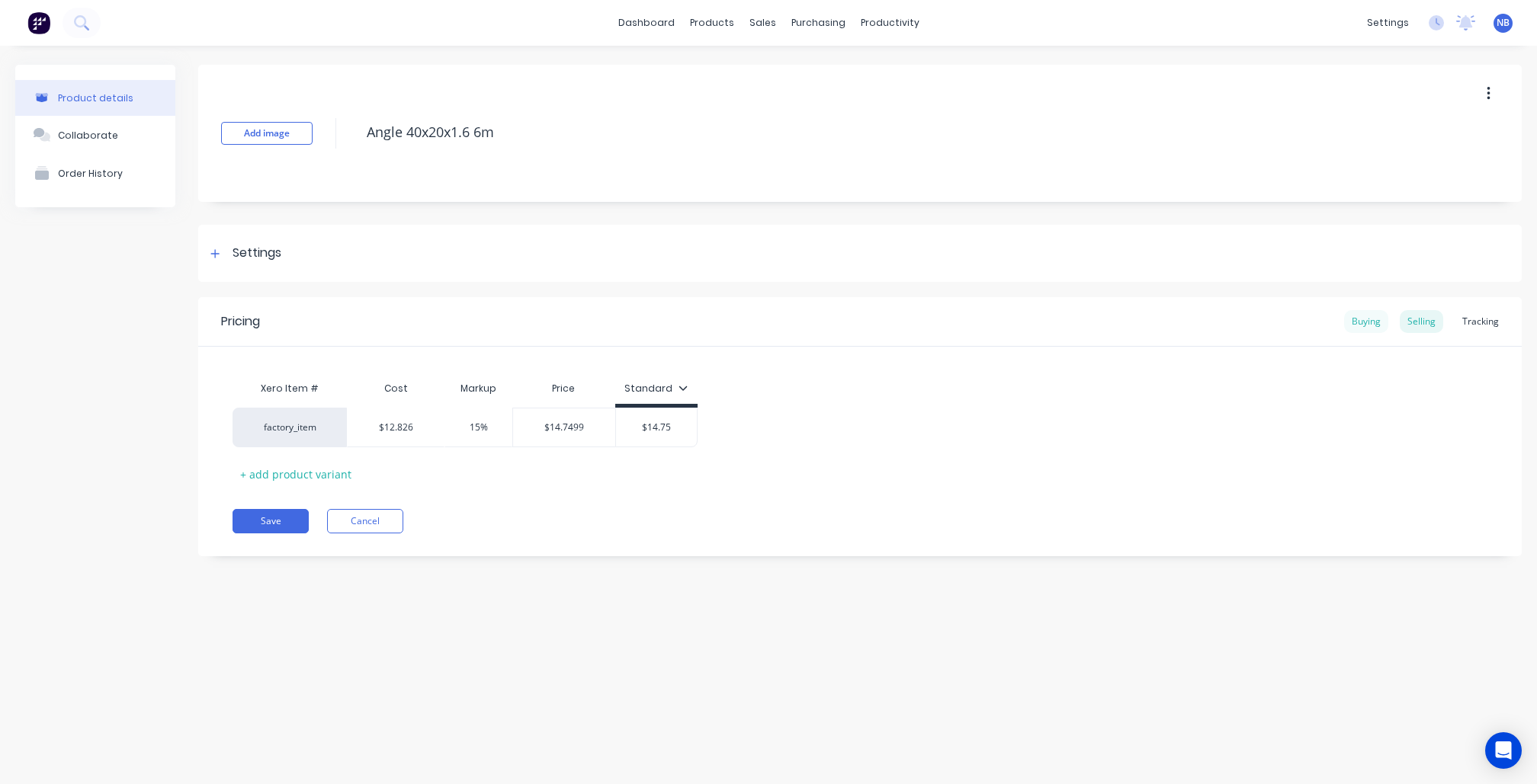
click at [1369, 324] on div "Buying" at bounding box center [1366, 321] width 44 height 23
click at [1427, 317] on div "Selling" at bounding box center [1421, 321] width 44 height 23
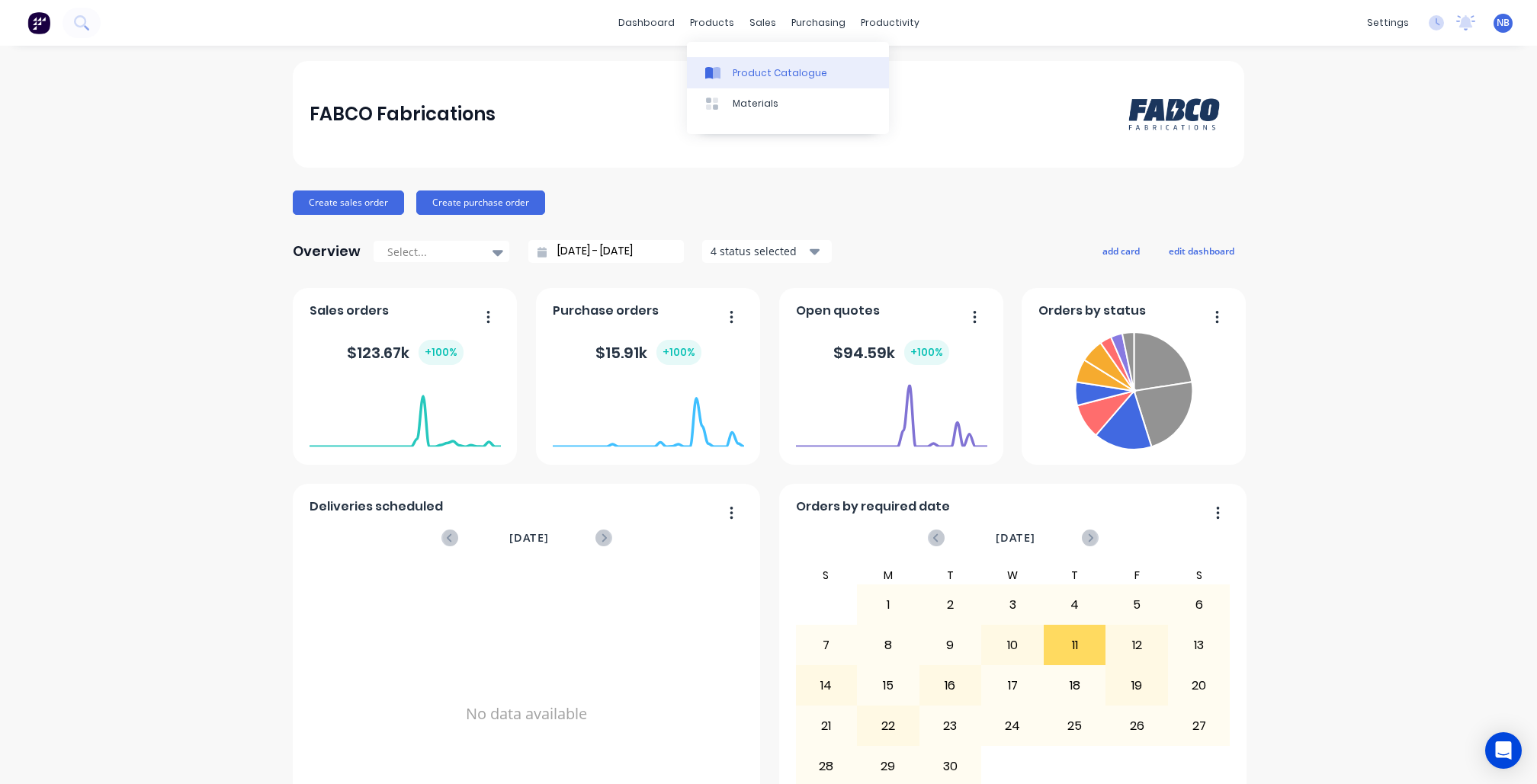
click at [751, 69] on div "Product Catalogue" at bounding box center [780, 73] width 95 height 14
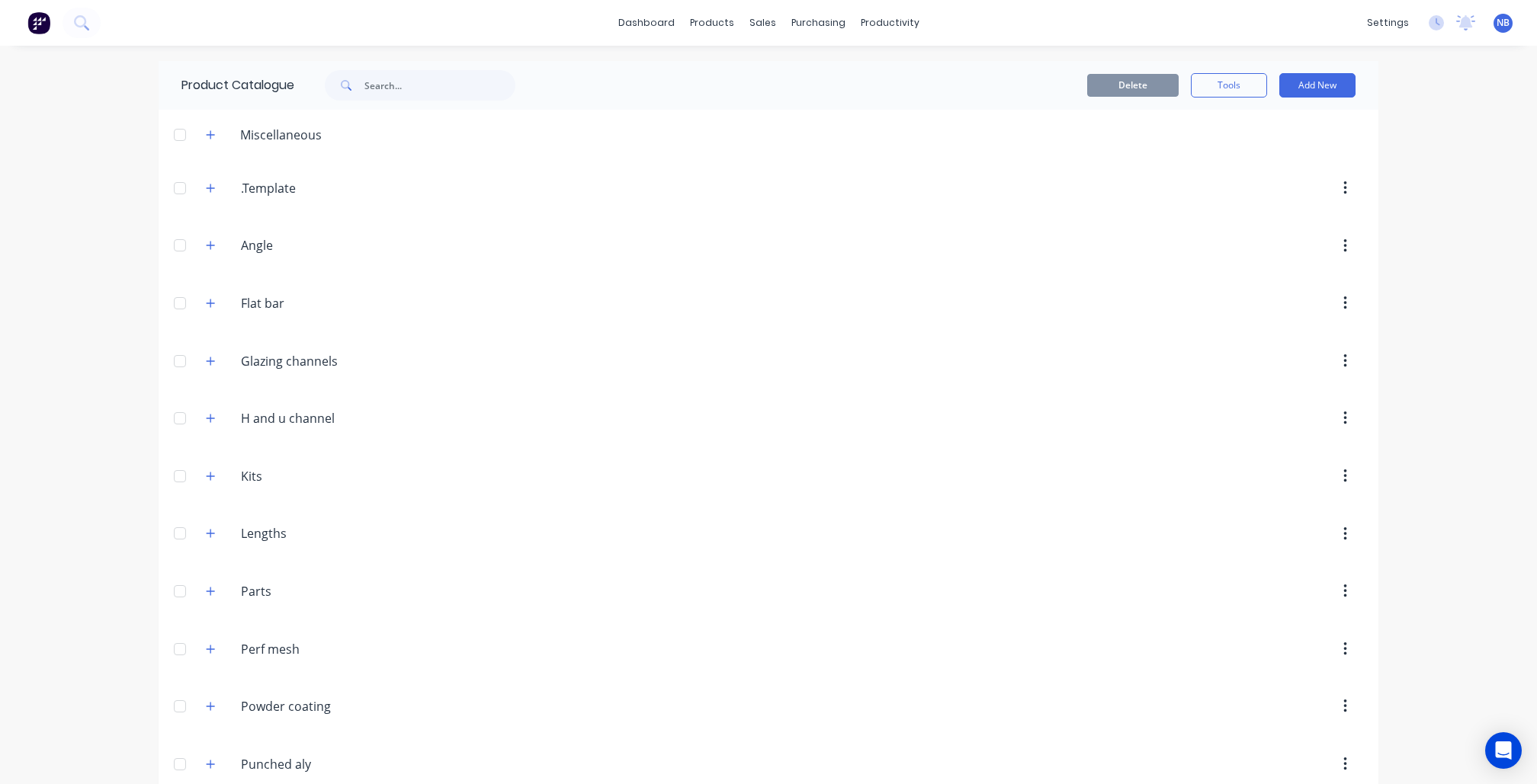
click at [363, 80] on span at bounding box center [344, 85] width 40 height 31
click at [383, 80] on input "text" at bounding box center [440, 85] width 151 height 31
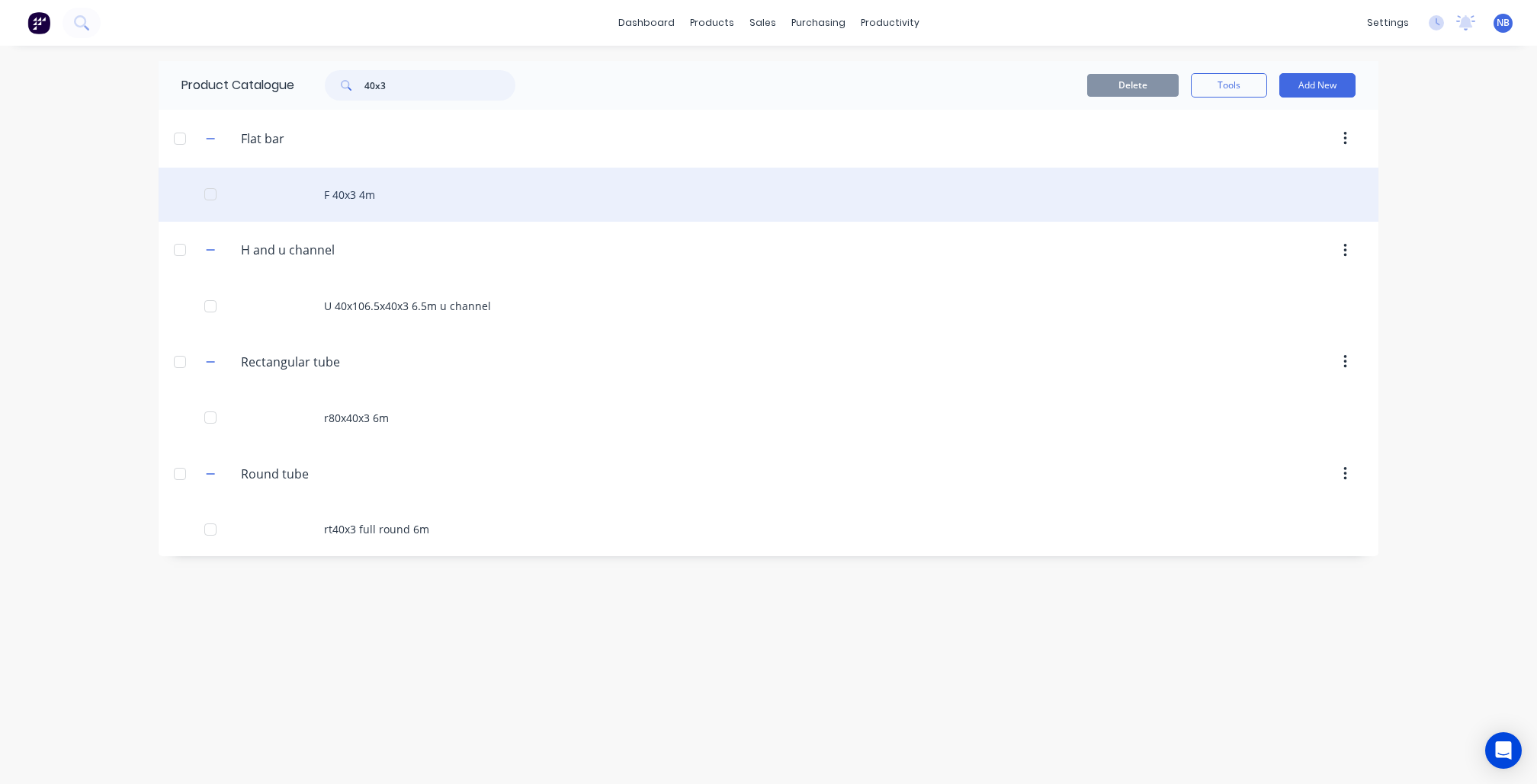
type input "40x3"
click at [358, 195] on div "F 40x3 4m" at bounding box center [769, 195] width 1220 height 54
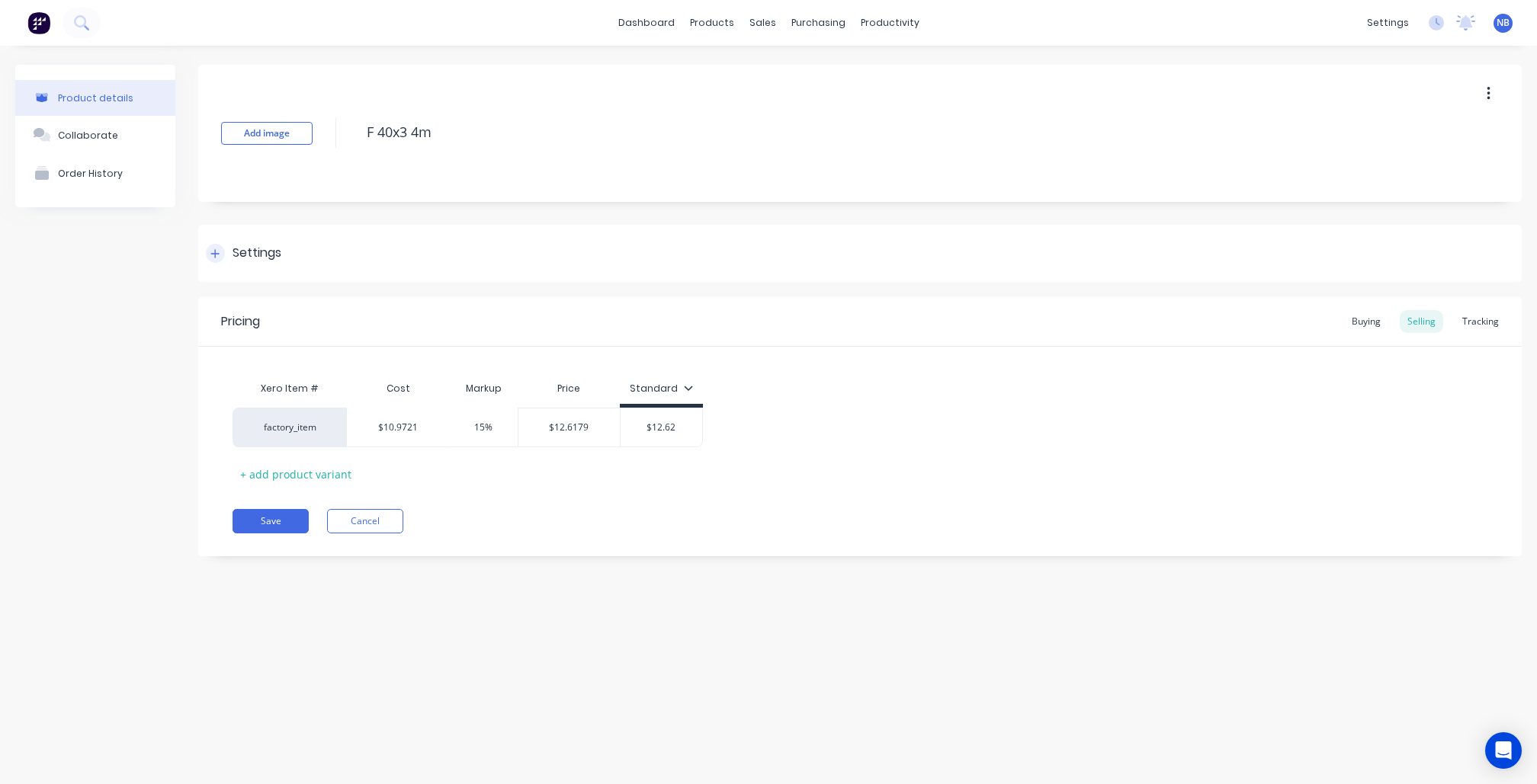
click at [218, 240] on div "Settings" at bounding box center [860, 253] width 1323 height 57
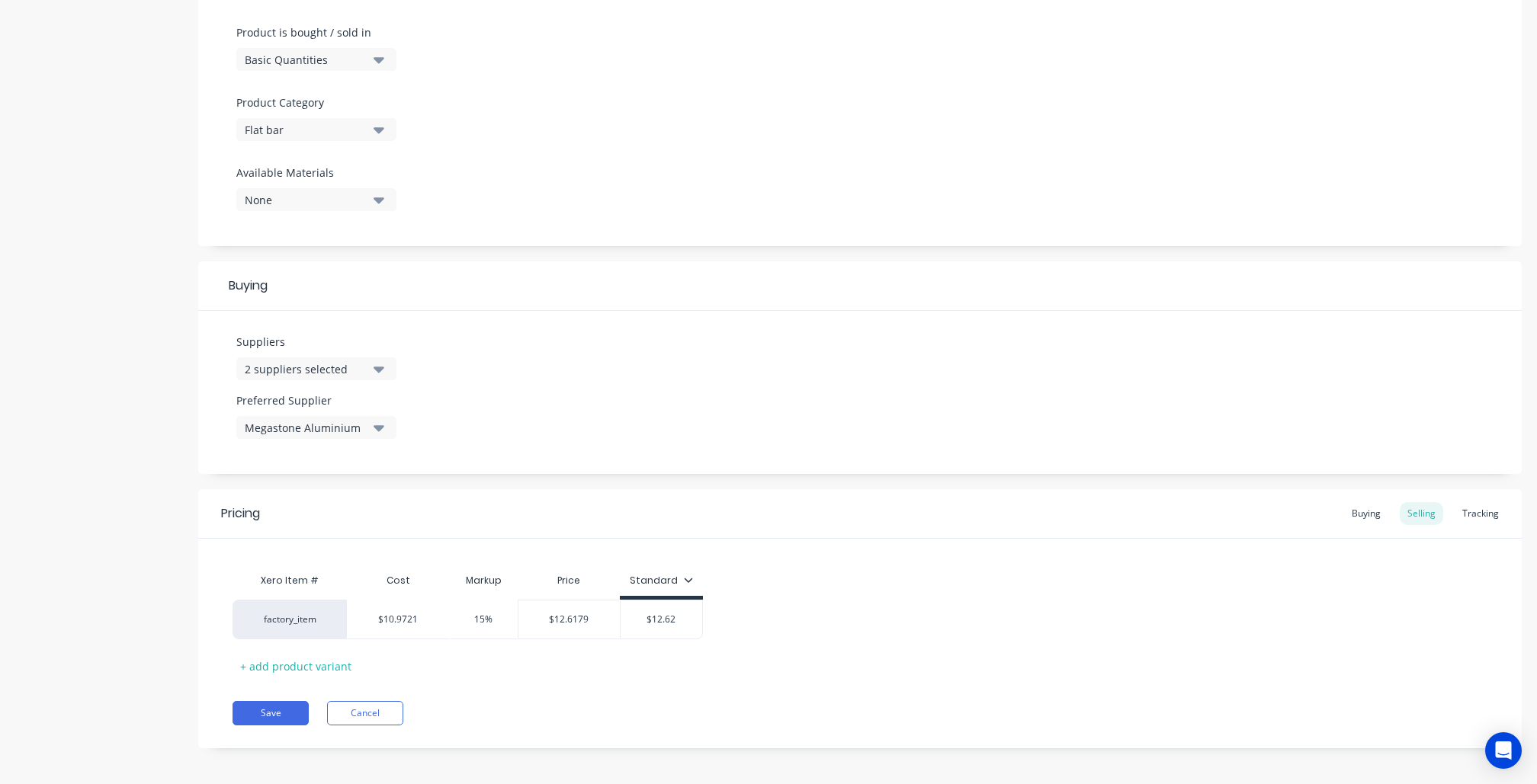
scroll to position [453, 0]
click at [326, 363] on div "2 suppliers selected" at bounding box center [306, 371] width 122 height 16
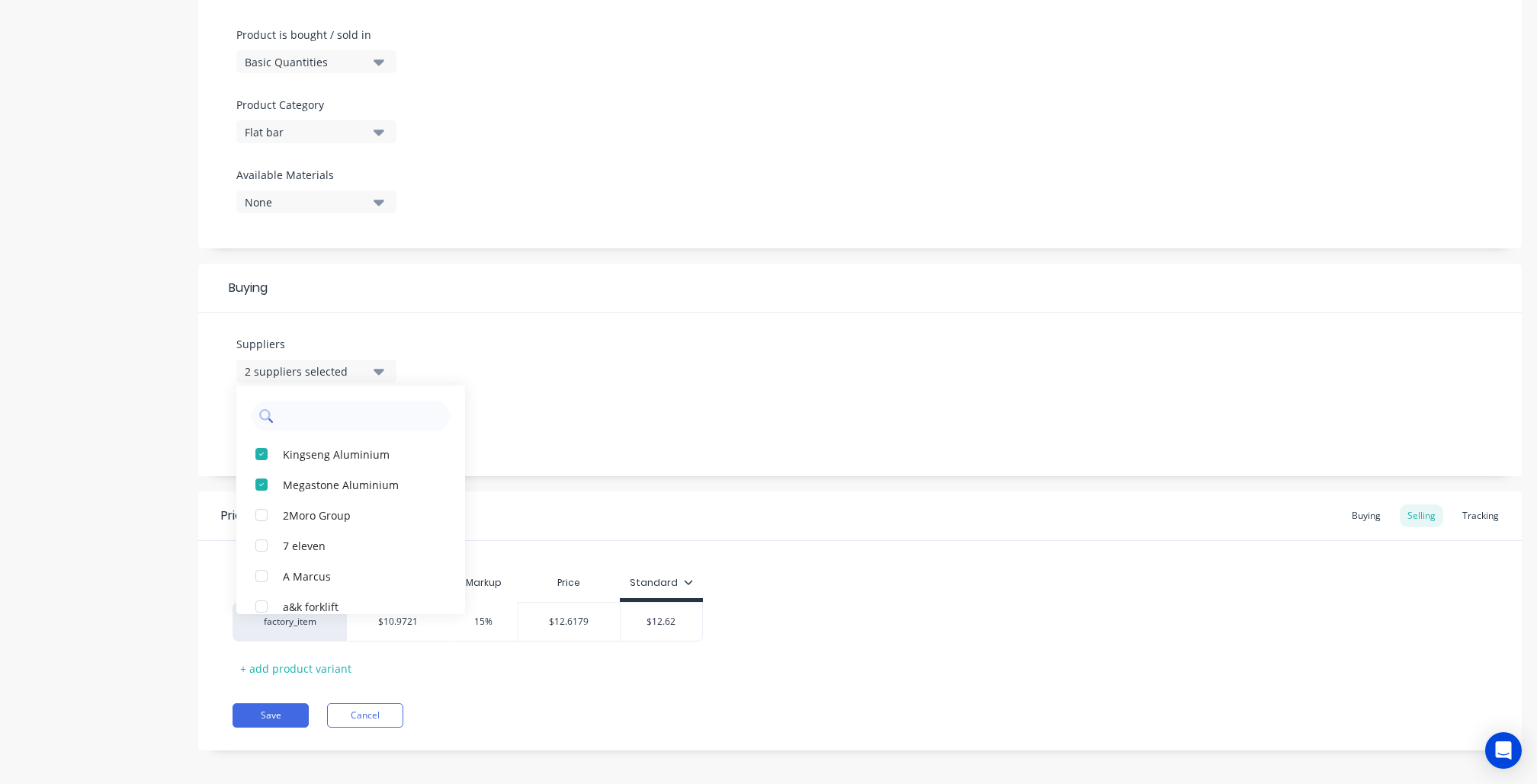
click at [328, 401] on input "text" at bounding box center [361, 416] width 162 height 31
type input "capr"
click at [260, 448] on div "button" at bounding box center [262, 454] width 31 height 31
type textarea "x"
type input "capr"
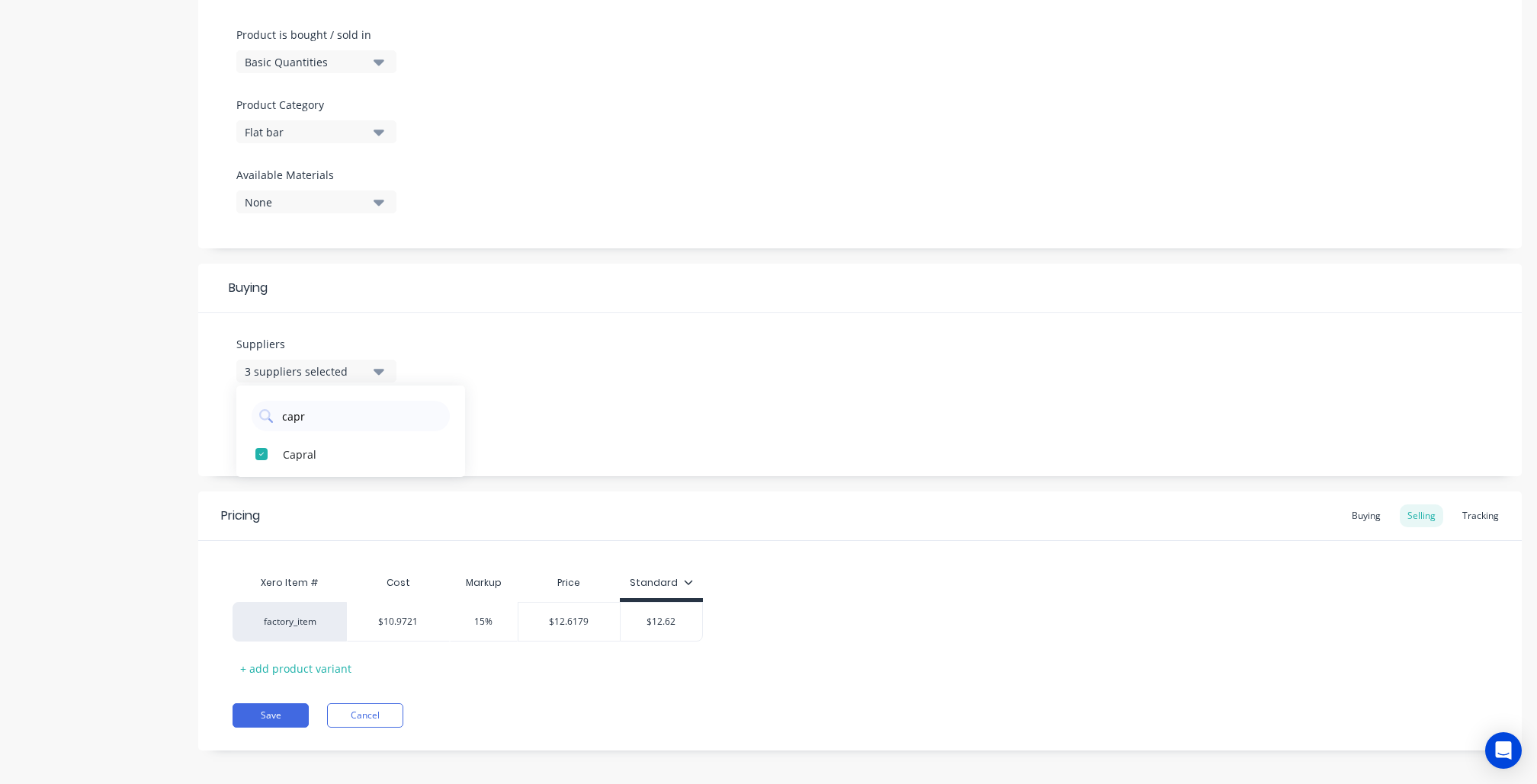
click at [117, 447] on div "Product details Collaborate Order History" at bounding box center [95, 193] width 160 height 1162
click at [252, 709] on button "Save" at bounding box center [271, 716] width 76 height 24
type textarea "x"
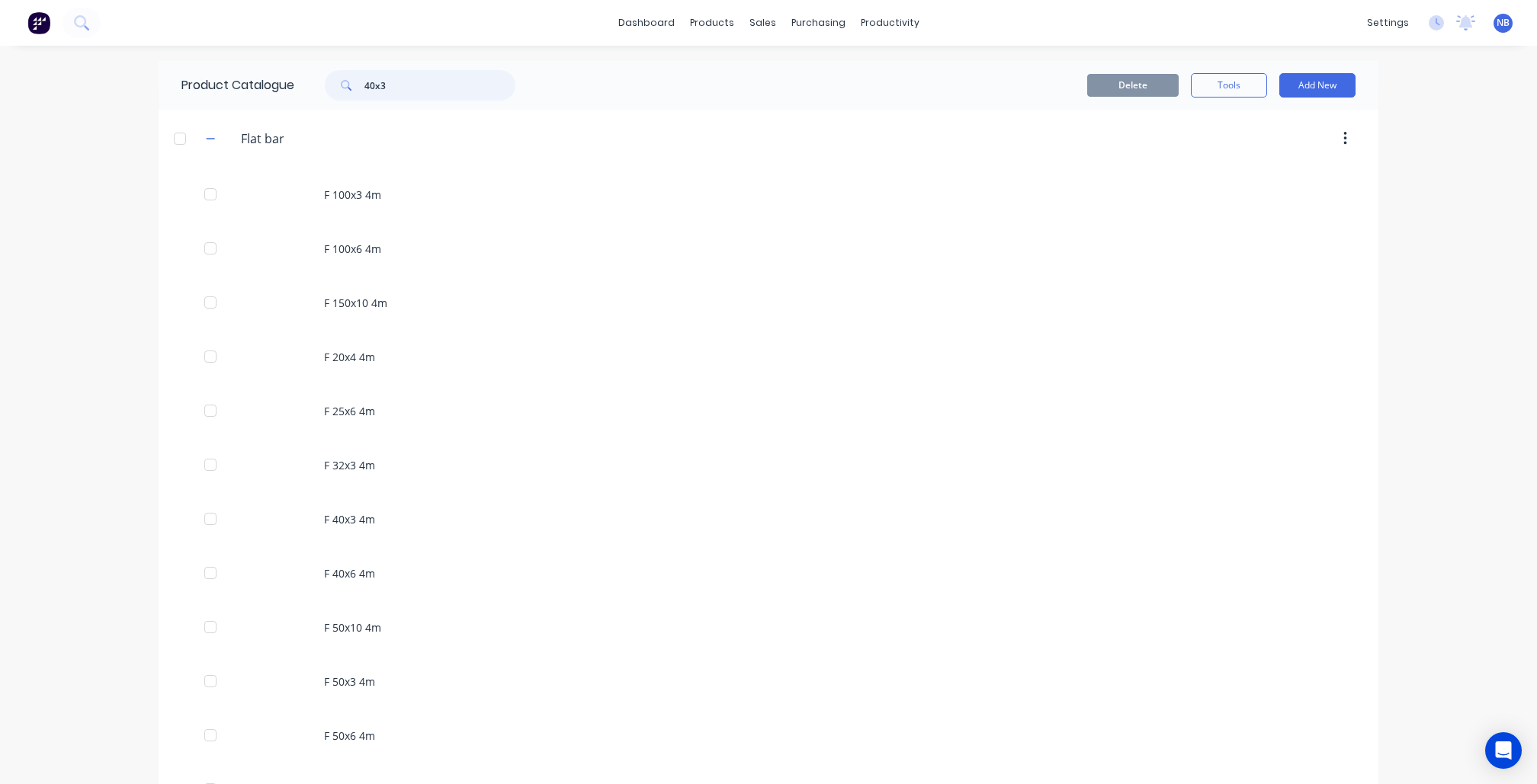
drag, startPoint x: 430, startPoint y: 90, endPoint x: 249, endPoint y: 59, distance: 183.6
click at [249, 59] on div "dashboard products sales purchasing productivity dashboard products Product Cat…" at bounding box center [768, 392] width 1537 height 784
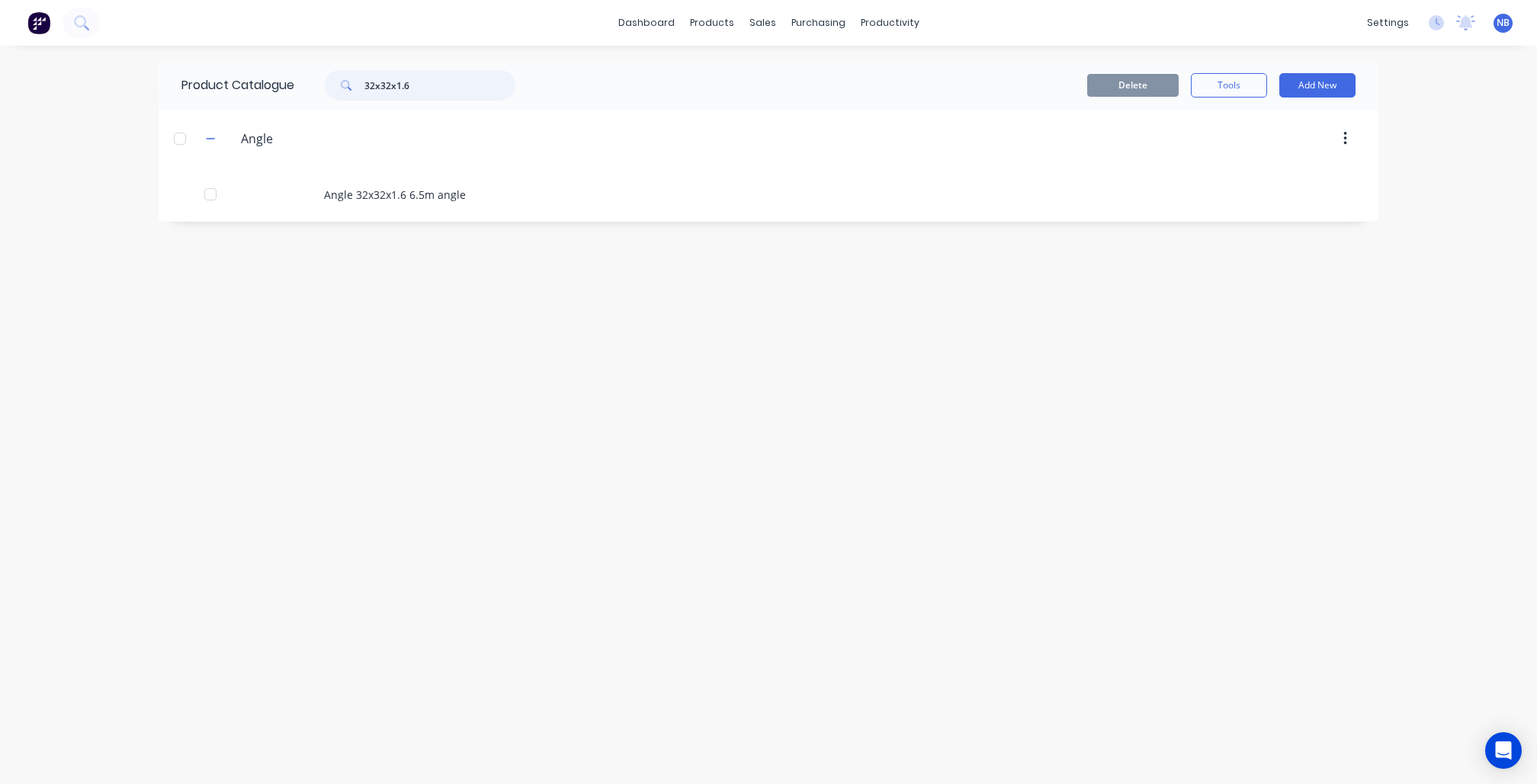
type input "32x32x1.6"
click at [348, 212] on div "Angle 32x32x1.6 6.5m angle" at bounding box center [769, 195] width 1220 height 54
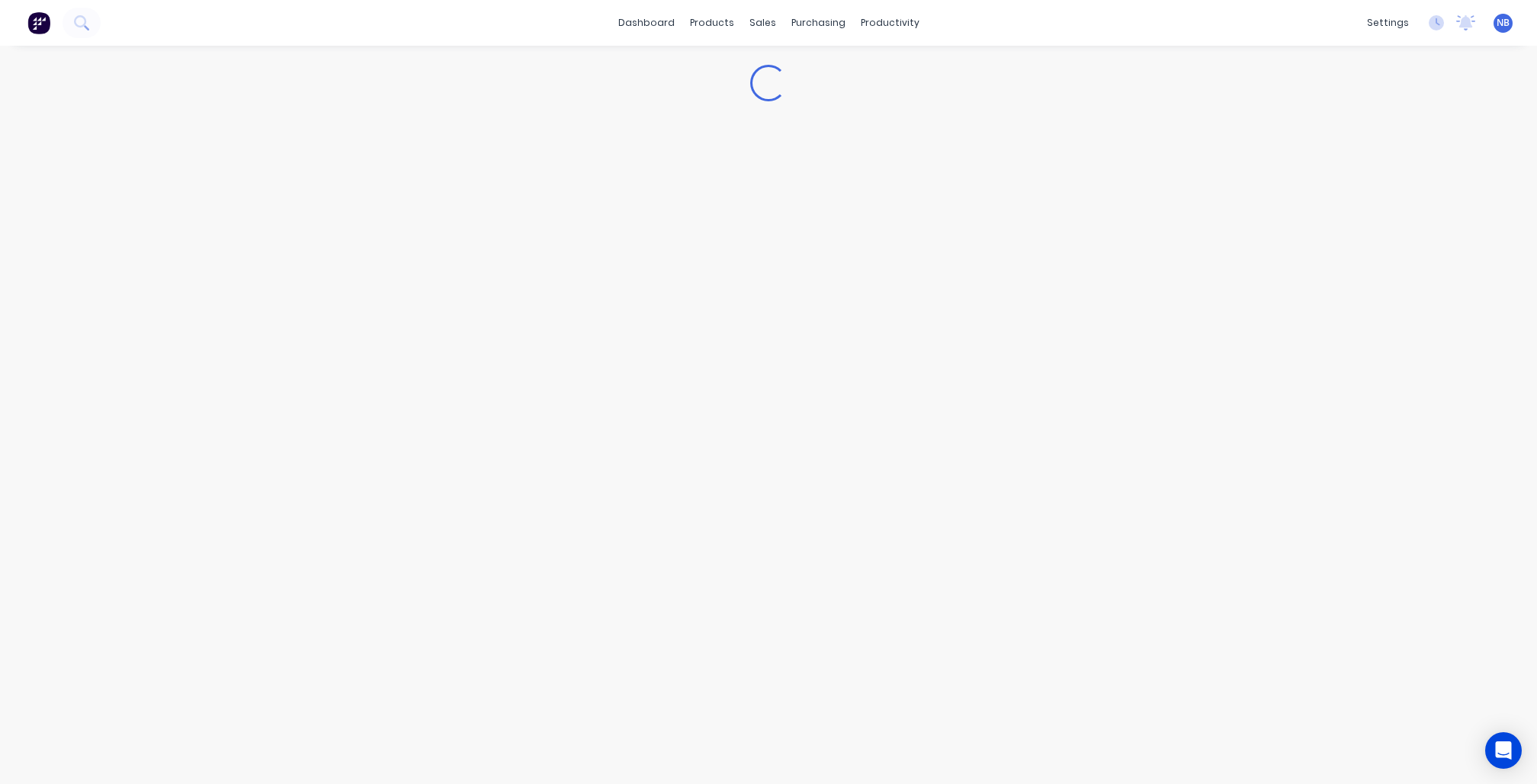
type textarea "x"
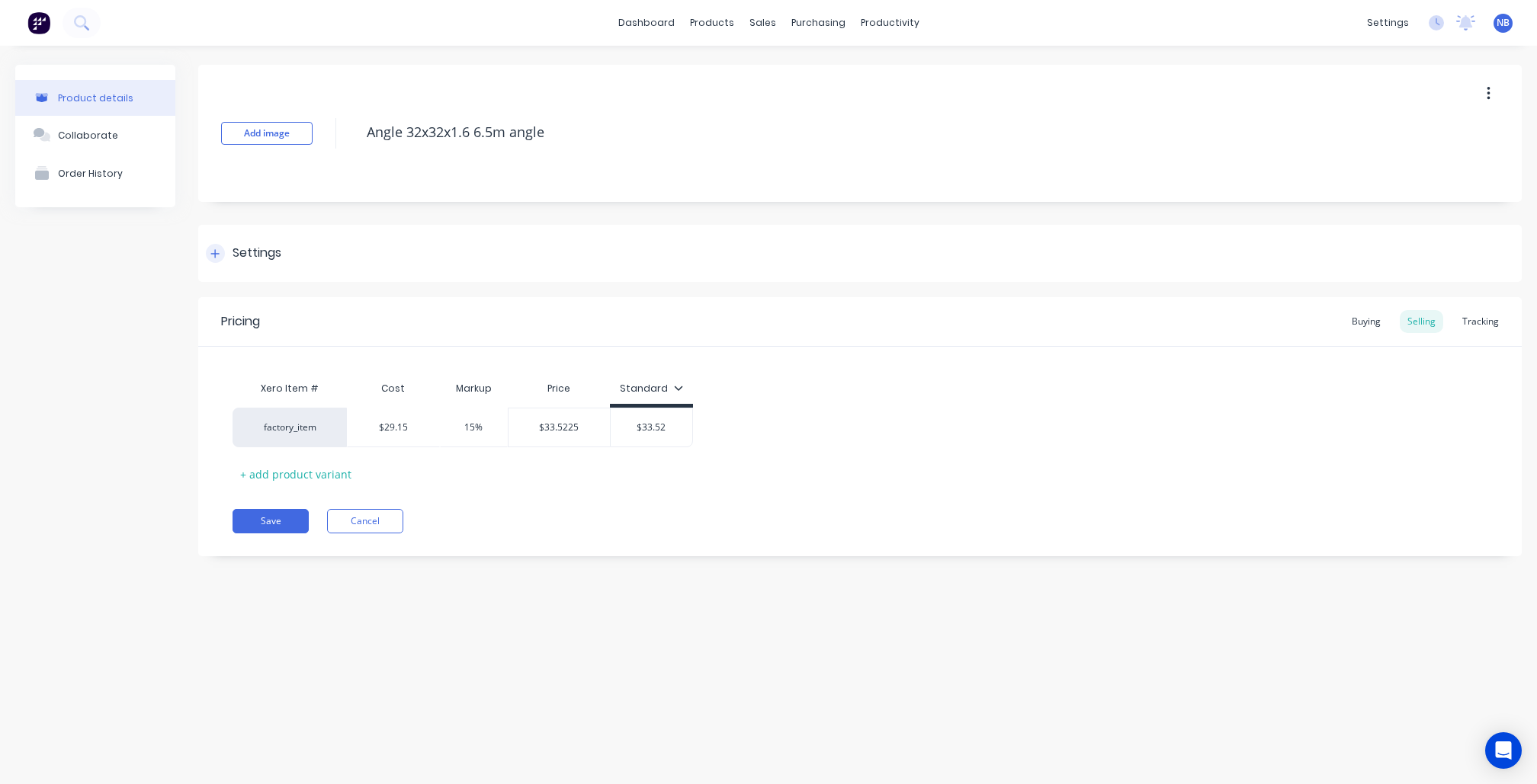
click at [253, 269] on div "Settings" at bounding box center [860, 253] width 1323 height 57
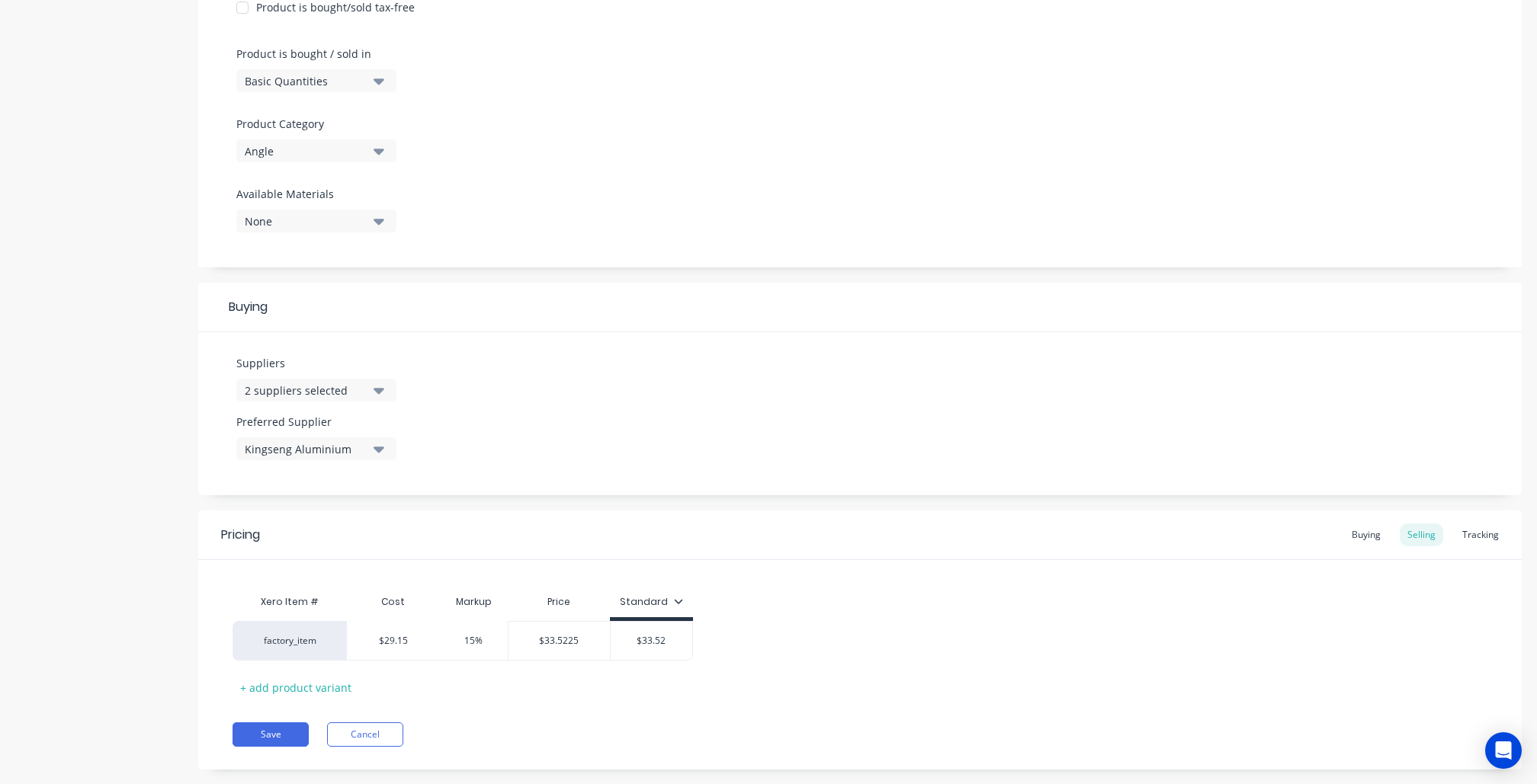
scroll to position [445, 0]
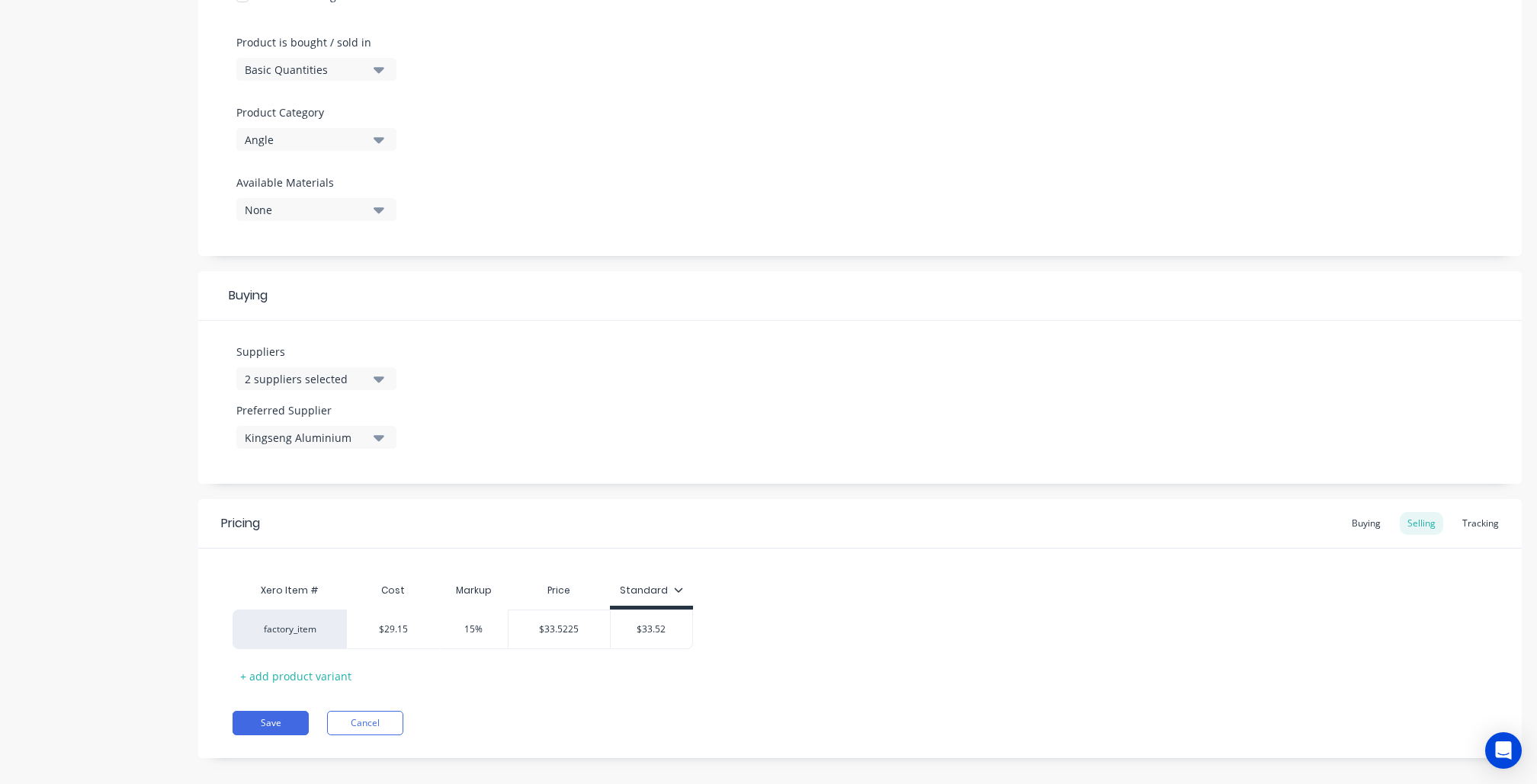
click at [369, 367] on button "2 suppliers selected" at bounding box center [317, 379] width 160 height 23
click at [343, 421] on input "text" at bounding box center [361, 424] width 162 height 31
type input "cap"
click at [303, 455] on div "Capral" at bounding box center [359, 461] width 153 height 16
click at [260, 715] on button "Save" at bounding box center [271, 724] width 76 height 24
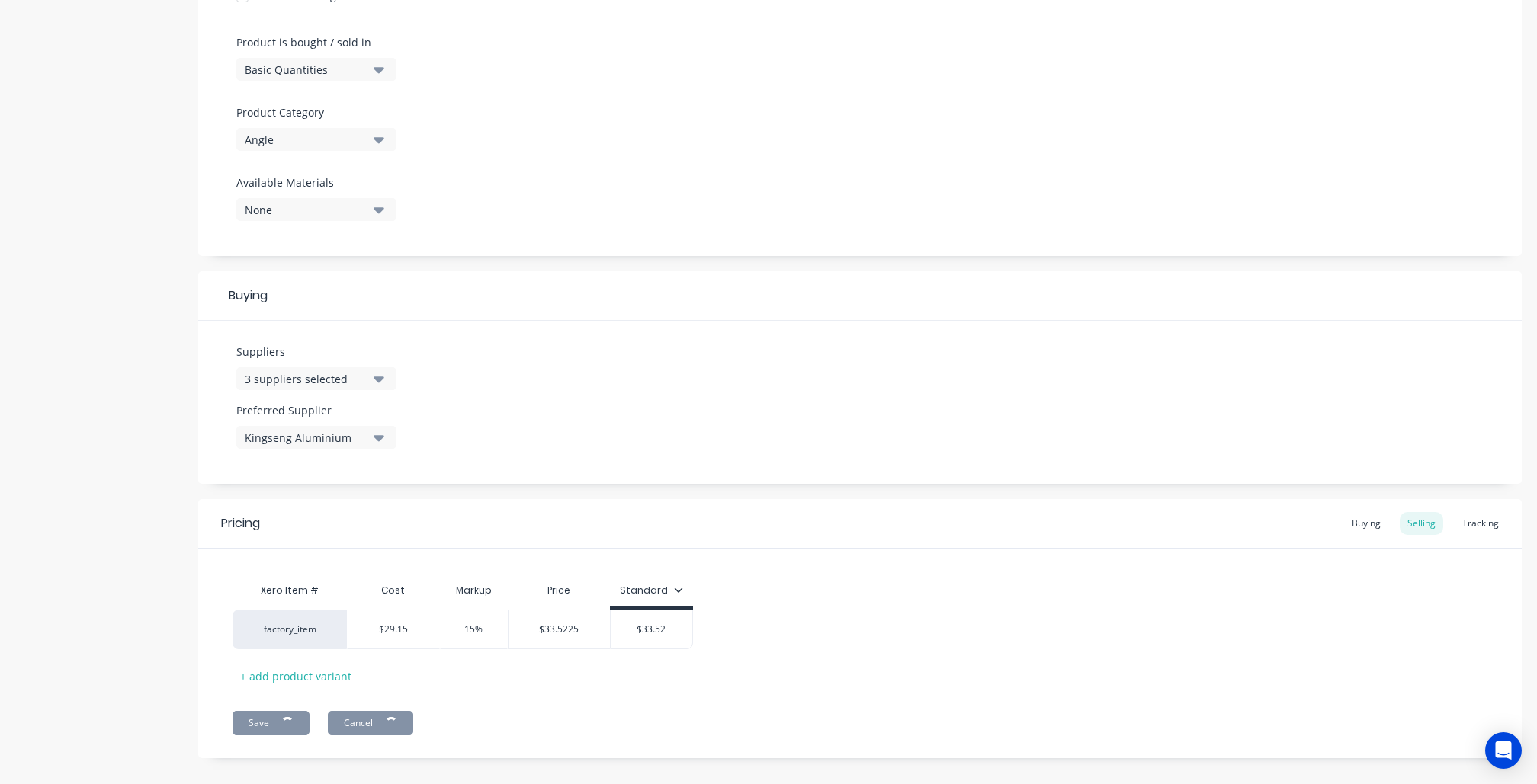
type textarea "x"
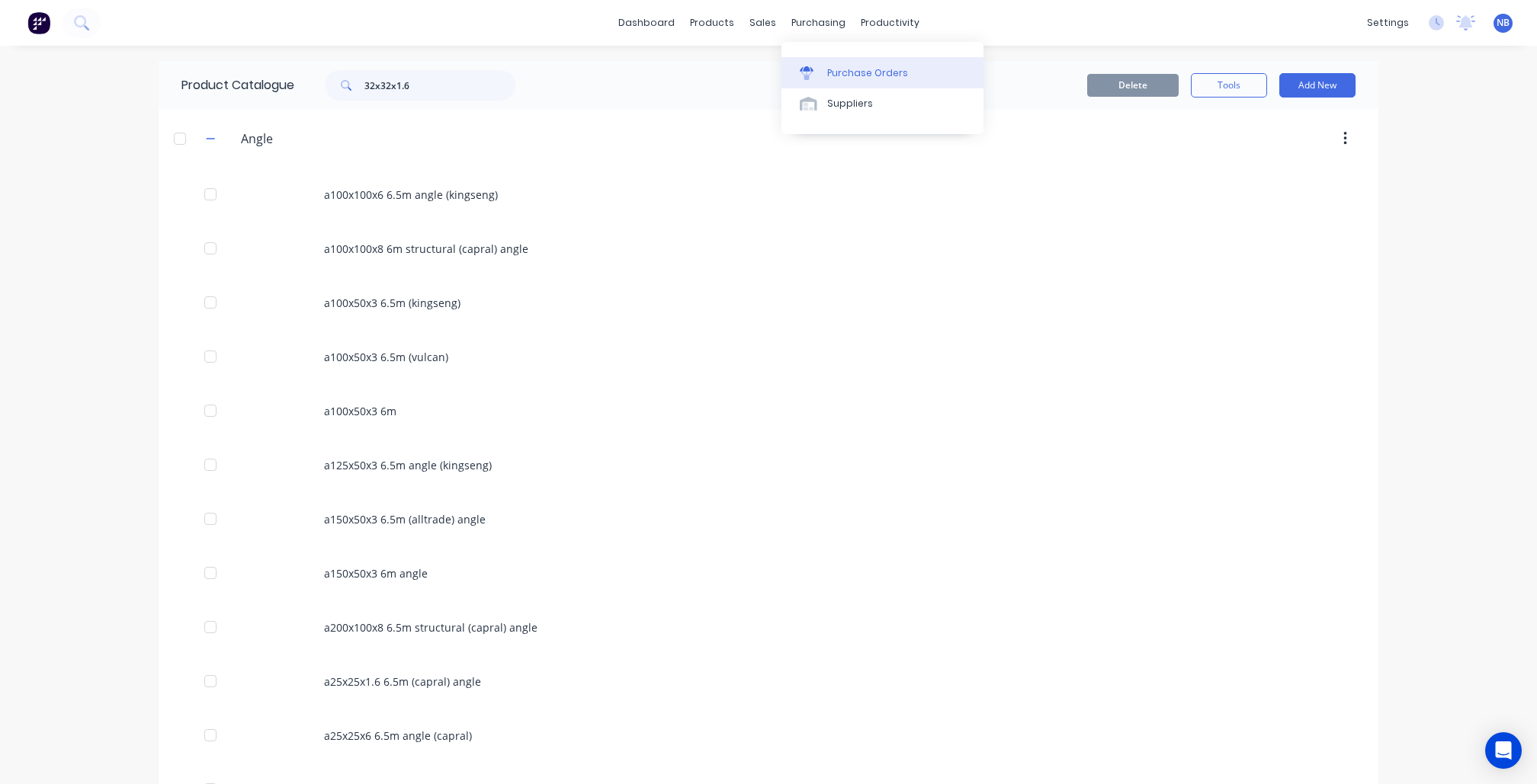
click at [825, 66] on link "Purchase Orders" at bounding box center [882, 73] width 202 height 31
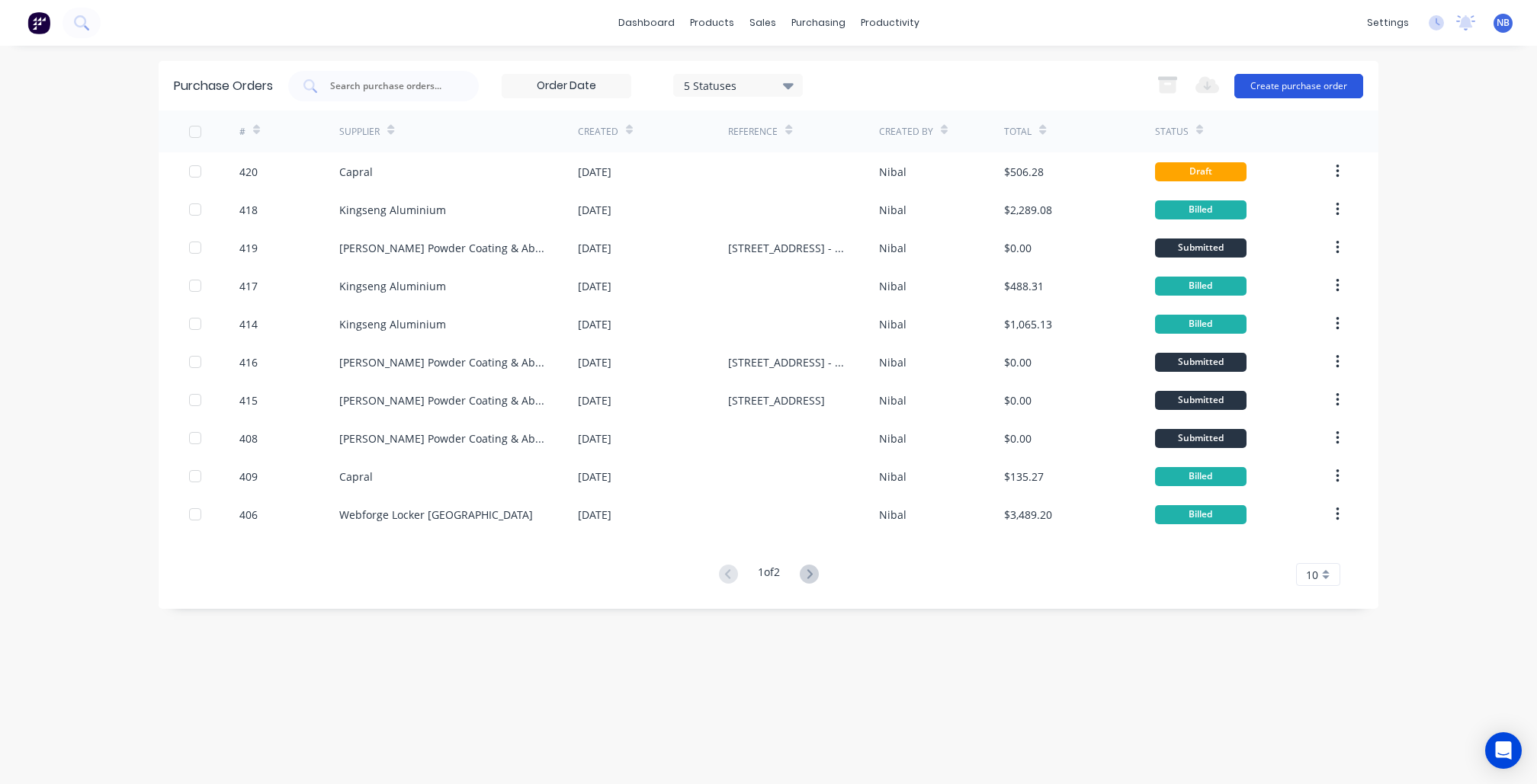
click at [1279, 84] on button "Create purchase order" at bounding box center [1299, 86] width 129 height 24
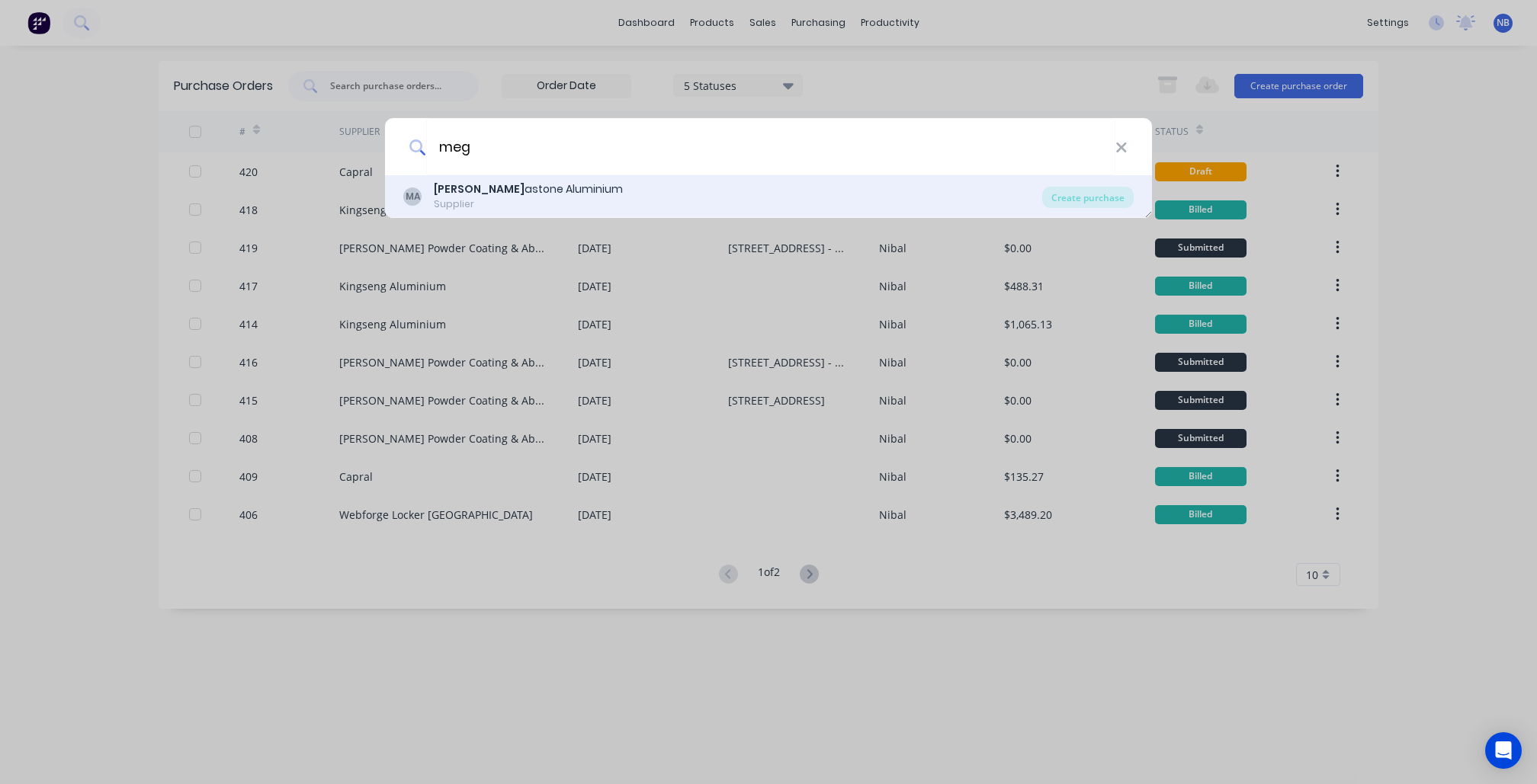
type input "meg"
click at [694, 190] on div "MA Meg astone Aluminium Supplier" at bounding box center [722, 196] width 639 height 30
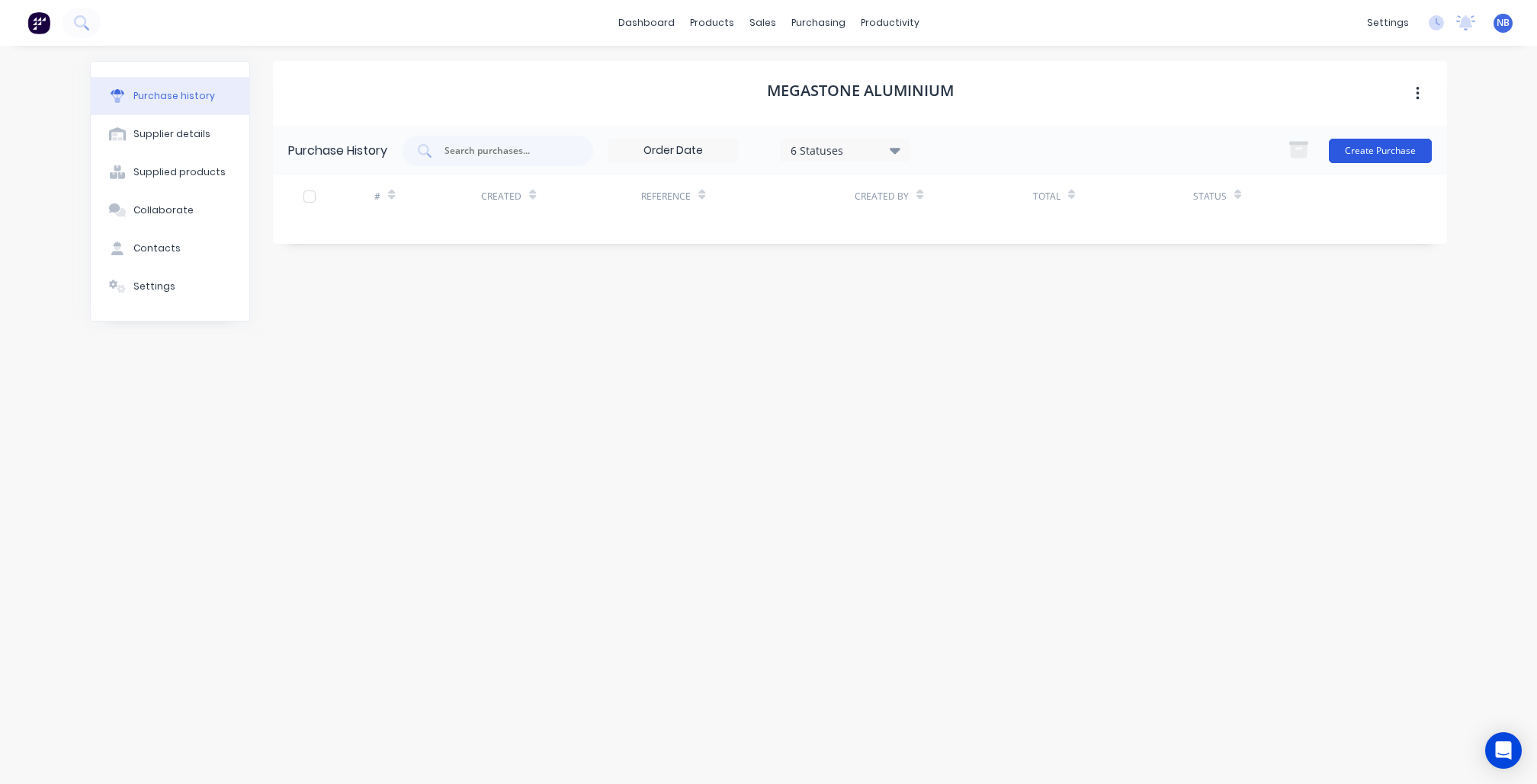
click at [1370, 145] on button "Create Purchase" at bounding box center [1380, 151] width 103 height 24
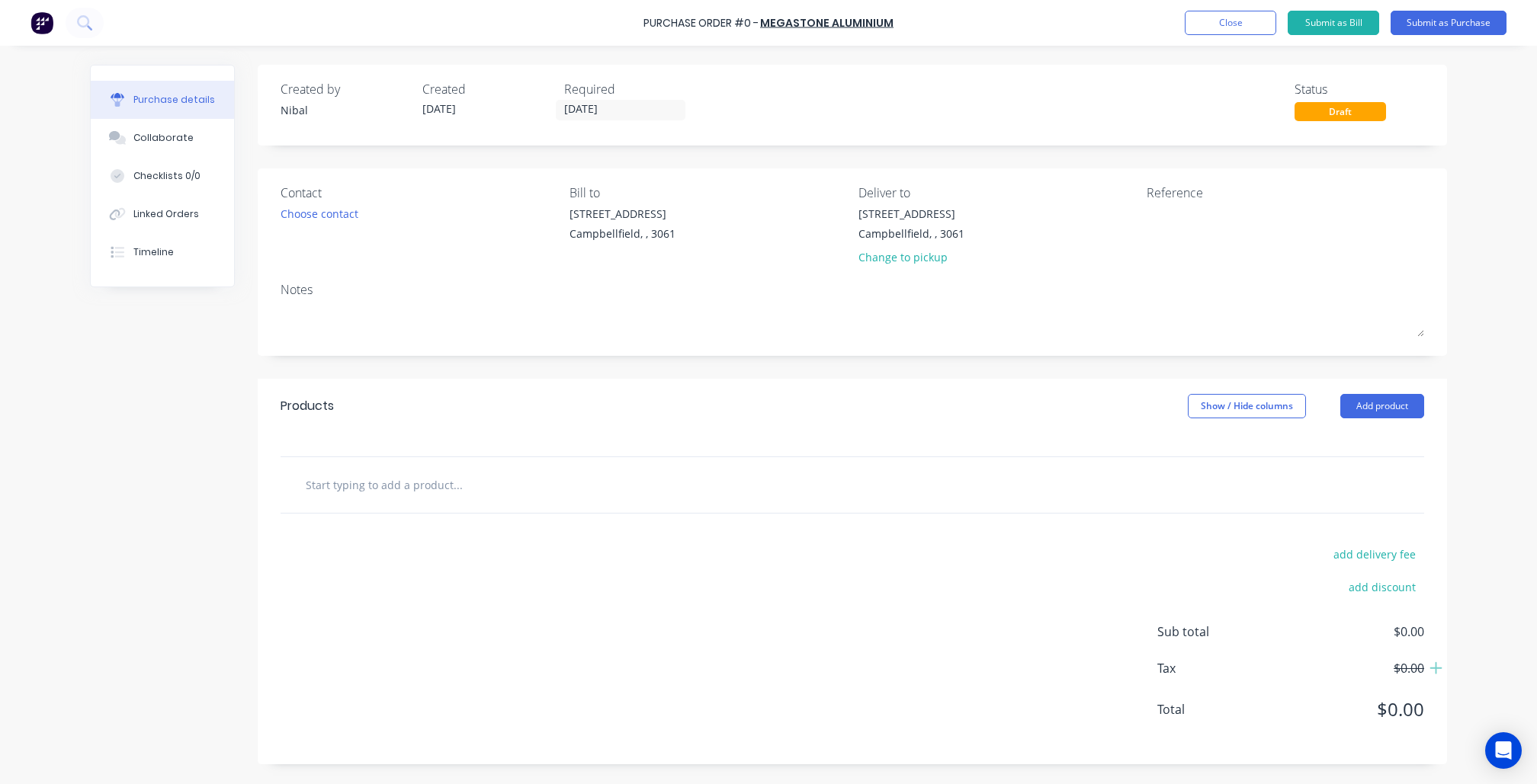
click at [434, 509] on div at bounding box center [852, 485] width 1144 height 56
click at [434, 495] on input "text" at bounding box center [457, 485] width 305 height 31
type input "150x50"
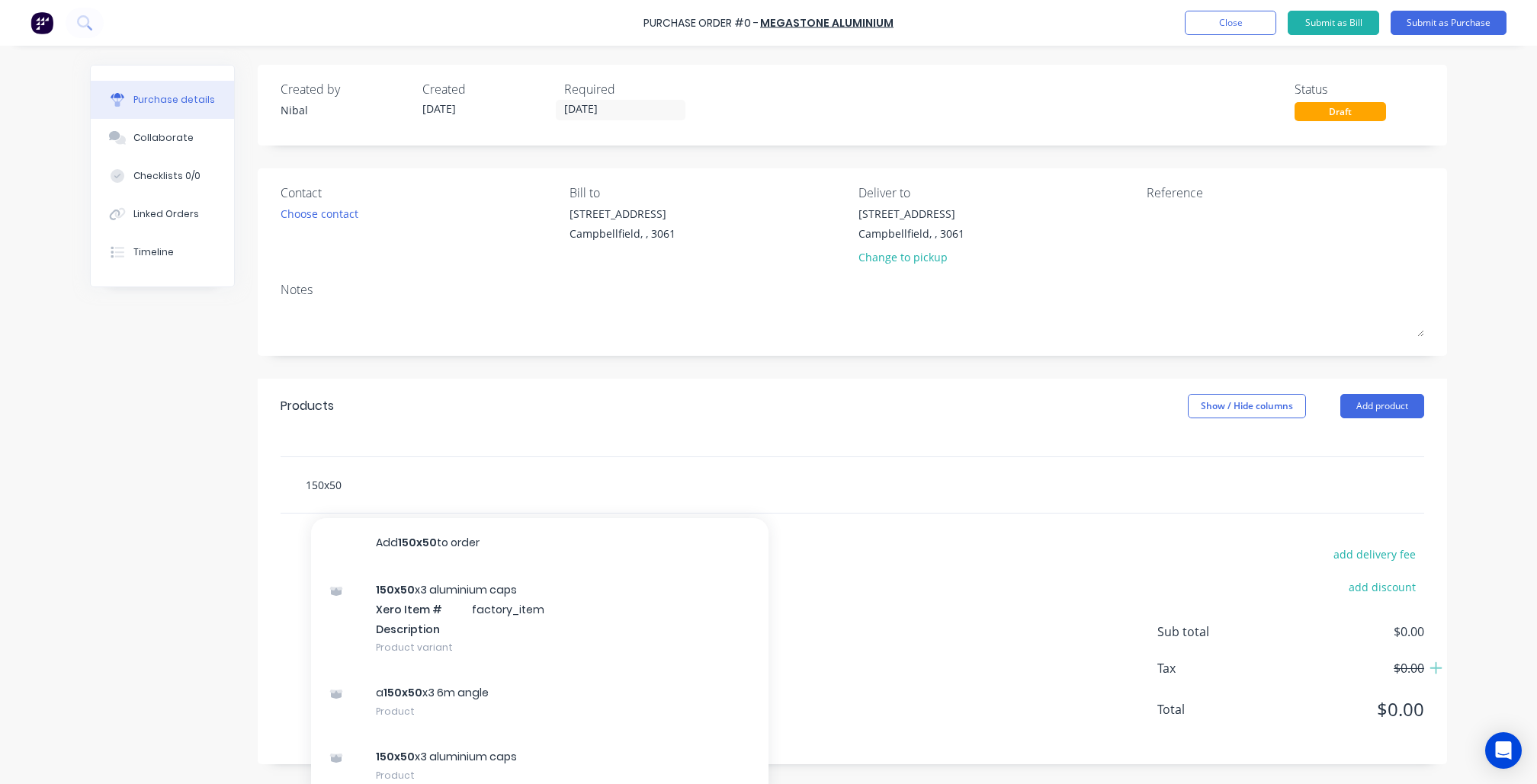
drag, startPoint x: 369, startPoint y: 483, endPoint x: 250, endPoint y: 467, distance: 120.1
click at [250, 467] on div "Created by Nibal Created 24/09/25 Required 24/09/25 Status Draft Contact Choose…" at bounding box center [768, 415] width 1357 height 700
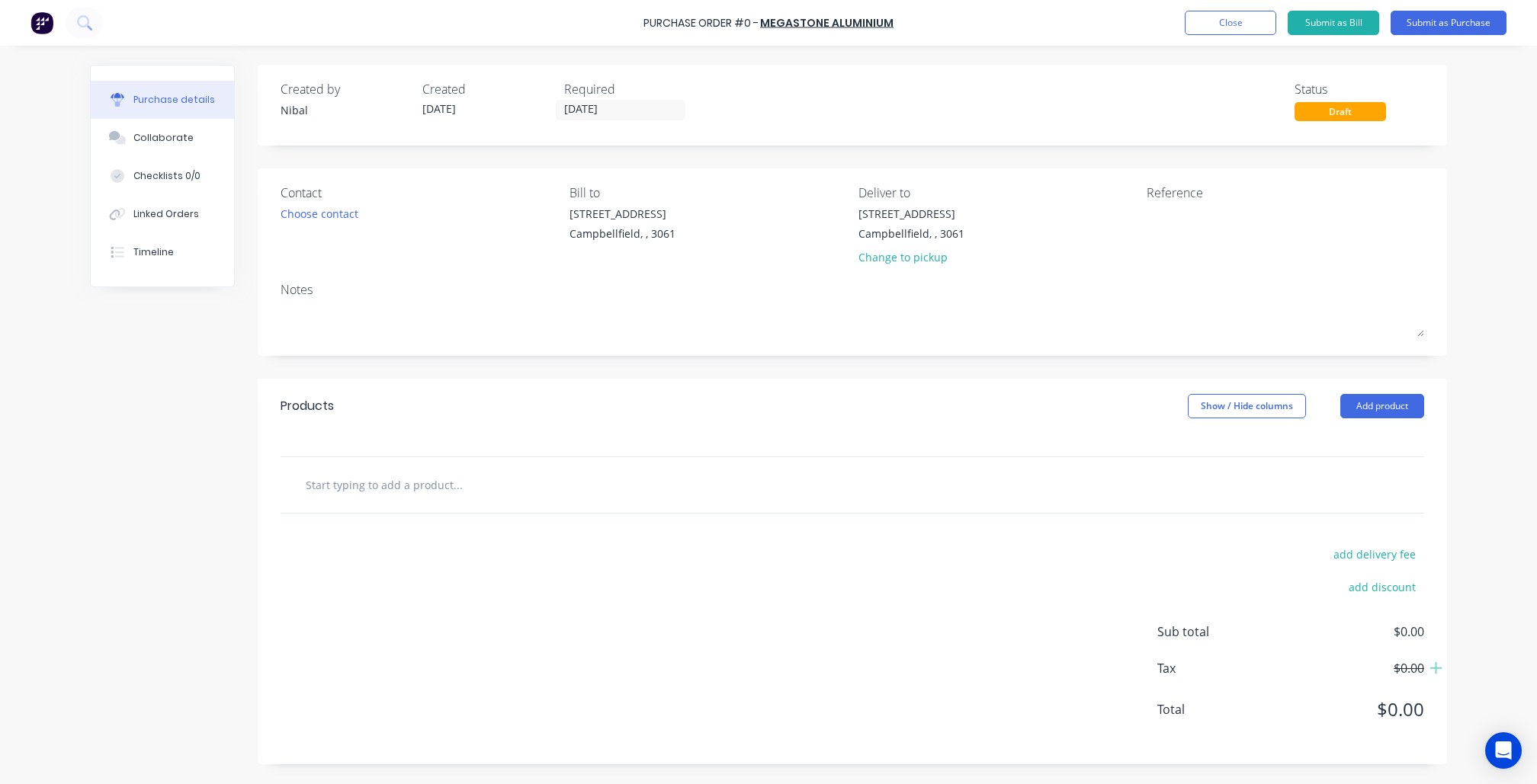
click at [99, 452] on div "Created by Nibal Created 24/09/25 Required 24/09/25 Status Draft Contact Choose…" at bounding box center [768, 415] width 1357 height 700
click at [1237, 26] on button "Close" at bounding box center [1231, 23] width 92 height 24
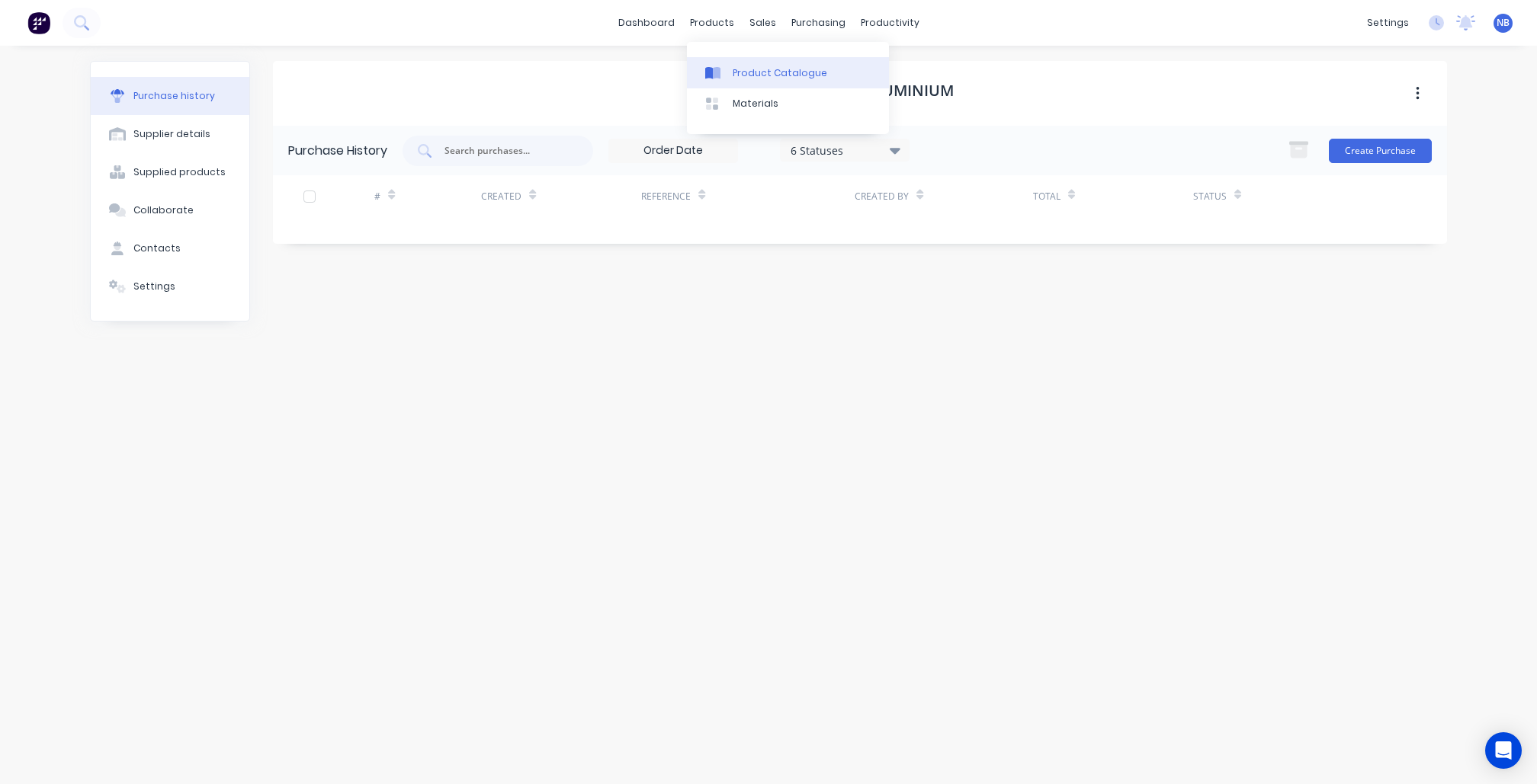
click at [728, 77] on div at bounding box center [717, 73] width 23 height 14
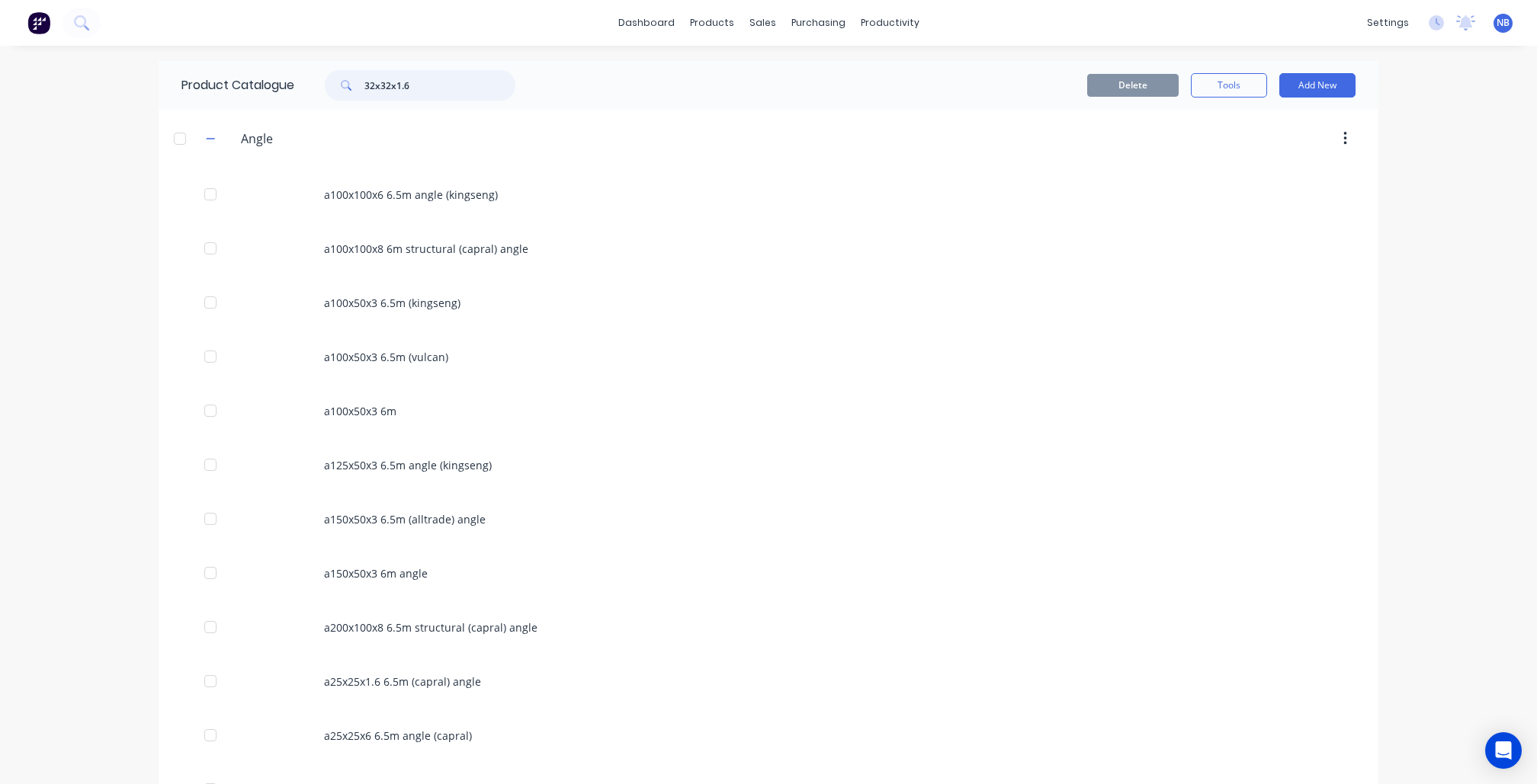
drag, startPoint x: 443, startPoint y: 82, endPoint x: 262, endPoint y: 69, distance: 181.5
click at [262, 69] on div "Product Catalogue 32x32x1.6" at bounding box center [356, 85] width 395 height 49
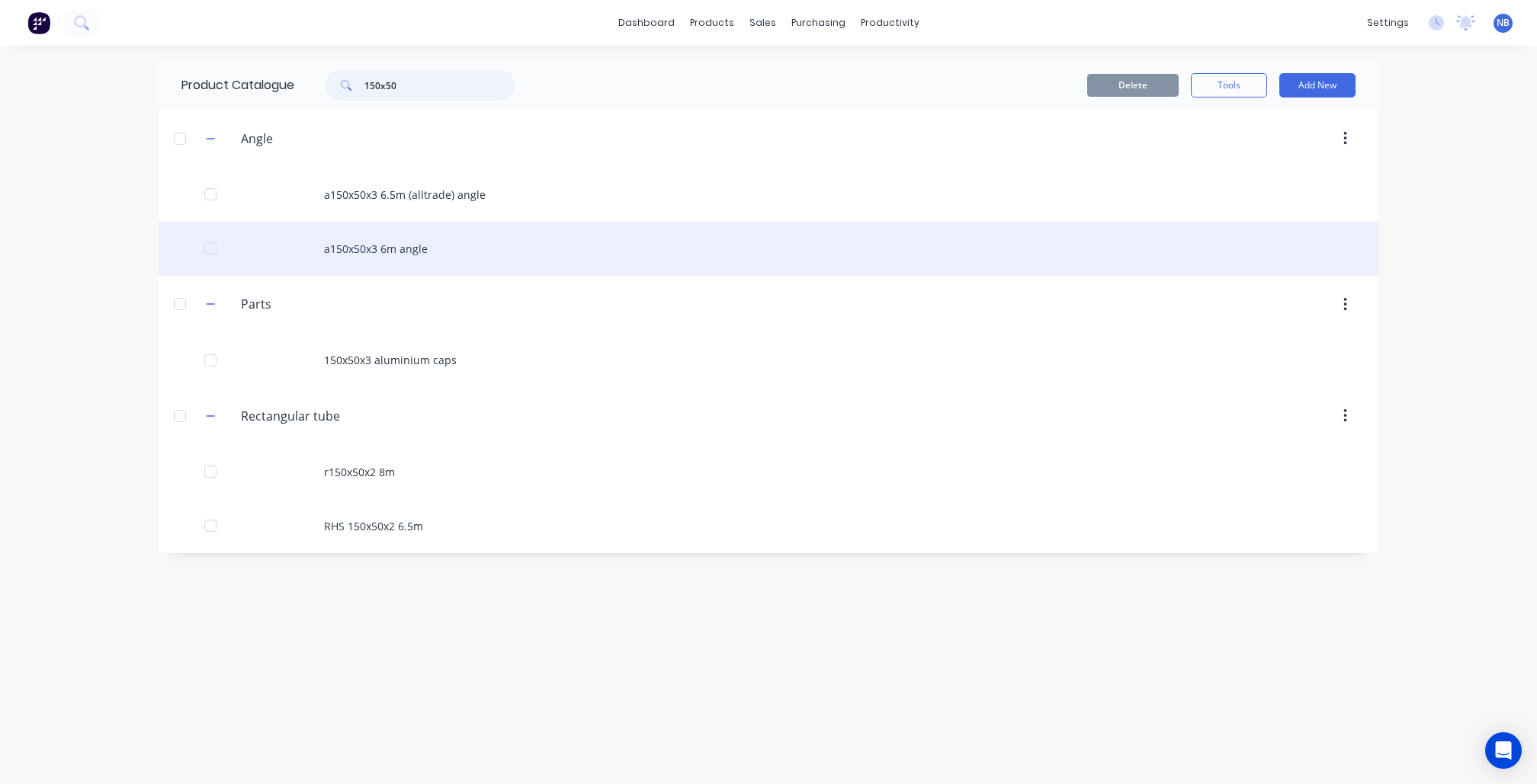
type input "150x50"
click at [419, 252] on div "a150x50x3 6m angle" at bounding box center [769, 249] width 1220 height 54
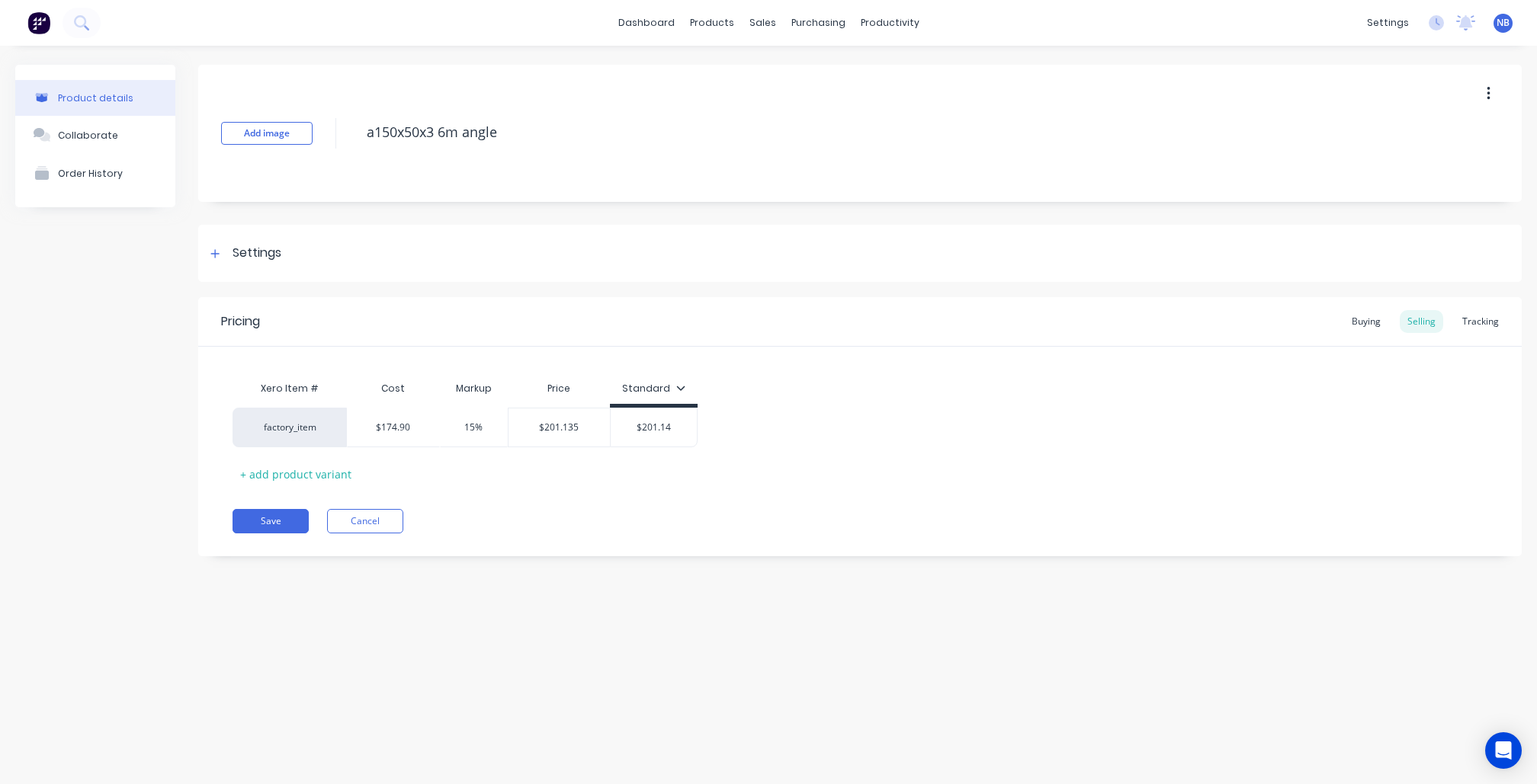
drag, startPoint x: 373, startPoint y: 129, endPoint x: 331, endPoint y: 129, distance: 42.0
click at [331, 129] on div "Add image a150x50x3 6m angle" at bounding box center [860, 134] width 1323 height 137
type textarea "x"
type textarea "A150x50x3 6m angle"
type textarea "x"
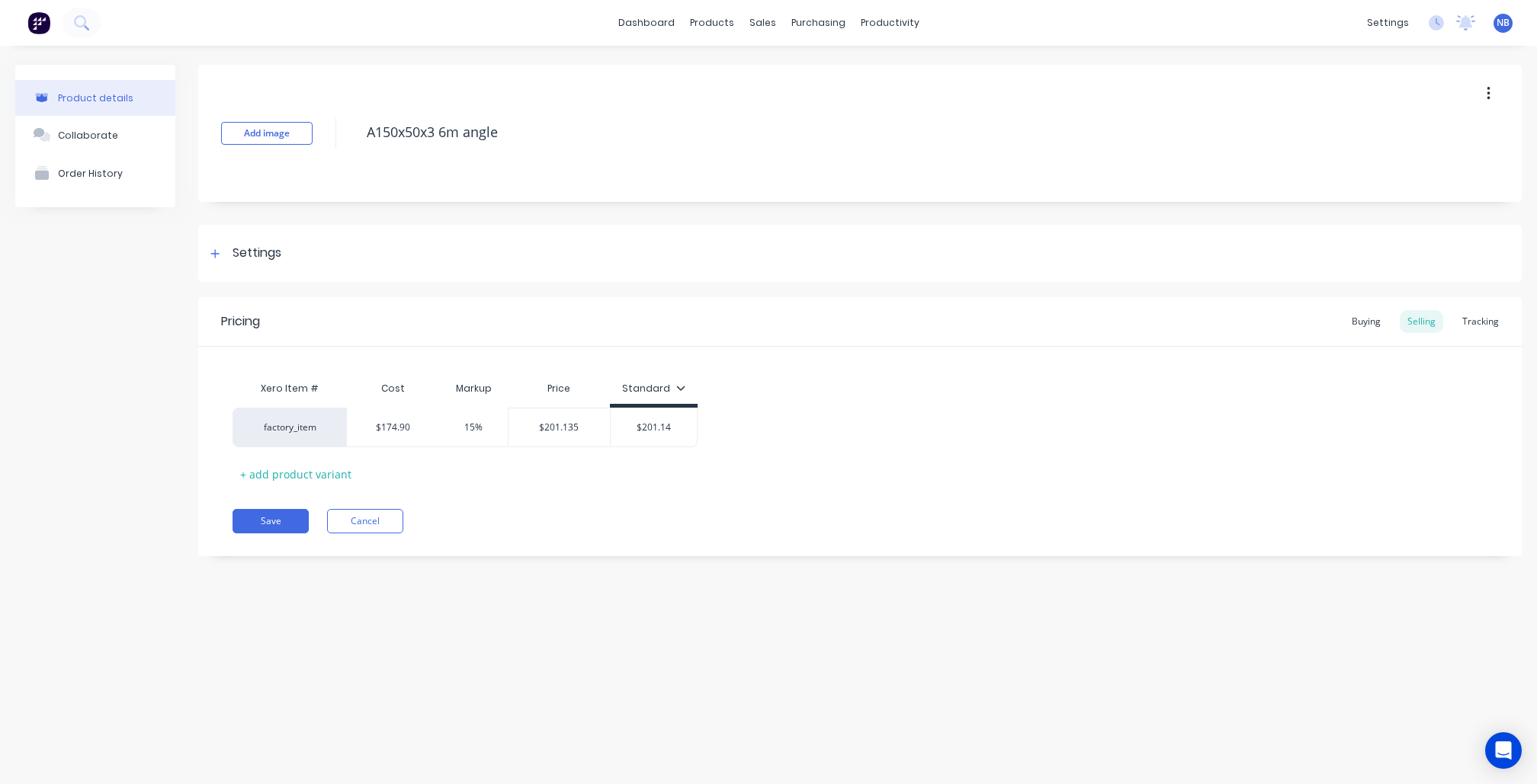
type textarea "An150x50x3 6m angle"
type textarea "x"
type textarea "Ang150x50x3 6m angle"
type textarea "x"
type textarea "Angl150x50x3 6m angle"
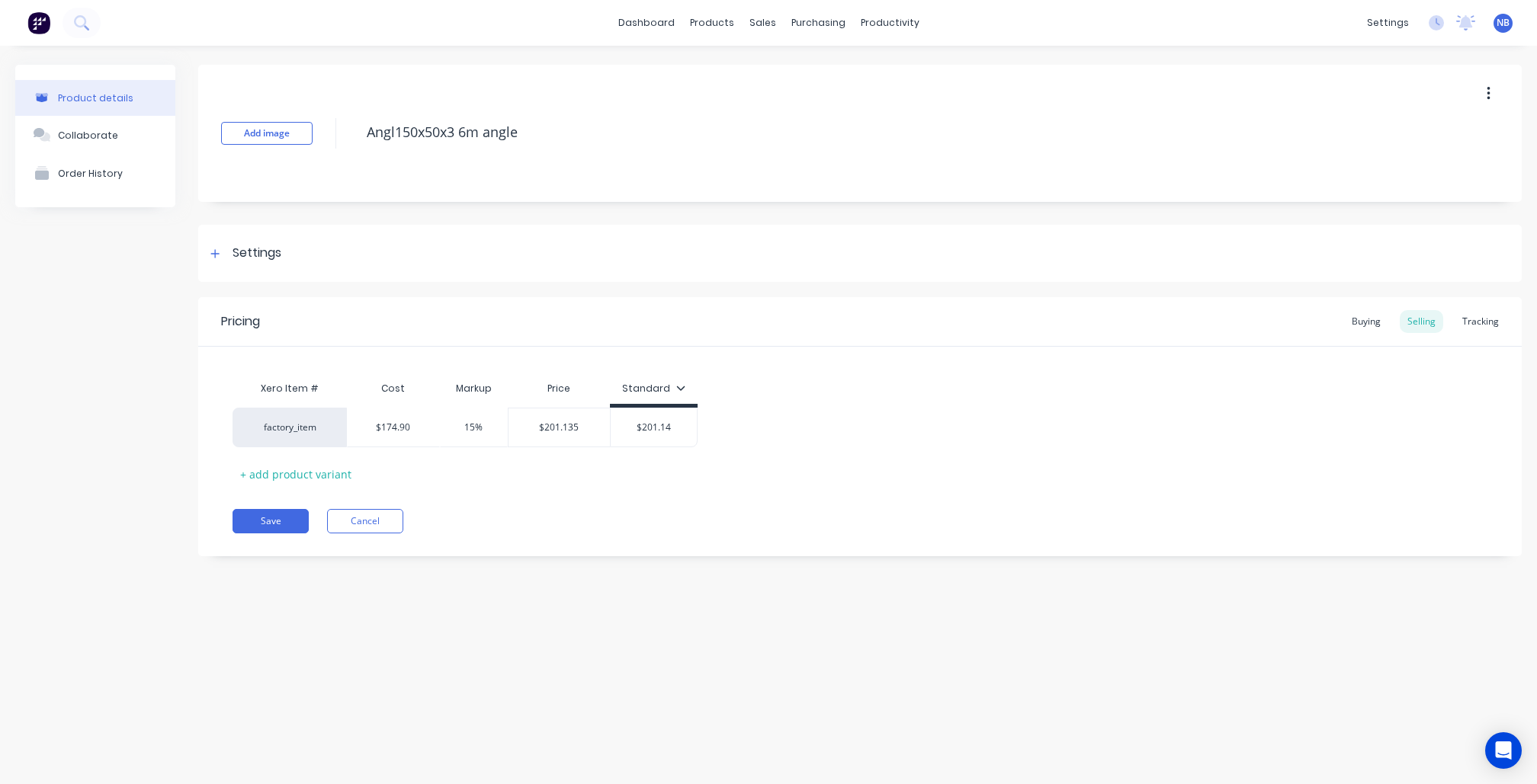
type textarea "x"
type textarea "Angle150x50x3 6m angle"
type textarea "x"
type textarea "Angle 150x50x3 6m angle"
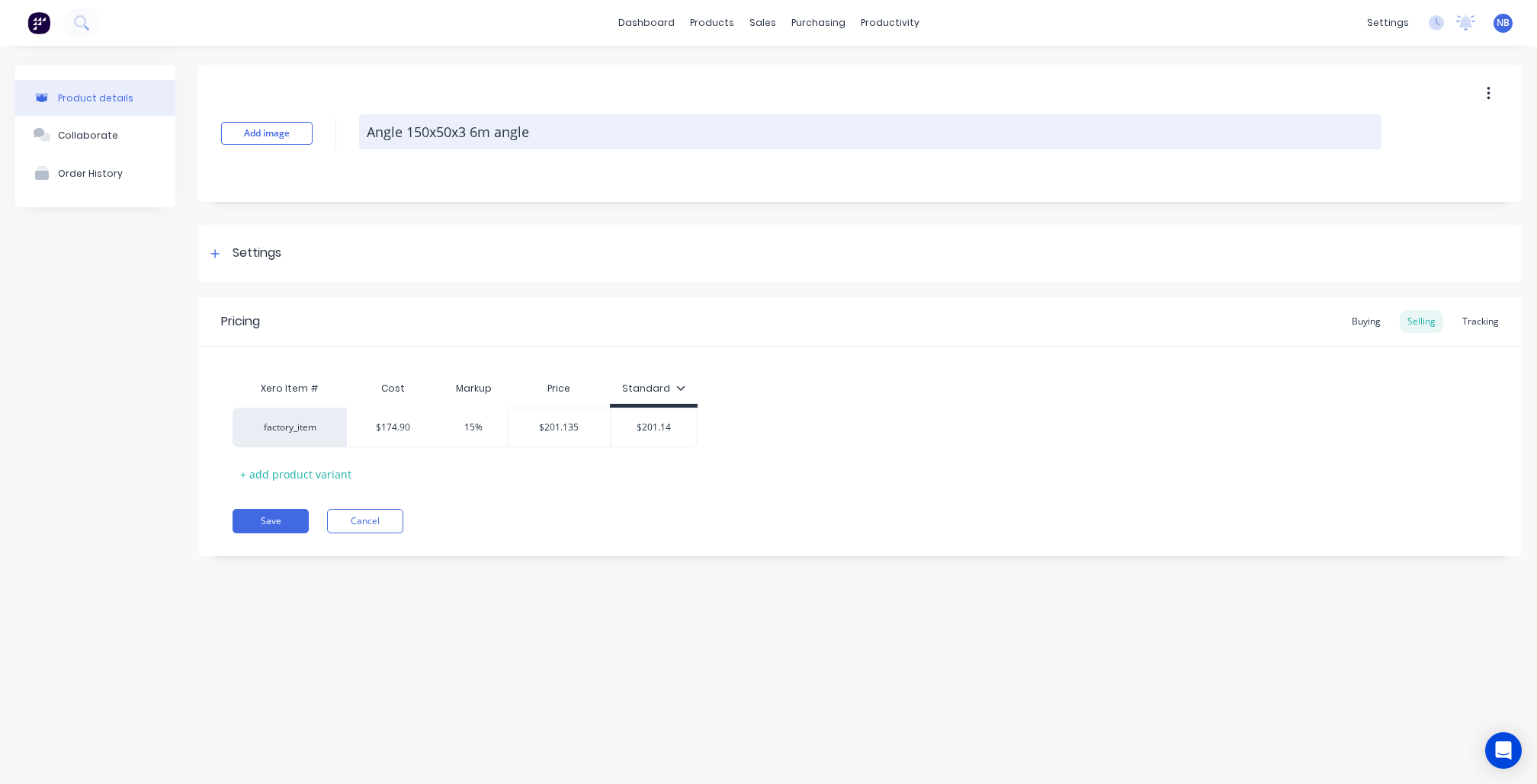
click at [550, 136] on textarea "Angle 150x50x3 6m angle" at bounding box center [870, 132] width 1022 height 35
type textarea "x"
type textarea "Angle 150x50x3 6m angl"
type textarea "x"
type textarea "Angle 150x50x3 6m ang"
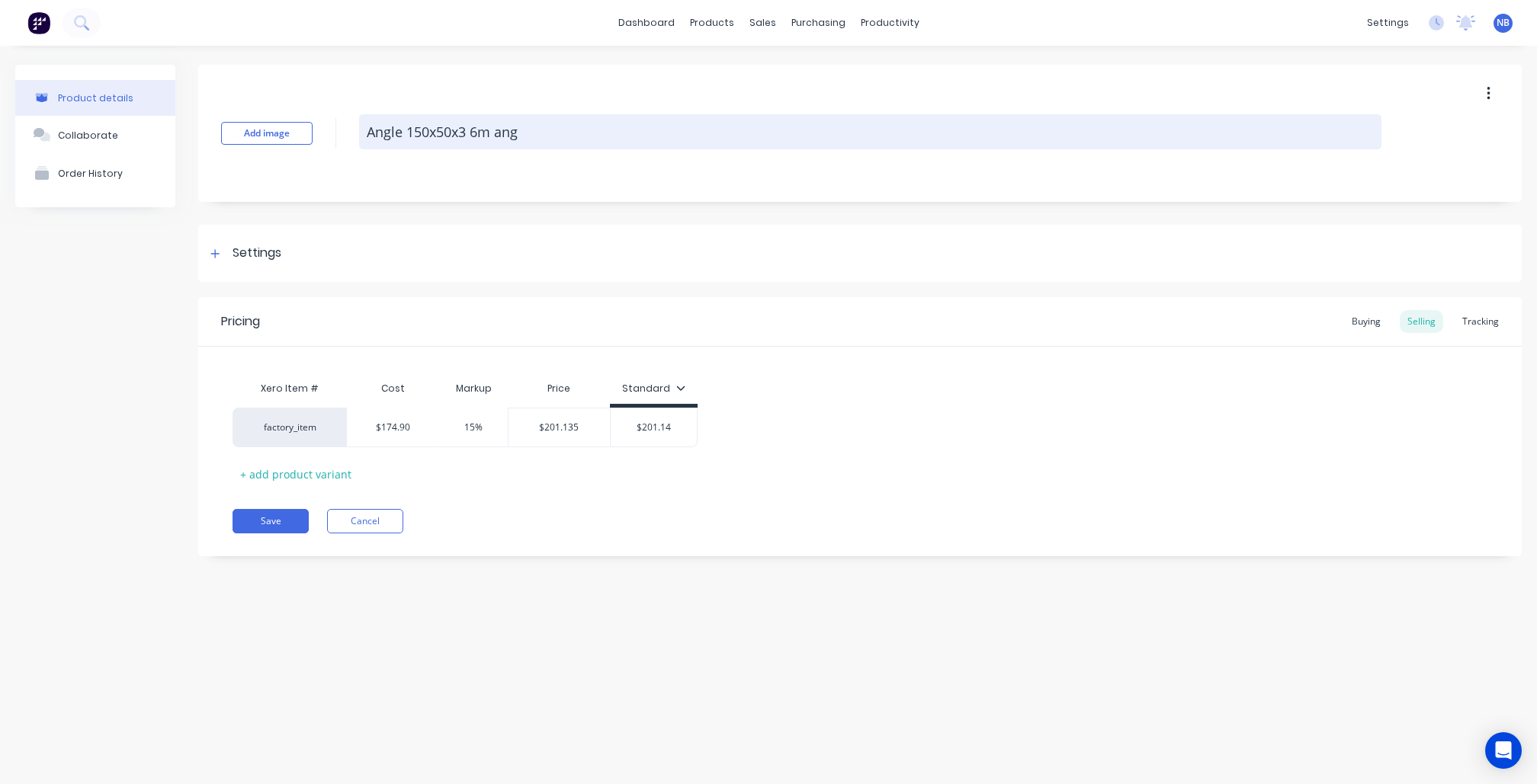
type textarea "x"
type textarea "Angle 150x50x3 6m an"
type textarea "x"
type textarea "Angle 150x50x3 6m a"
type textarea "x"
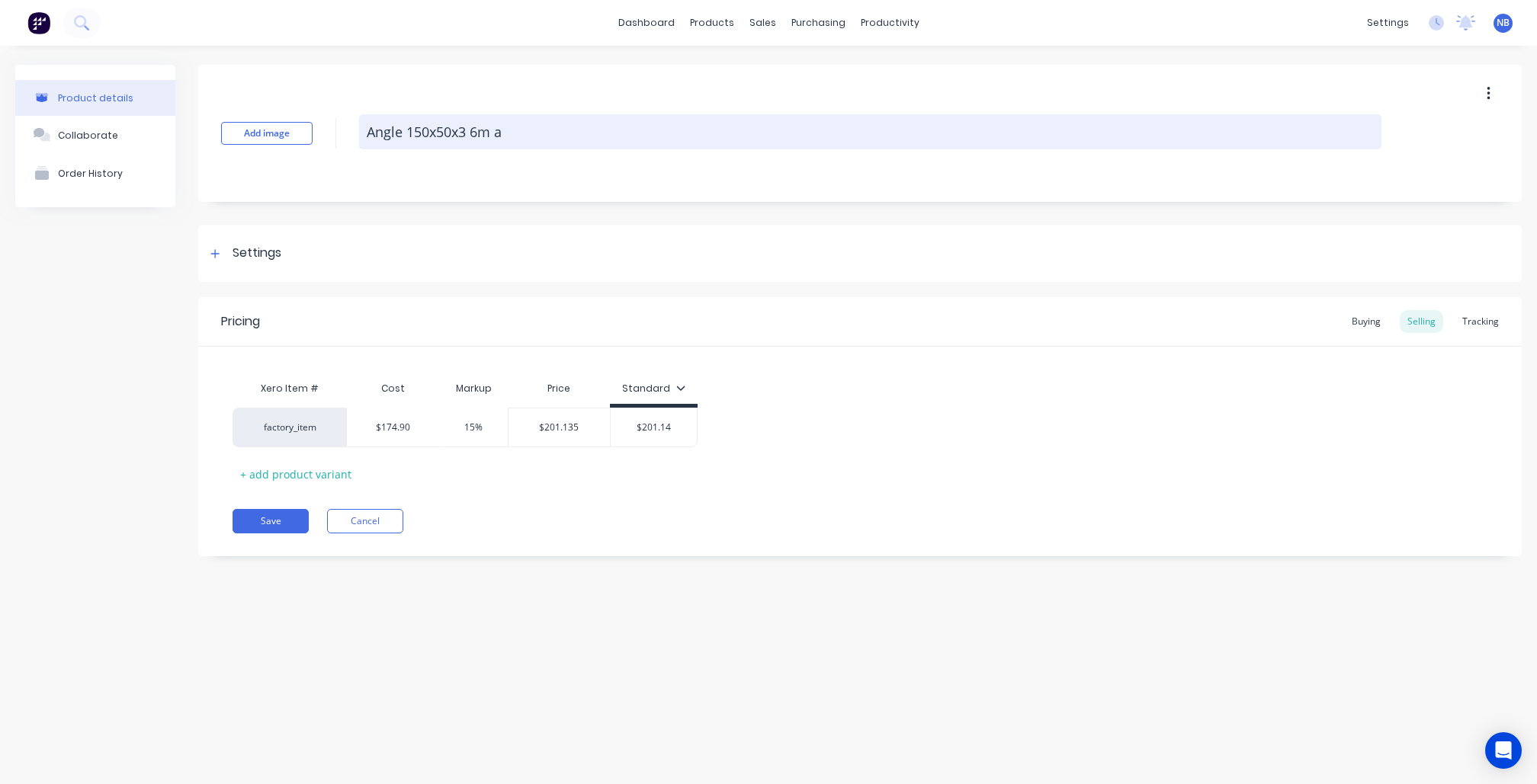
type textarea "Angle 150x50x3 6m"
type textarea "x"
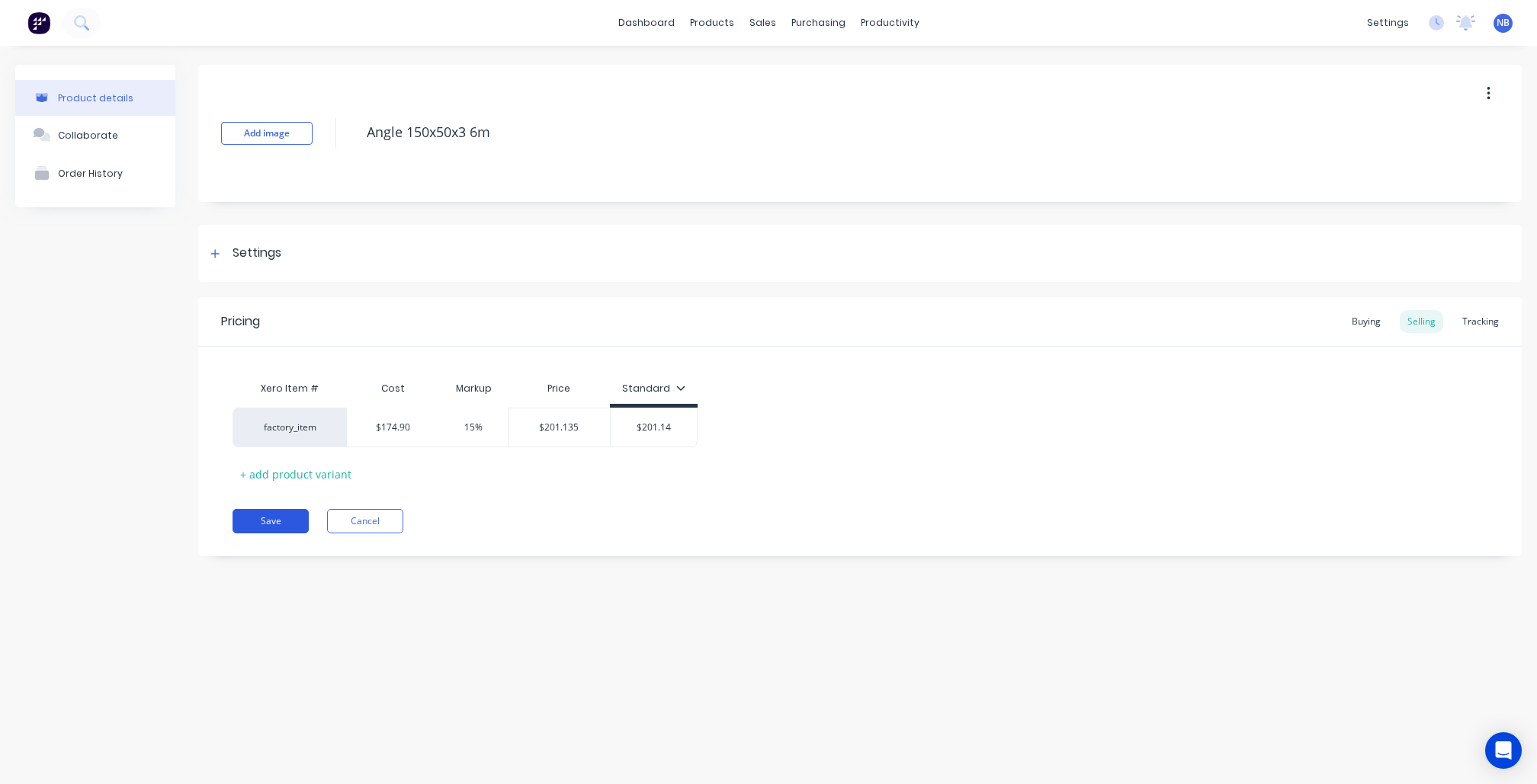
type textarea "Angle 150x50x3 6m"
type textarea "x"
type textarea "a150x50x3 6m angle"
type textarea "x"
type textarea "Angle 150x50x3 6m"
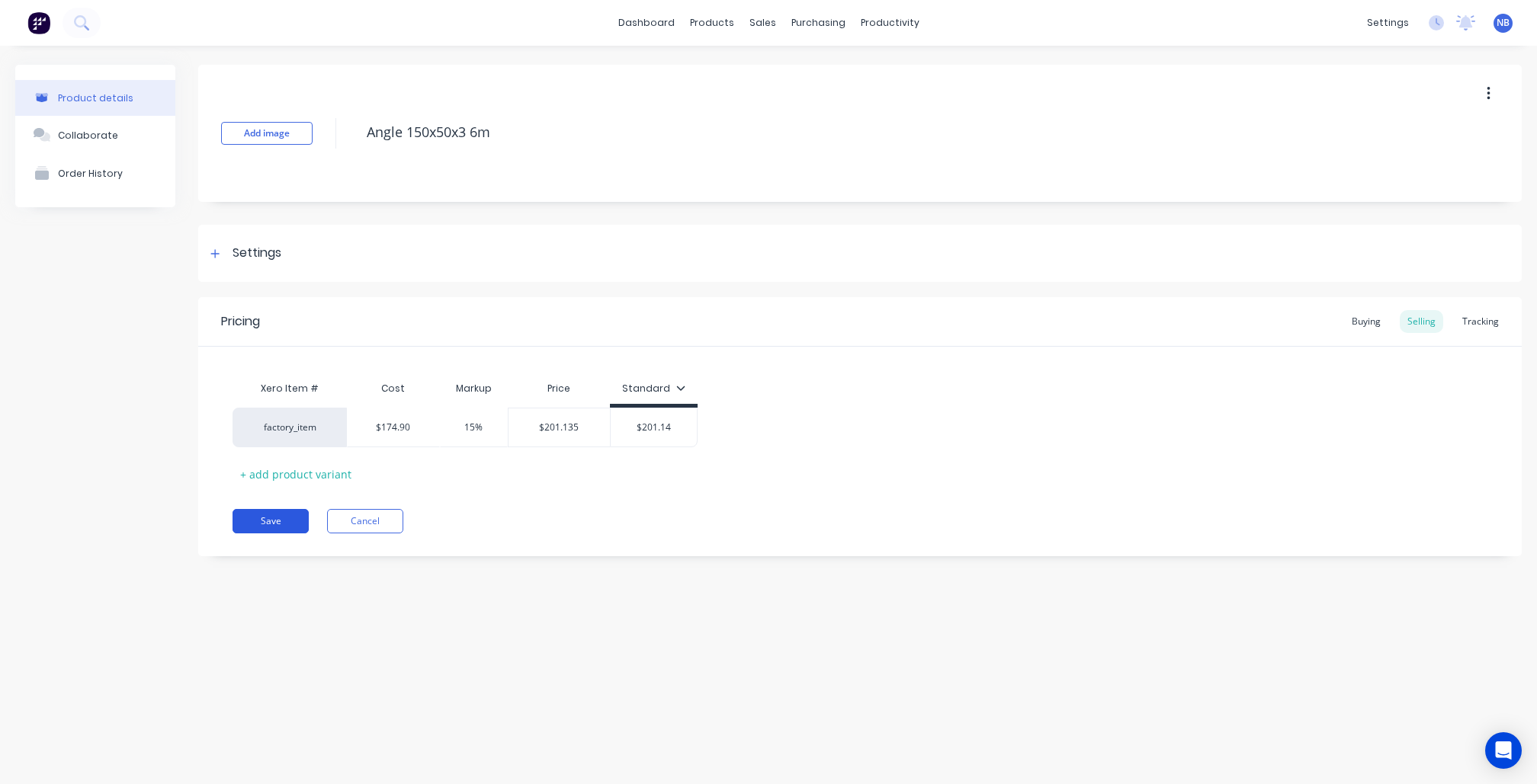
click at [268, 512] on button "Save" at bounding box center [271, 521] width 76 height 24
type textarea "x"
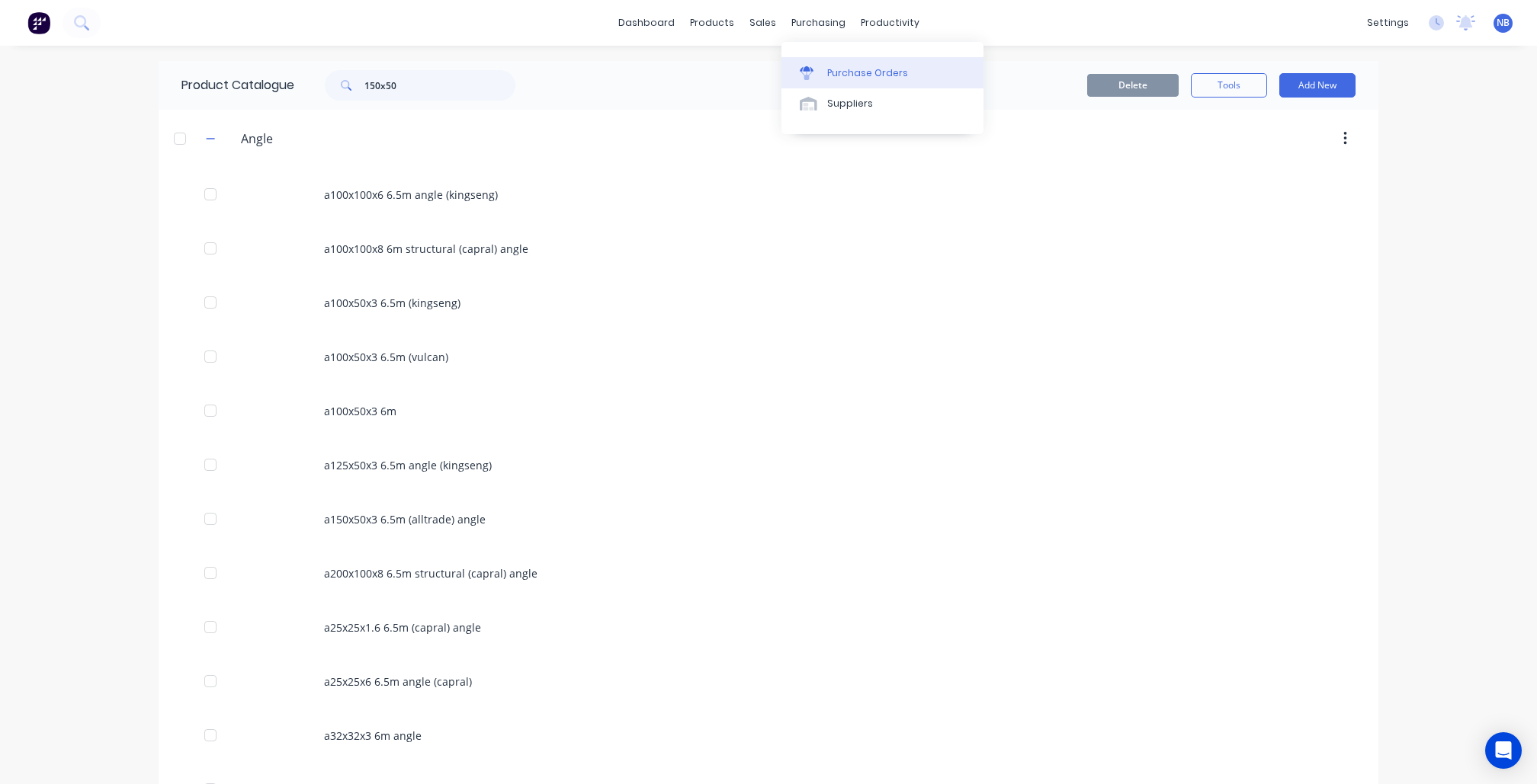
click at [838, 77] on div "Purchase Orders" at bounding box center [867, 73] width 81 height 14
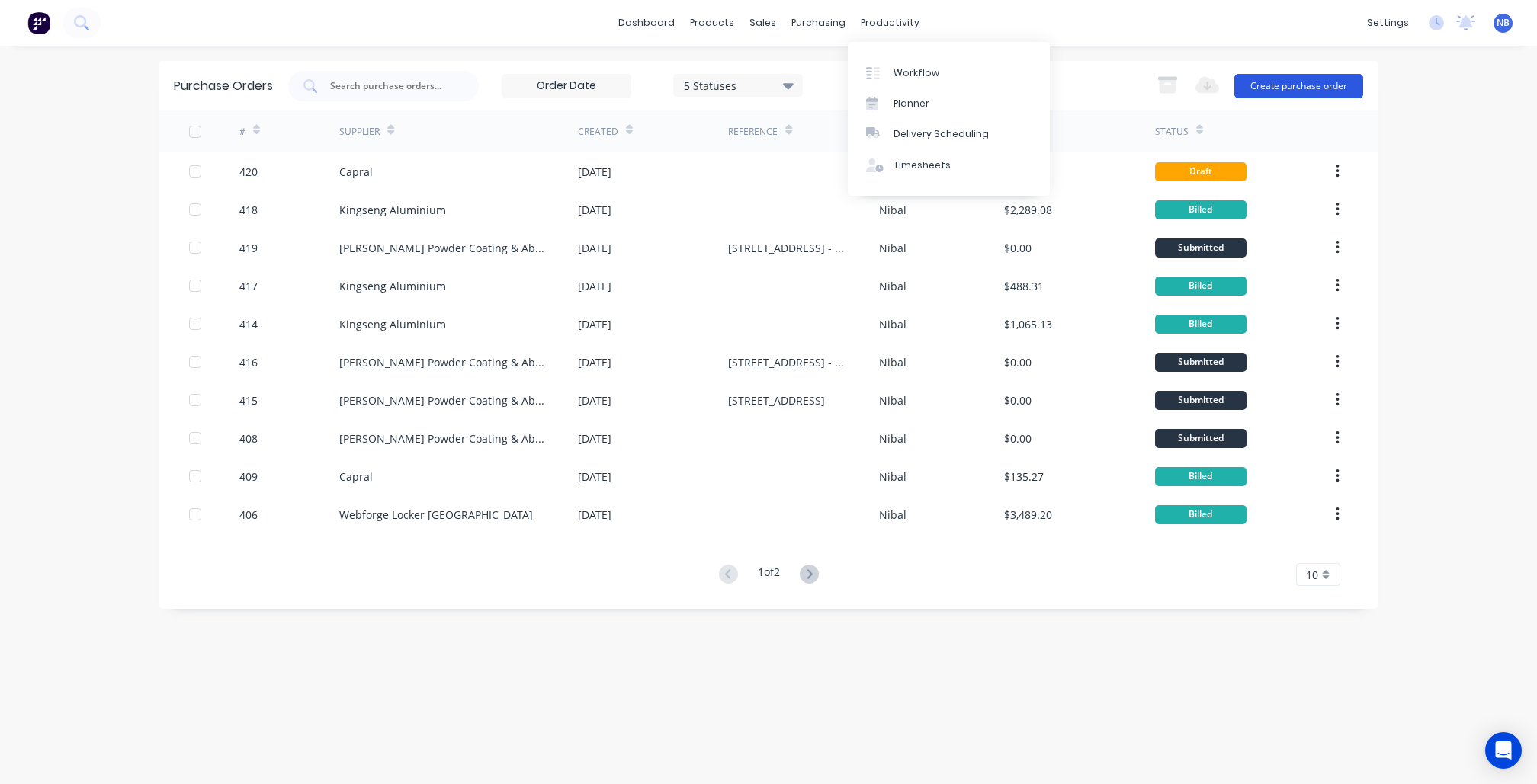
click at [1294, 81] on button "Create purchase order" at bounding box center [1299, 86] width 129 height 24
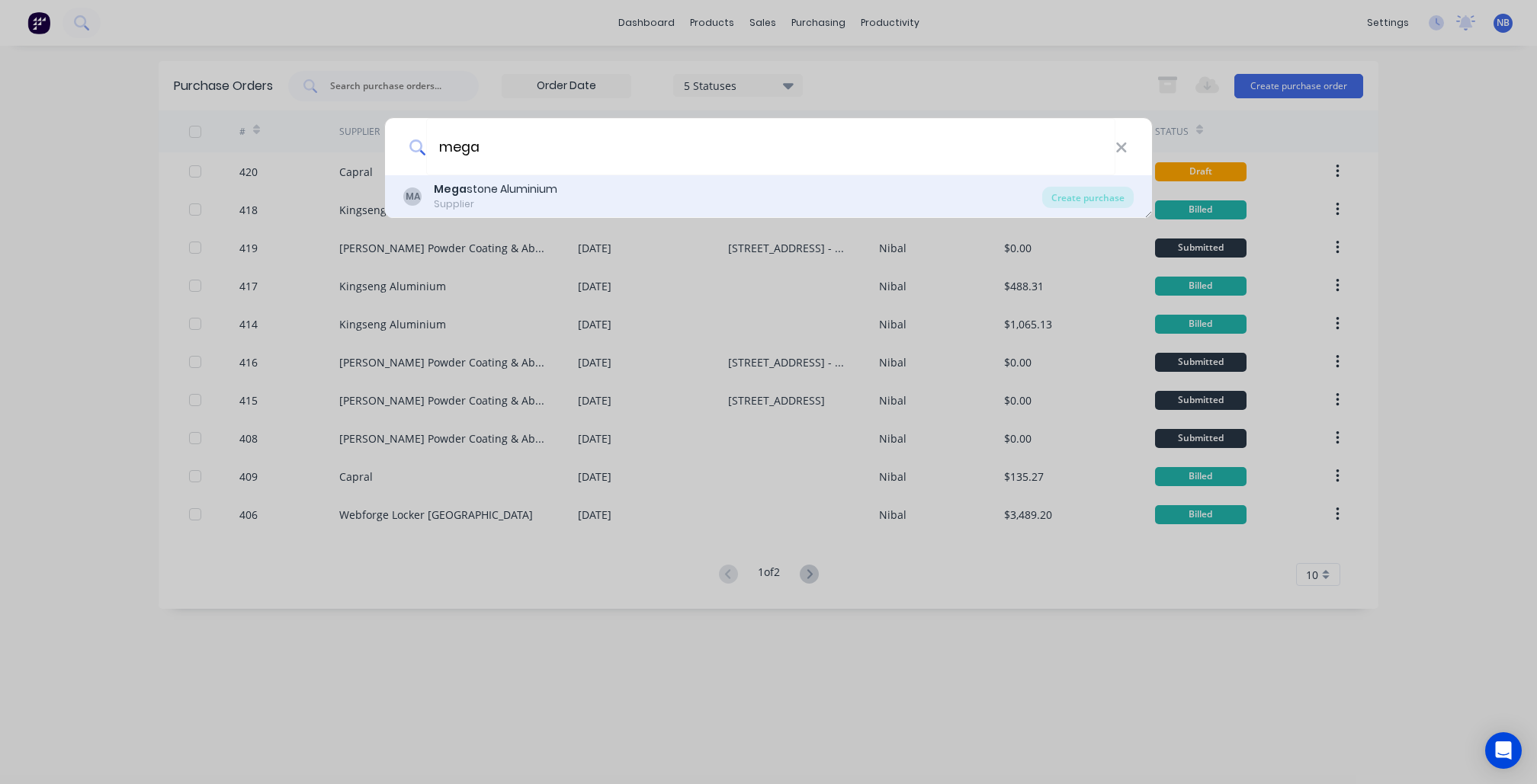
type input "mega"
click at [587, 177] on div "MA Mega stone Aluminium Supplier Create purchase" at bounding box center [768, 197] width 767 height 43
click at [538, 203] on div "Supplier" at bounding box center [496, 205] width 124 height 14
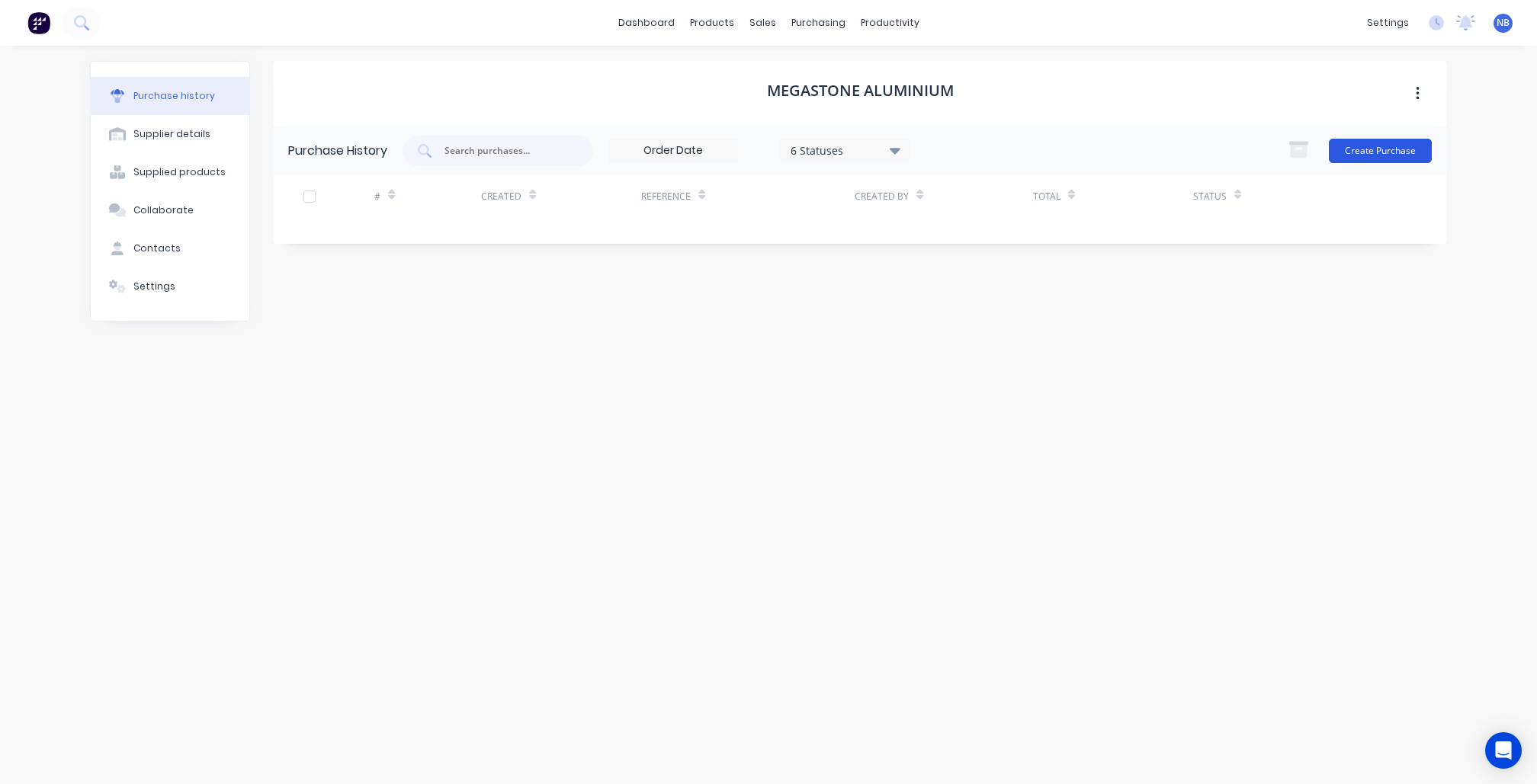
click at [1351, 163] on button "Create Purchase" at bounding box center [1380, 151] width 103 height 24
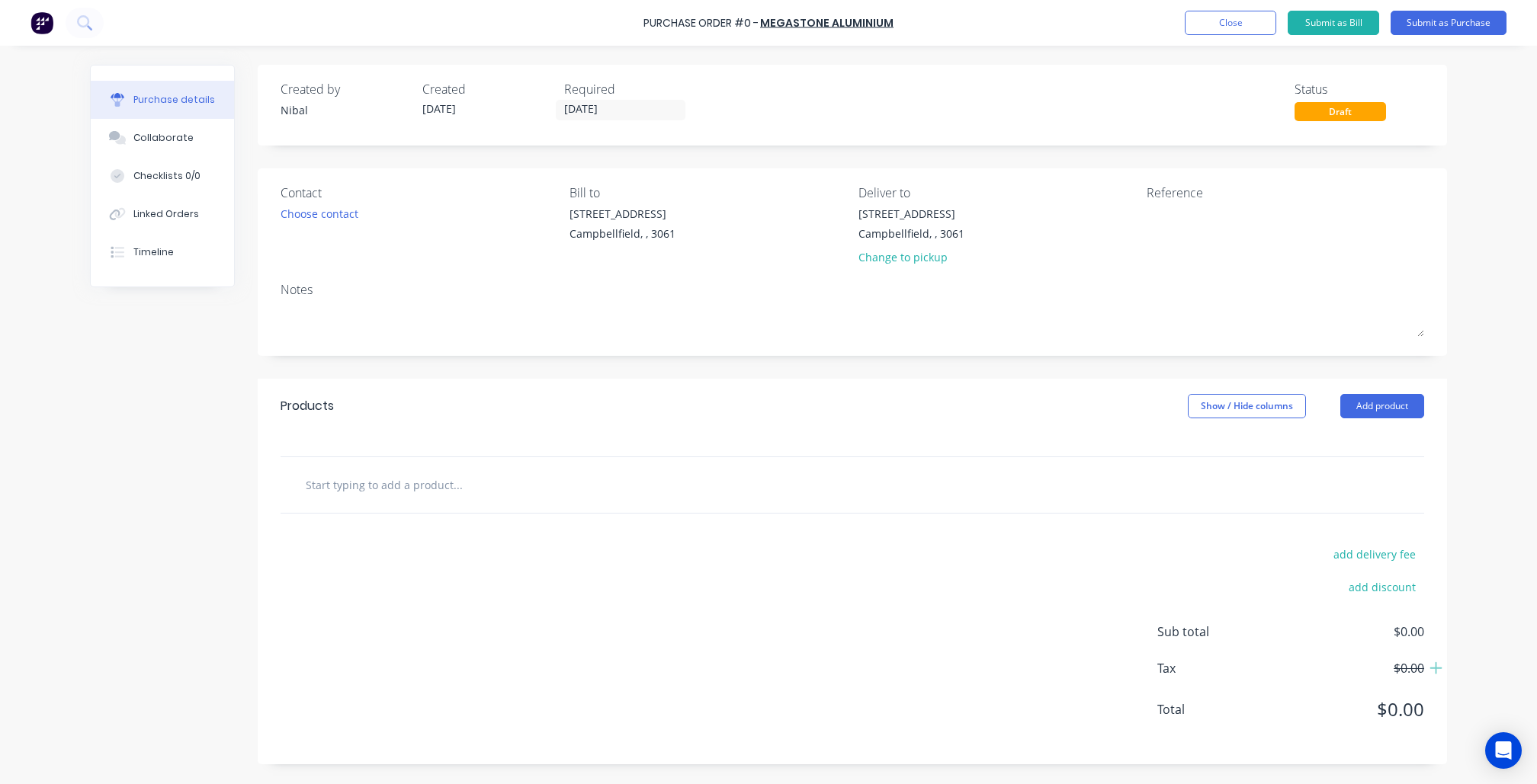
click at [514, 488] on input "text" at bounding box center [457, 485] width 305 height 31
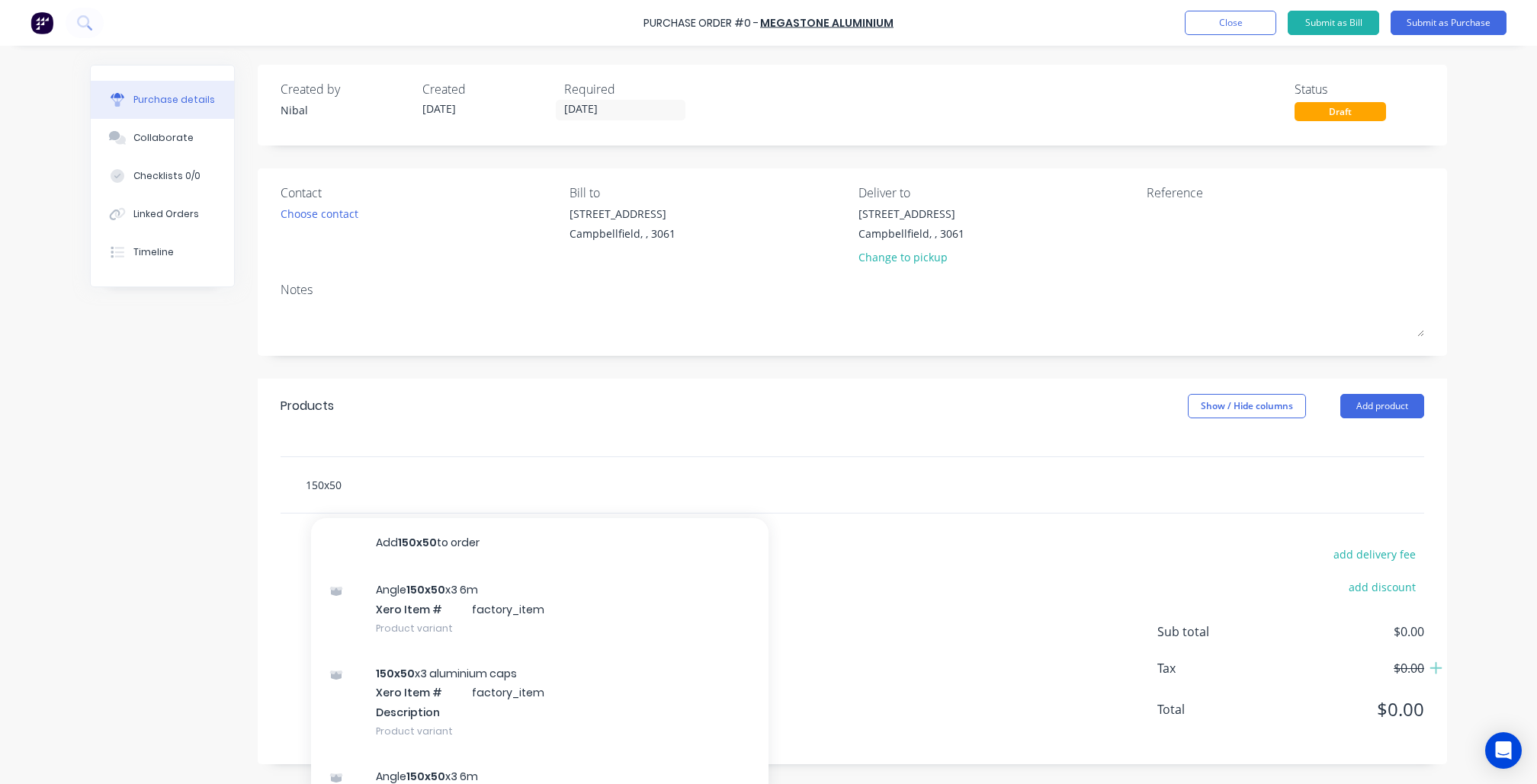
type input "150x50"
click at [574, 605] on div "Angle 150x50 x3 6m Xero Item # factory_item Product variant" at bounding box center [539, 609] width 457 height 84
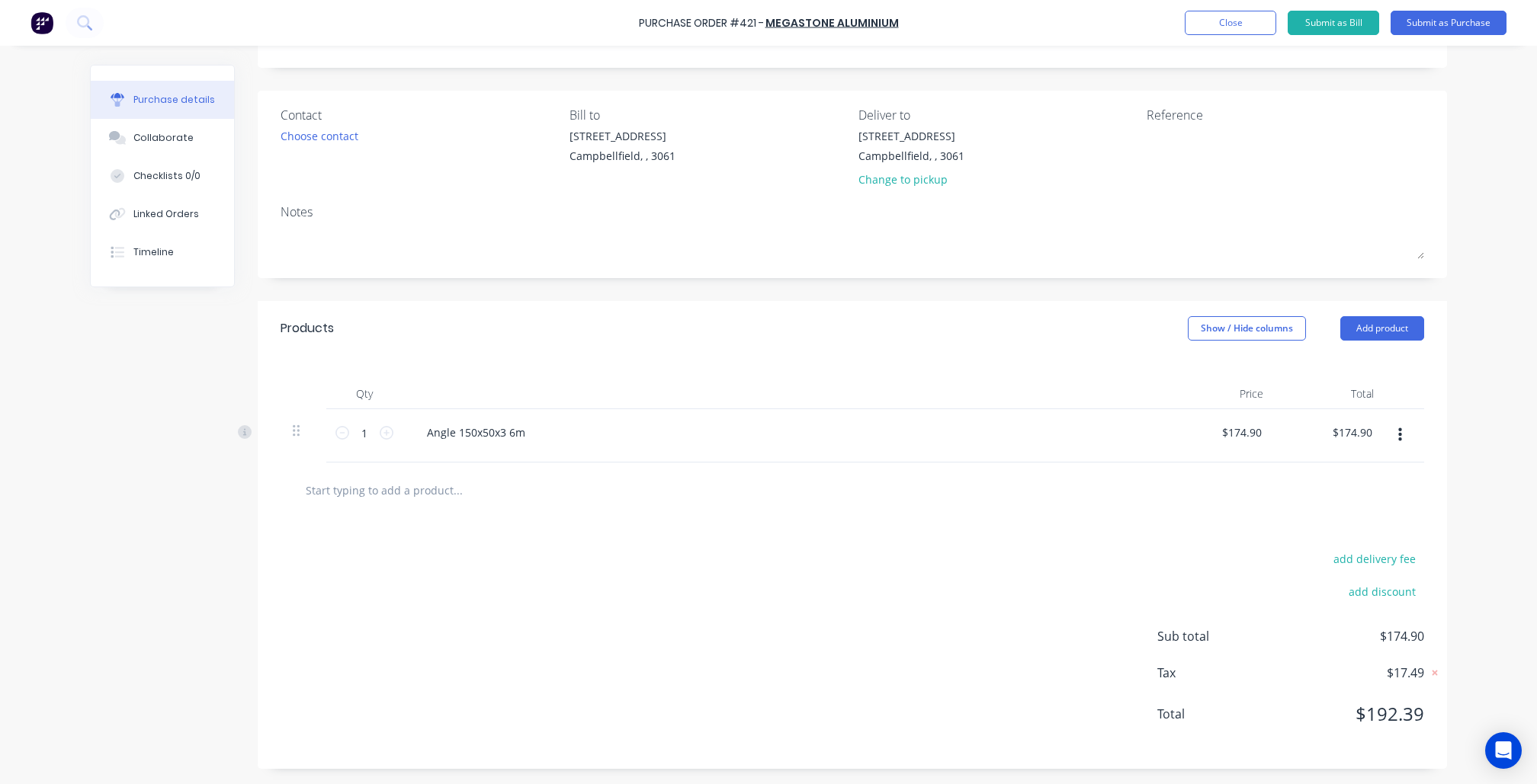
scroll to position [81, 0]
click at [399, 421] on div "1 1" at bounding box center [364, 436] width 76 height 53
click at [391, 426] on icon at bounding box center [386, 433] width 14 height 14
type input "$349.80"
type input "2"
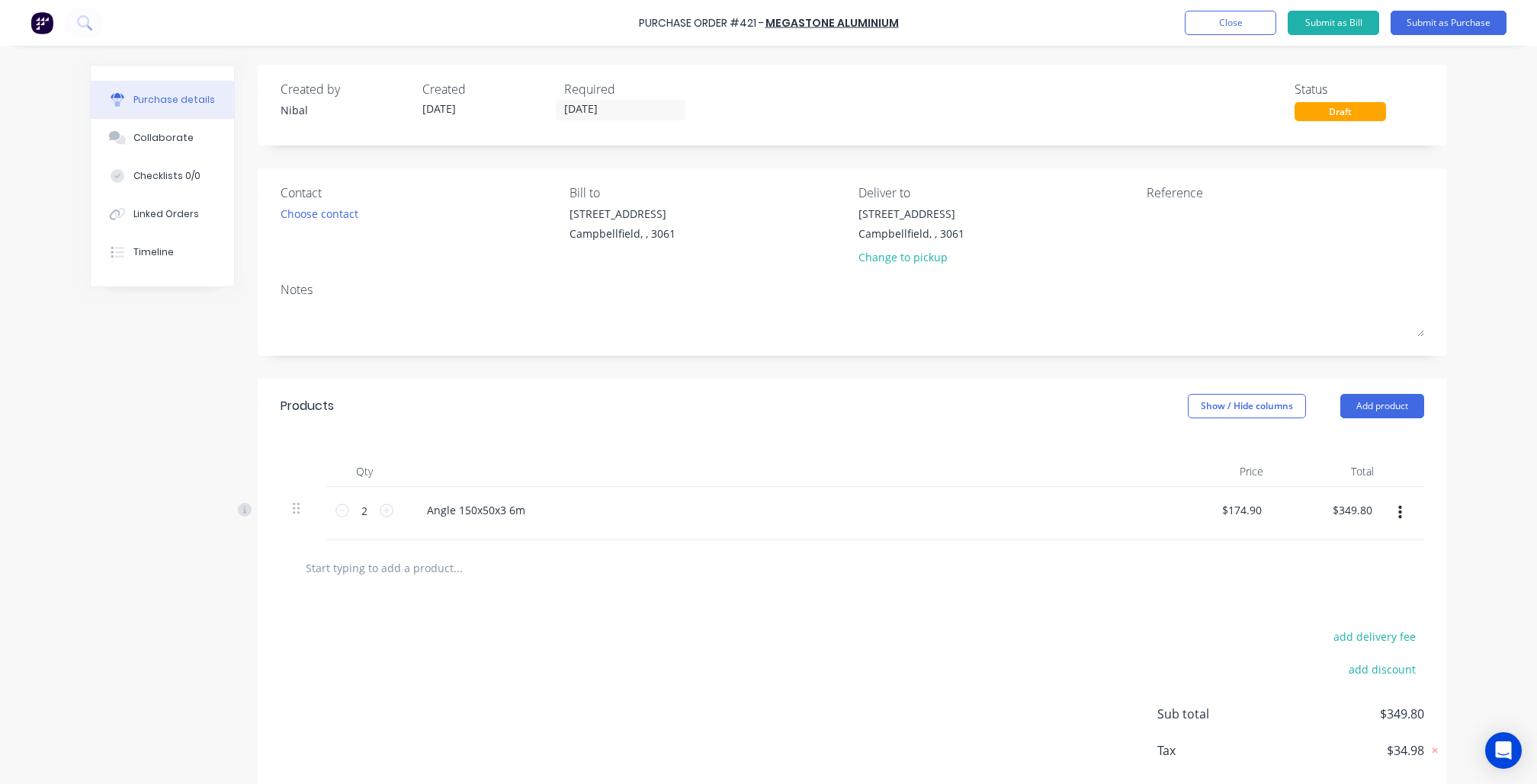
scroll to position [0, 0]
click at [1240, 25] on button "Close" at bounding box center [1231, 23] width 92 height 24
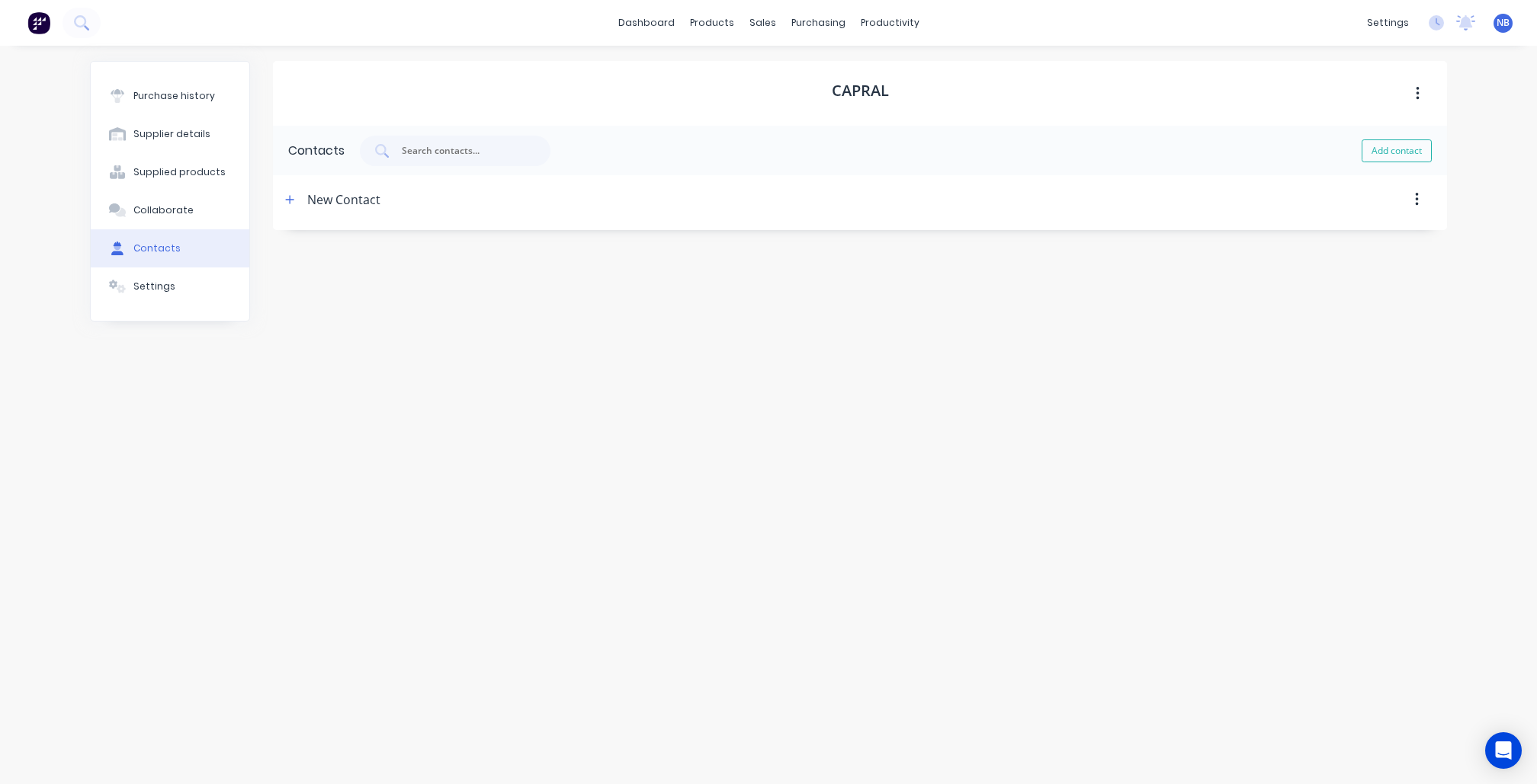
click at [317, 190] on div "New Contact" at bounding box center [344, 200] width 73 height 49
click at [290, 191] on button "button" at bounding box center [289, 200] width 19 height 19
drag, startPoint x: 405, startPoint y: 260, endPoint x: 226, endPoint y: 253, distance: 179.1
type input "[PERSON_NAME]"
paste input "[PERSON_NAME][EMAIL_ADDRESS][PERSON_NAME][PERSON_NAME][DOMAIN_NAME]"
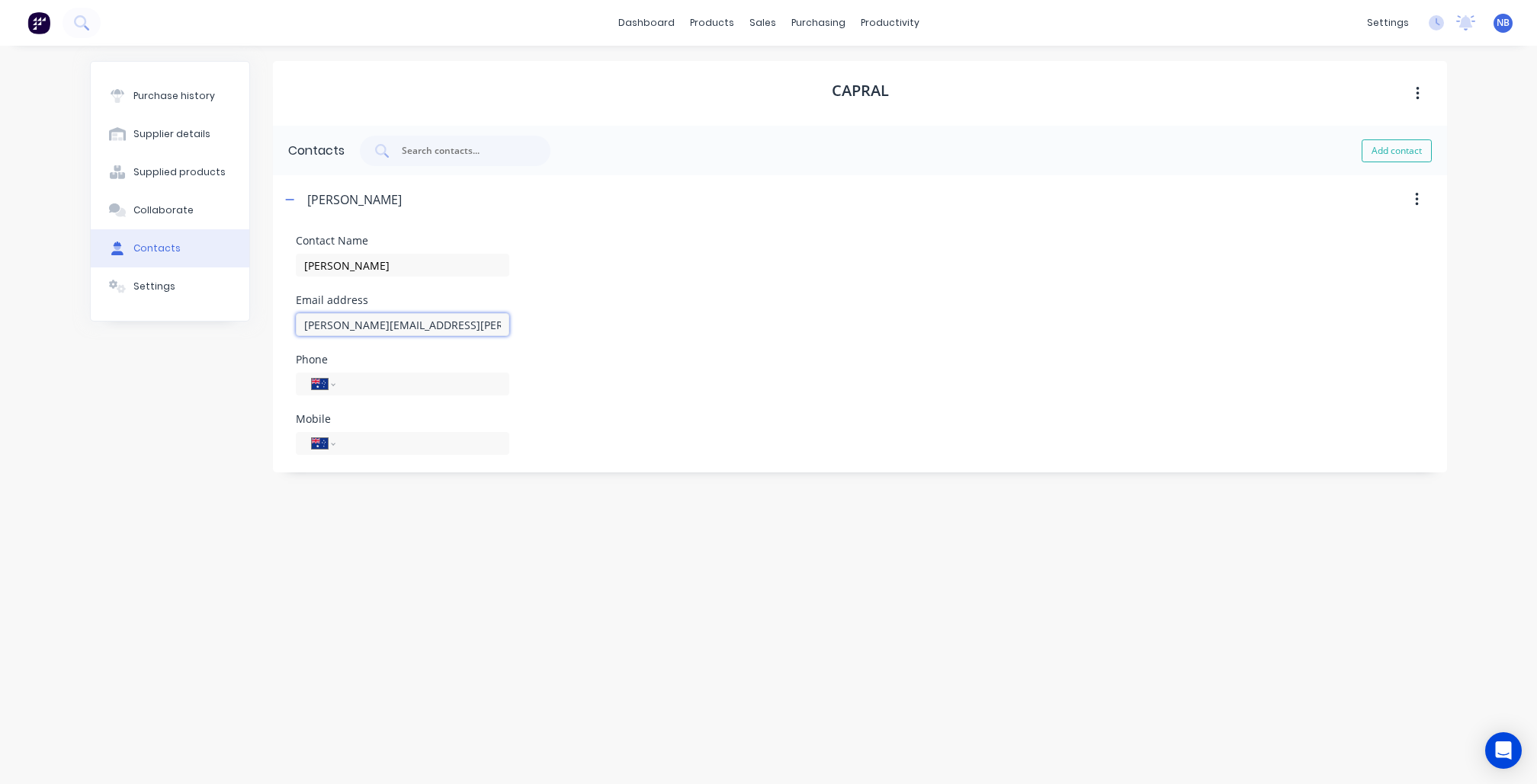
type input "[PERSON_NAME][EMAIL_ADDRESS][PERSON_NAME][PERSON_NAME][DOMAIN_NAME]"
click at [209, 445] on div "Purchase history Supplier details Supplied products Collaborate Contacts Settin…" at bounding box center [170, 408] width 160 height 693
click at [183, 218] on div "Collaborate" at bounding box center [163, 211] width 60 height 14
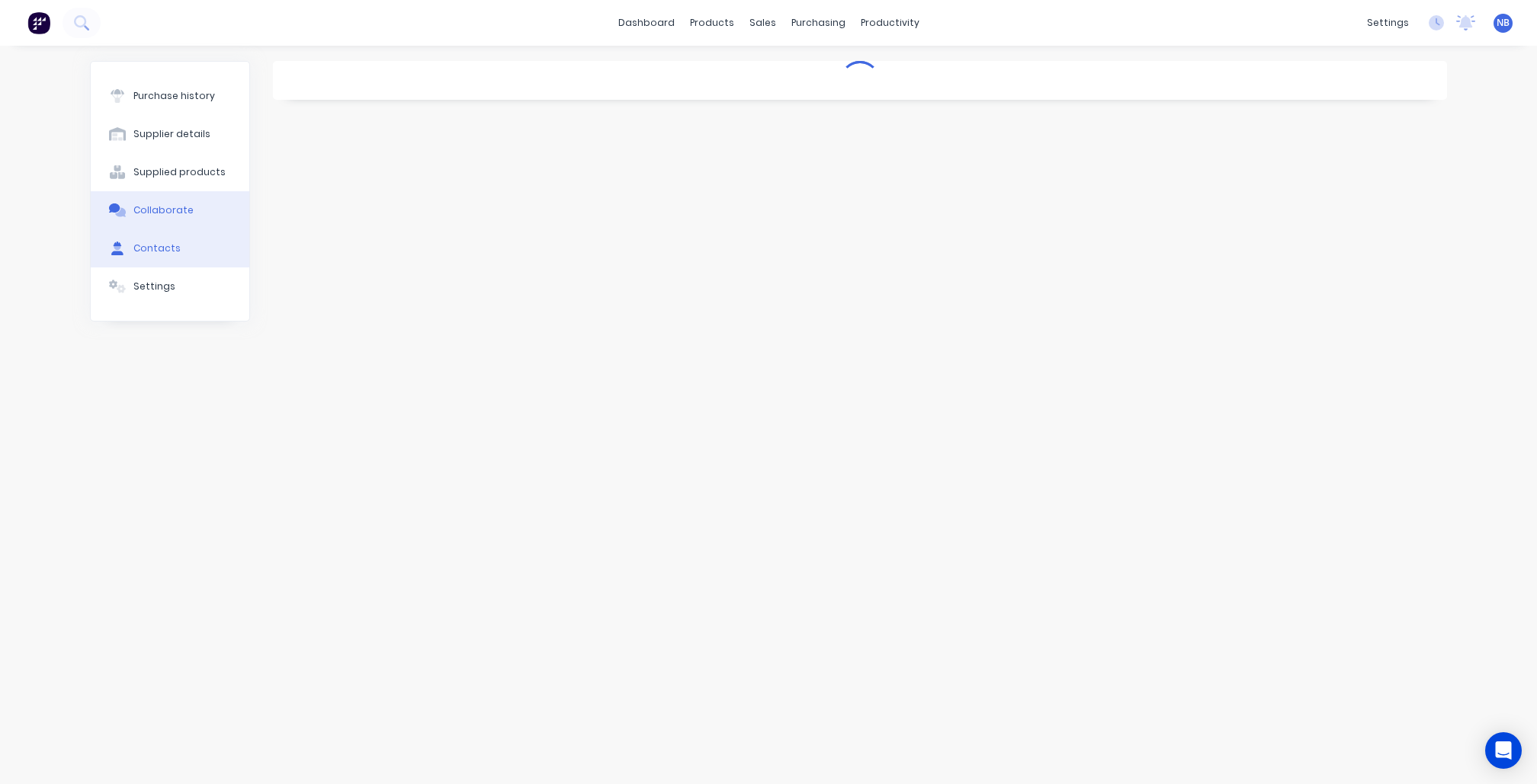
click at [178, 267] on button "Contacts" at bounding box center [170, 249] width 159 height 38
click at [191, 215] on button "Collaborate" at bounding box center [170, 211] width 159 height 38
click at [199, 256] on button "Contacts" at bounding box center [170, 249] width 159 height 38
click at [290, 195] on icon "button" at bounding box center [289, 200] width 9 height 11
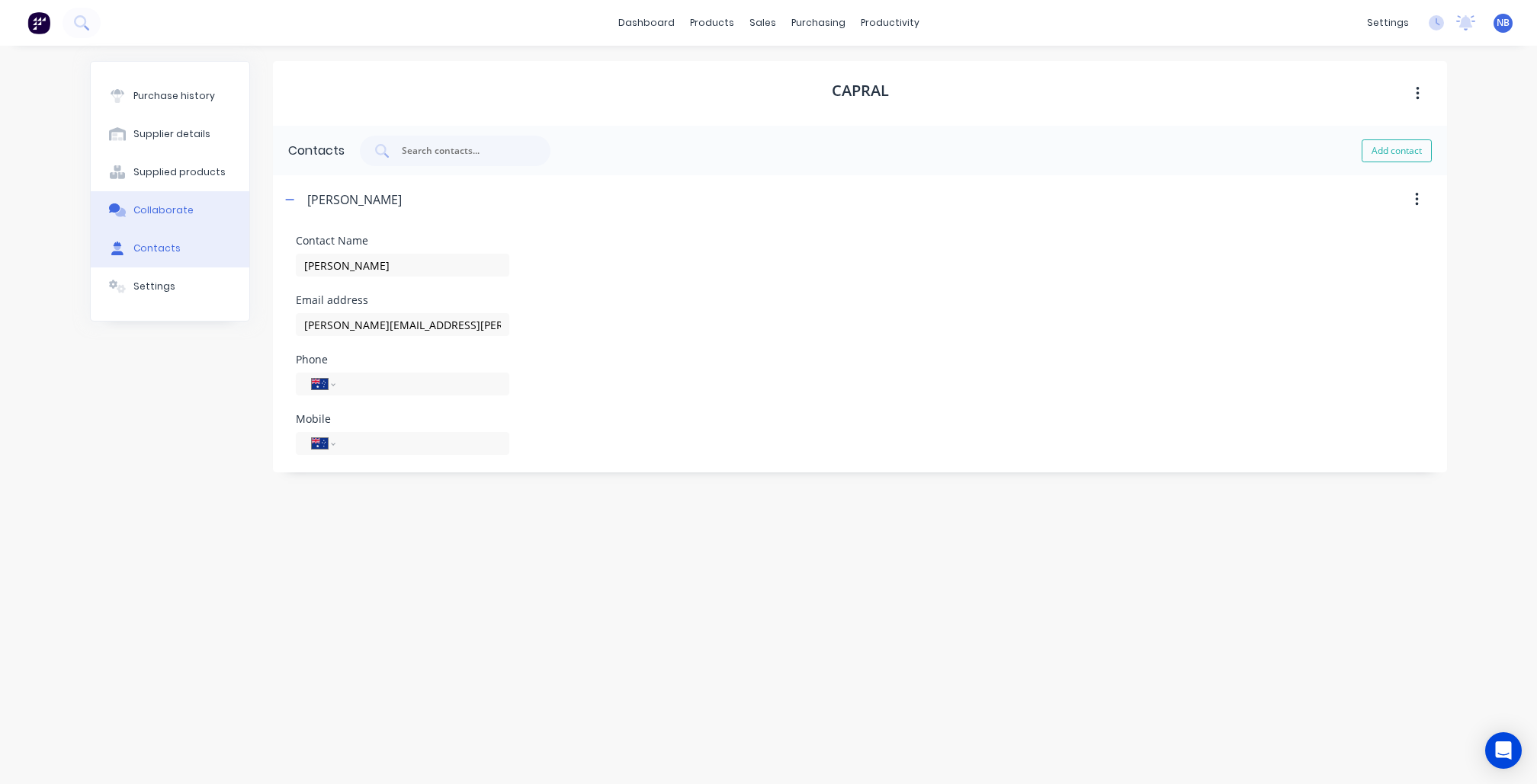
click at [148, 230] on button "Collaborate" at bounding box center [170, 211] width 159 height 38
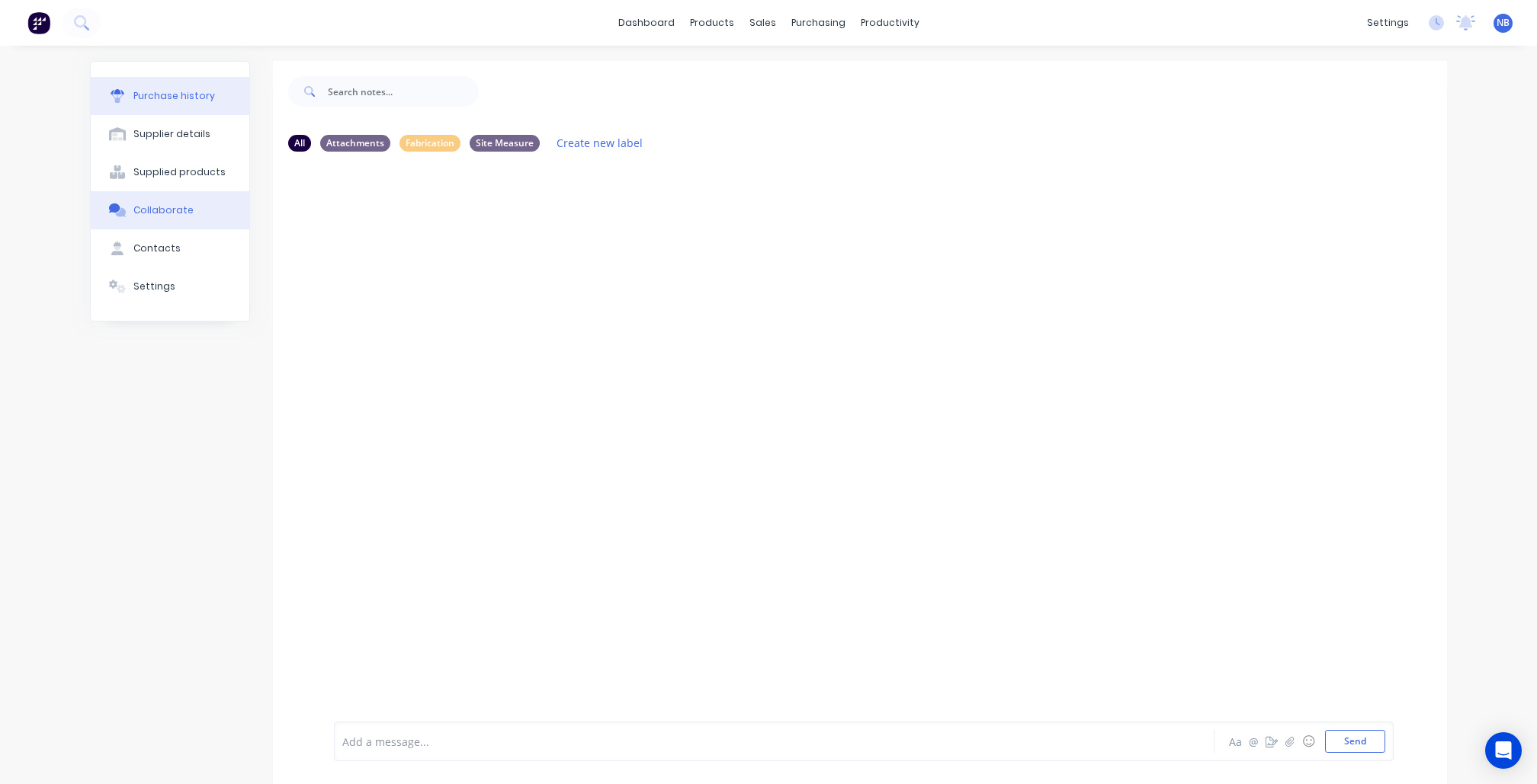
click at [192, 111] on button "Purchase history" at bounding box center [170, 96] width 159 height 38
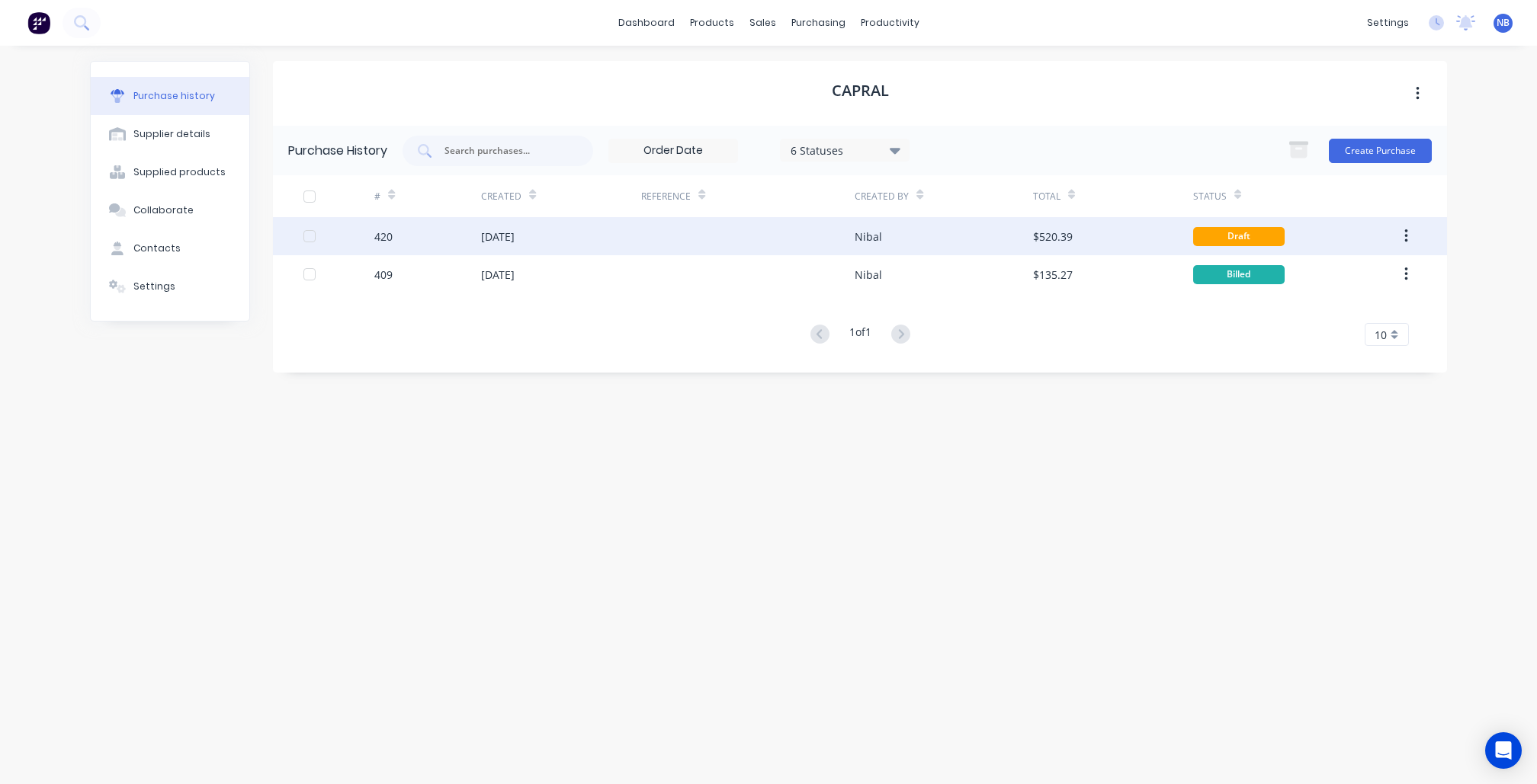
click at [505, 224] on div "[DATE]" at bounding box center [561, 237] width 160 height 38
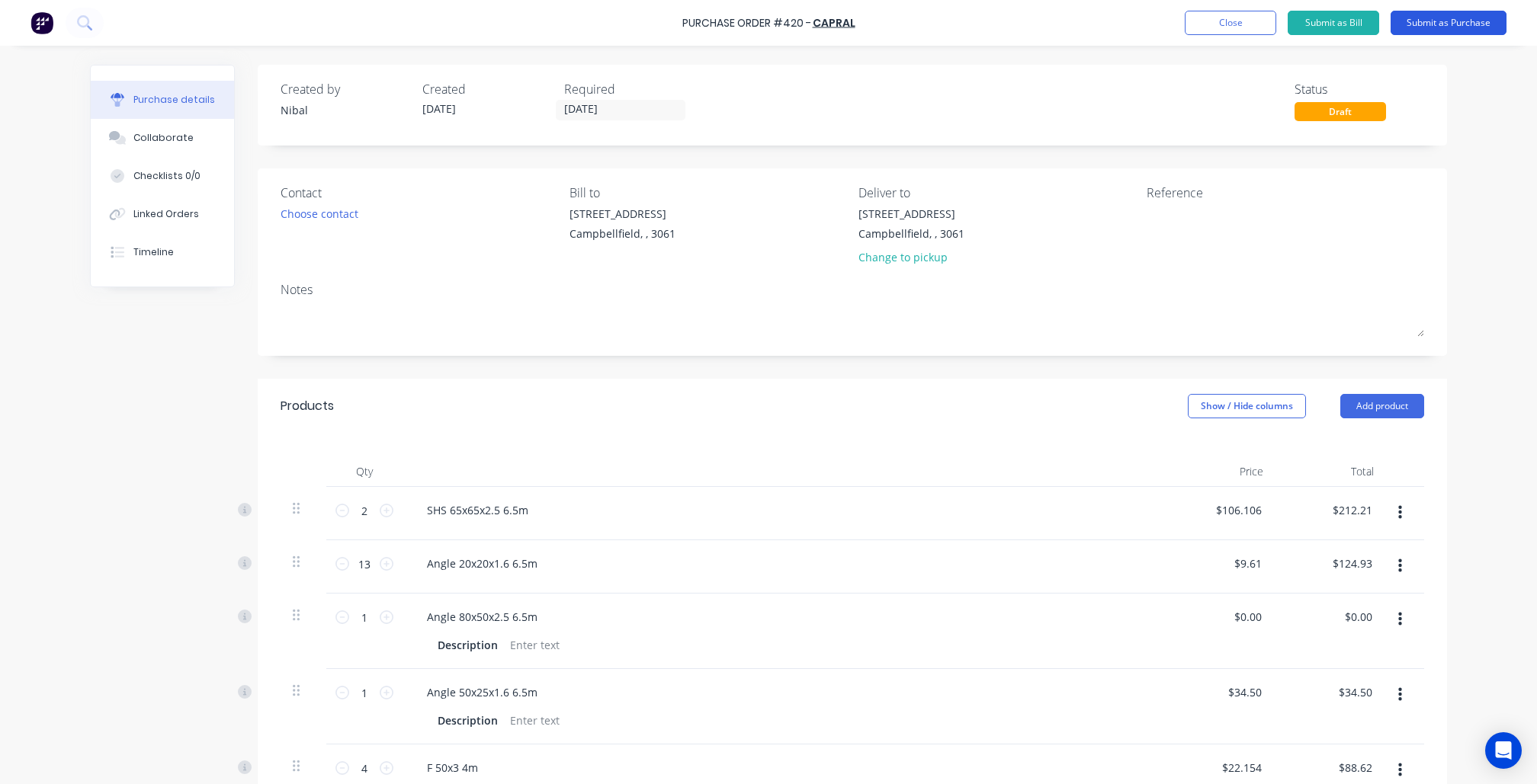
click at [1479, 27] on button "Submit as Purchase" at bounding box center [1448, 23] width 116 height 24
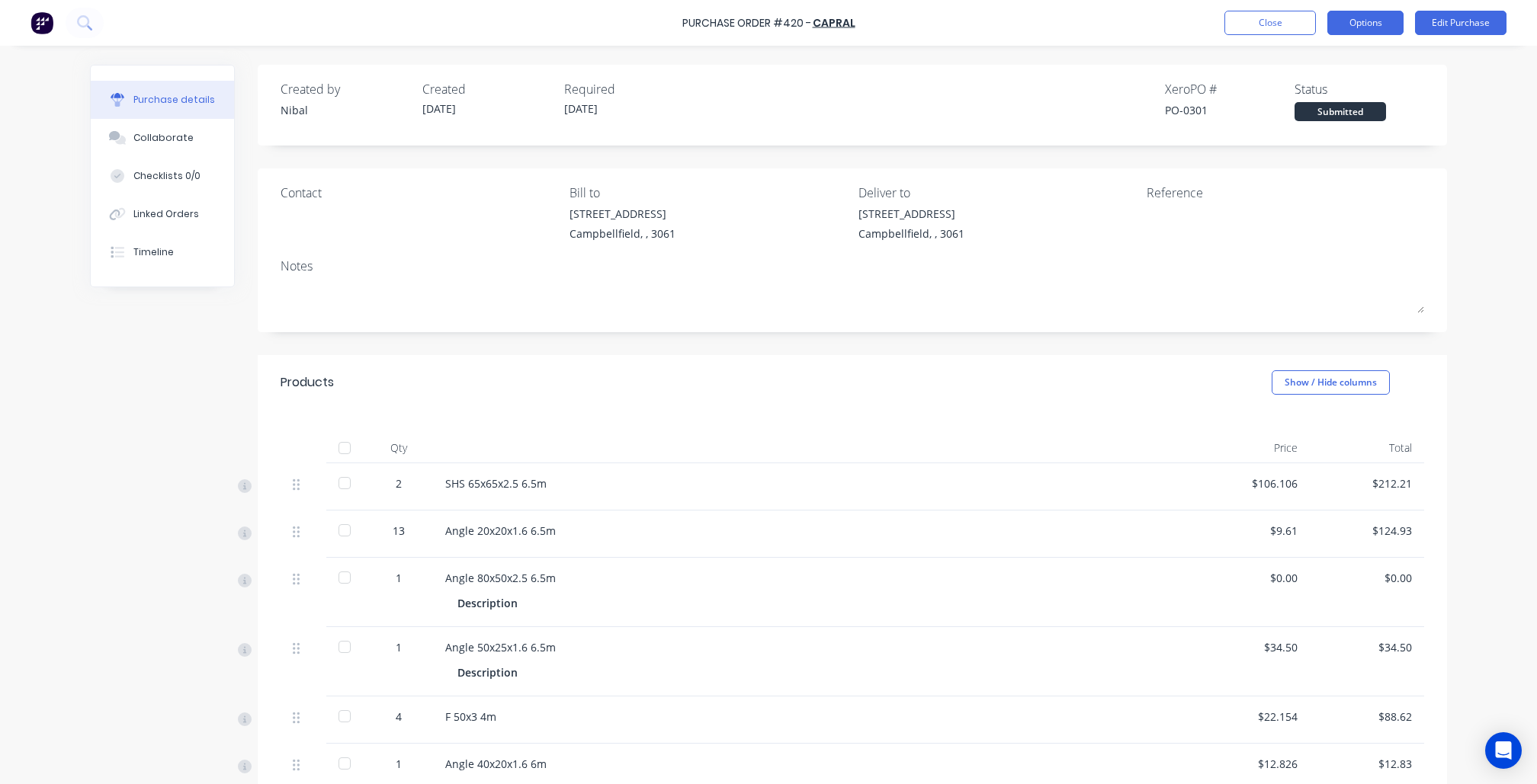
click at [1375, 23] on button "Options" at bounding box center [1365, 23] width 76 height 24
click at [1330, 70] on div "Print / Email" at bounding box center [1332, 62] width 118 height 22
click at [1322, 125] on div "Without pricing" at bounding box center [1332, 123] width 118 height 22
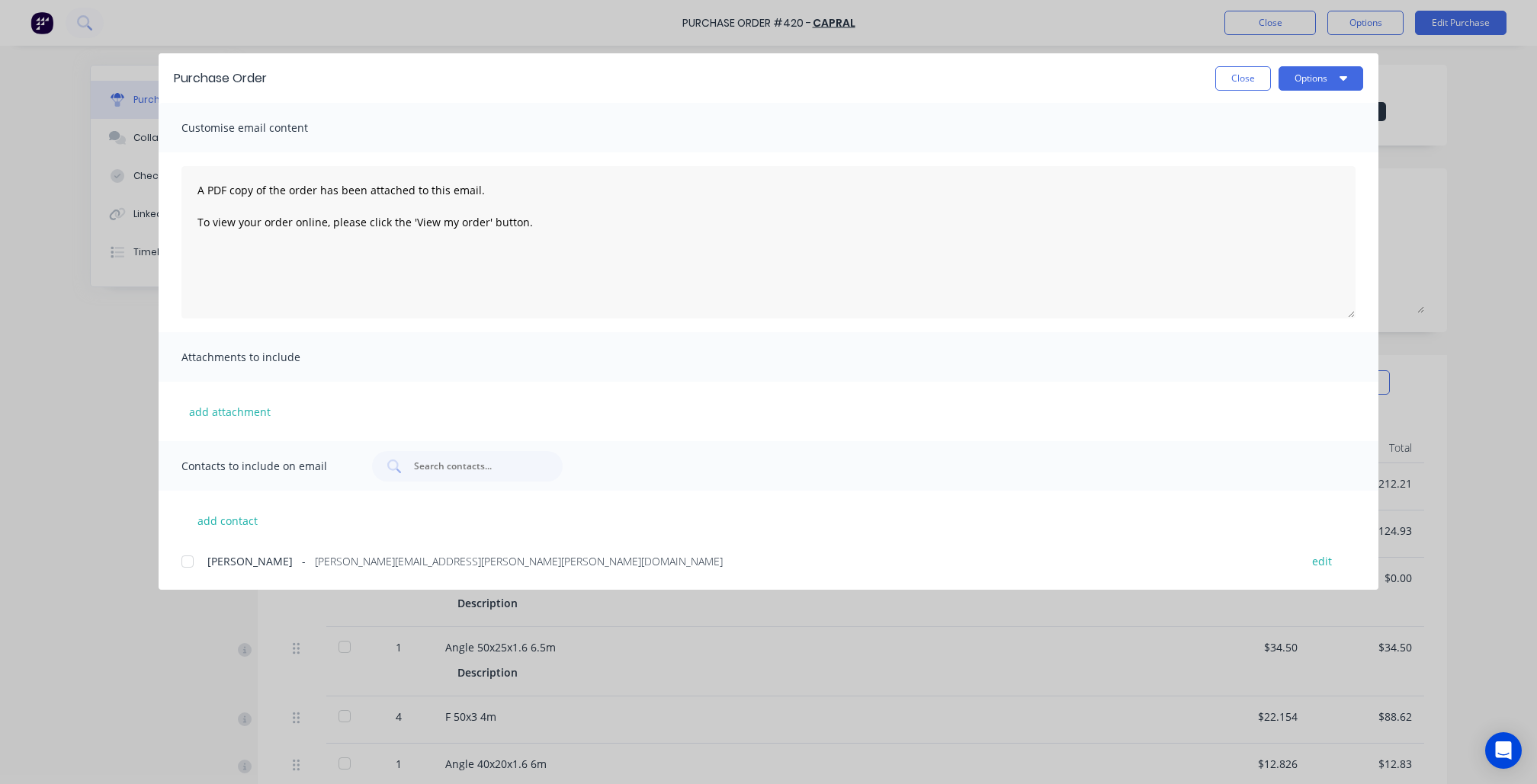
click at [192, 565] on div at bounding box center [188, 562] width 31 height 31
click at [1345, 78] on icon "button" at bounding box center [1343, 79] width 8 height 5
click at [1264, 179] on div "Email" at bounding box center [1291, 178] width 118 height 22
click at [1311, 86] on button "Options" at bounding box center [1321, 79] width 85 height 24
click at [1294, 122] on div "Preview" at bounding box center [1291, 117] width 118 height 22
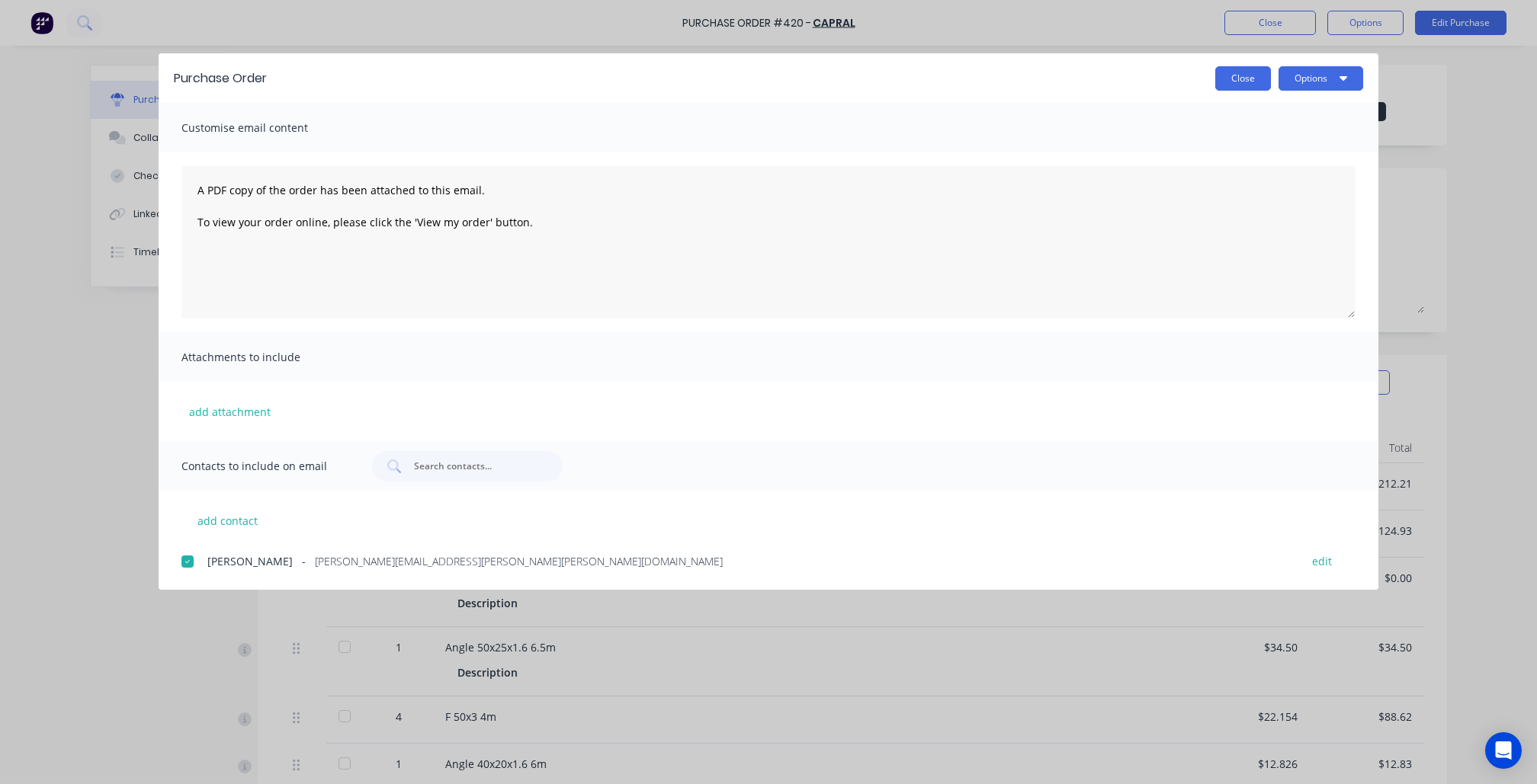
click at [1233, 80] on button "Close" at bounding box center [1243, 79] width 56 height 24
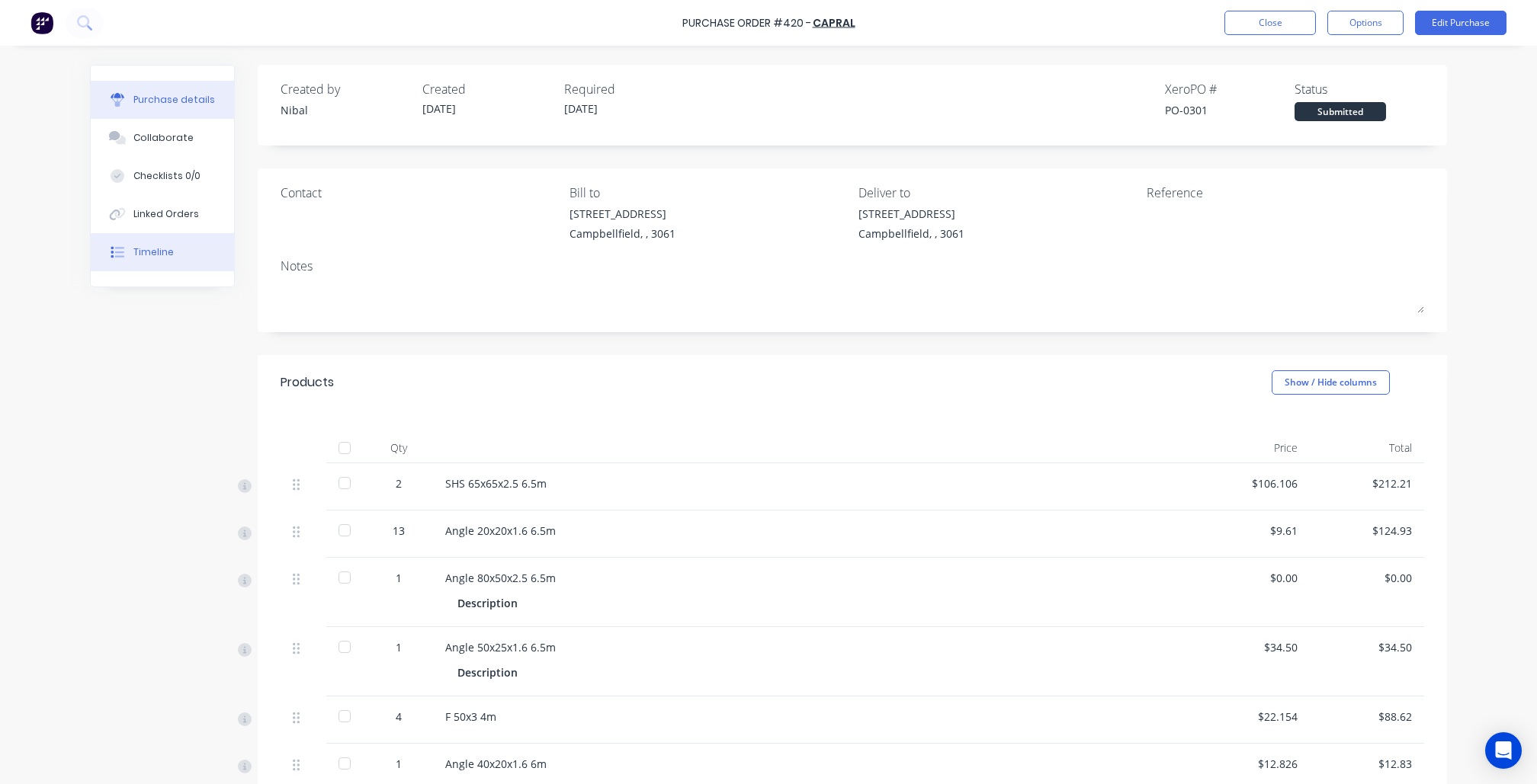
click at [202, 266] on button "Timeline" at bounding box center [163, 253] width 144 height 38
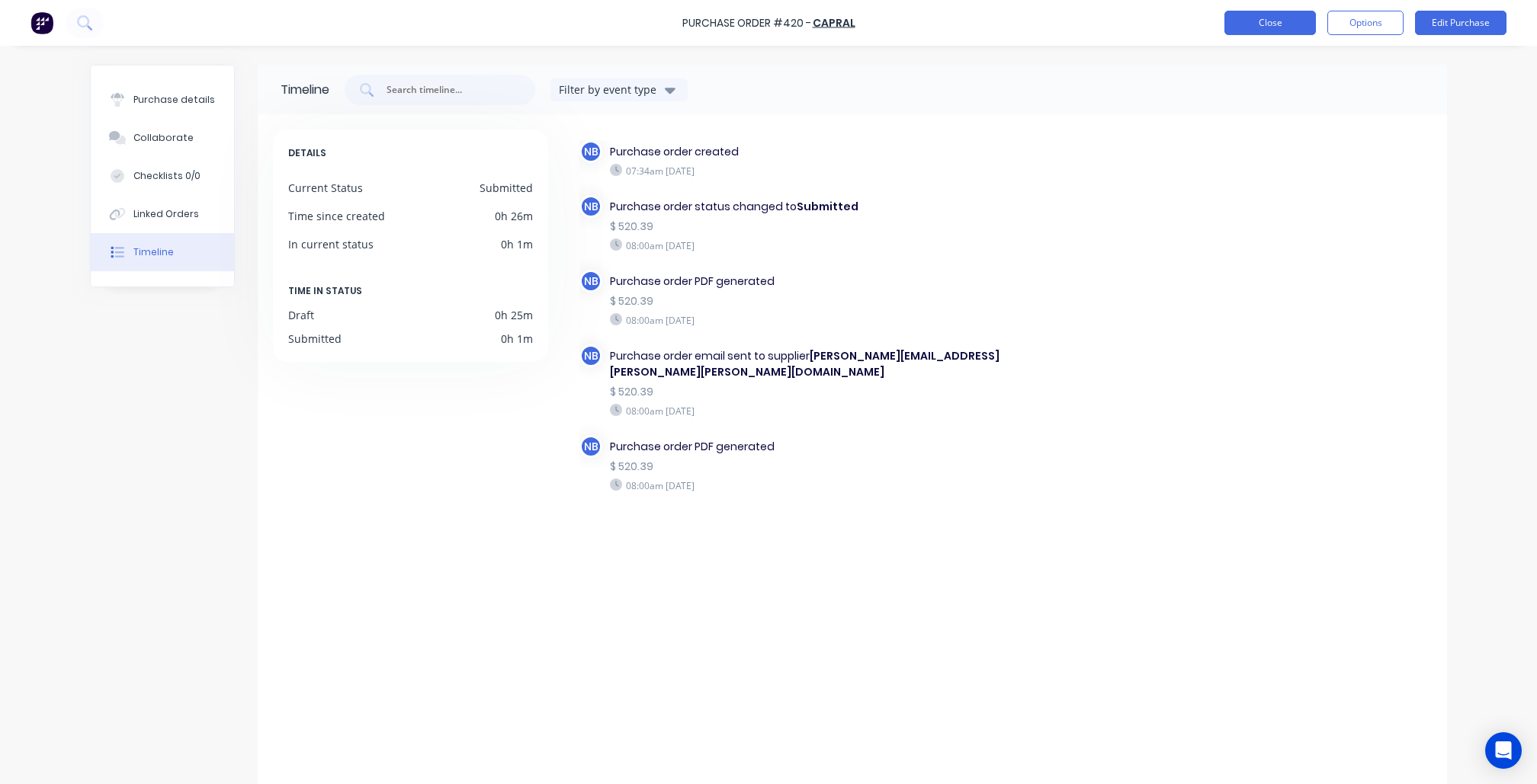
click at [1227, 16] on button "Close" at bounding box center [1271, 23] width 92 height 24
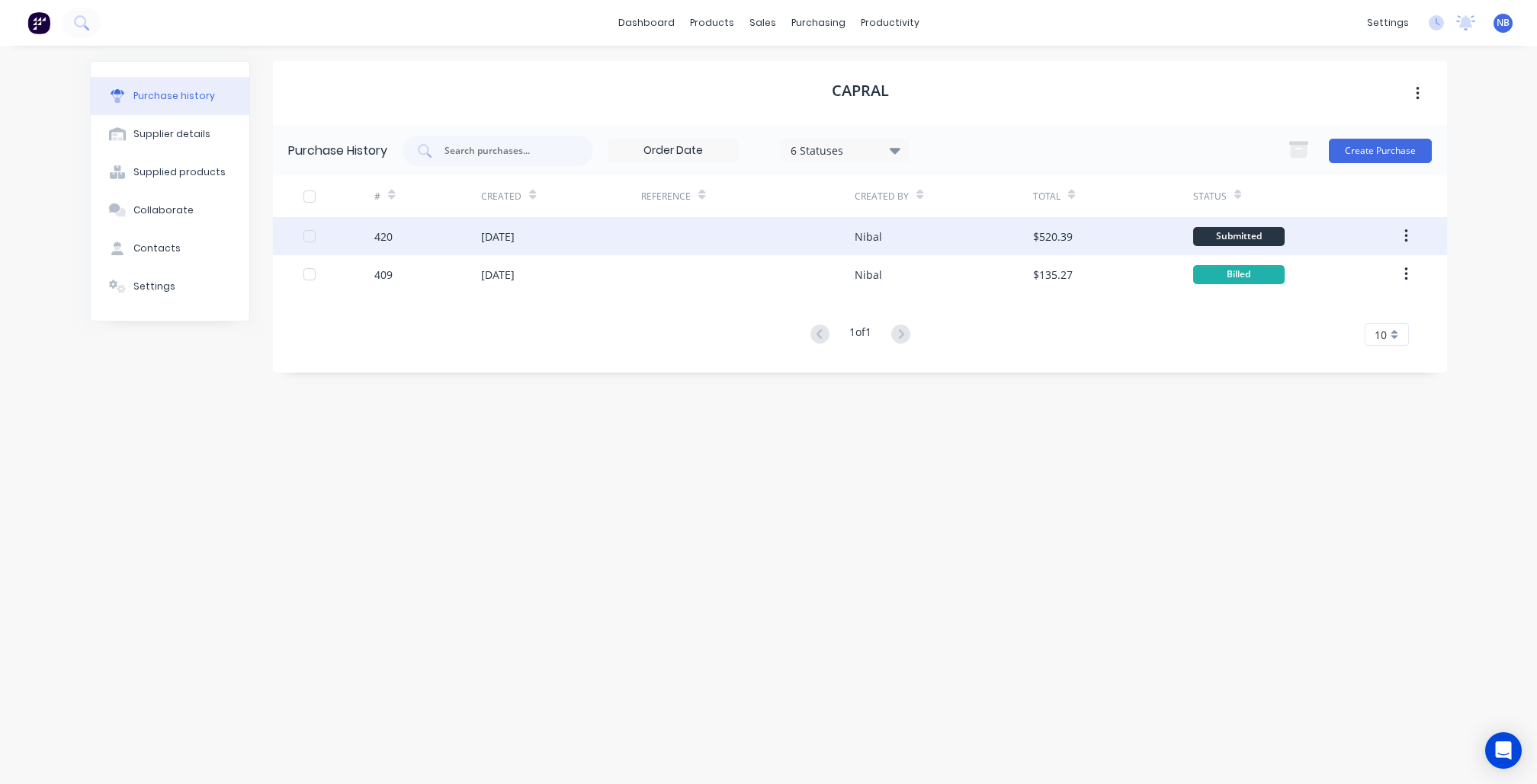
click at [554, 221] on div "[DATE]" at bounding box center [561, 237] width 160 height 38
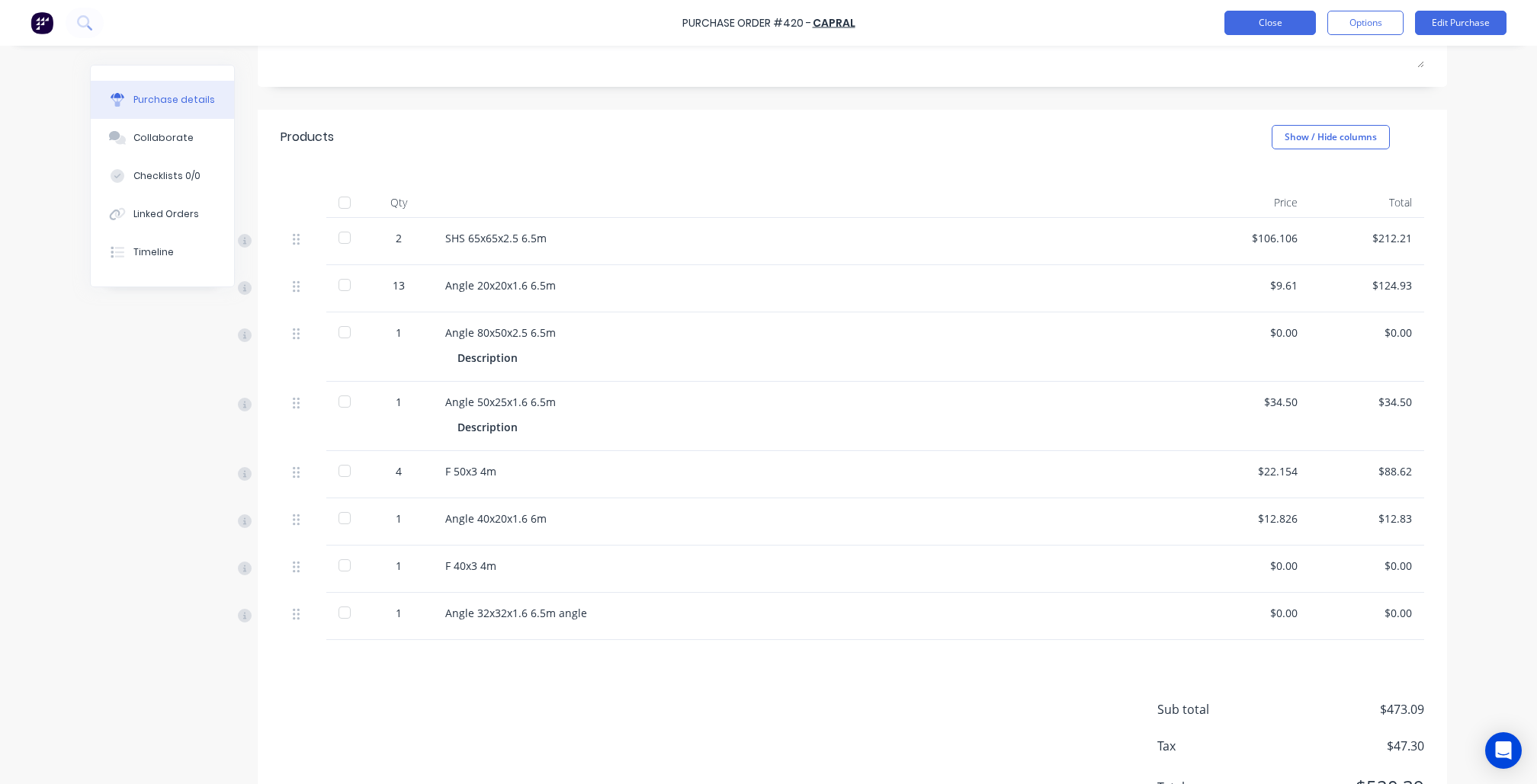
click at [1264, 23] on button "Close" at bounding box center [1271, 23] width 92 height 24
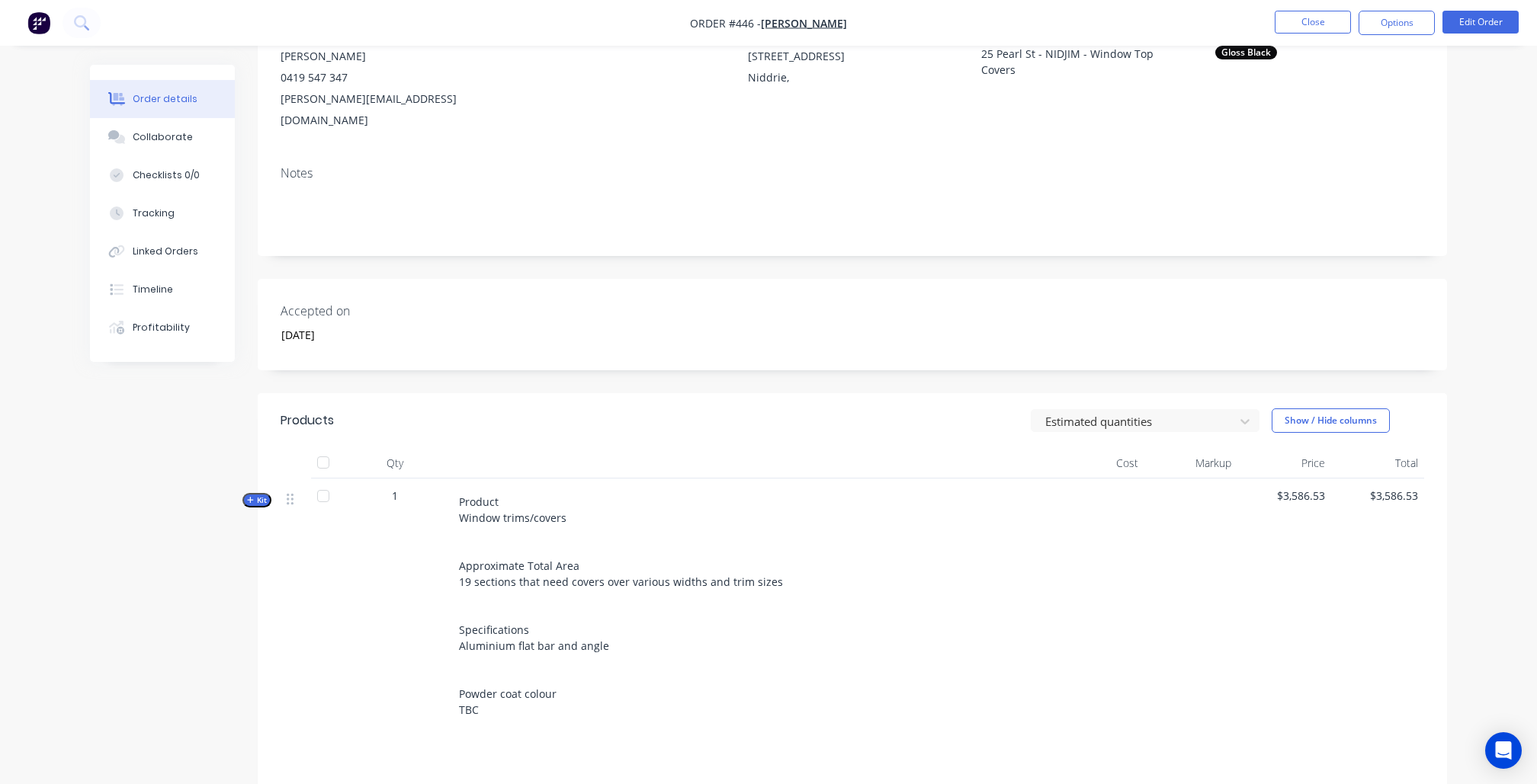
click at [256, 495] on span "Kit" at bounding box center [257, 500] width 20 height 11
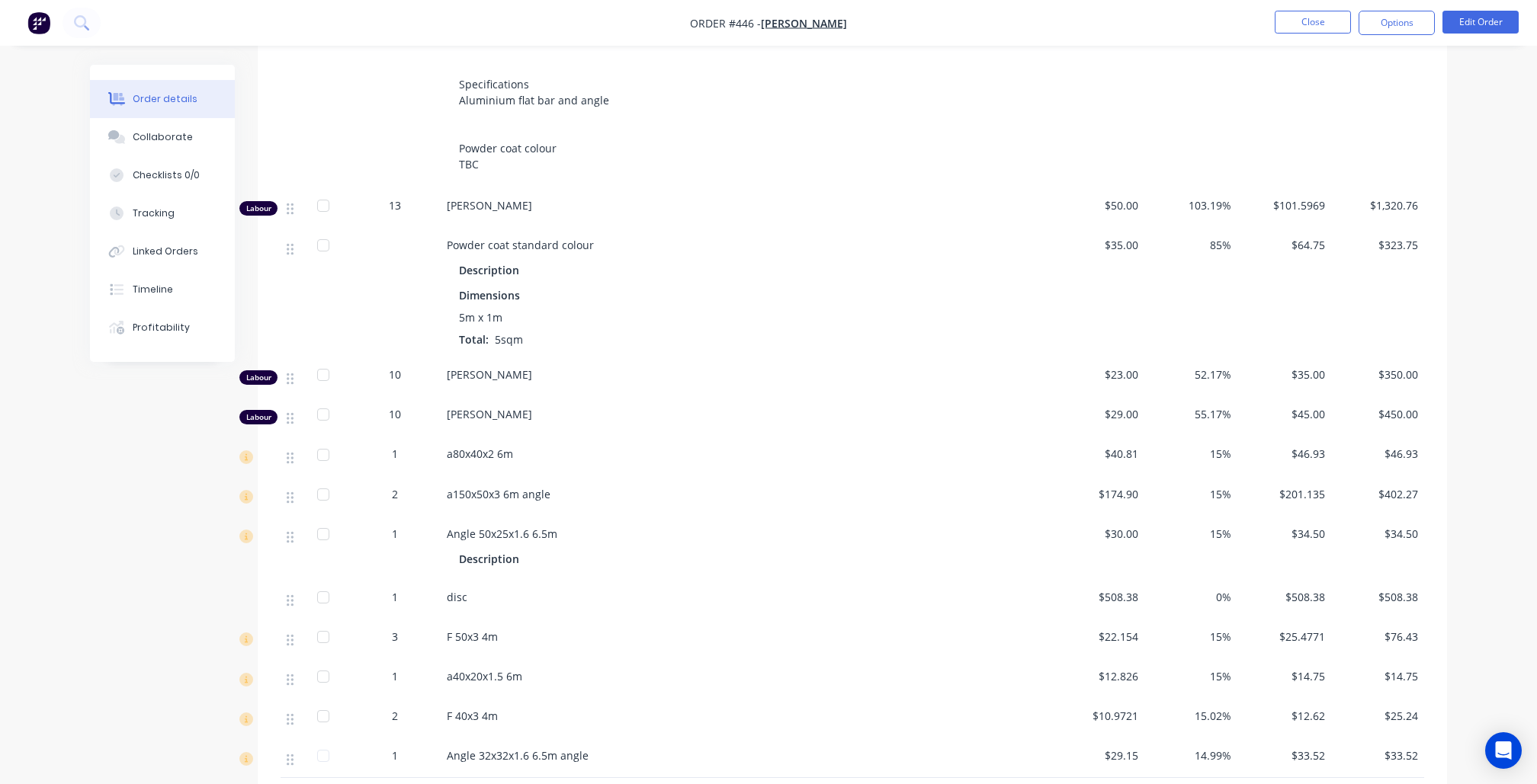
scroll to position [826, 0]
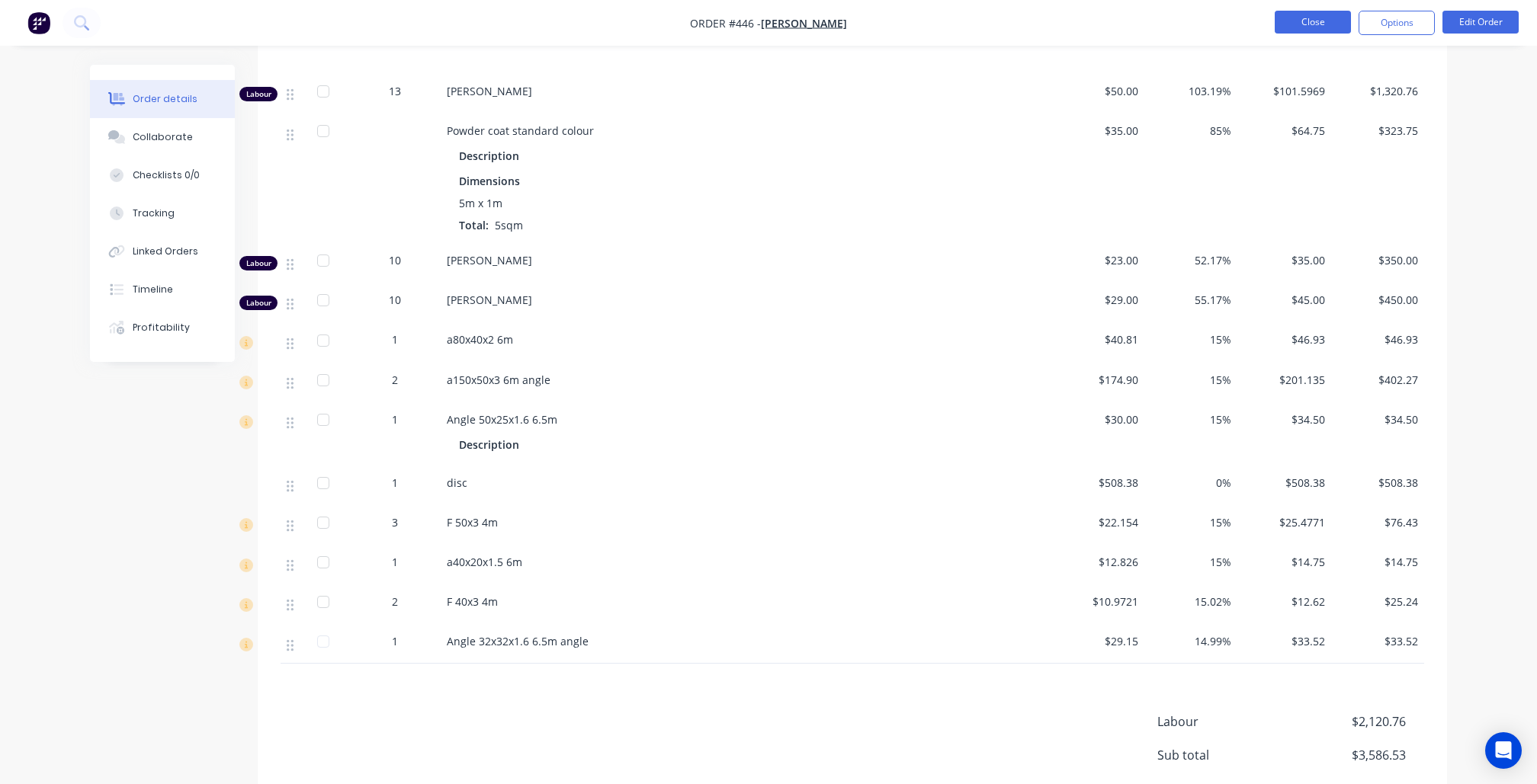
click at [1320, 22] on button "Close" at bounding box center [1313, 22] width 76 height 23
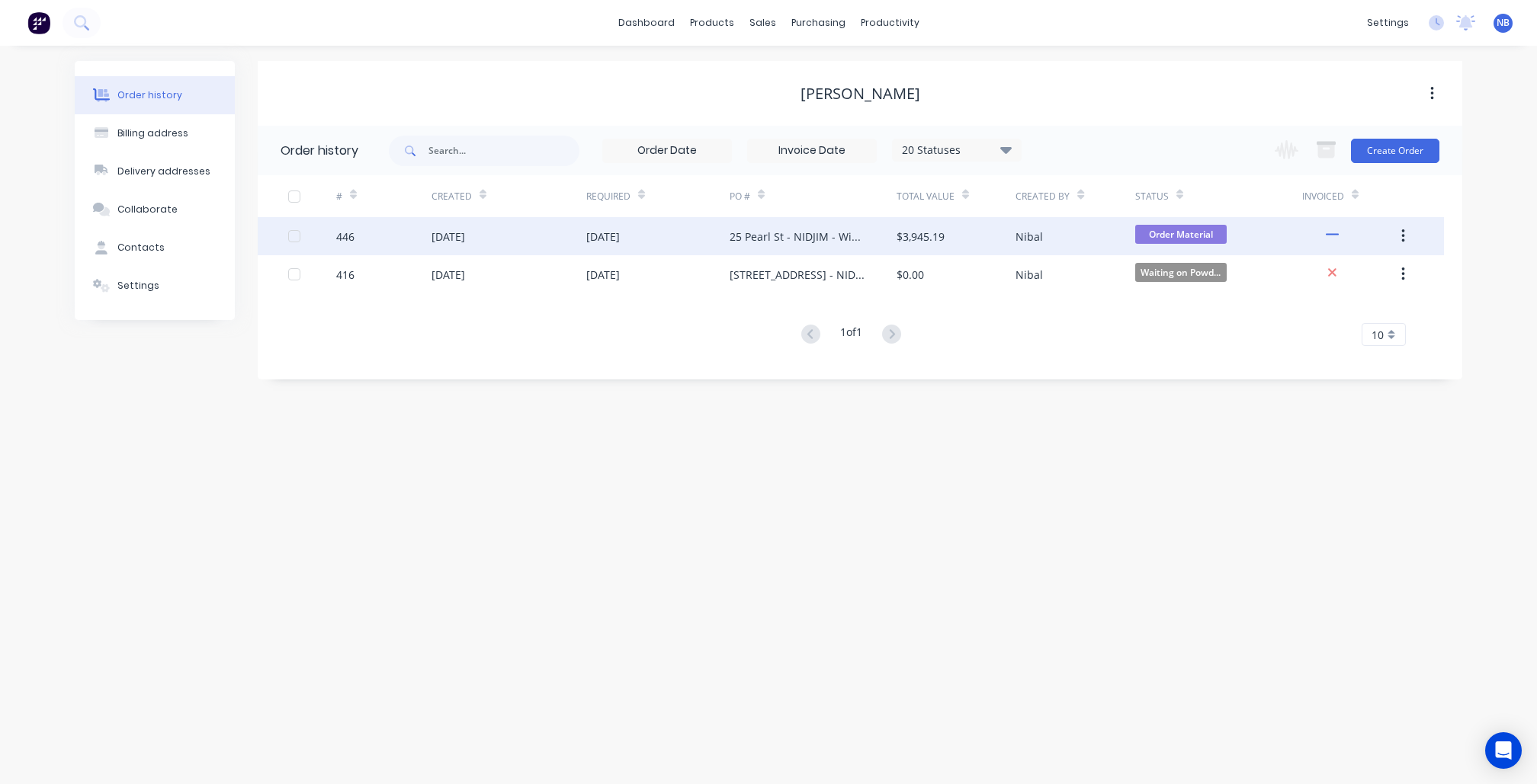
click at [1040, 242] on div "Nibal" at bounding box center [1029, 237] width 27 height 16
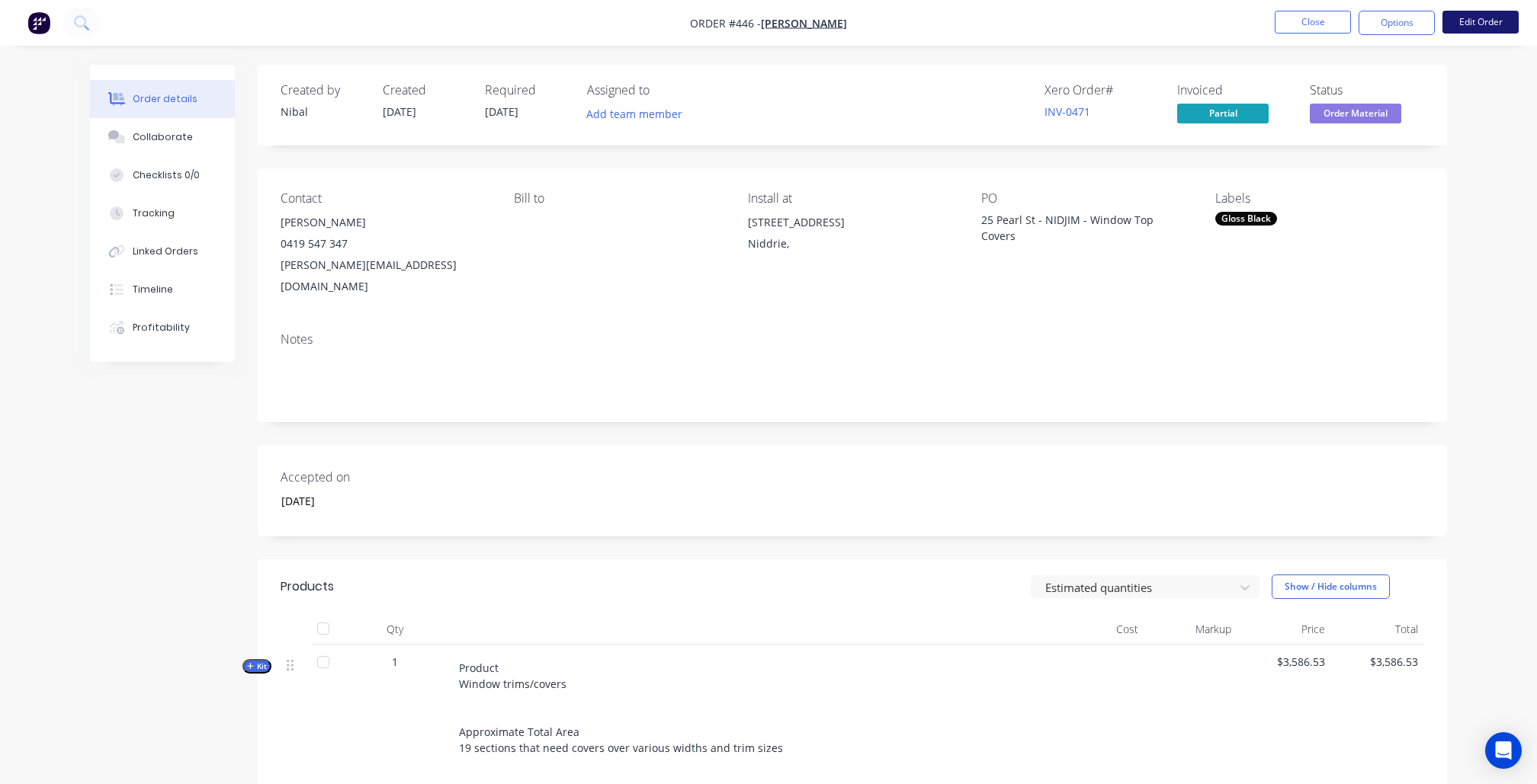
click at [1496, 22] on button "Edit Order" at bounding box center [1480, 22] width 76 height 23
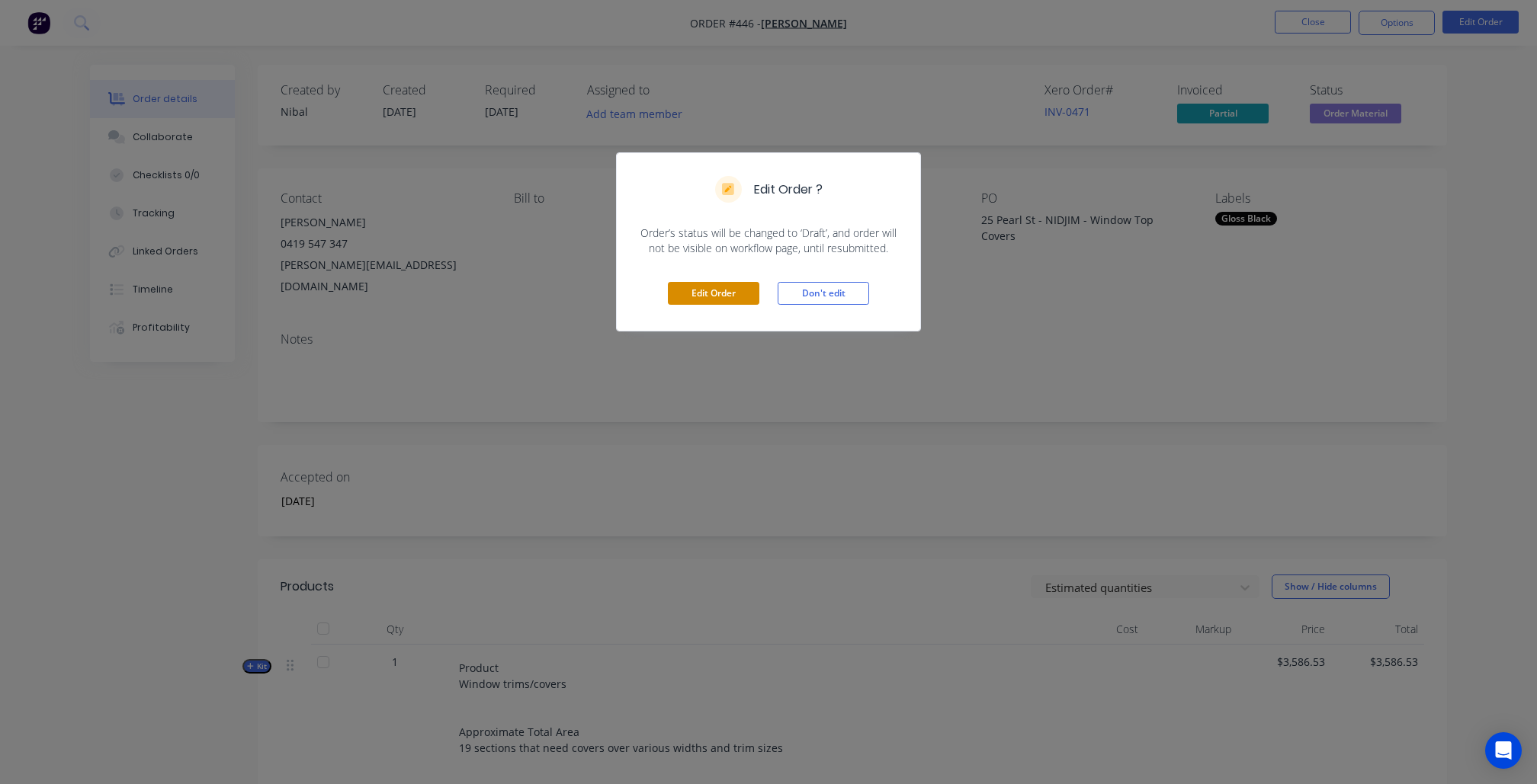
click at [727, 291] on button "Edit Order" at bounding box center [714, 293] width 92 height 23
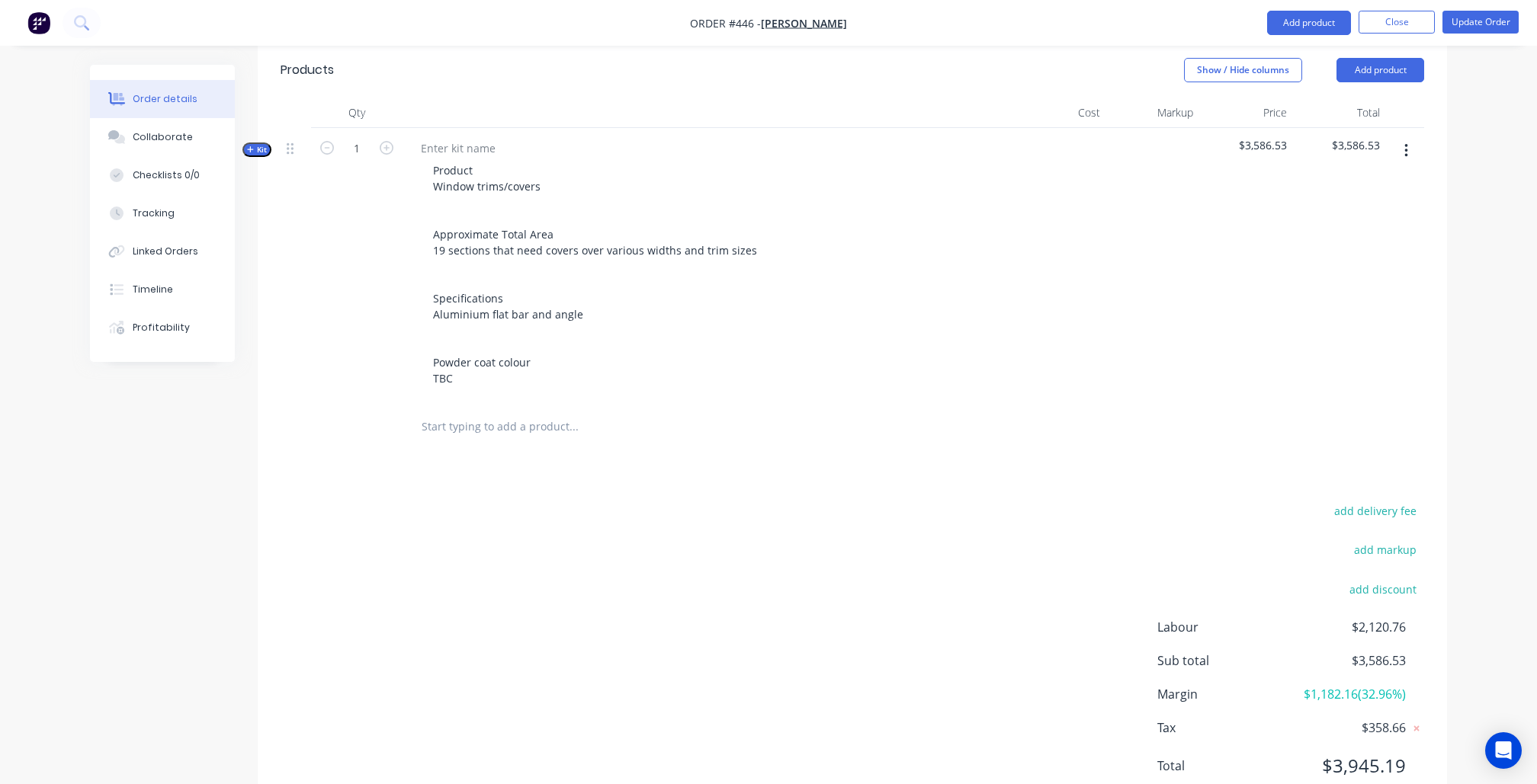
click at [262, 144] on span "Kit" at bounding box center [257, 150] width 20 height 11
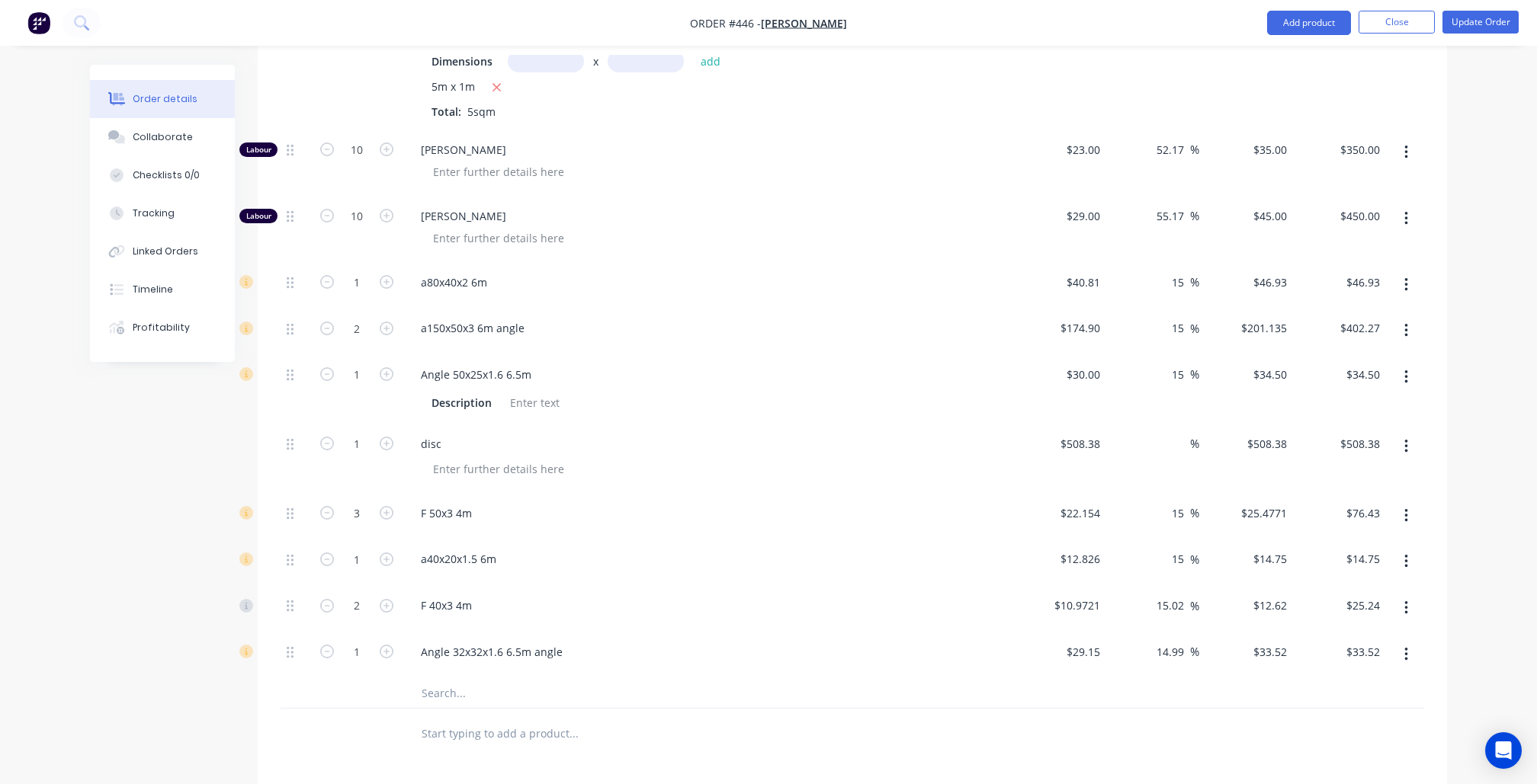
scroll to position [1123, 0]
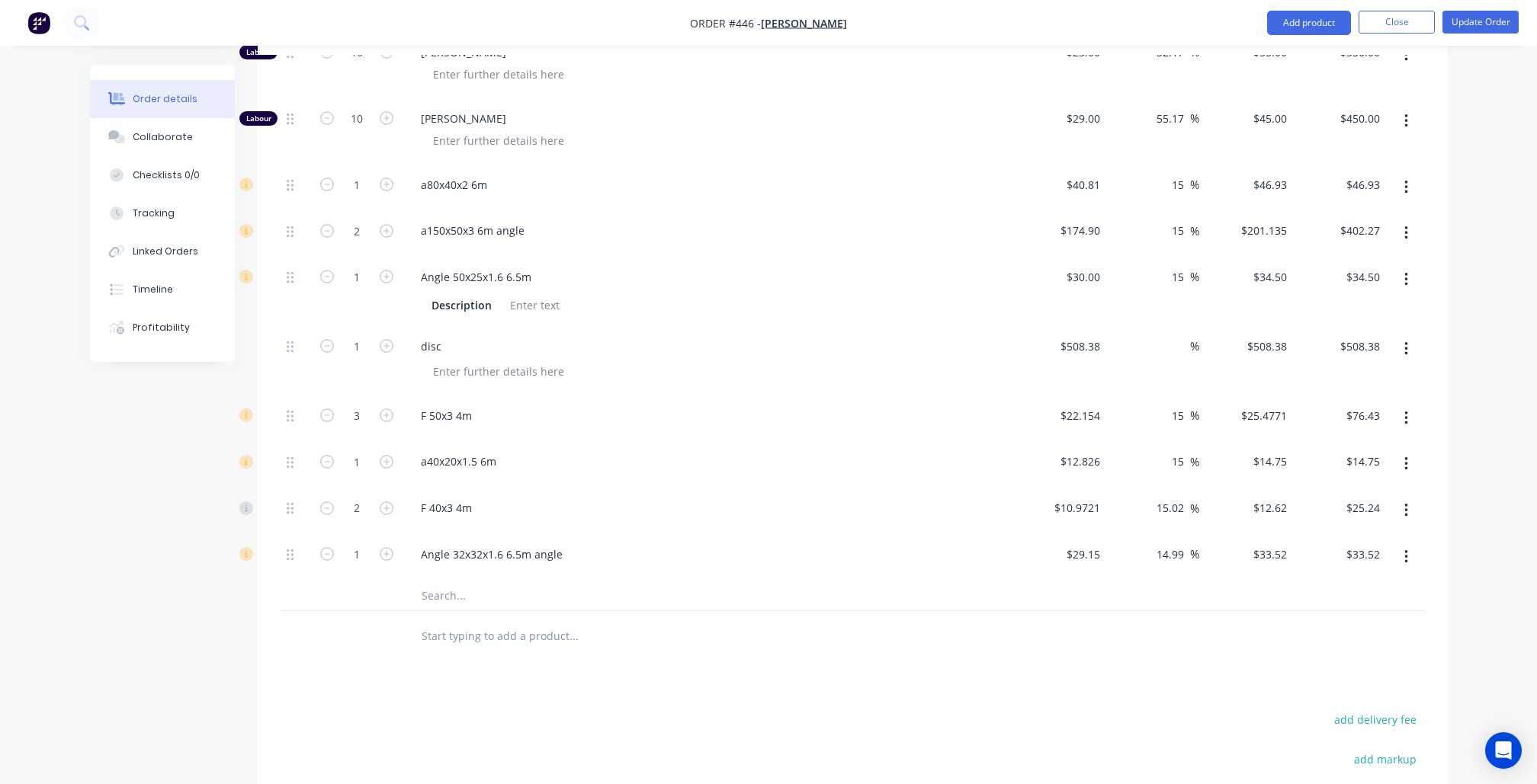
click at [476, 580] on input "text" at bounding box center [573, 595] width 305 height 31
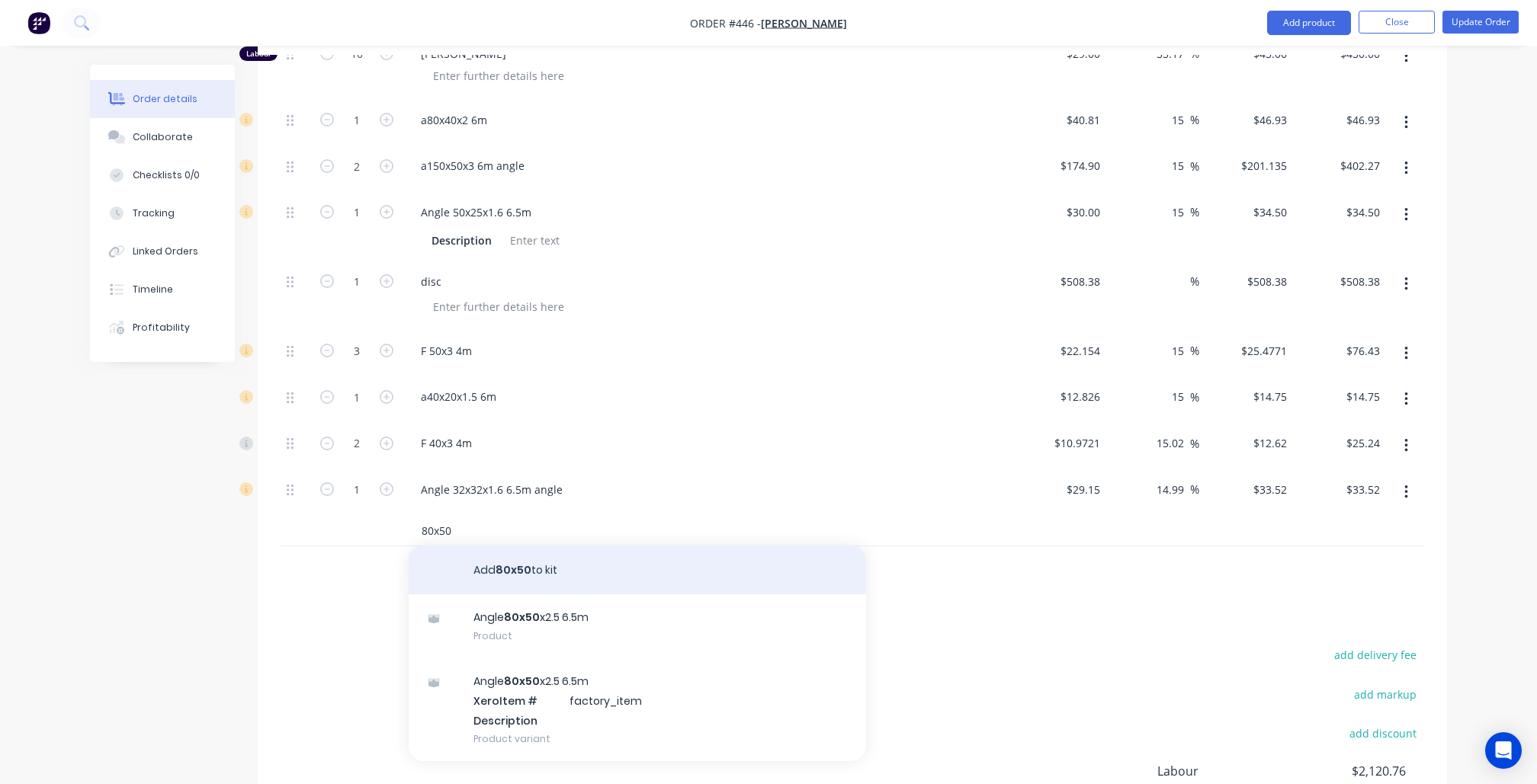
scroll to position [1192, 0]
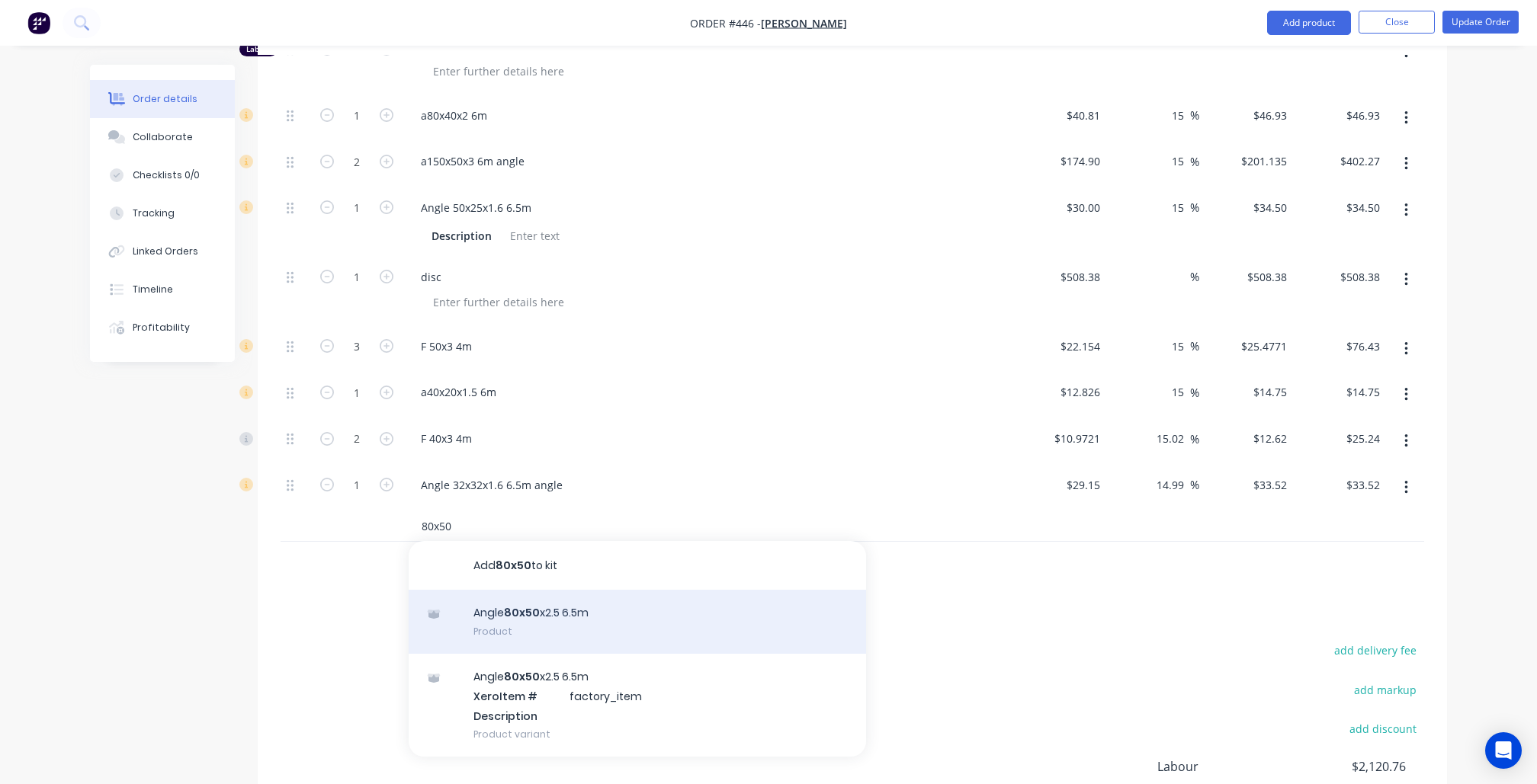
type input "80x50"
click at [507, 590] on div "Angle 80x50 x2.5 6.5m Product" at bounding box center [637, 622] width 457 height 64
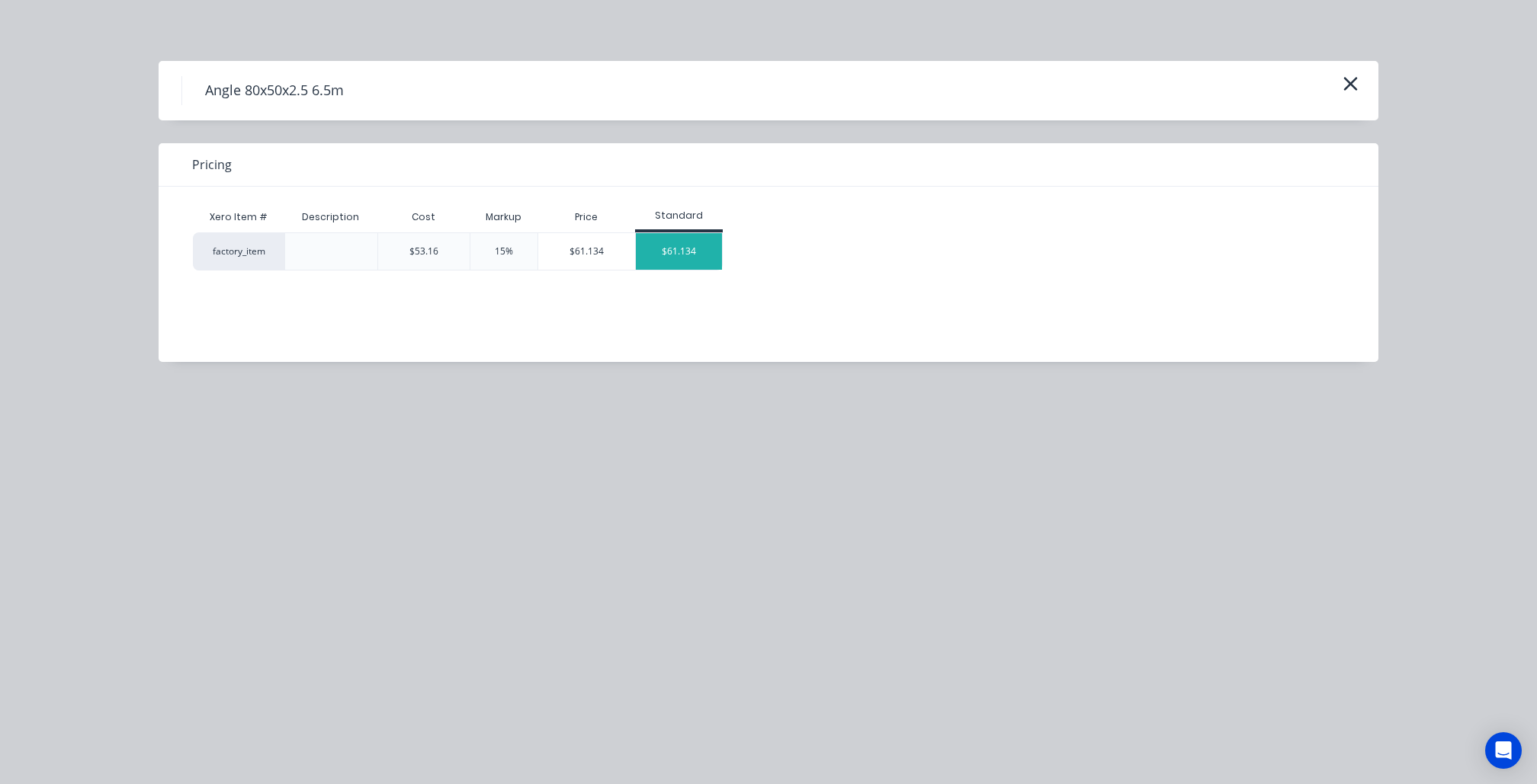
click at [699, 260] on div "$61.134" at bounding box center [679, 252] width 86 height 37
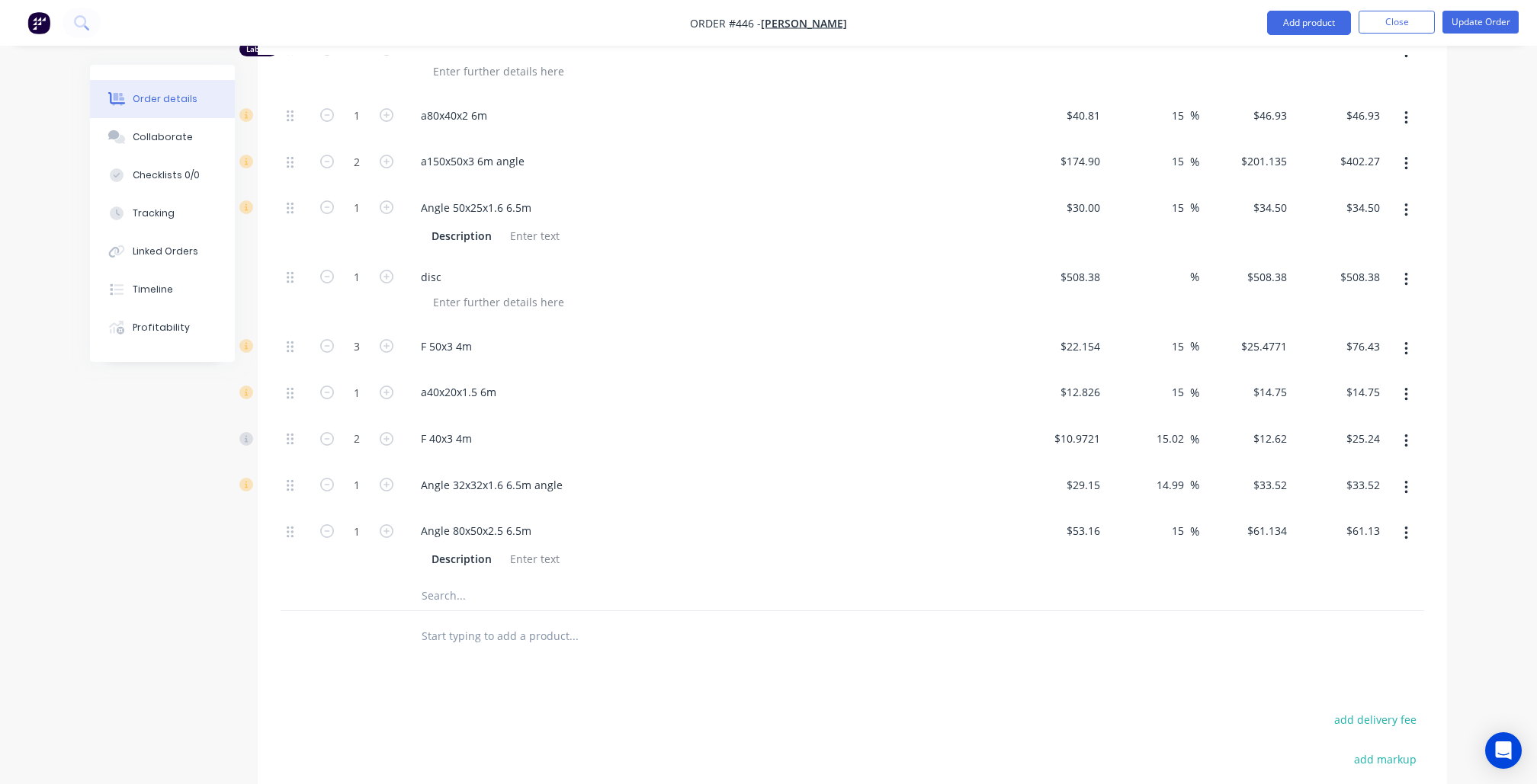
click at [284, 678] on div "Products Show / Hide columns Add product Qty Cost Markup Price Total Kit 1 Prod…" at bounding box center [852, 209] width 1190 height 1636
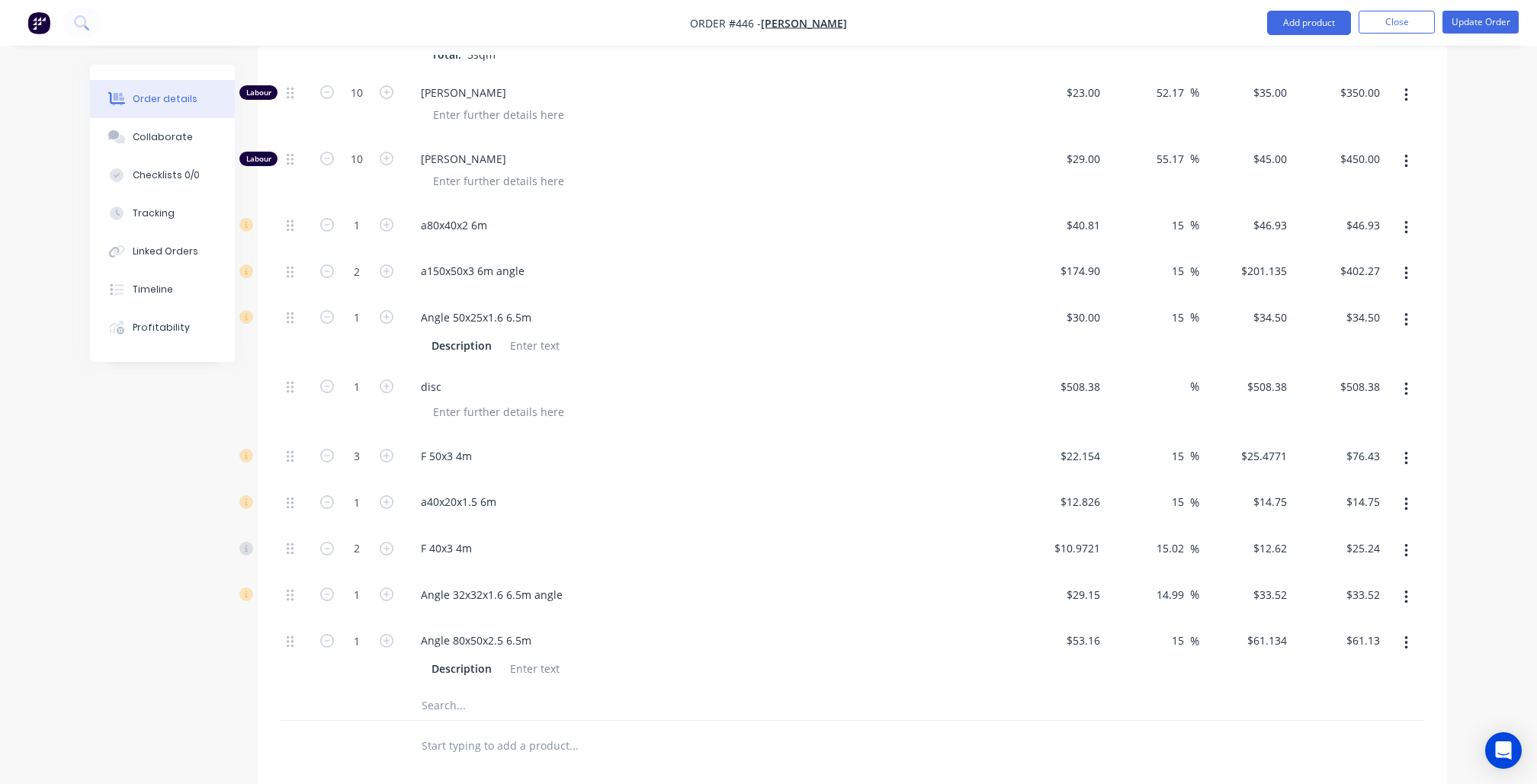
scroll to position [1083, 0]
click at [1372, 214] on input "46.93" at bounding box center [1365, 224] width 41 height 22
type input "$46.93"
click at [1370, 629] on input "61.13" at bounding box center [1368, 640] width 35 height 22
paste input "46.9"
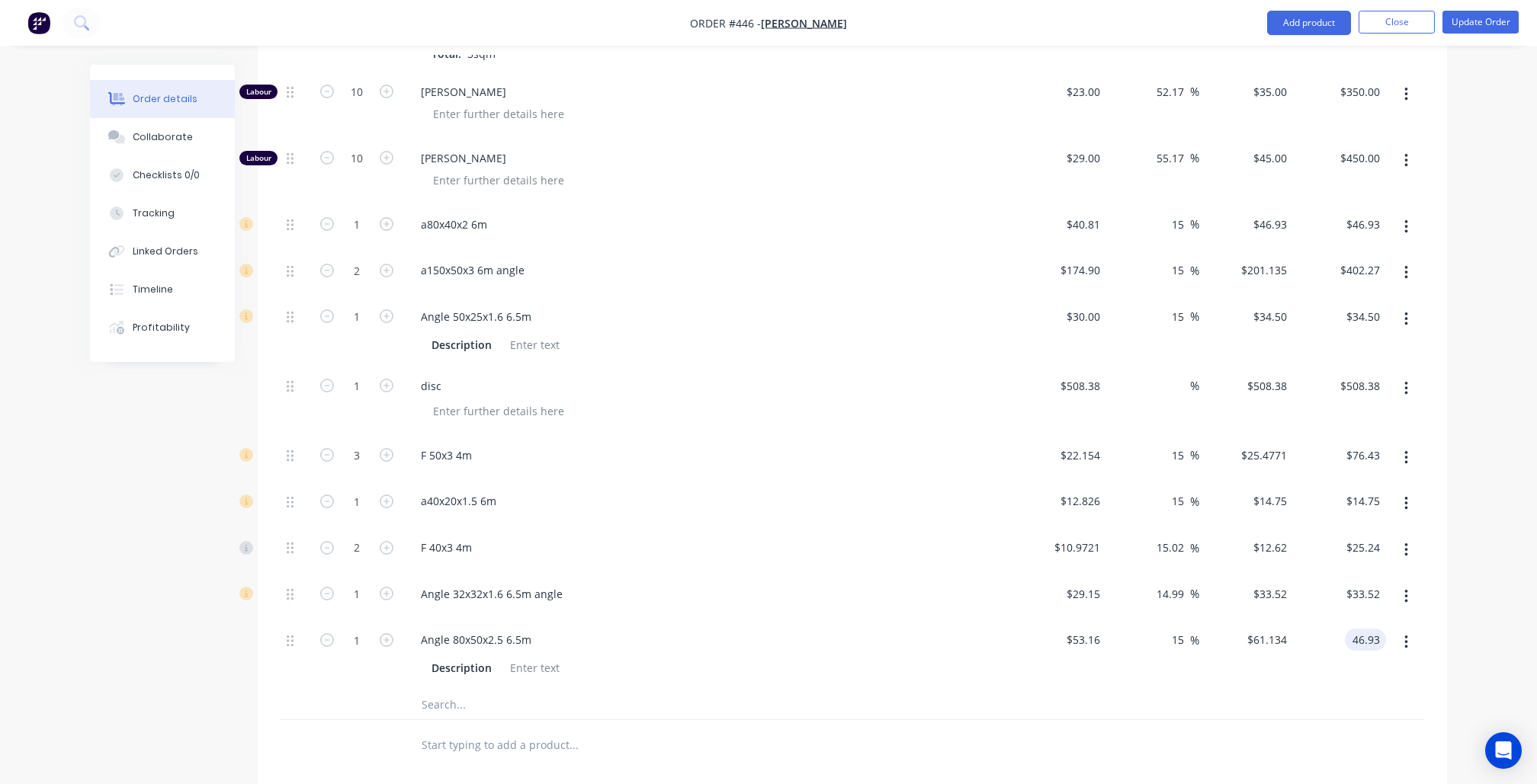
type input "$46.93"
type input "-11.72"
type input "$46.93"
click at [1495, 635] on div "Order details Collaborate Checklists 0/0 Tracking Linked Orders Timeline Profit…" at bounding box center [768, 37] width 1537 height 2242
click at [1400, 214] on button "button" at bounding box center [1406, 227] width 36 height 27
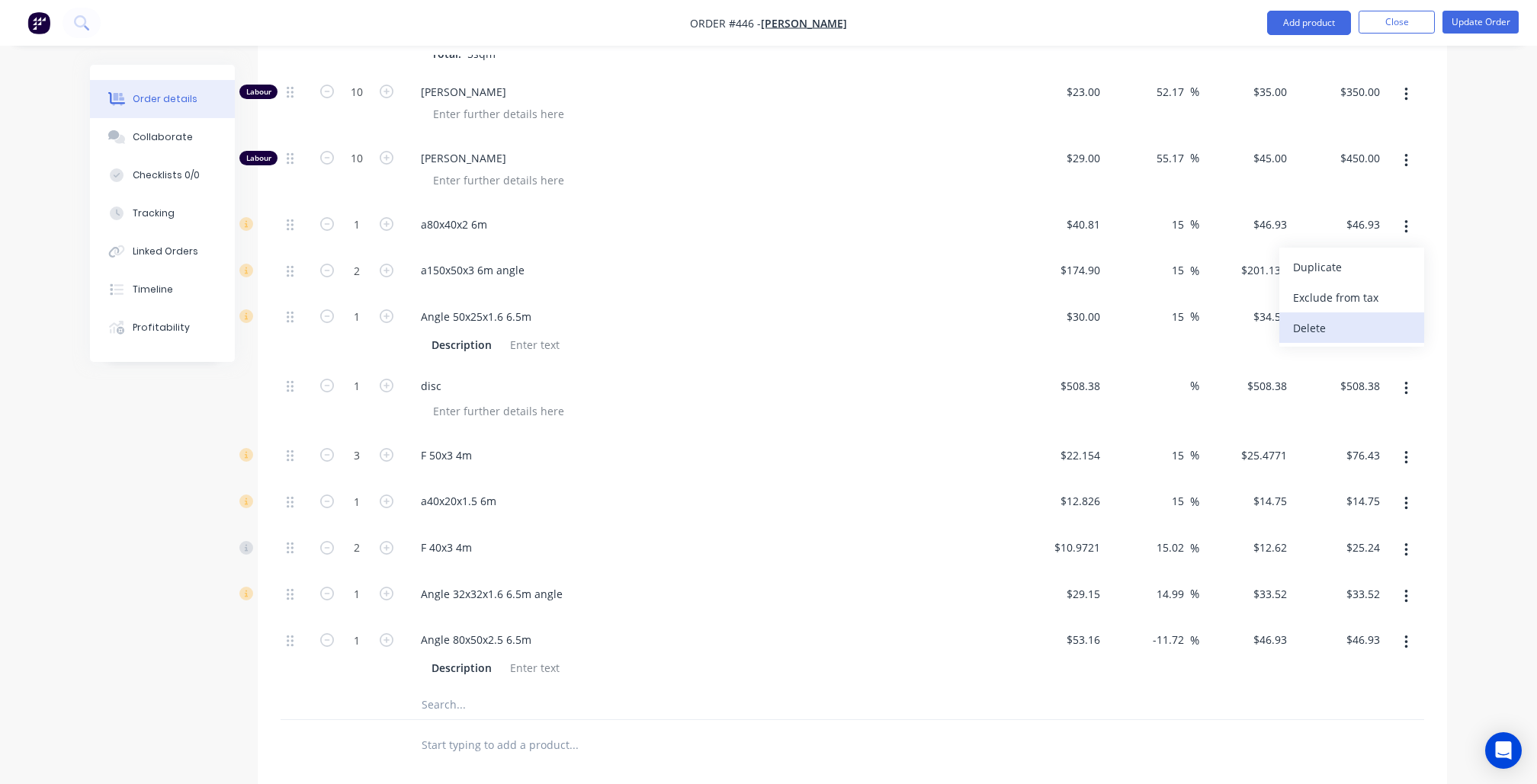
click at [1351, 317] on div "Delete" at bounding box center [1351, 327] width 118 height 22
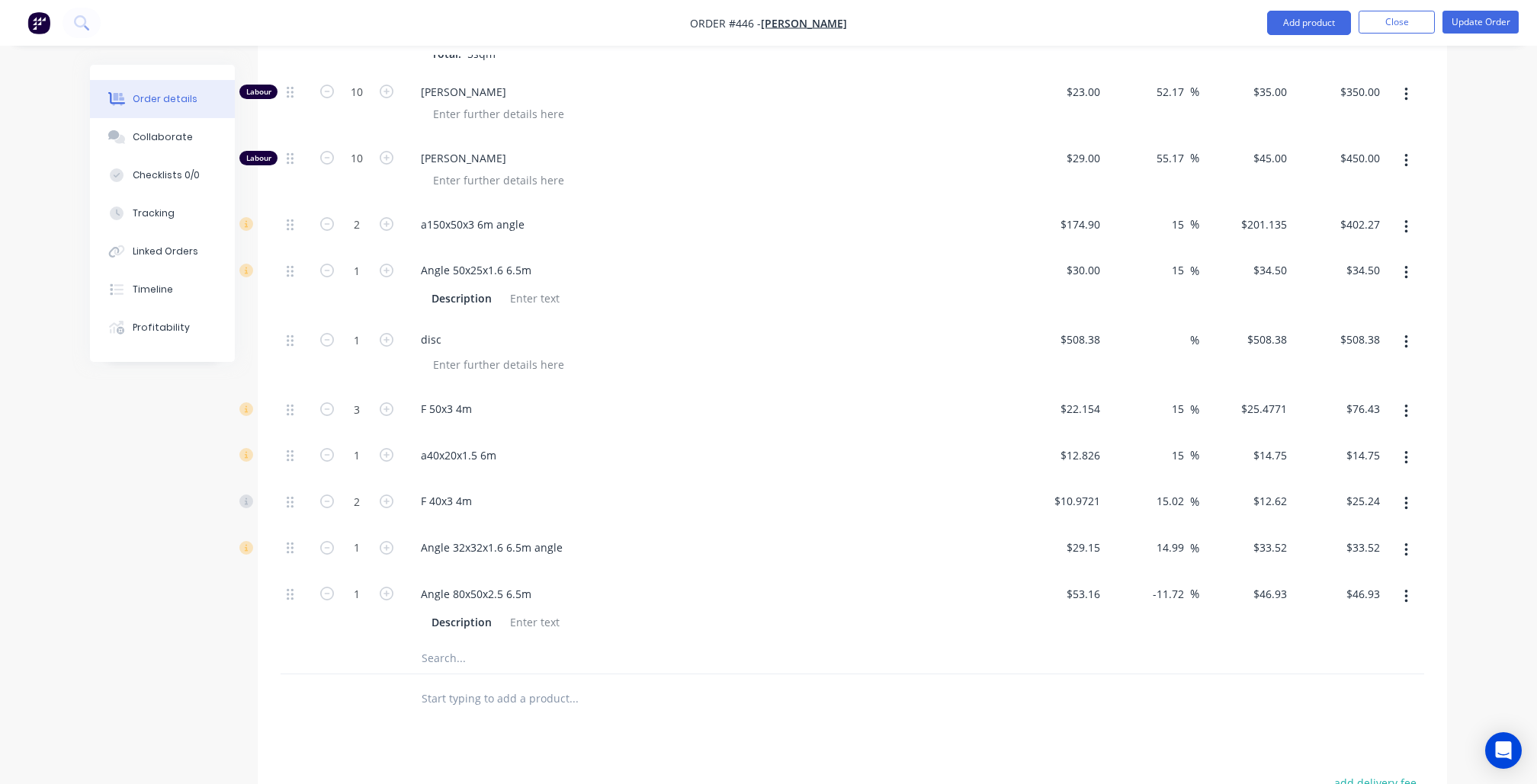
click at [534, 684] on input "text" at bounding box center [573, 699] width 305 height 31
click at [518, 644] on input "text" at bounding box center [573, 659] width 305 height 31
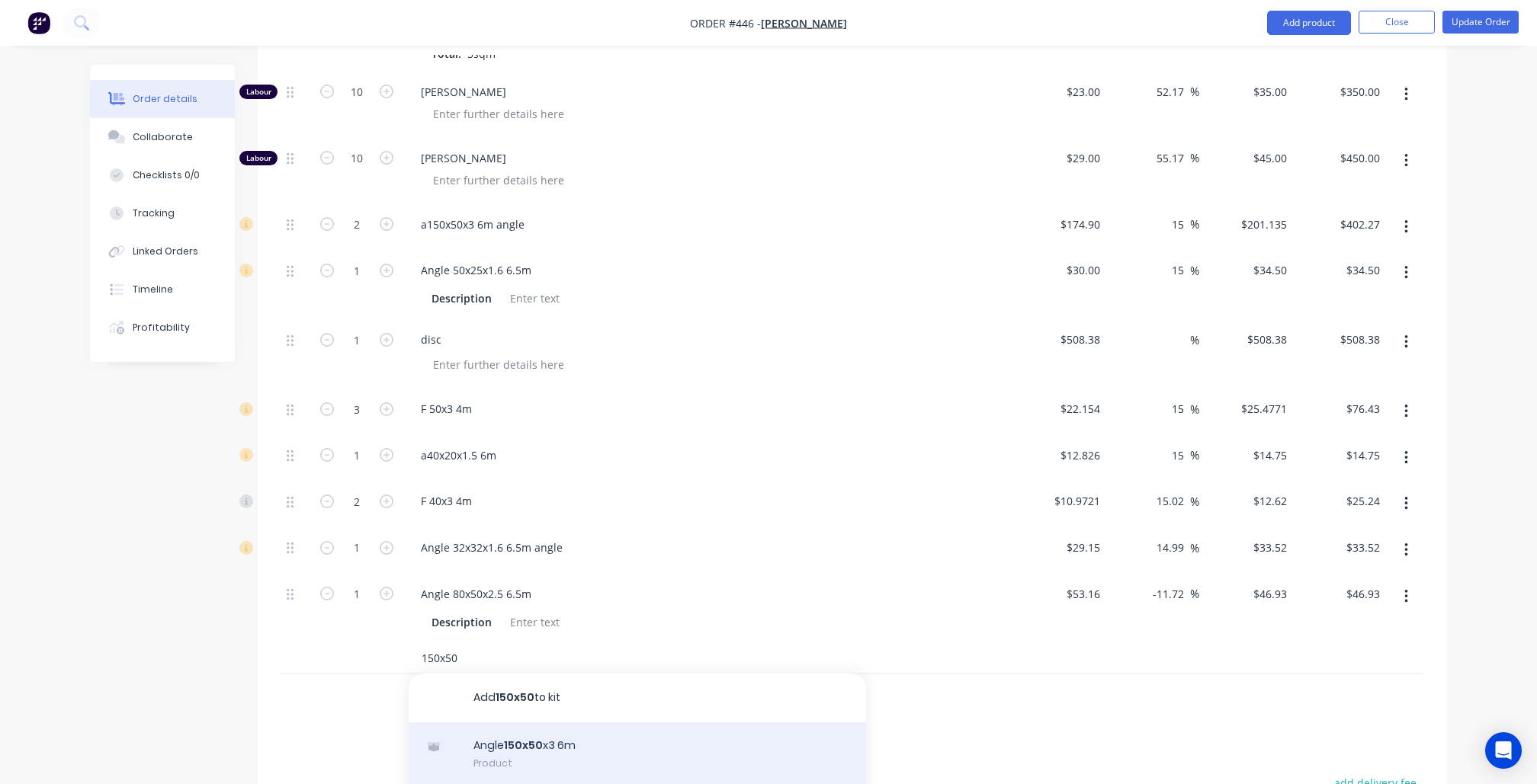
scroll to position [0, 0]
type input "150x50"
click at [532, 723] on div "Angle 150x50 x3 6m Product" at bounding box center [637, 755] width 457 height 64
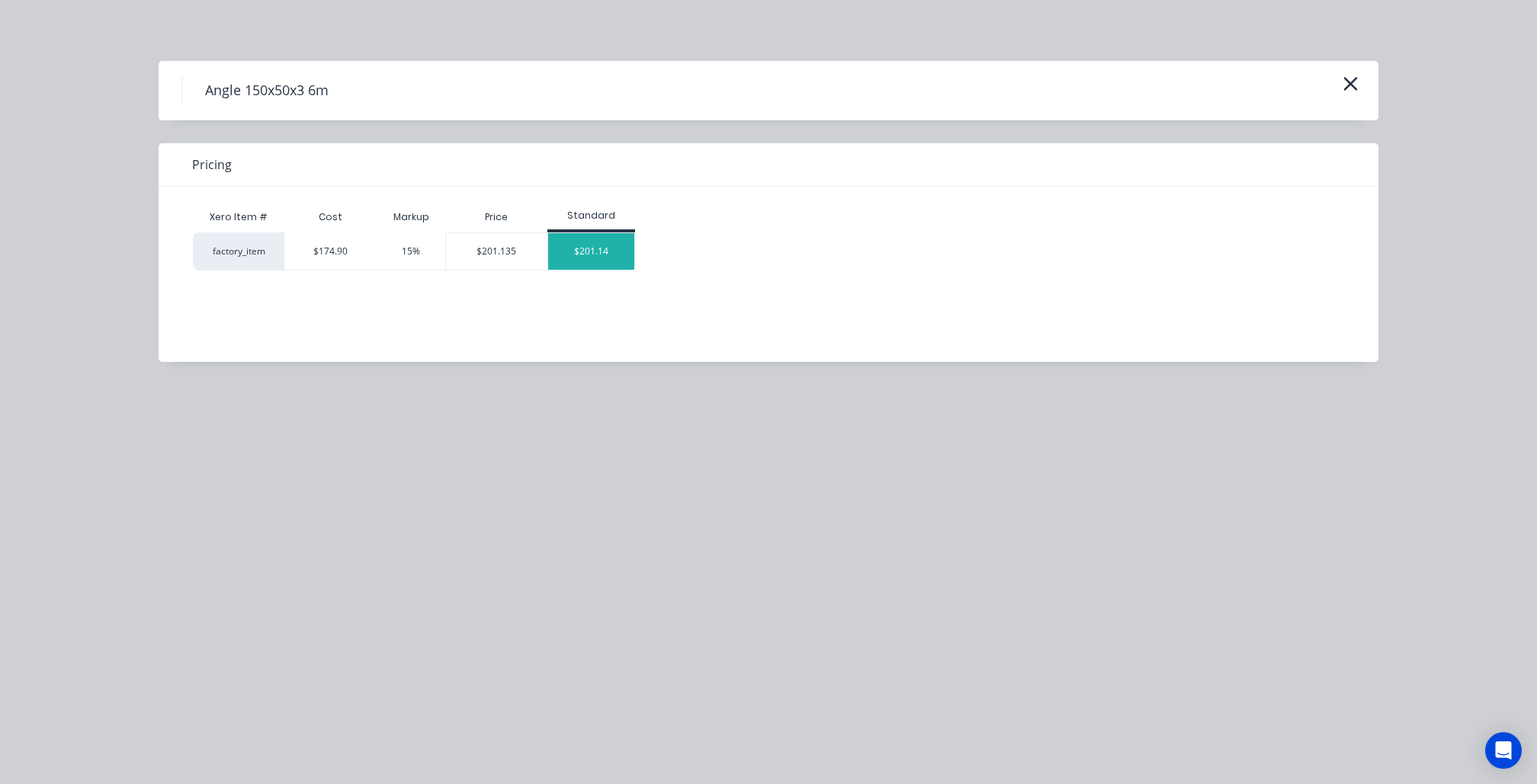
click at [578, 249] on div "$201.14" at bounding box center [591, 252] width 86 height 37
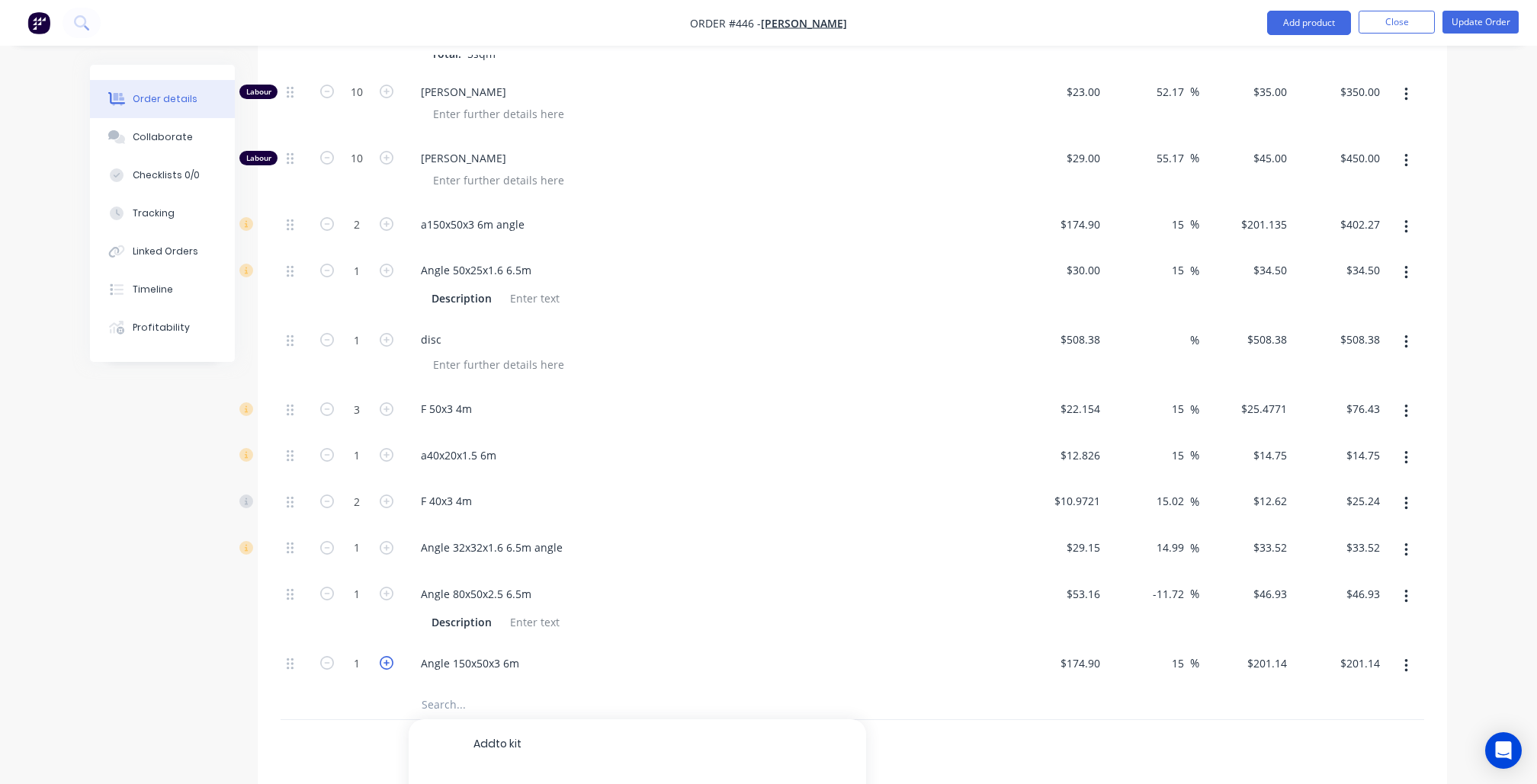
click at [381, 657] on icon "button" at bounding box center [386, 663] width 14 height 14
type input "2"
type input "$402.28"
click at [1364, 214] on input "402.27" at bounding box center [1362, 224] width 47 height 22
type input "$402.27"
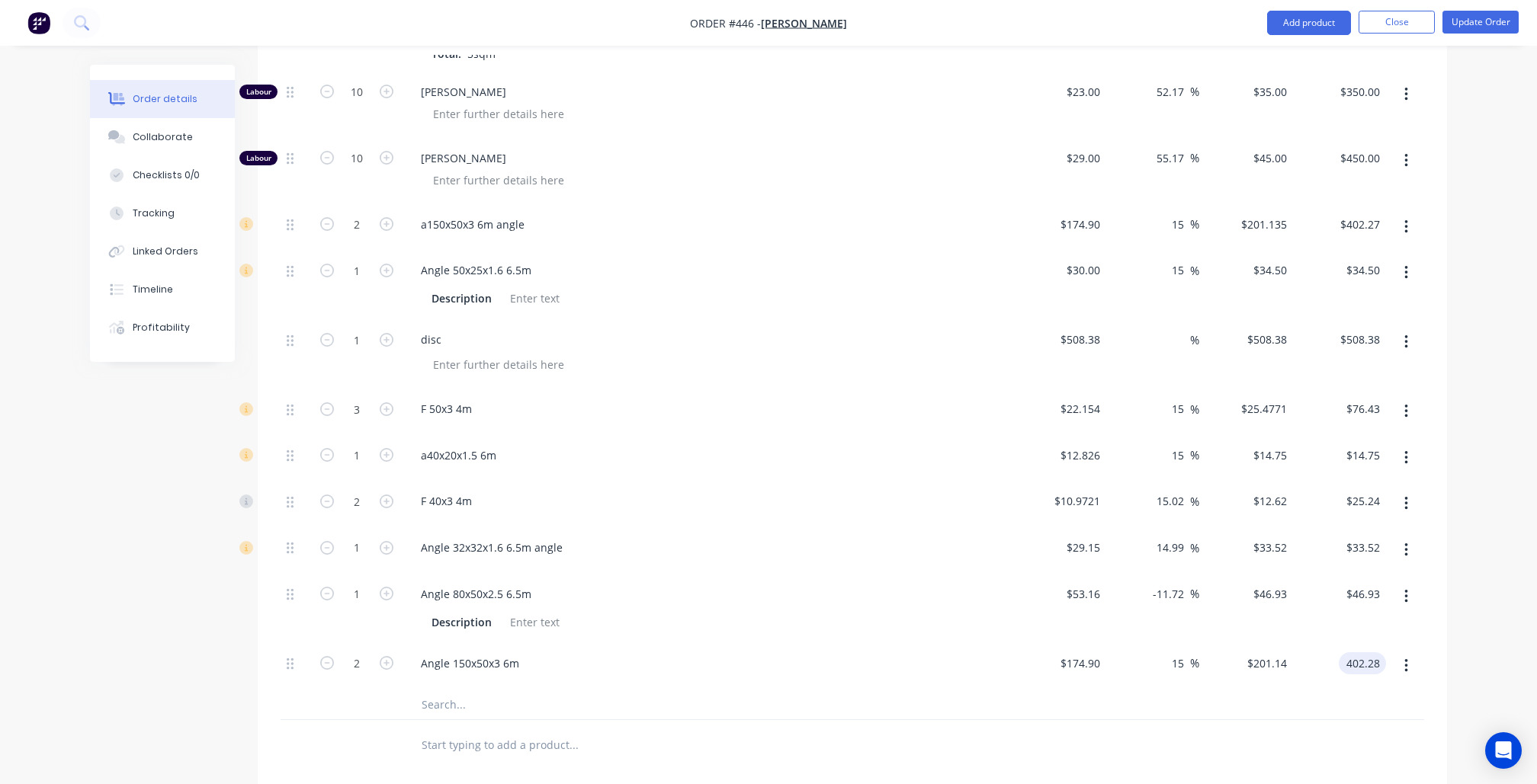
click at [1364, 653] on input "402.28" at bounding box center [1365, 663] width 41 height 22
paste input "7"
type input "$402.27"
type input "$201.135"
click at [1450, 643] on div "Order details Collaborate Checklists 0/0 Tracking Linked Orders Timeline Profit…" at bounding box center [768, 70] width 1387 height 2177
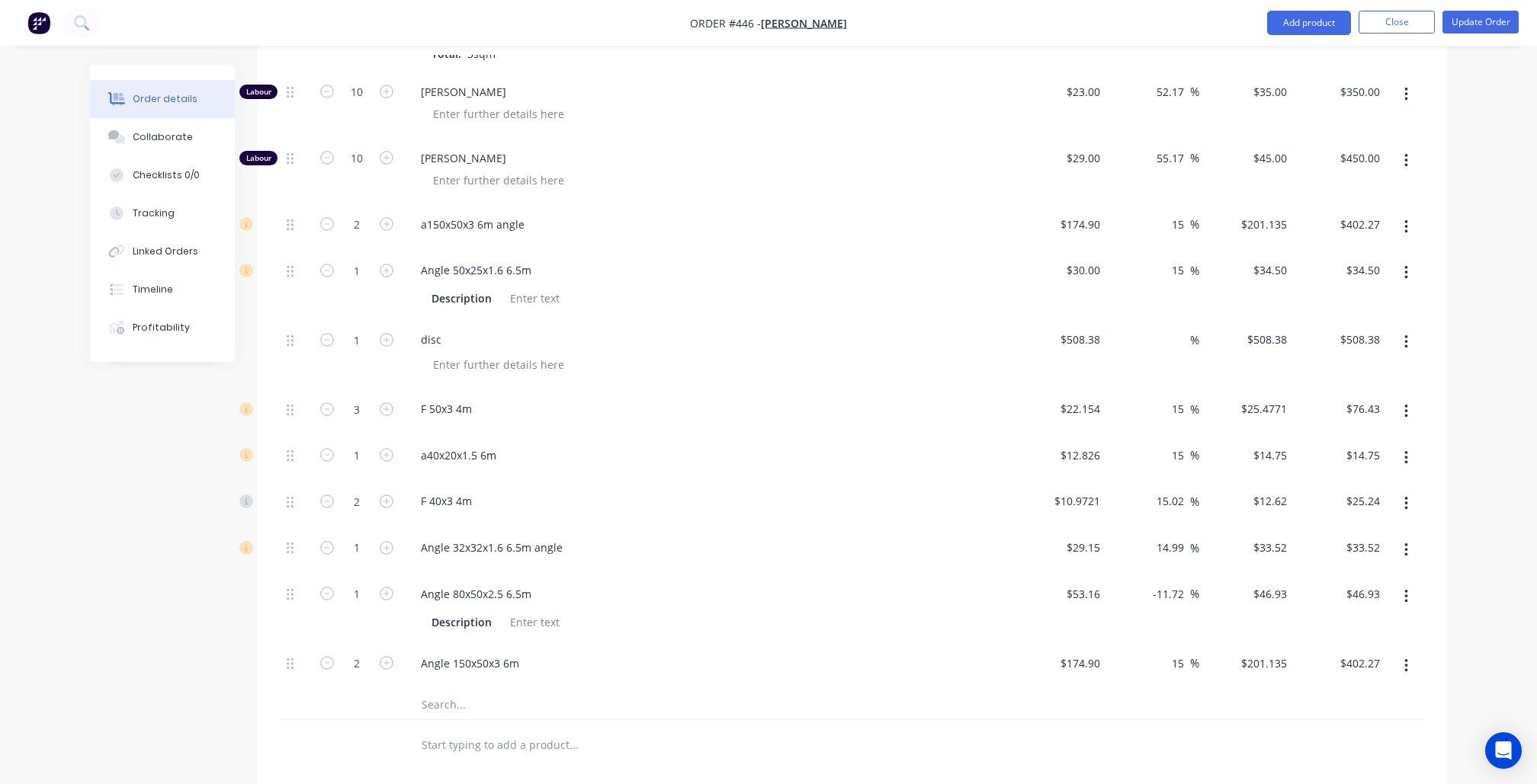
click at [1404, 219] on icon "button" at bounding box center [1406, 227] width 4 height 17
click at [1338, 317] on div "Delete" at bounding box center [1351, 327] width 118 height 22
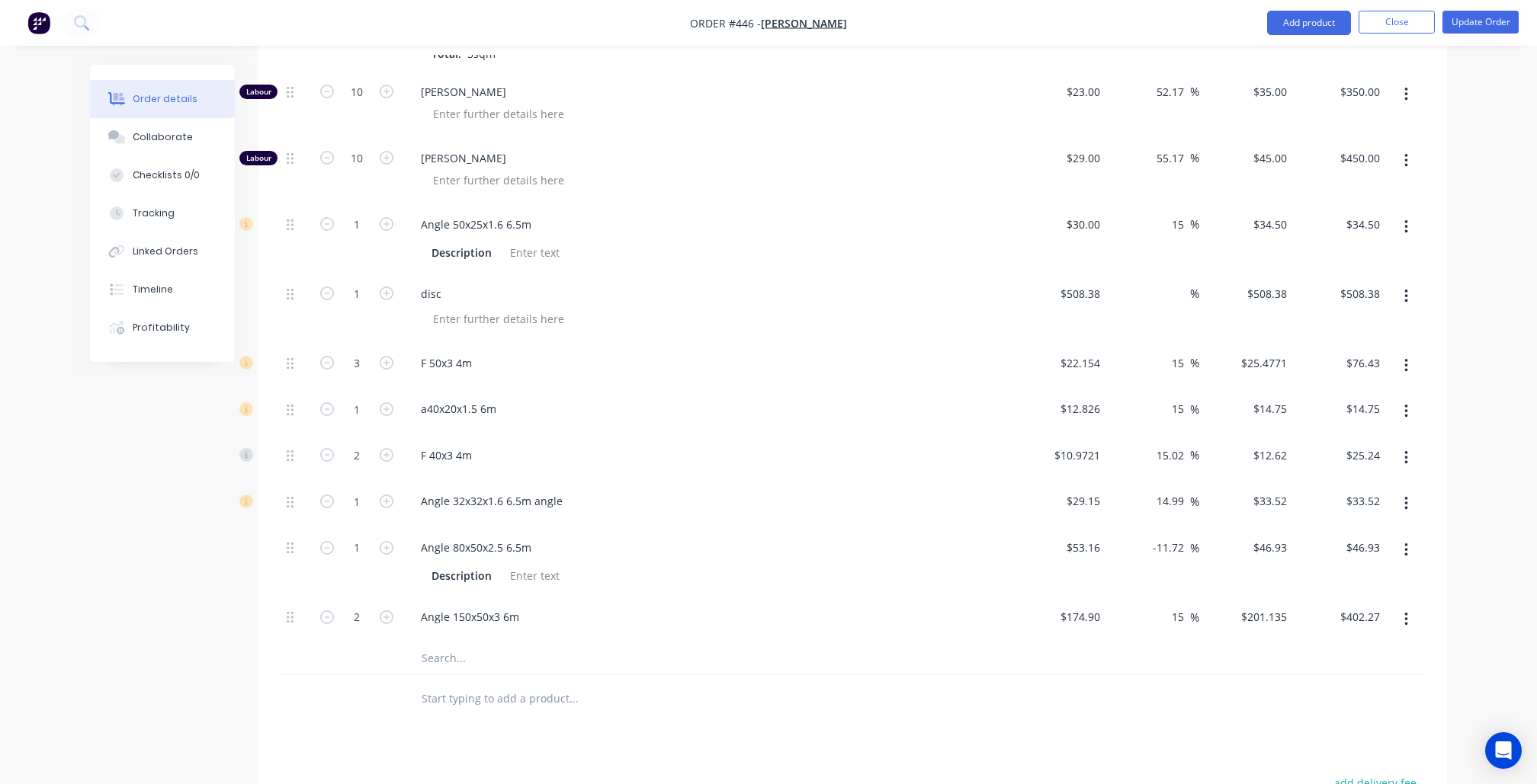
click at [445, 644] on input "text" at bounding box center [573, 659] width 305 height 31
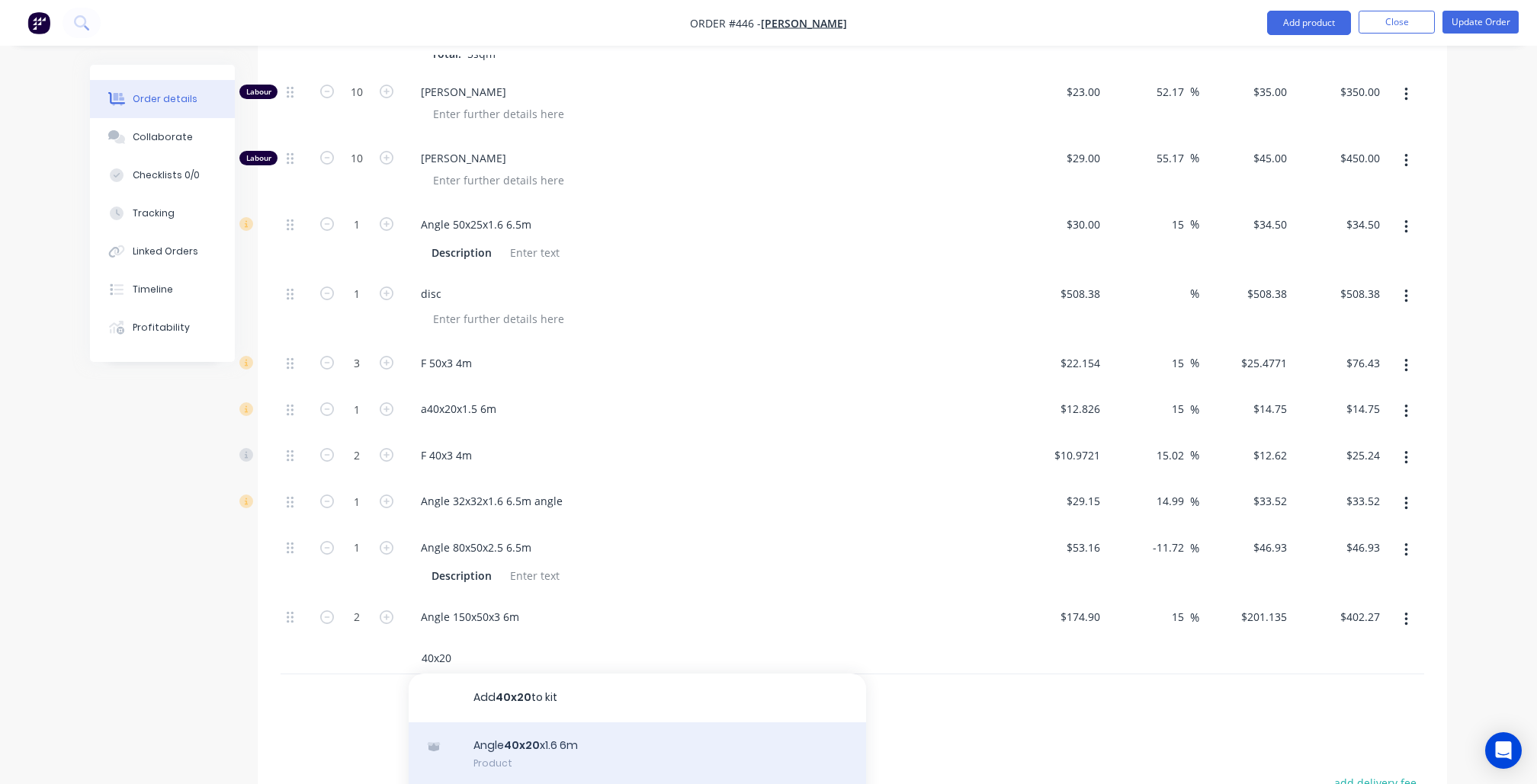
type input "40x20"
click at [492, 723] on div "Angle 40x20 x1.6 6m Product" at bounding box center [637, 755] width 457 height 64
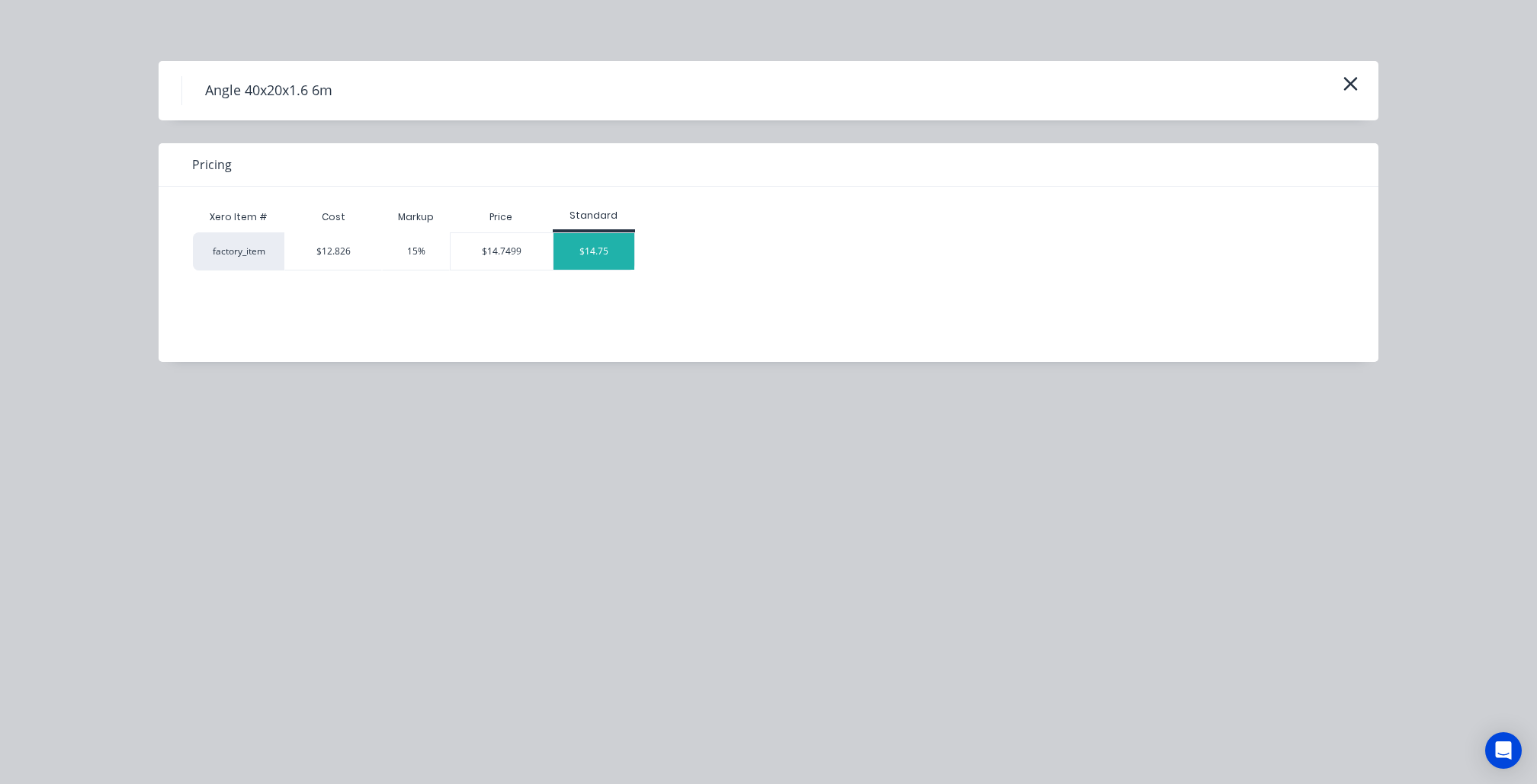
click at [571, 251] on div "$14.75" at bounding box center [594, 252] width 82 height 37
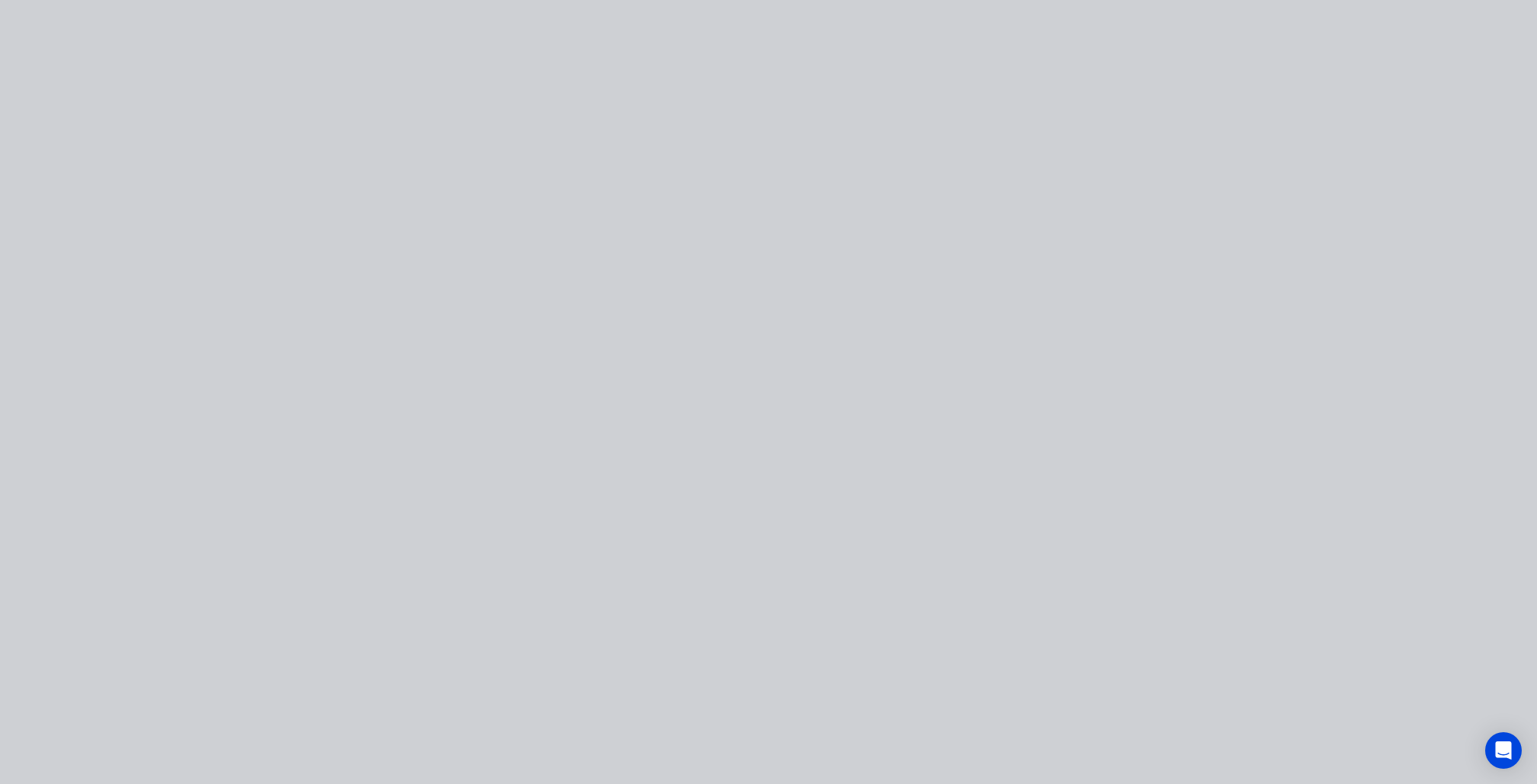
type input "$12.826"
type input "15"
type input "$14.75"
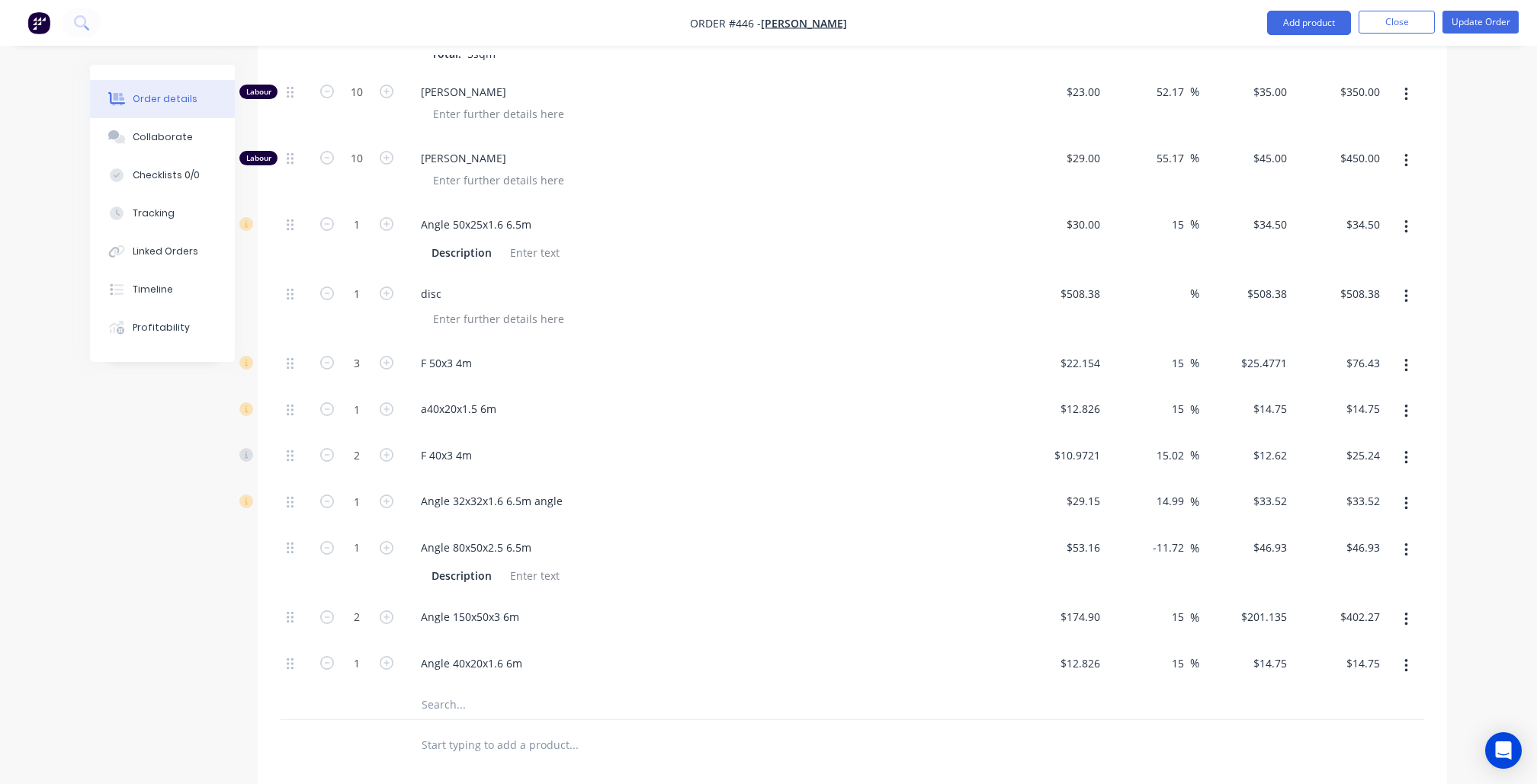
click at [1468, 618] on div "Order details Collaborate Checklists 0/0 Tracking Linked Orders Timeline Profit…" at bounding box center [768, 37] width 1537 height 2242
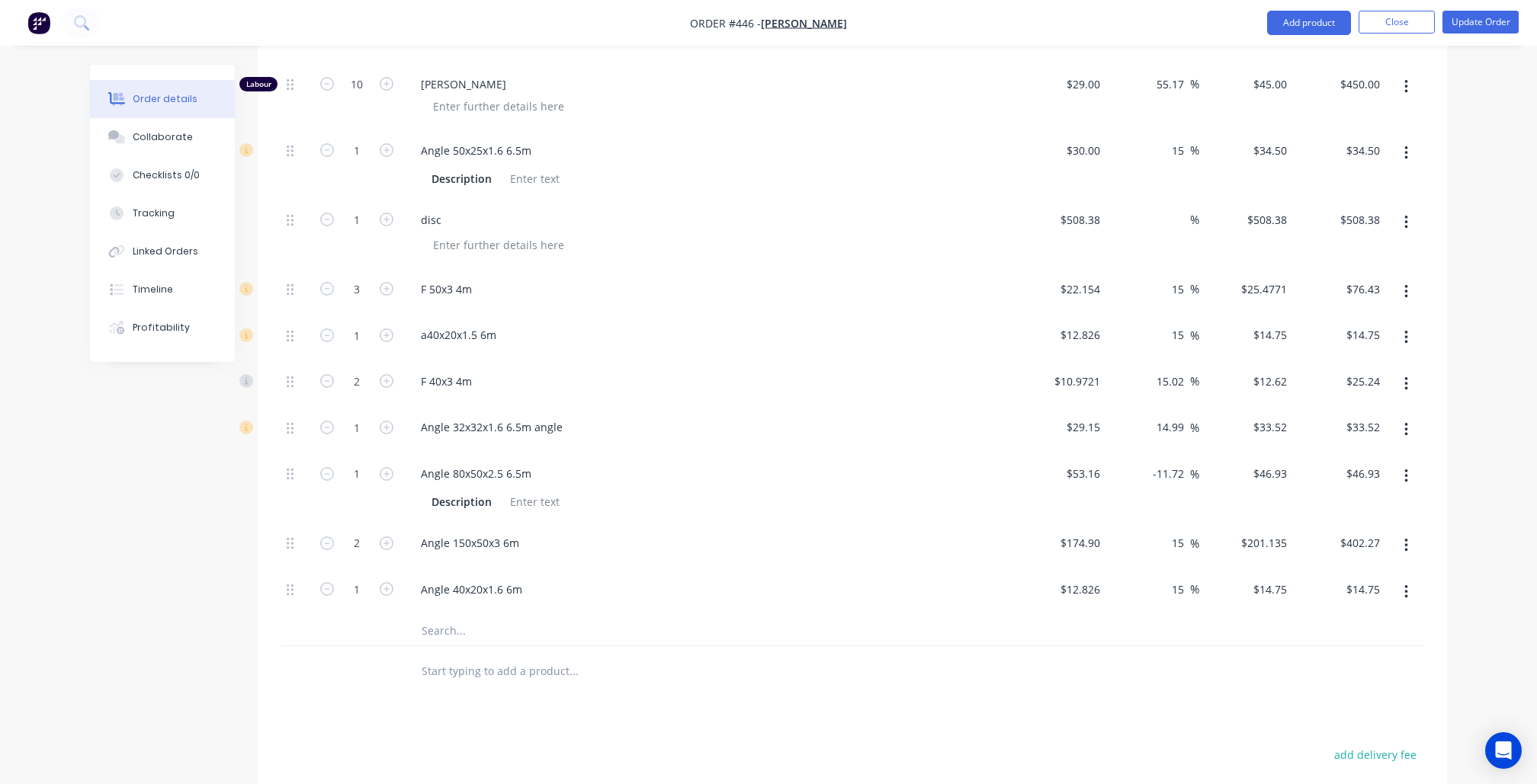
scroll to position [1147, 0]
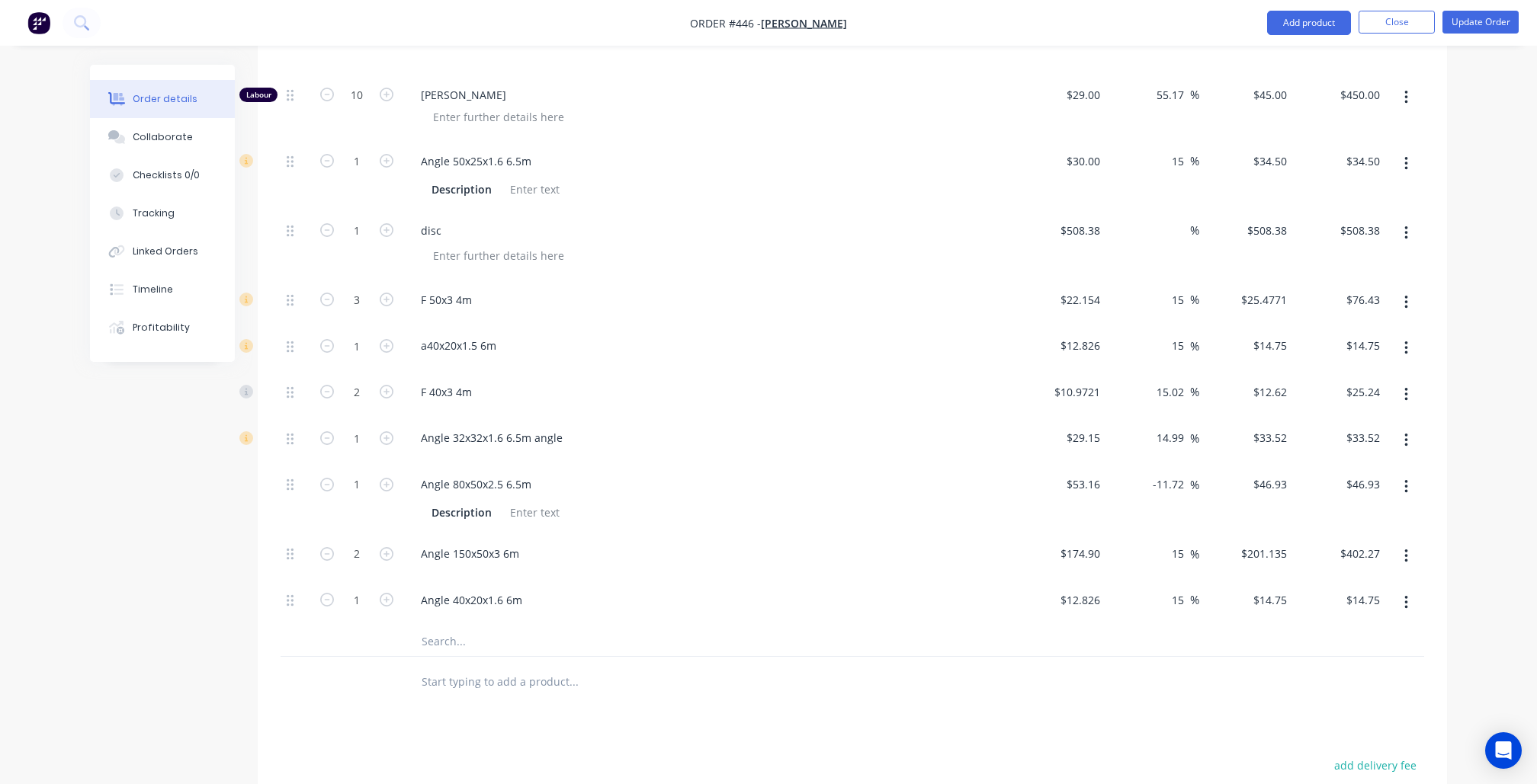
click at [1400, 334] on button "button" at bounding box center [1406, 348] width 36 height 27
click at [1328, 438] on div "Delete" at bounding box center [1351, 449] width 118 height 22
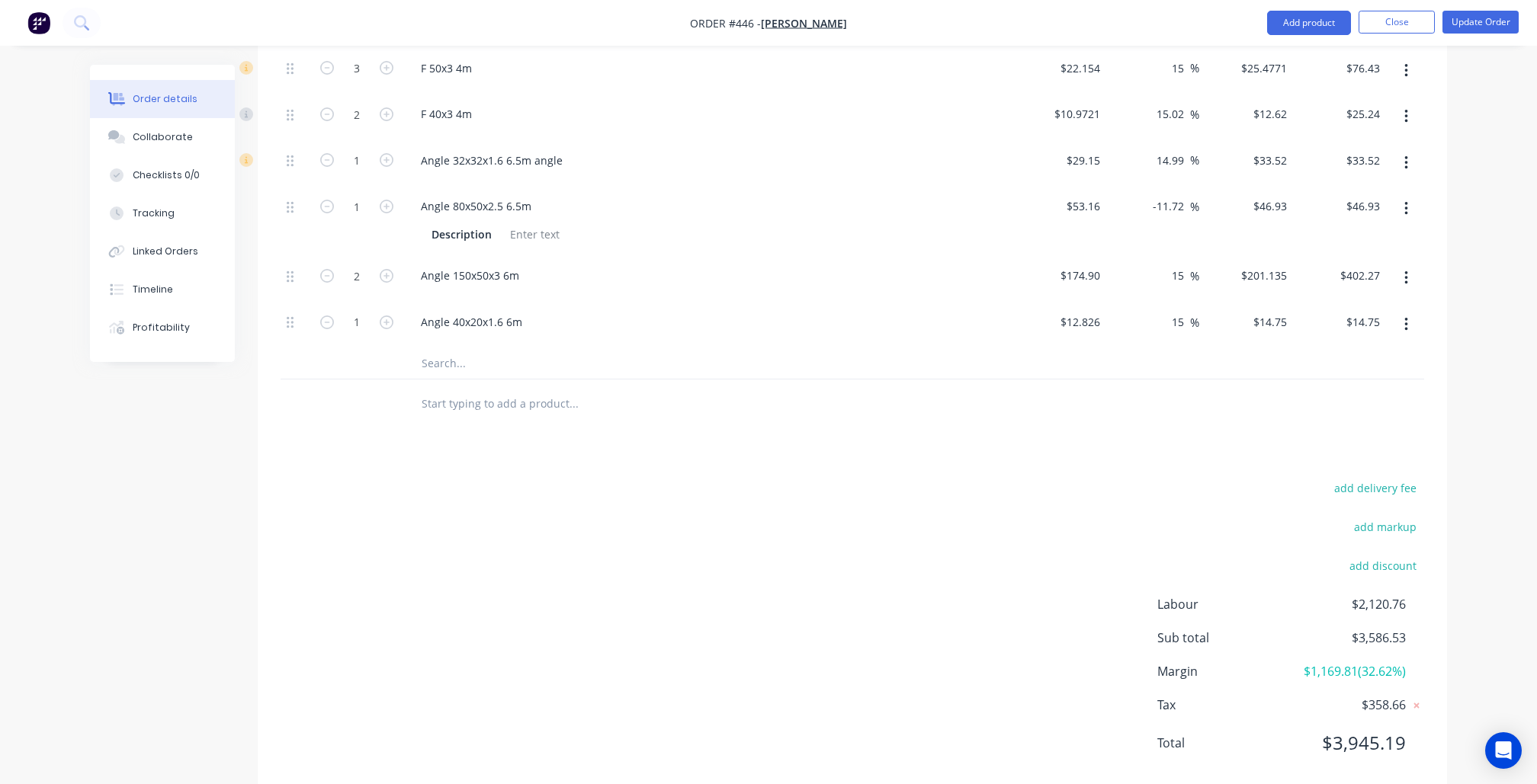
scroll to position [1376, 0]
click at [1473, 25] on button "Update Order" at bounding box center [1480, 22] width 76 height 23
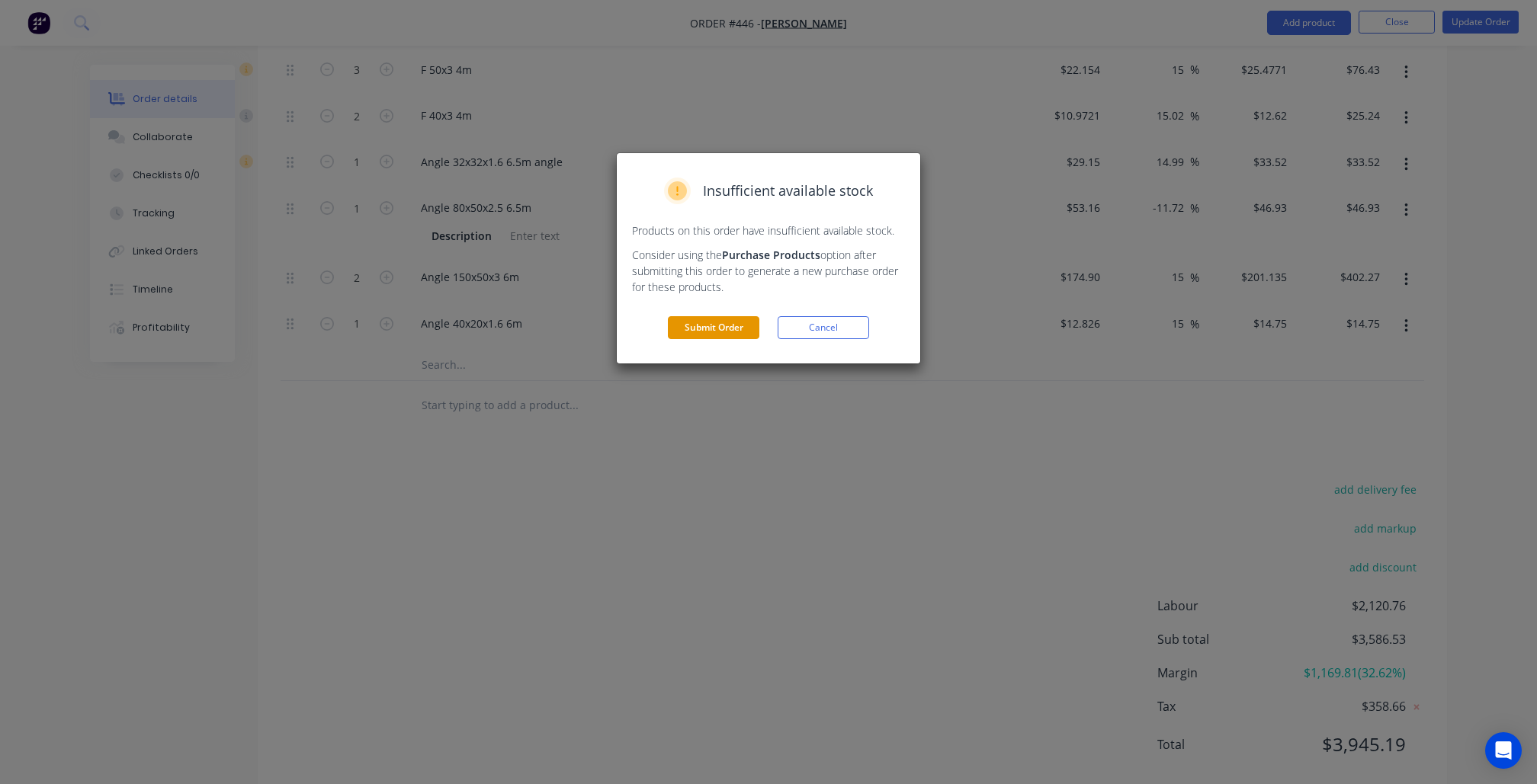
click at [717, 327] on button "Submit Order" at bounding box center [714, 327] width 92 height 23
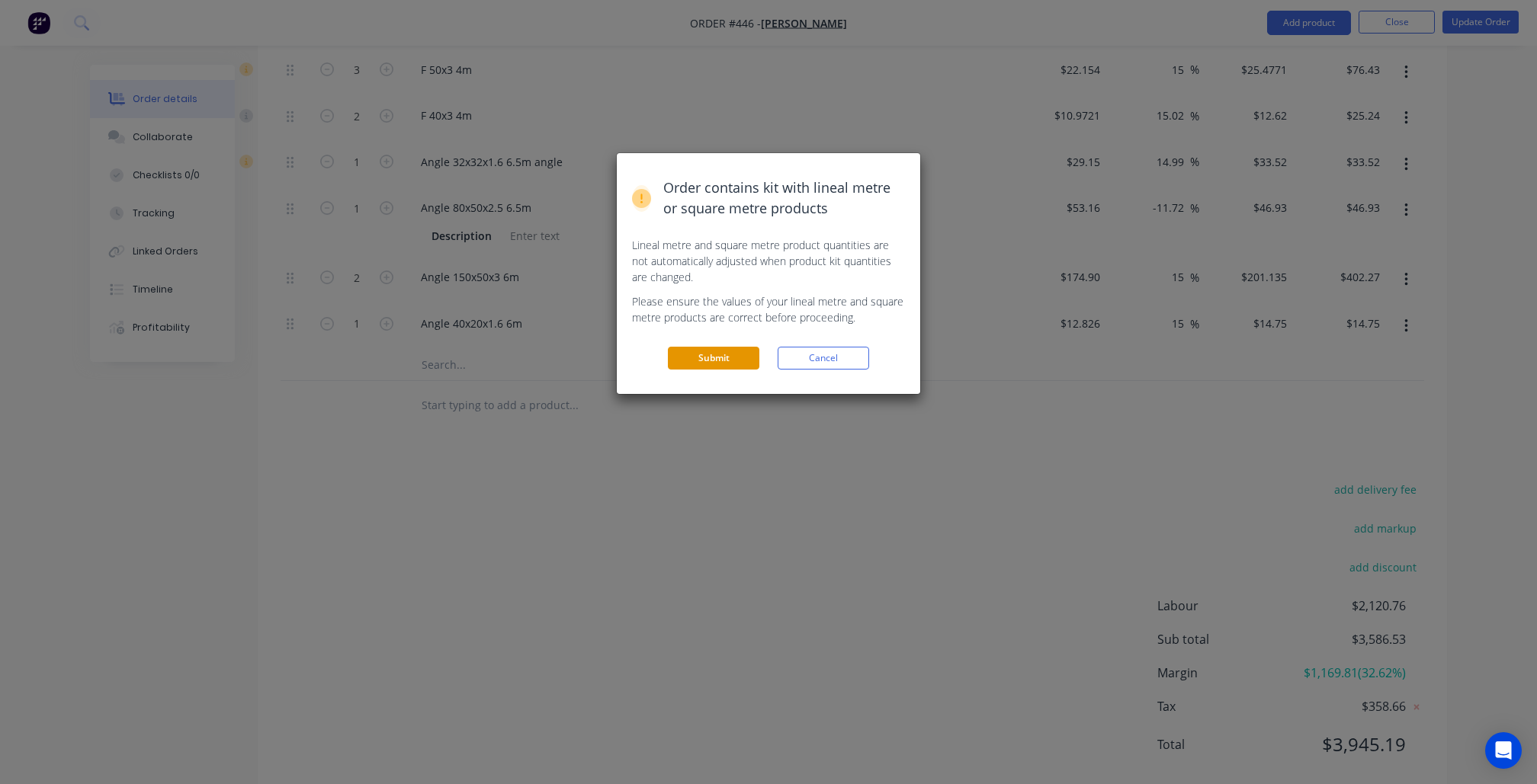
click at [715, 356] on button "Submit" at bounding box center [714, 358] width 92 height 23
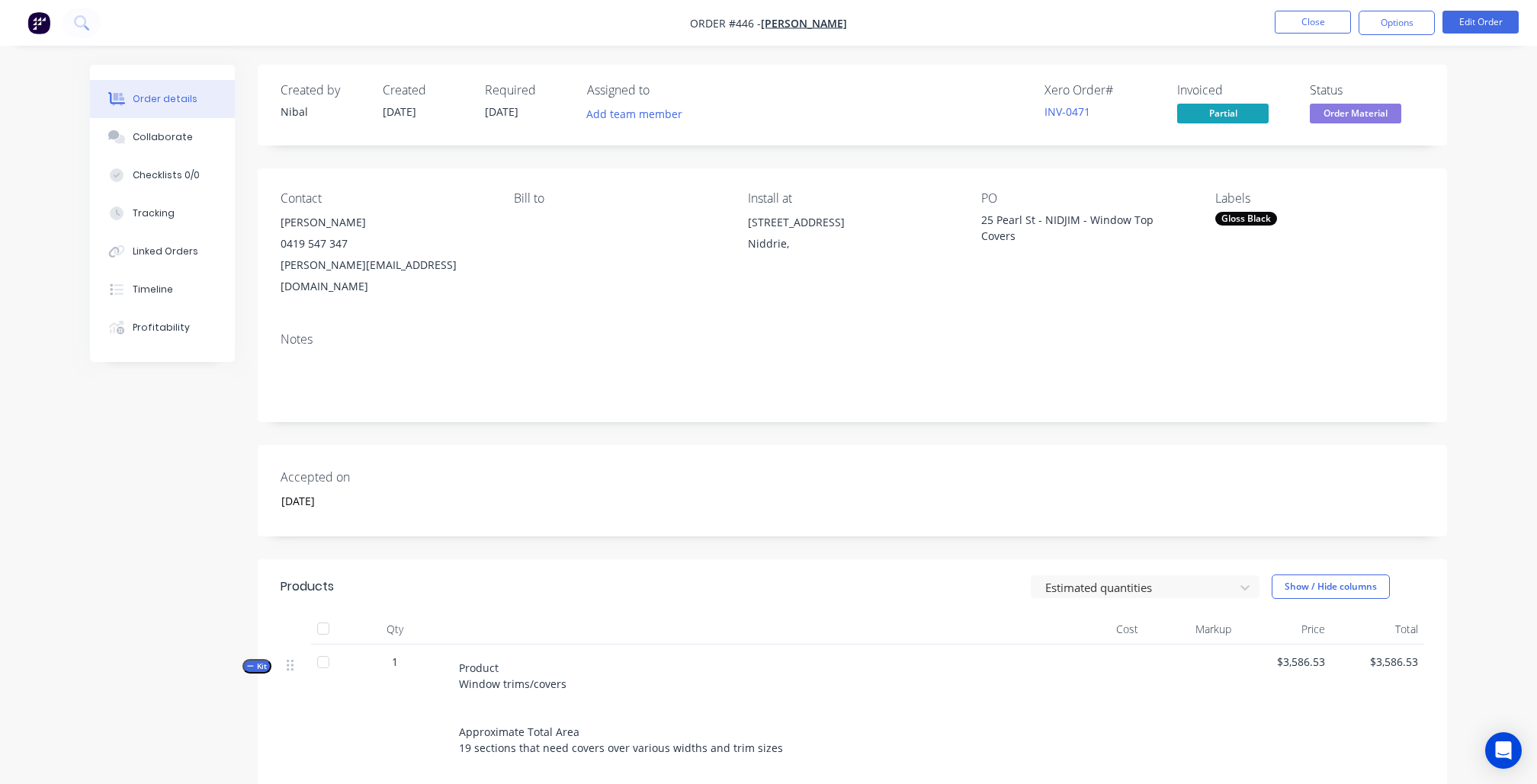
scroll to position [0, 0]
click at [1305, 16] on button "Close" at bounding box center [1313, 22] width 76 height 23
